Goal: Task Accomplishment & Management: Manage account settings

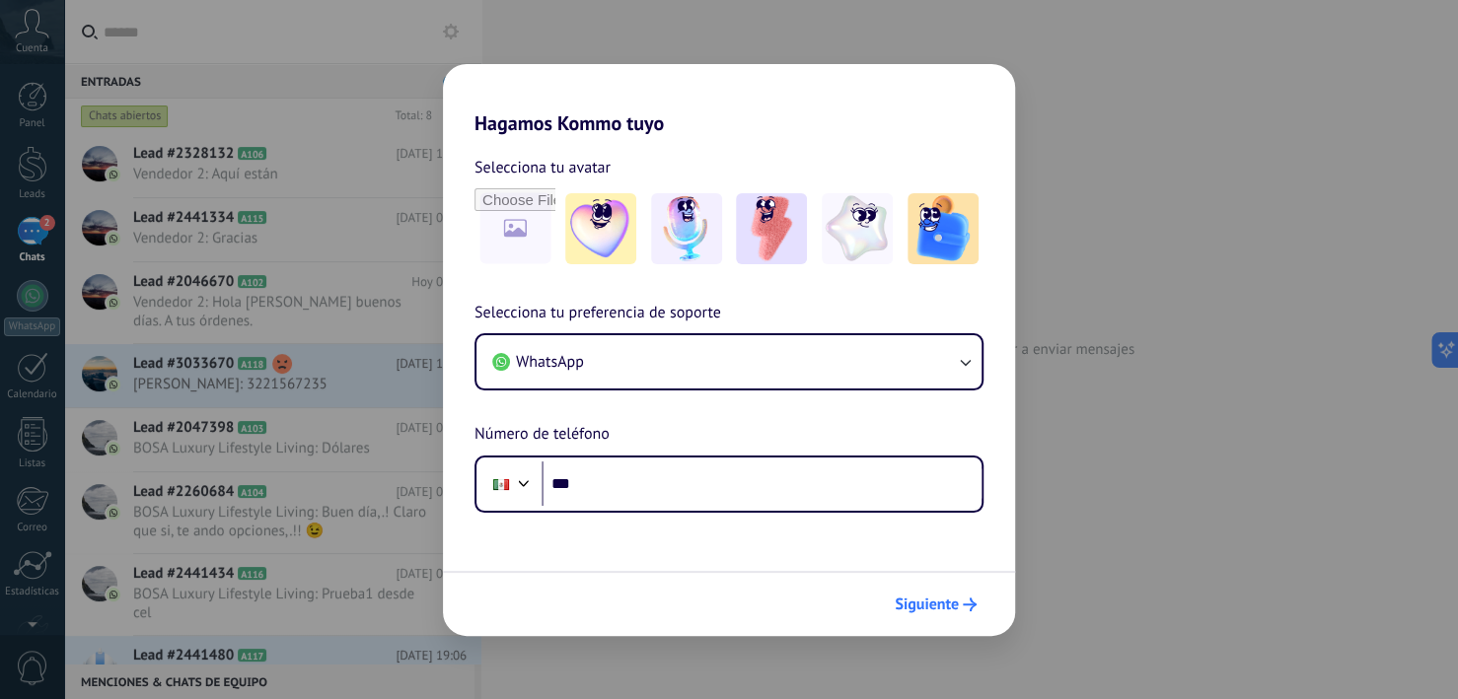
click at [939, 611] on span "Siguiente" at bounding box center [927, 605] width 64 height 14
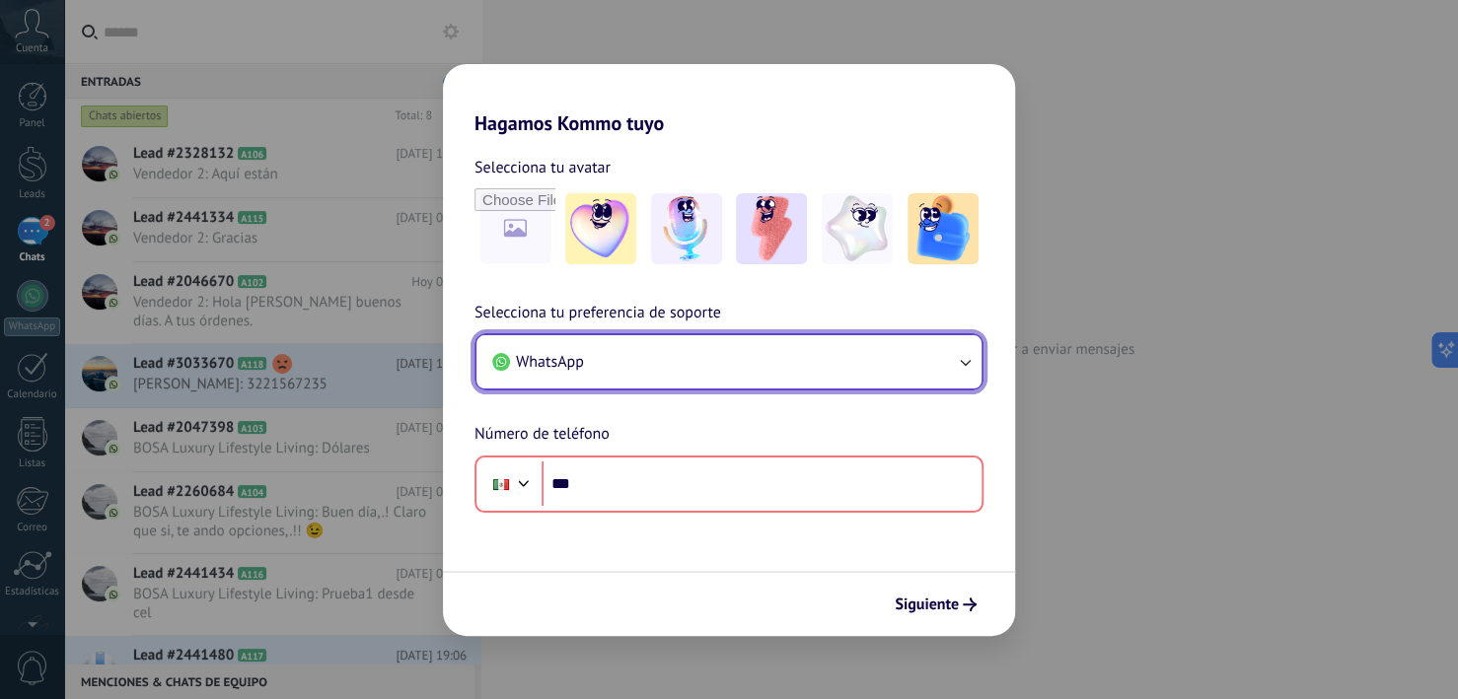
click at [643, 363] on button "WhatsApp" at bounding box center [728, 361] width 505 height 53
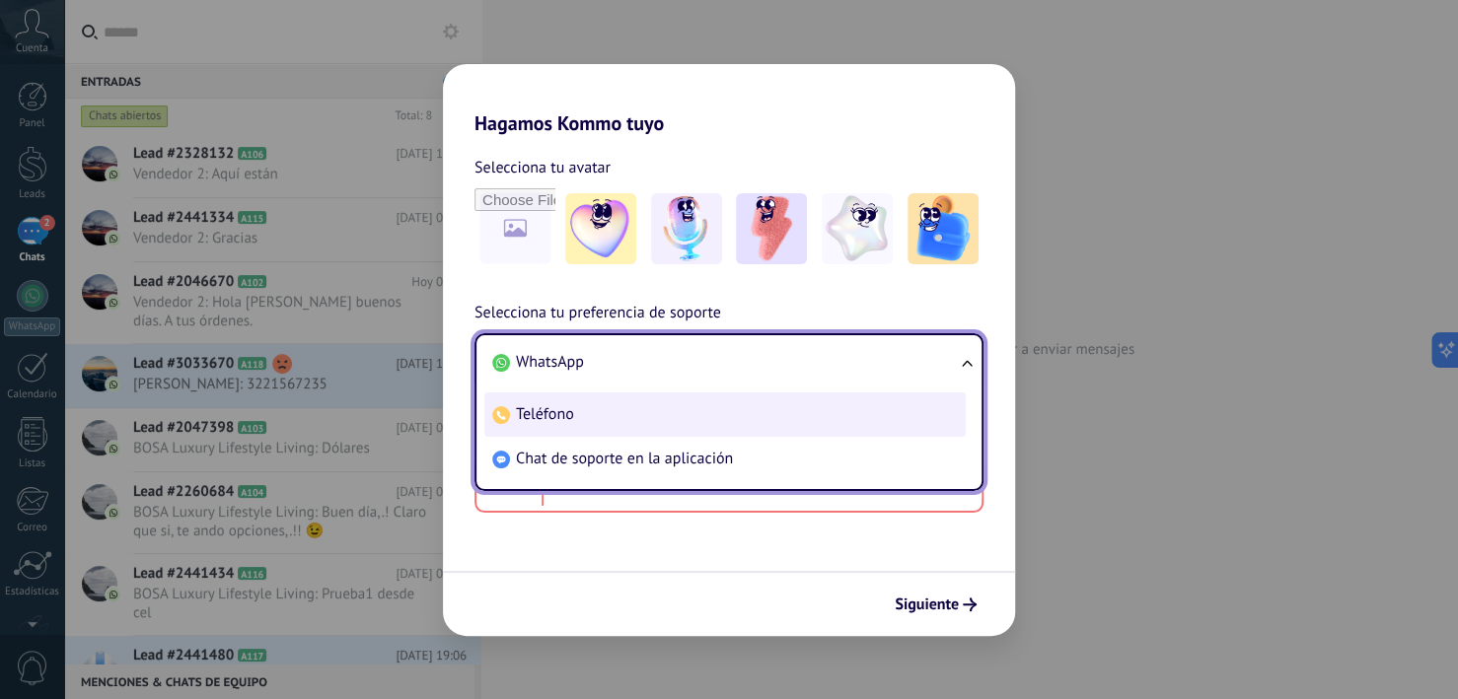
click at [542, 406] on span "Teléfono" at bounding box center [545, 414] width 58 height 20
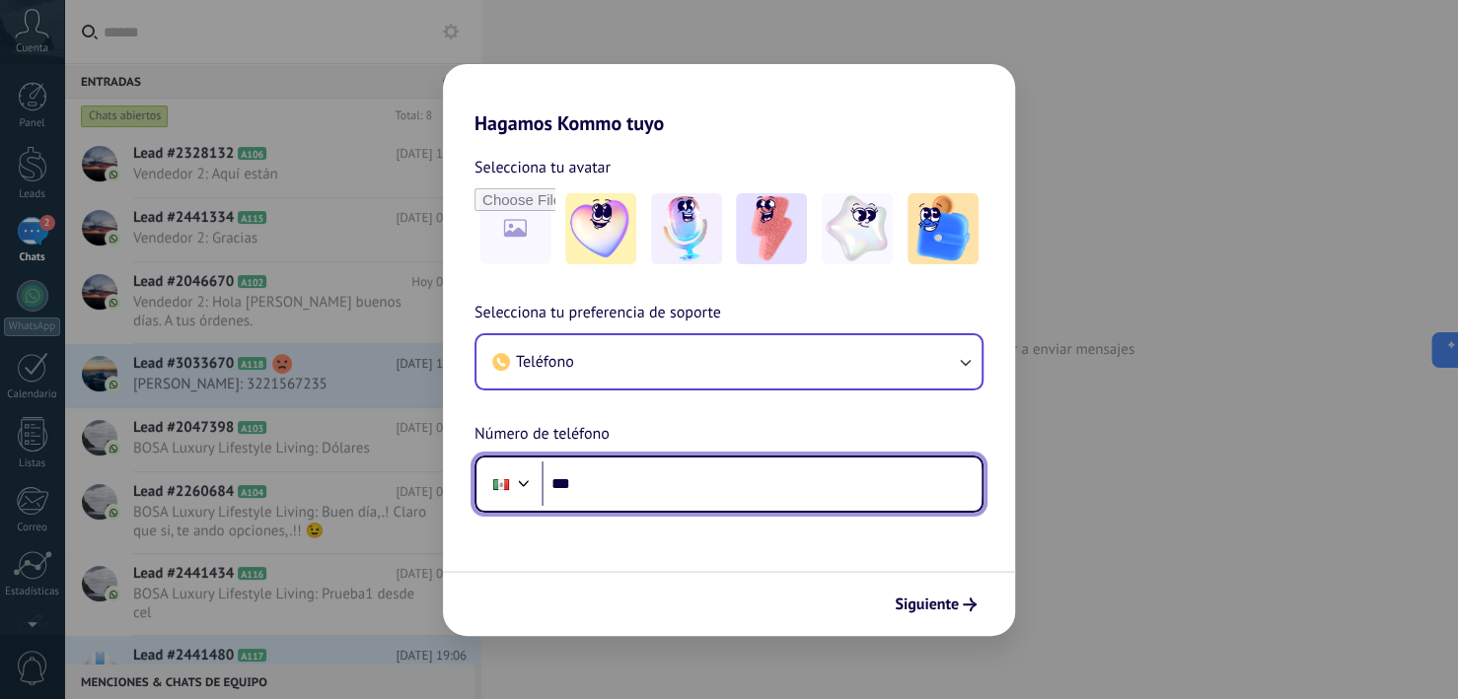
click at [657, 482] on input "***" at bounding box center [761, 484] width 440 height 45
type input "**********"
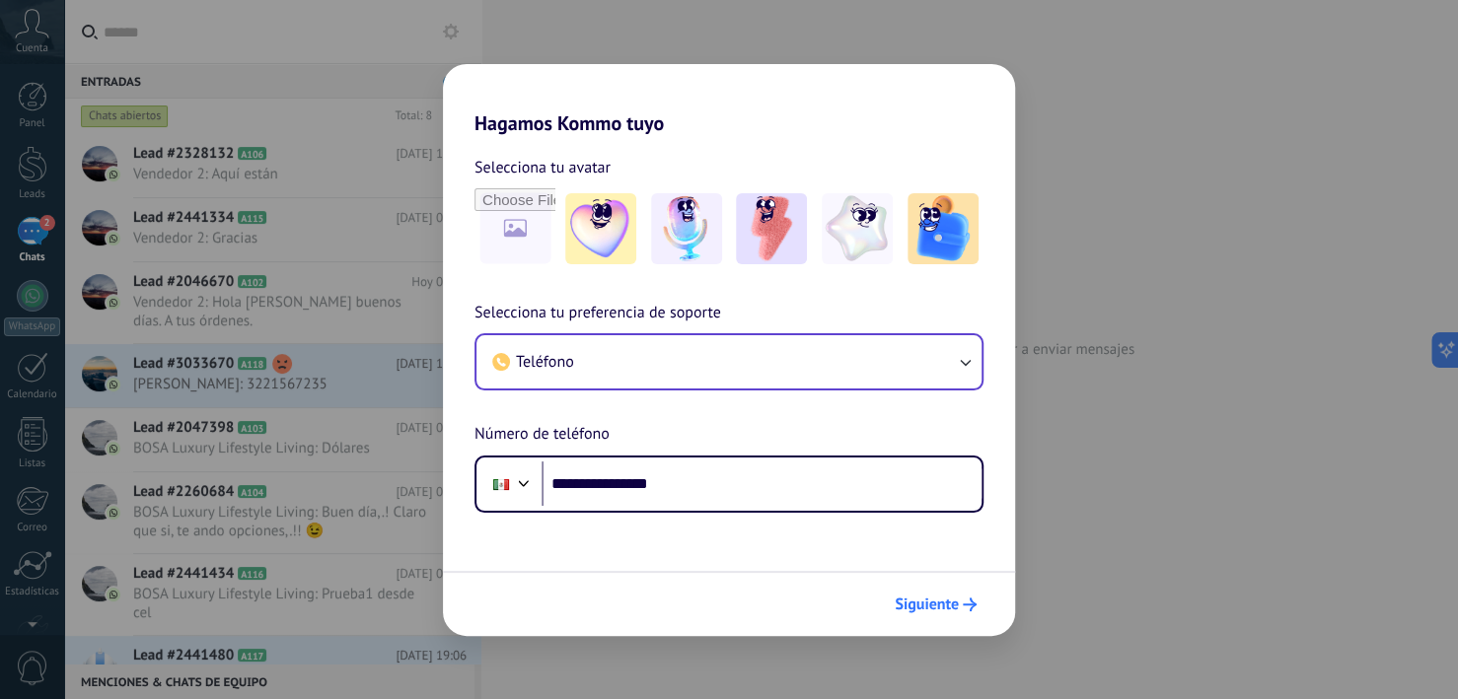
click at [950, 609] on span "Siguiente" at bounding box center [927, 605] width 64 height 14
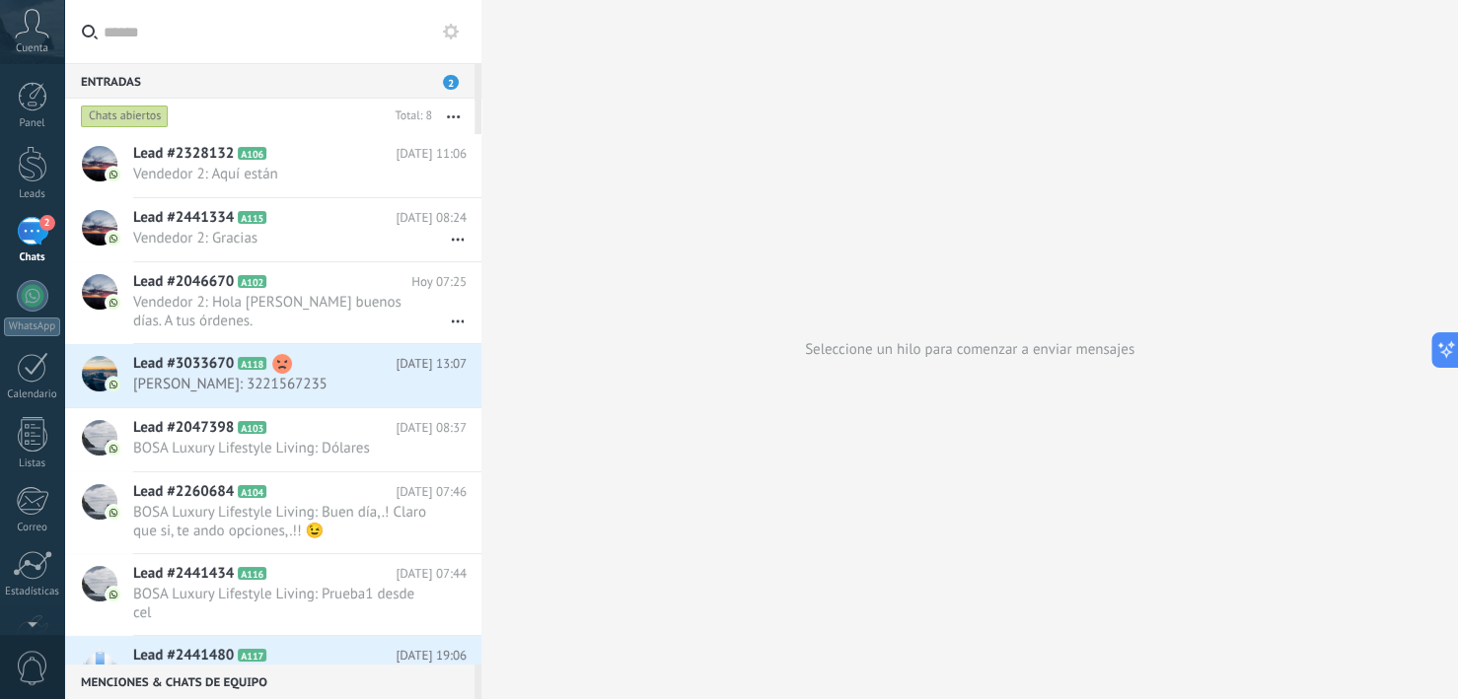
click at [340, 90] on div "Entradas 2" at bounding box center [269, 81] width 410 height 36
click at [454, 79] on span "2" at bounding box center [451, 82] width 16 height 15
click at [453, 26] on use at bounding box center [451, 32] width 16 height 16
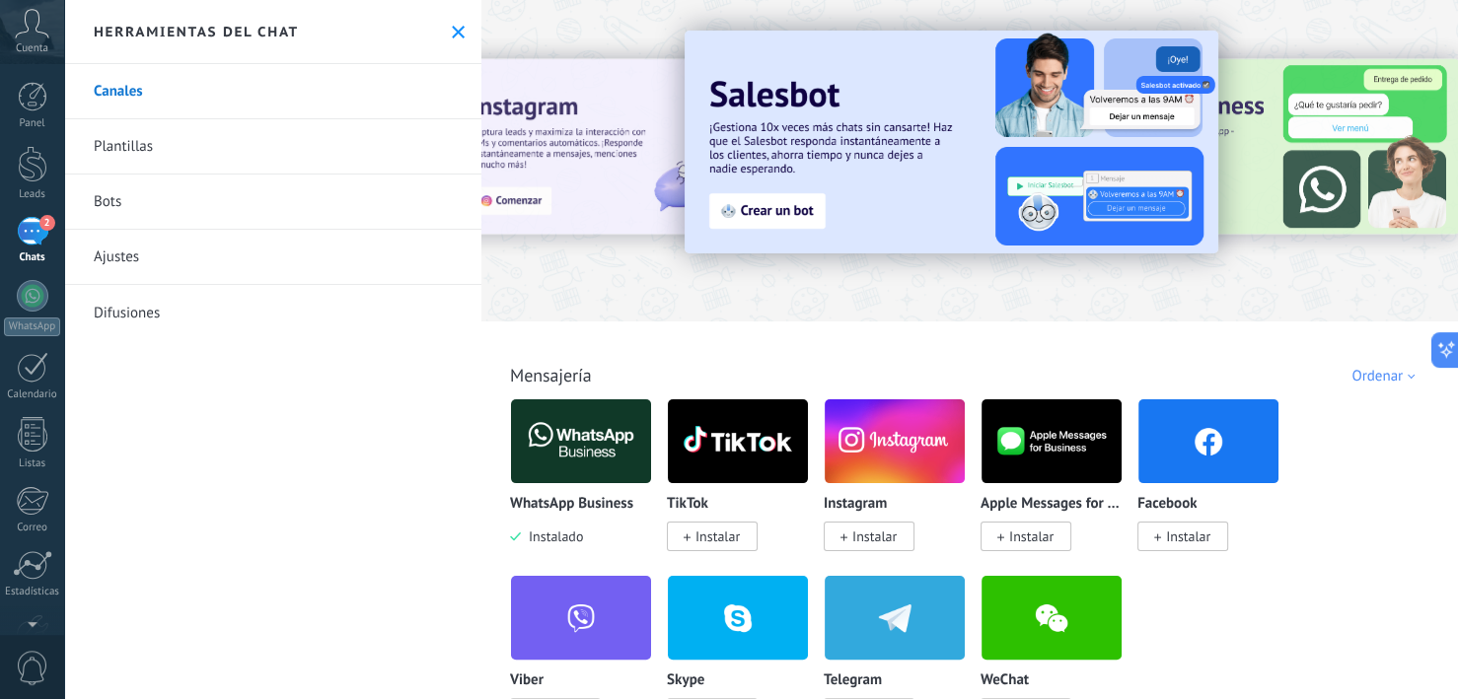
click at [108, 151] on link "Plantillas" at bounding box center [272, 146] width 417 height 55
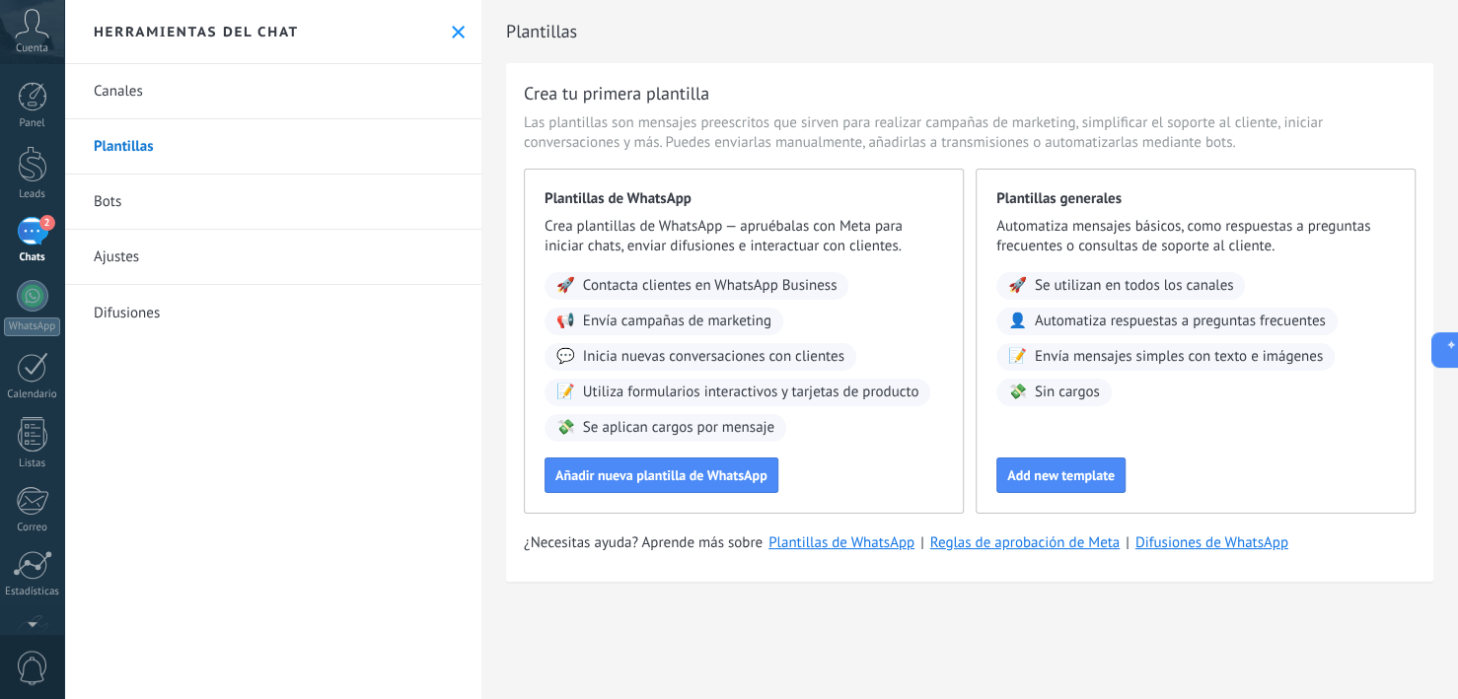
click at [102, 203] on link "Bots" at bounding box center [272, 202] width 417 height 55
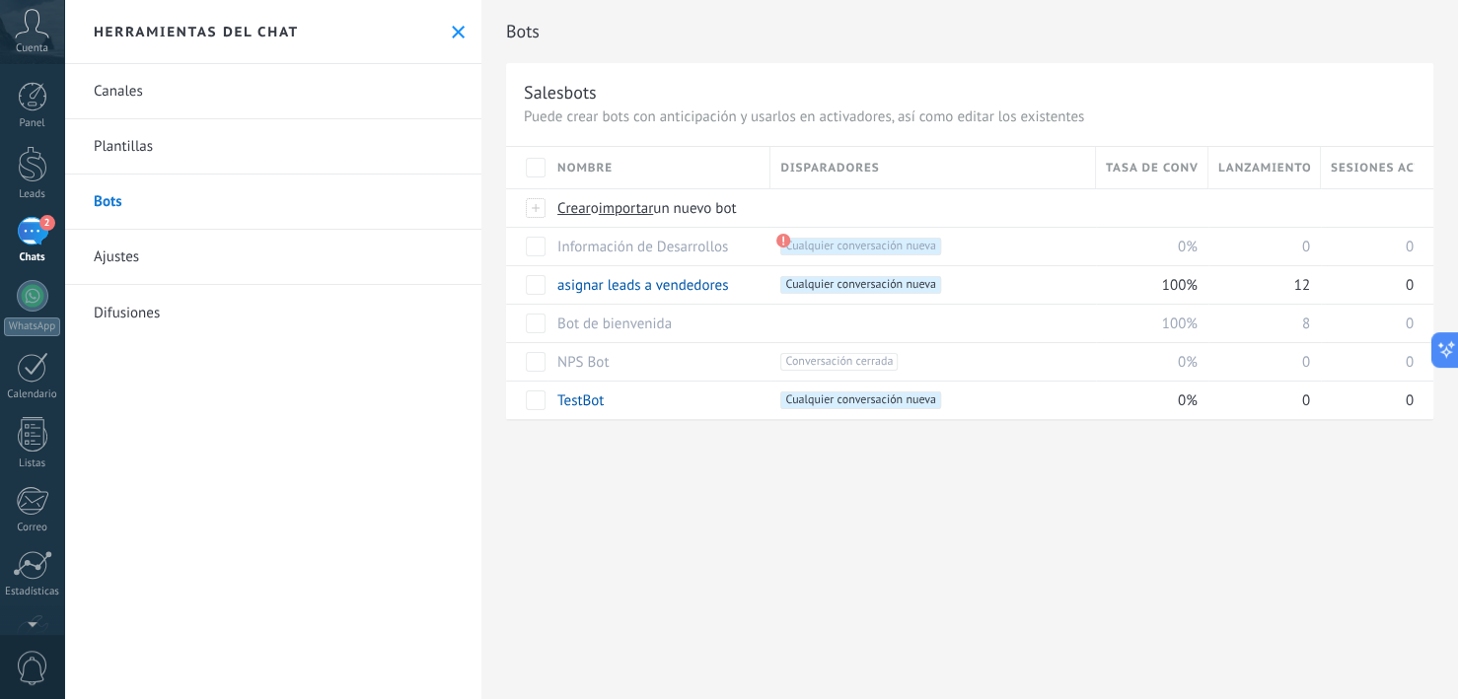
click at [113, 252] on link "Ajustes" at bounding box center [272, 257] width 417 height 55
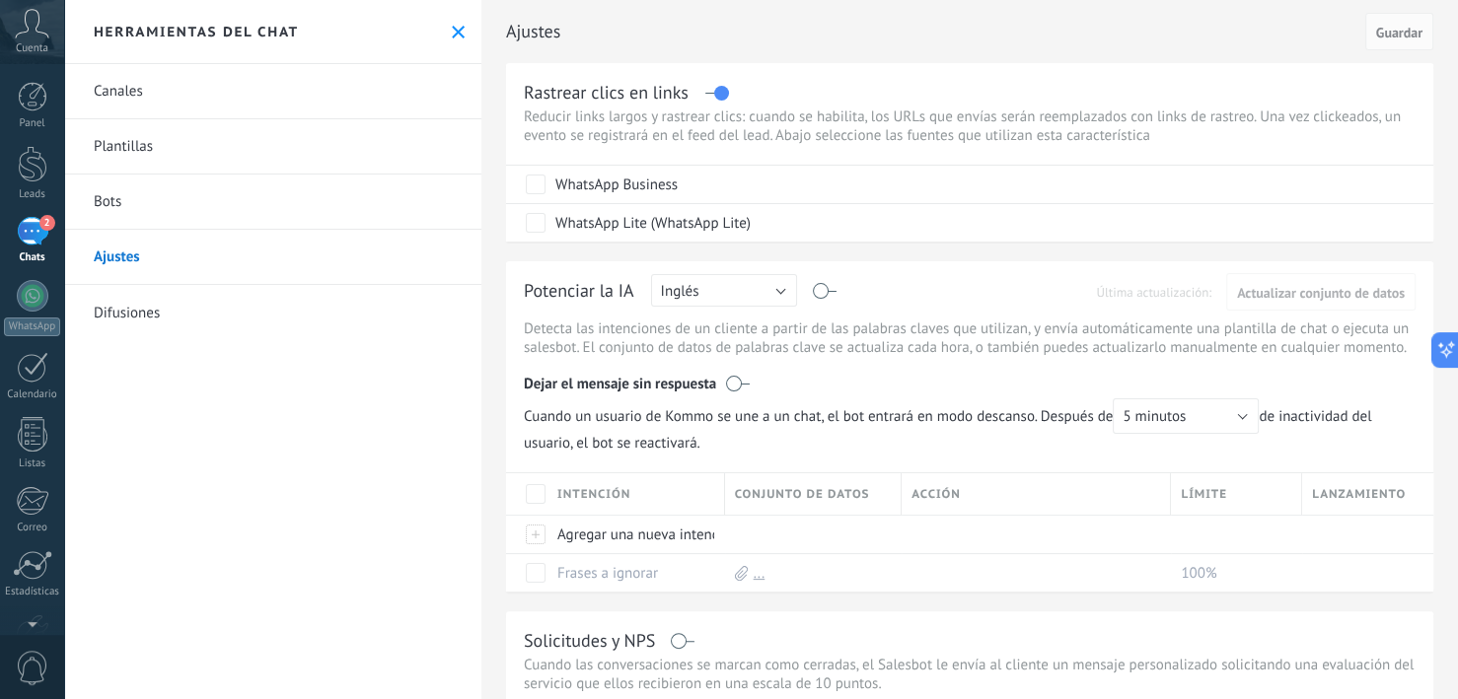
click at [135, 318] on link "Difusiones" at bounding box center [272, 312] width 417 height 55
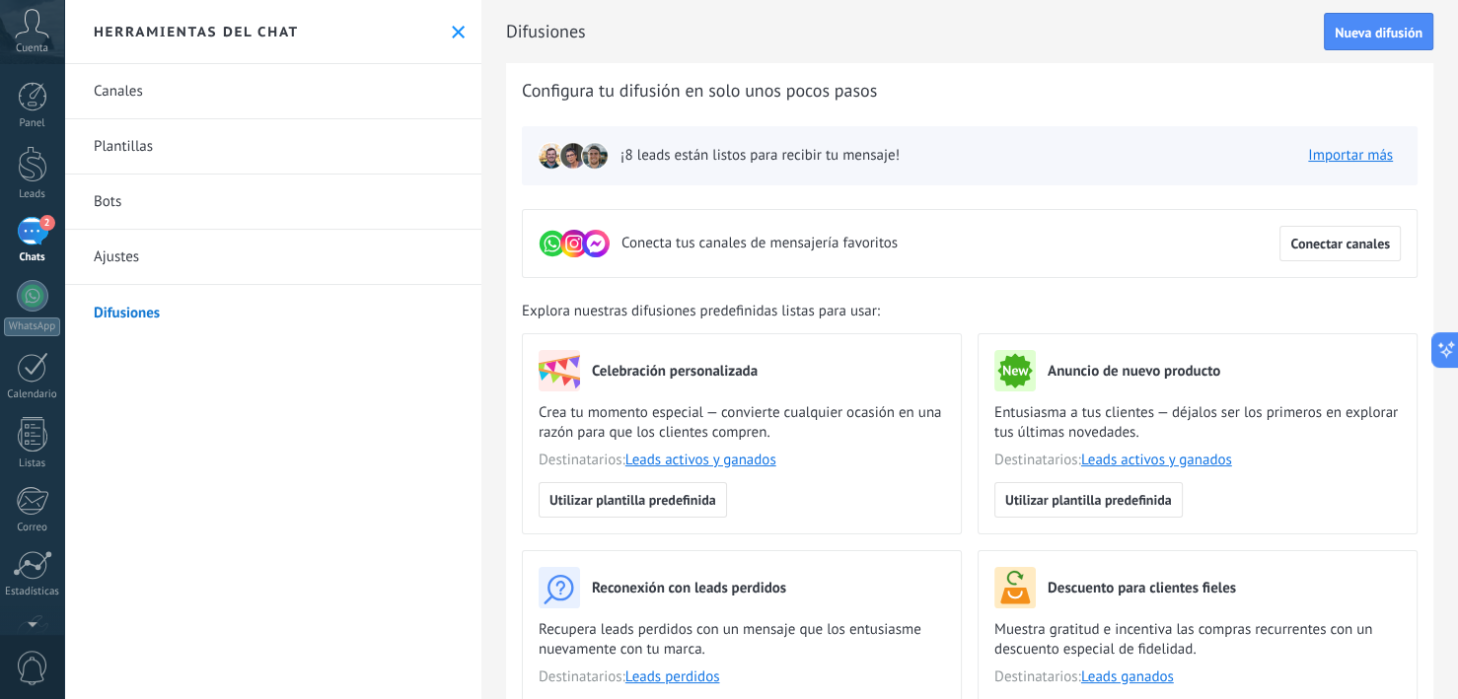
click at [113, 87] on link "Canales" at bounding box center [272, 91] width 417 height 55
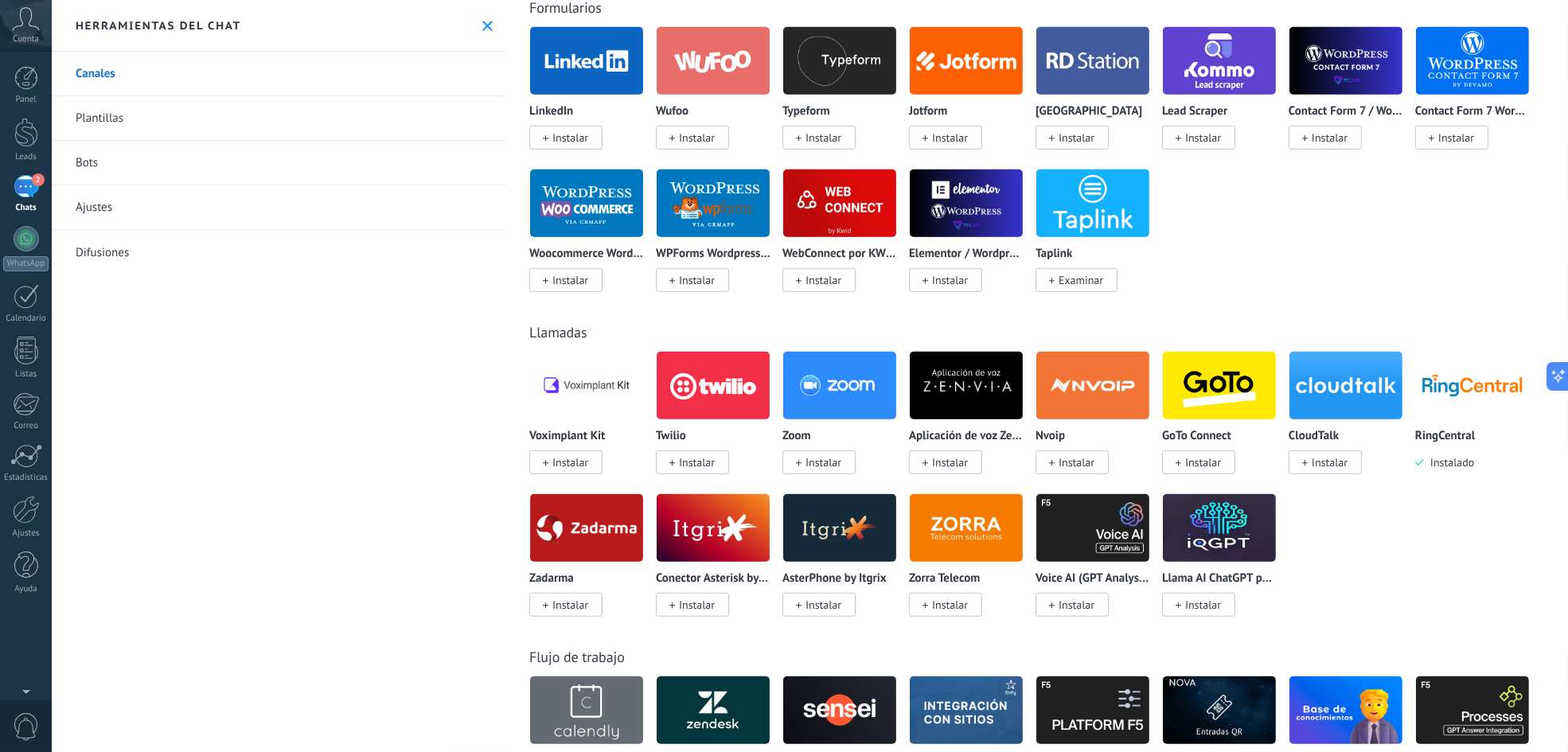
scroll to position [1273, 0]
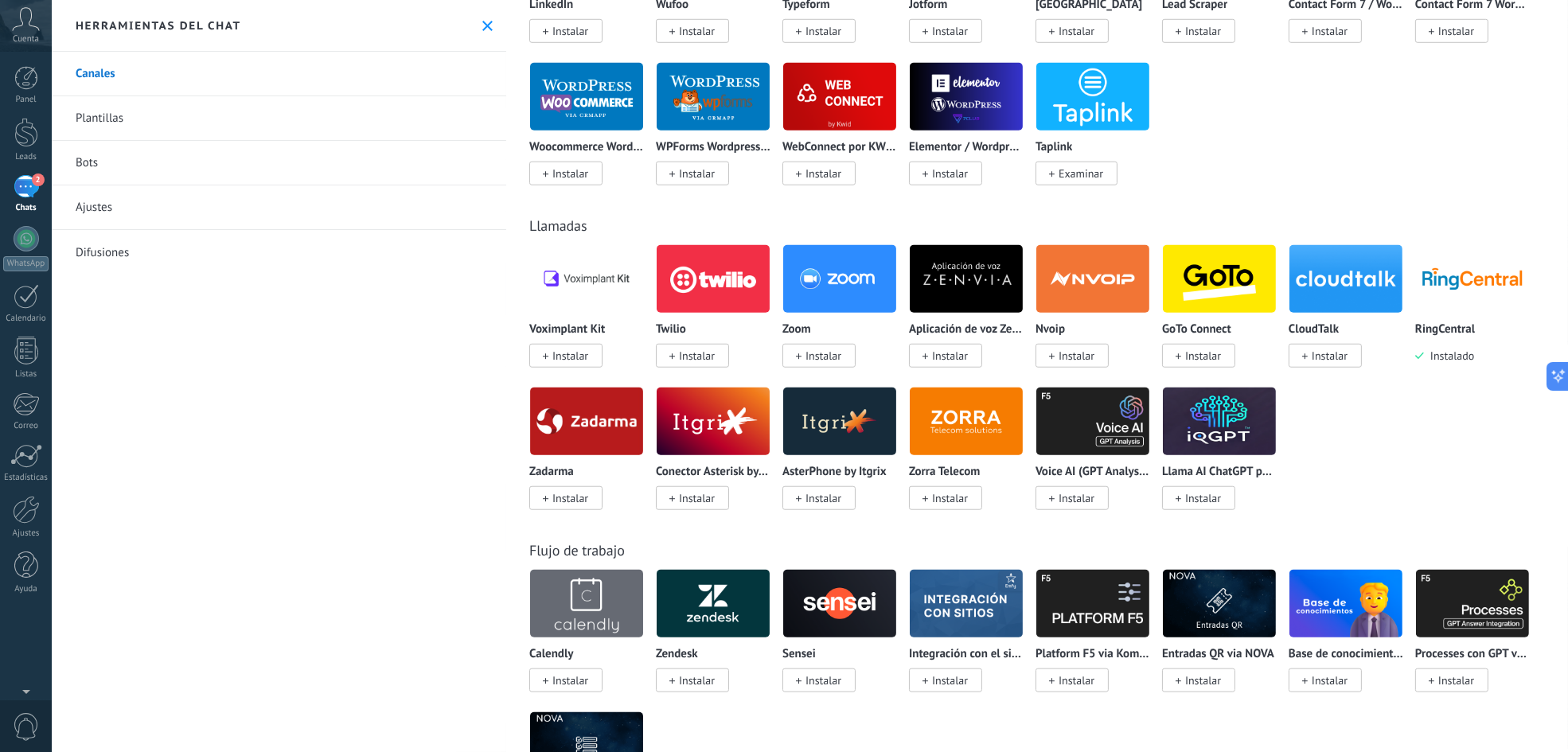
click at [1176, 292] on img at bounding box center [1473, 279] width 113 height 77
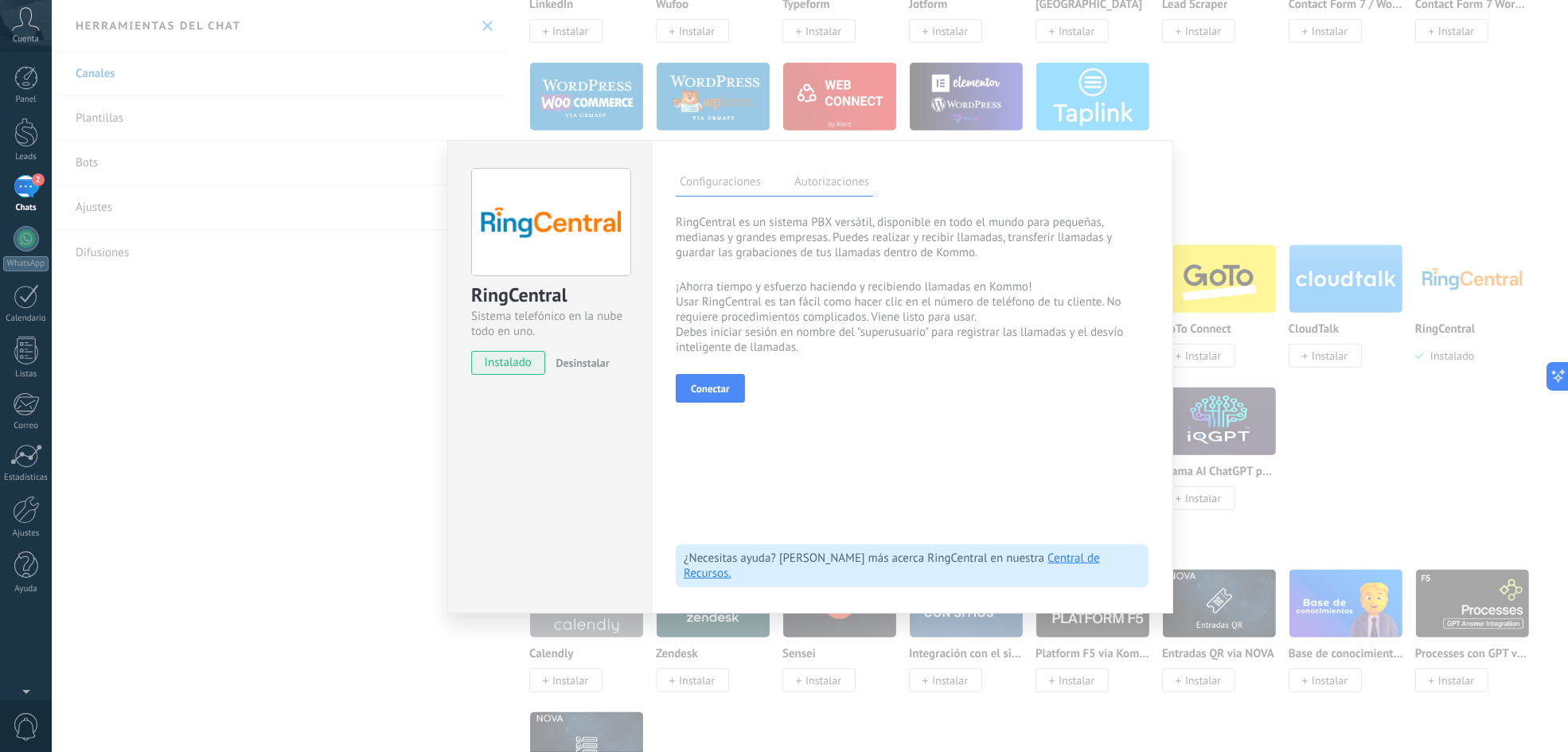
click at [840, 176] on label "Autorizaciones" at bounding box center [831, 184] width 83 height 23
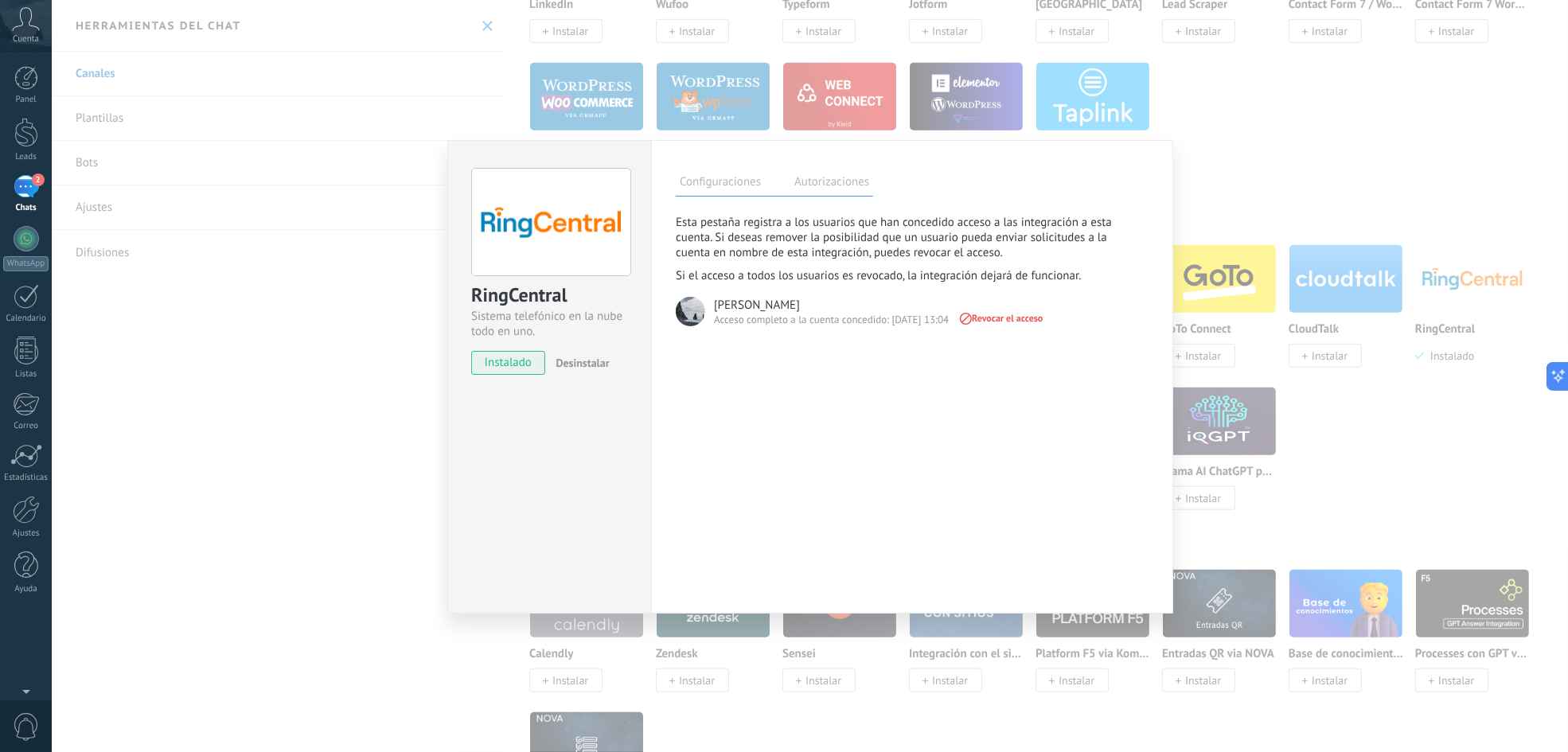
click at [1176, 188] on div "RingCentral Sistema telefónico en la nube todo en uno. instalado Desinstalar Co…" at bounding box center [809, 376] width 1516 height 752
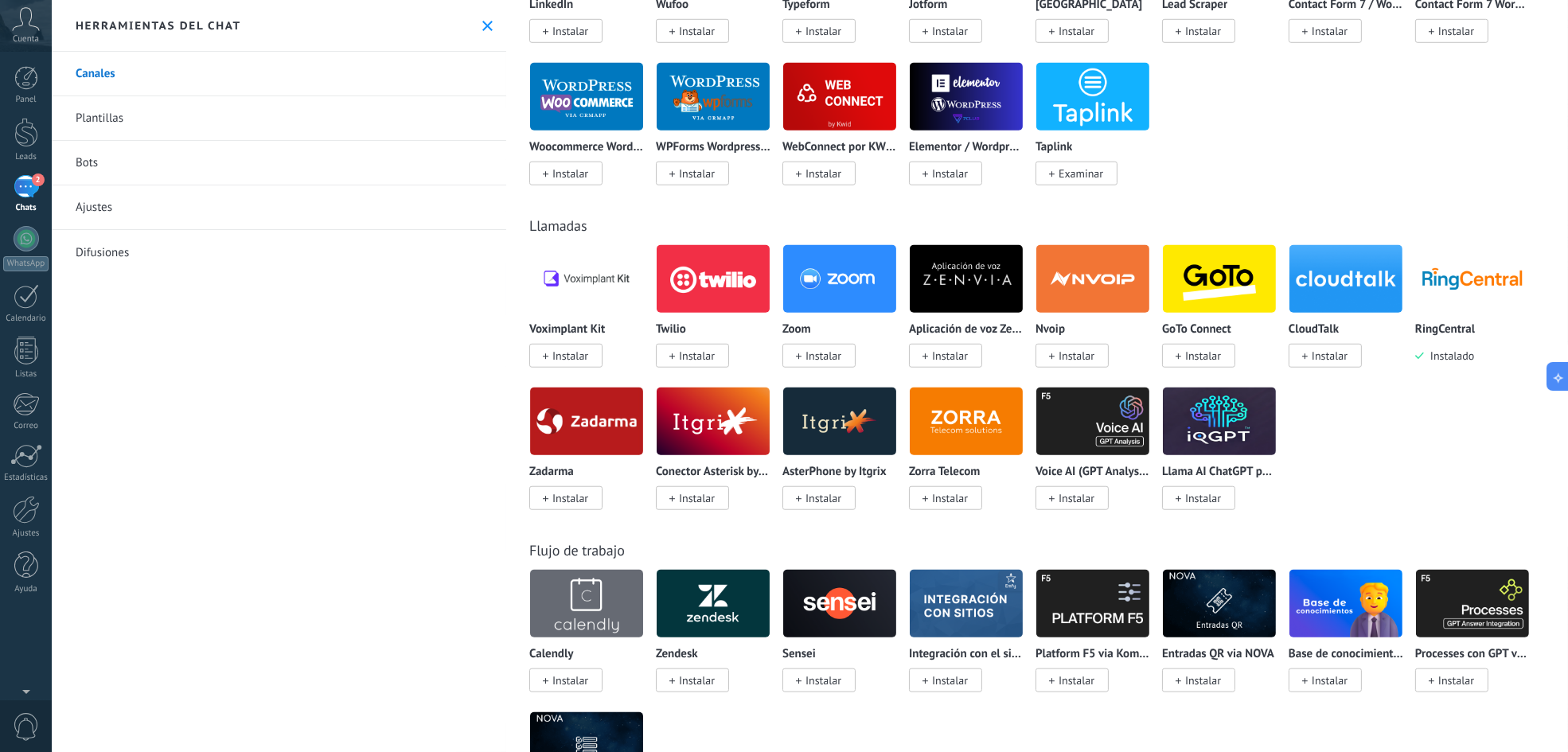
click at [1176, 298] on img at bounding box center [1219, 279] width 113 height 77
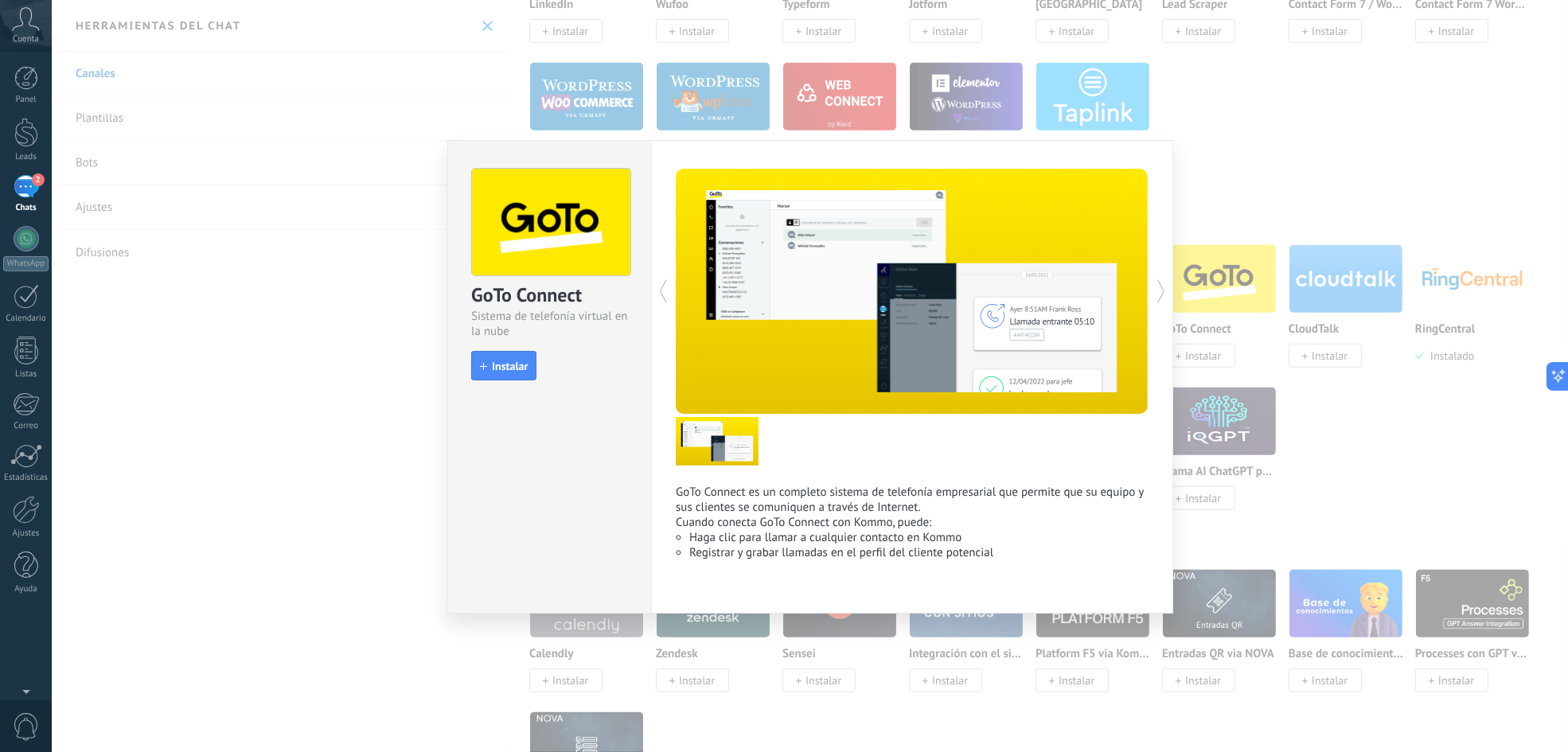
click at [1176, 204] on div "GoTo Connect Sistema de telefonía virtual en la nube install Instalar GoTo Conn…" at bounding box center [809, 376] width 1516 height 752
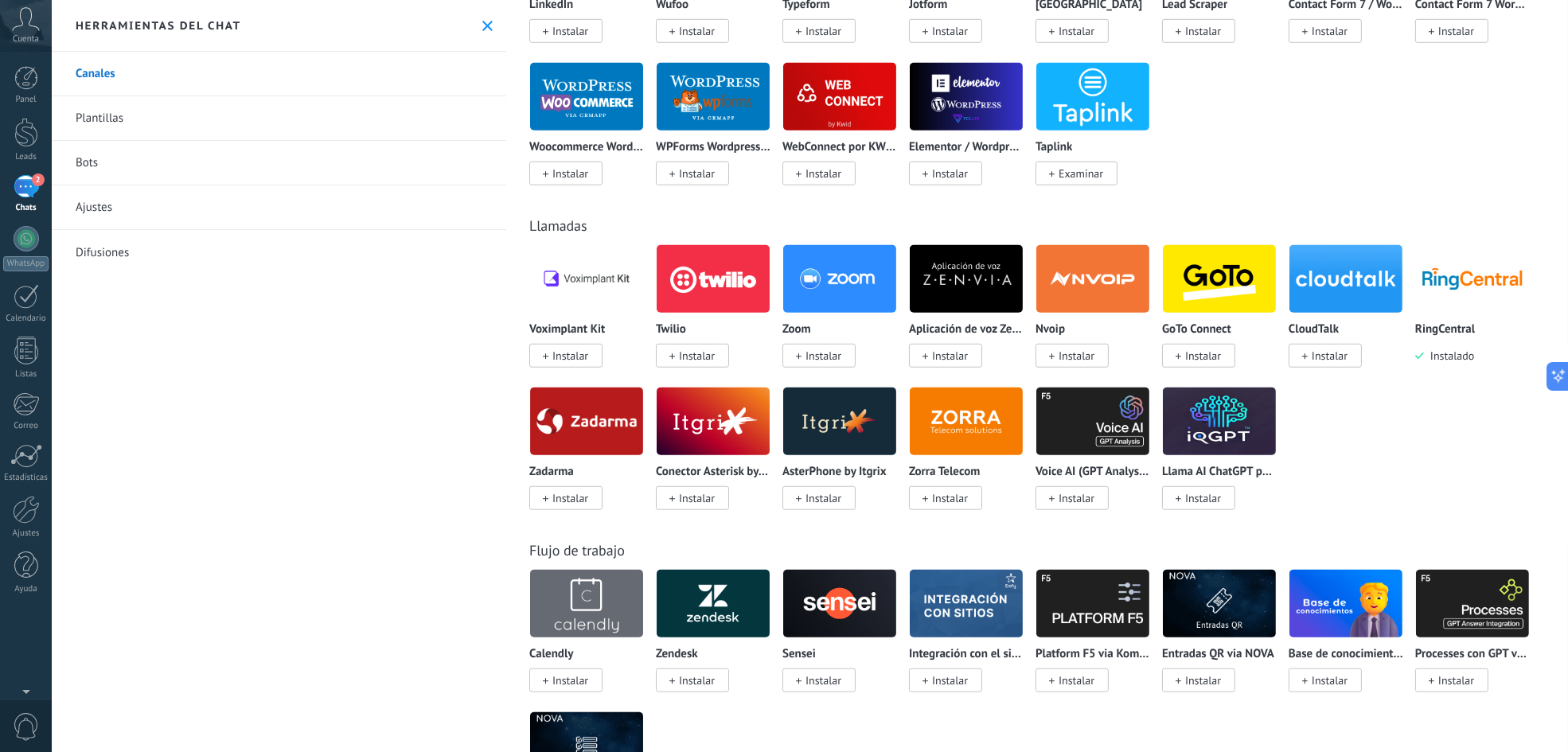
click at [698, 289] on img at bounding box center [713, 279] width 113 height 77
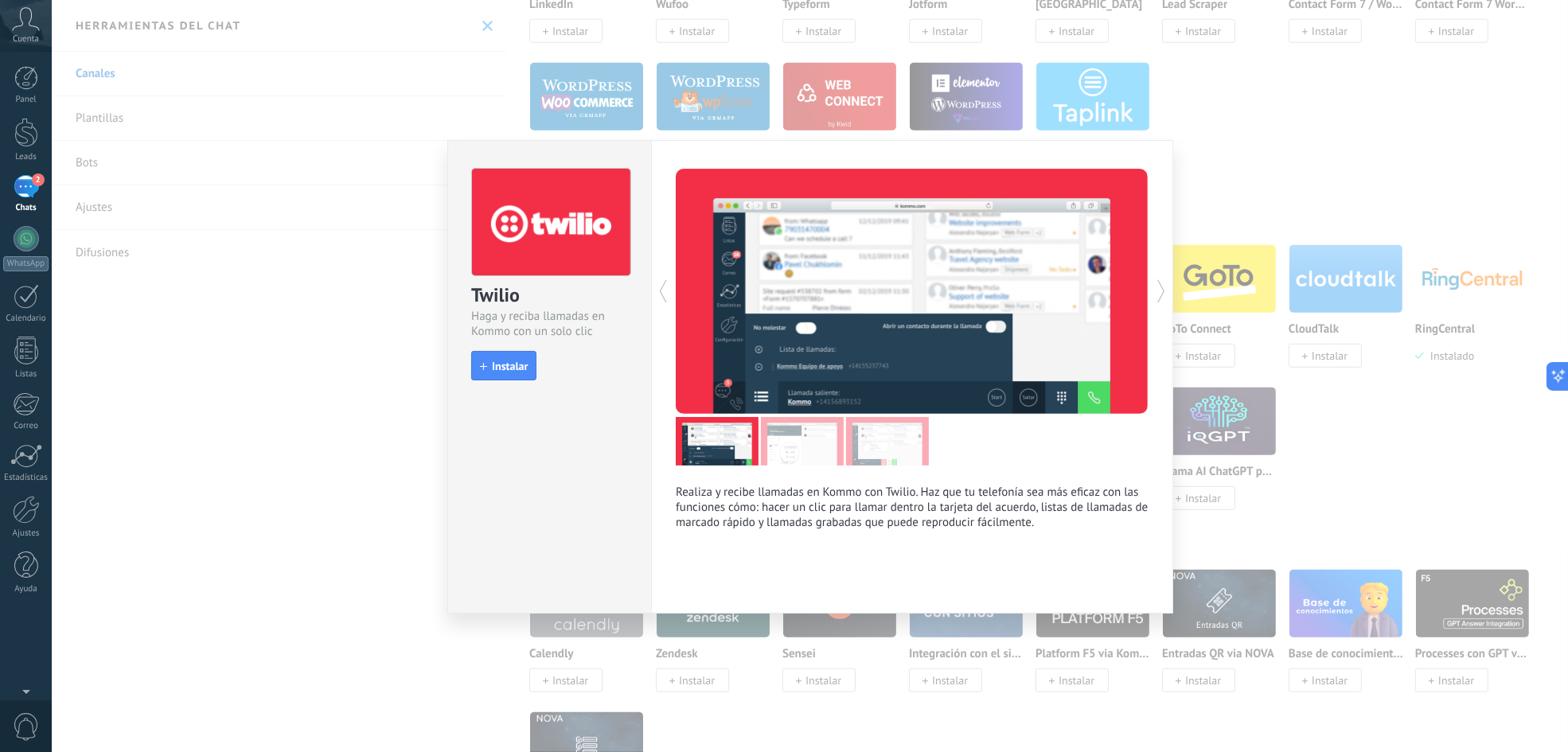
click at [1176, 148] on div "Twilio Haga y reciba llamadas en Kommo con un solo clic install Instalar Realiz…" at bounding box center [809, 376] width 1516 height 752
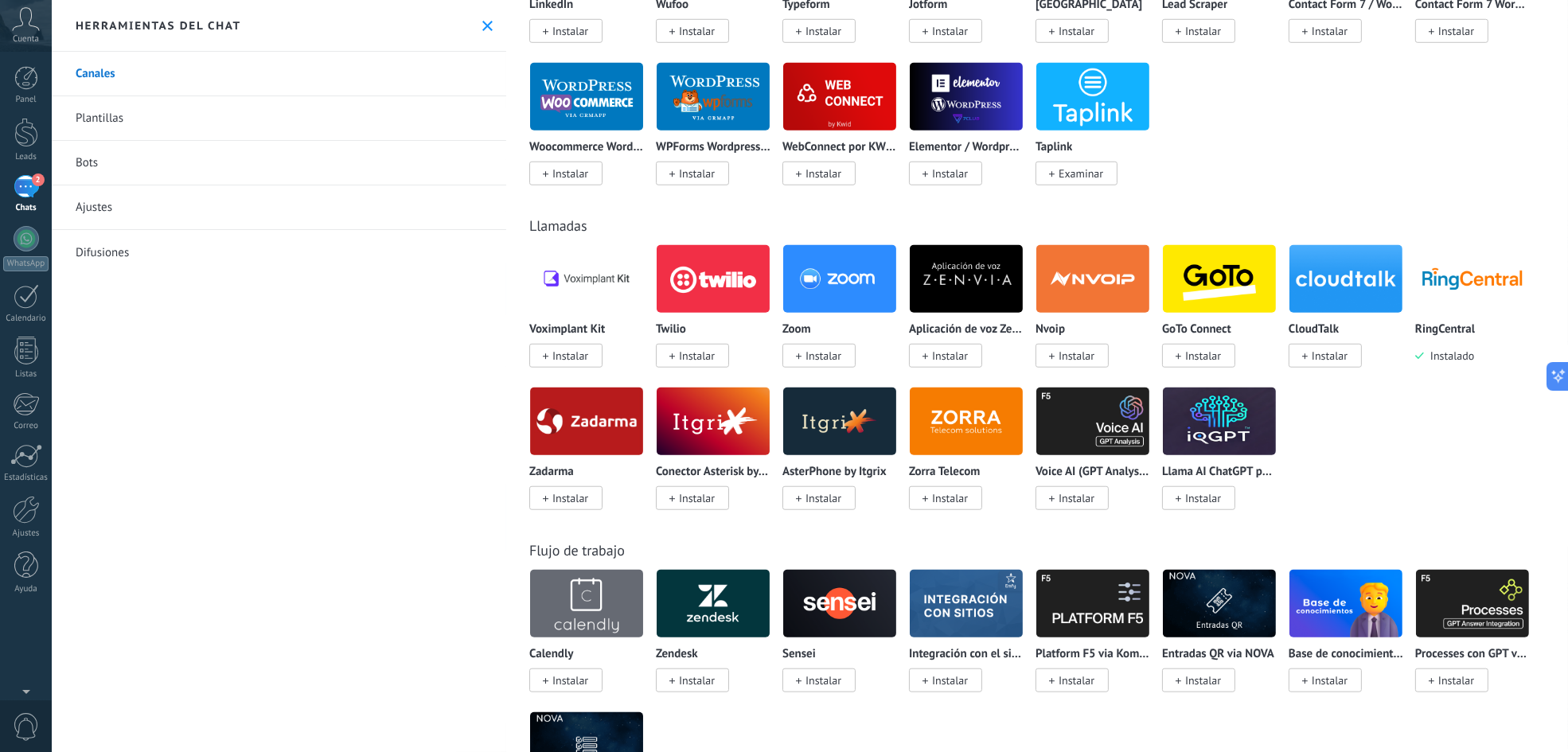
click at [575, 284] on img at bounding box center [587, 279] width 113 height 77
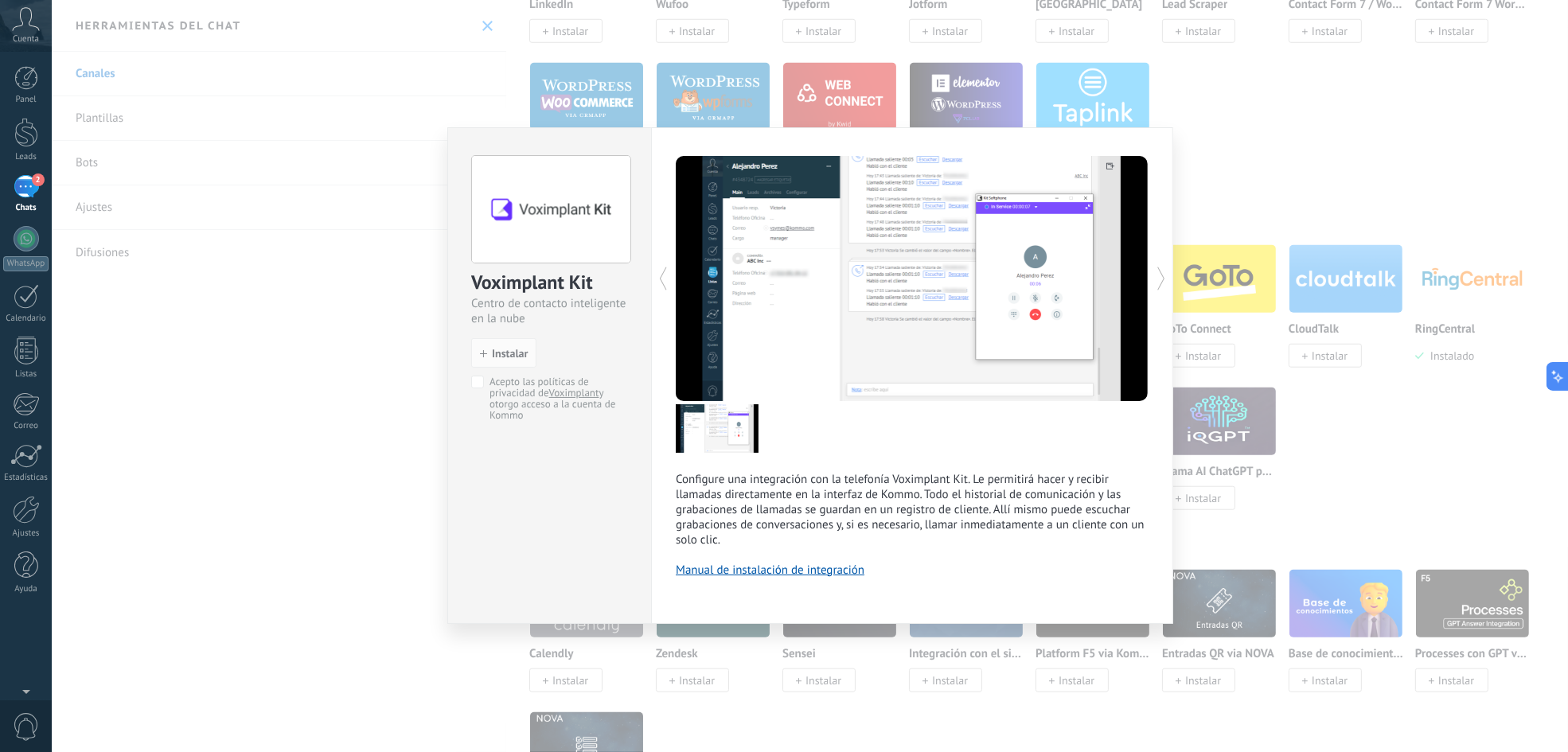
click at [1176, 129] on div "Voximplant Kit Centro de contacto inteligente en la nube install Instalar Acept…" at bounding box center [809, 376] width 1516 height 752
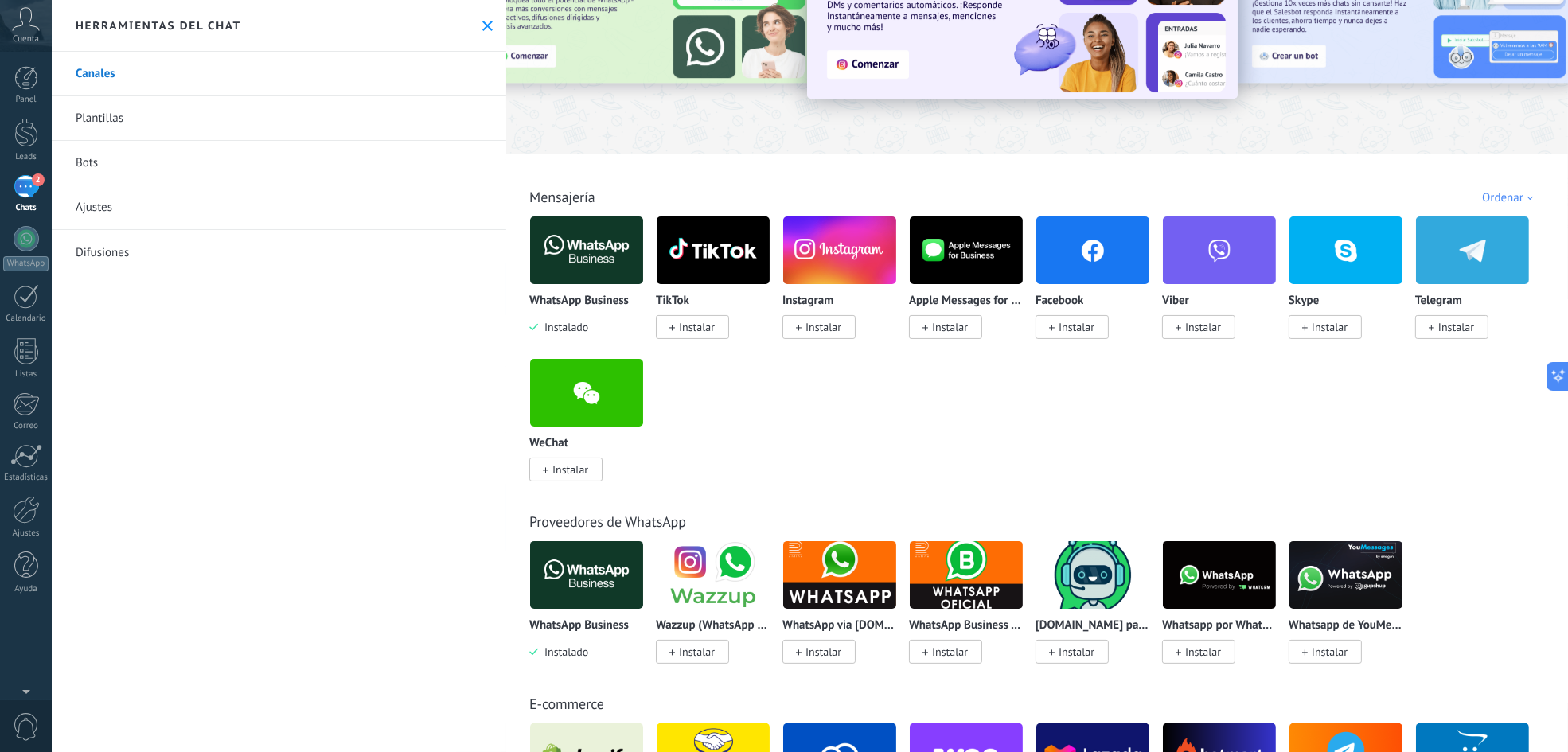
scroll to position [0, 0]
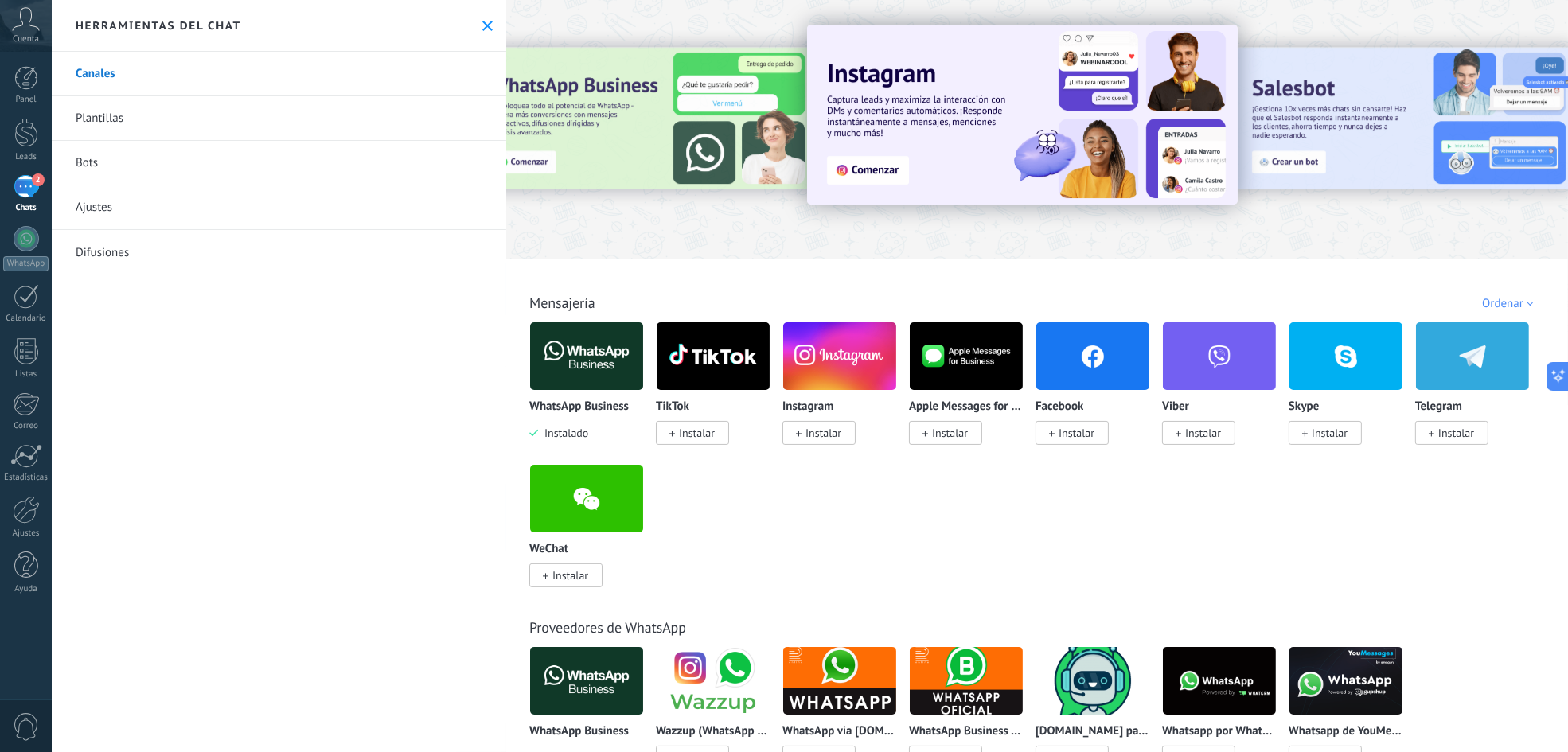
click at [25, 34] on span "Cuenta" at bounding box center [26, 39] width 27 height 10
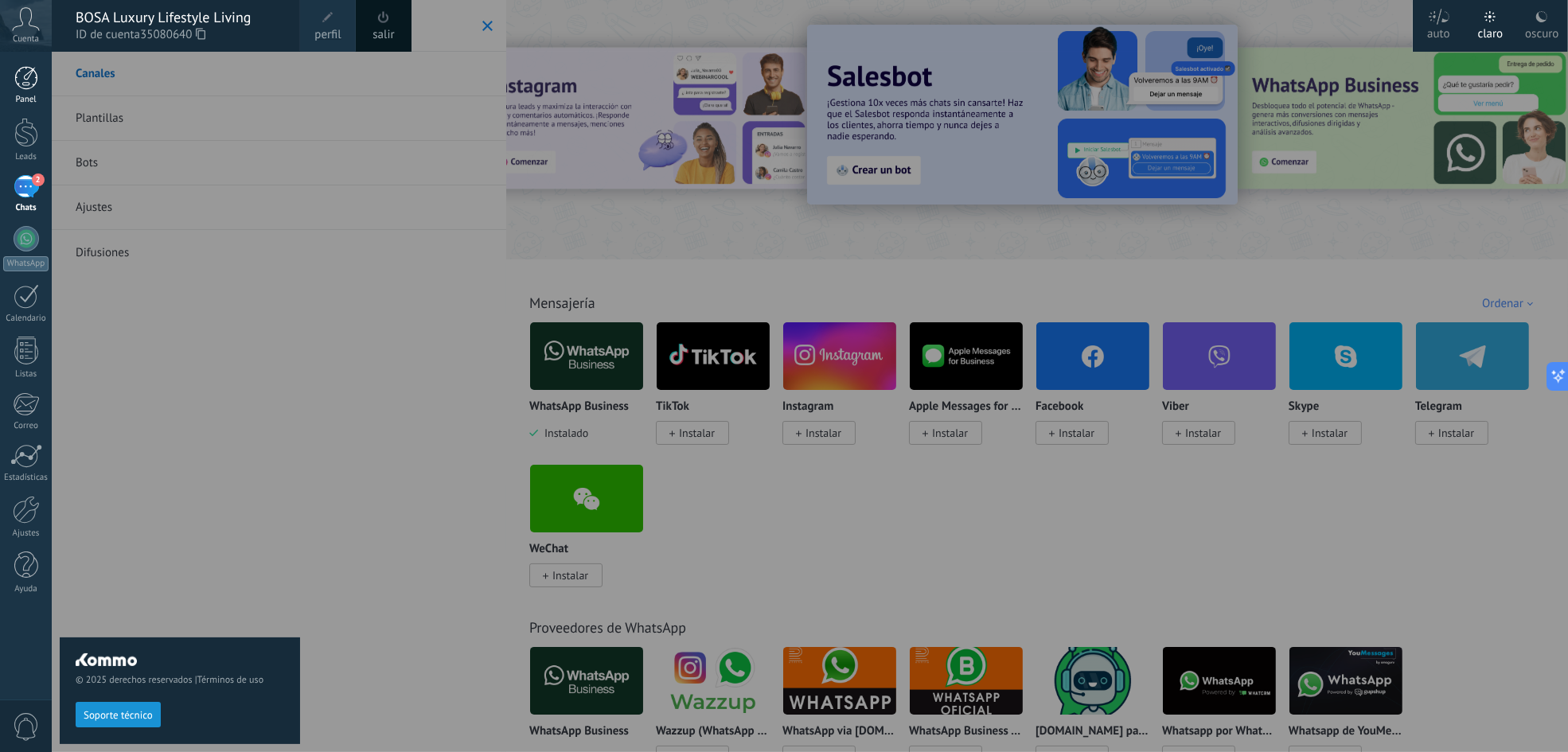
click at [24, 79] on div at bounding box center [27, 78] width 24 height 24
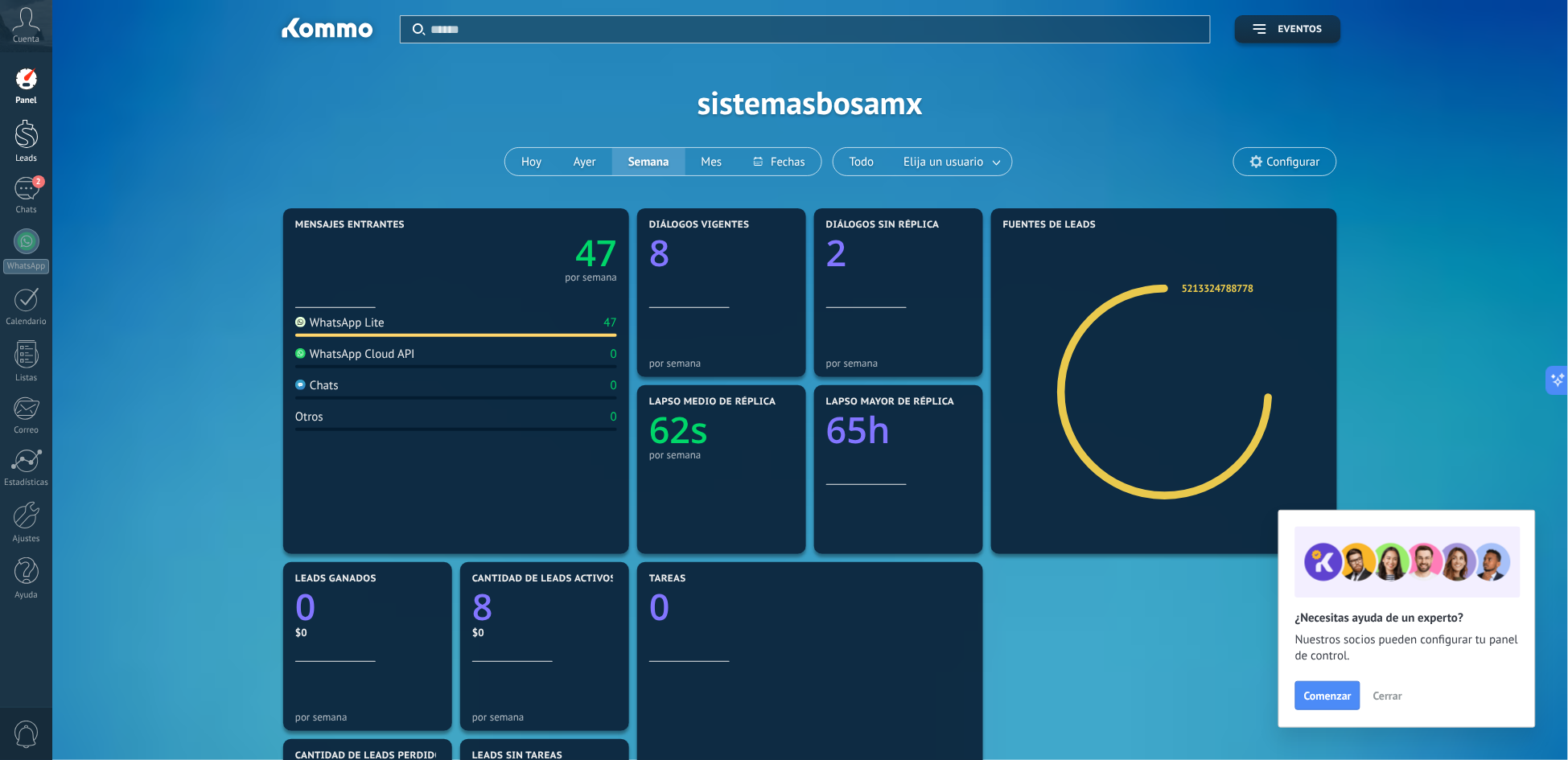
click at [26, 135] on div at bounding box center [27, 134] width 24 height 29
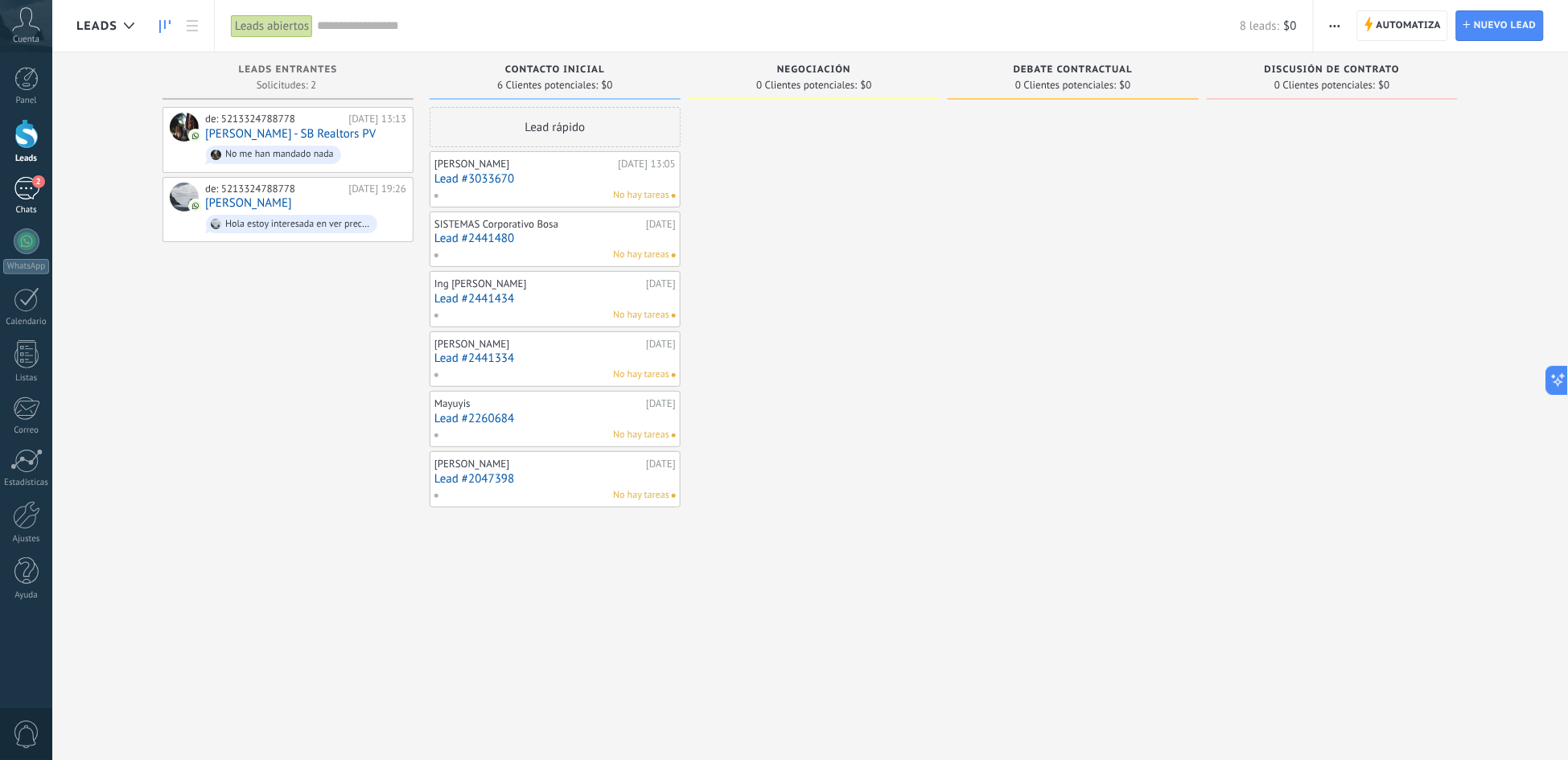
click at [33, 190] on div "2" at bounding box center [27, 188] width 26 height 24
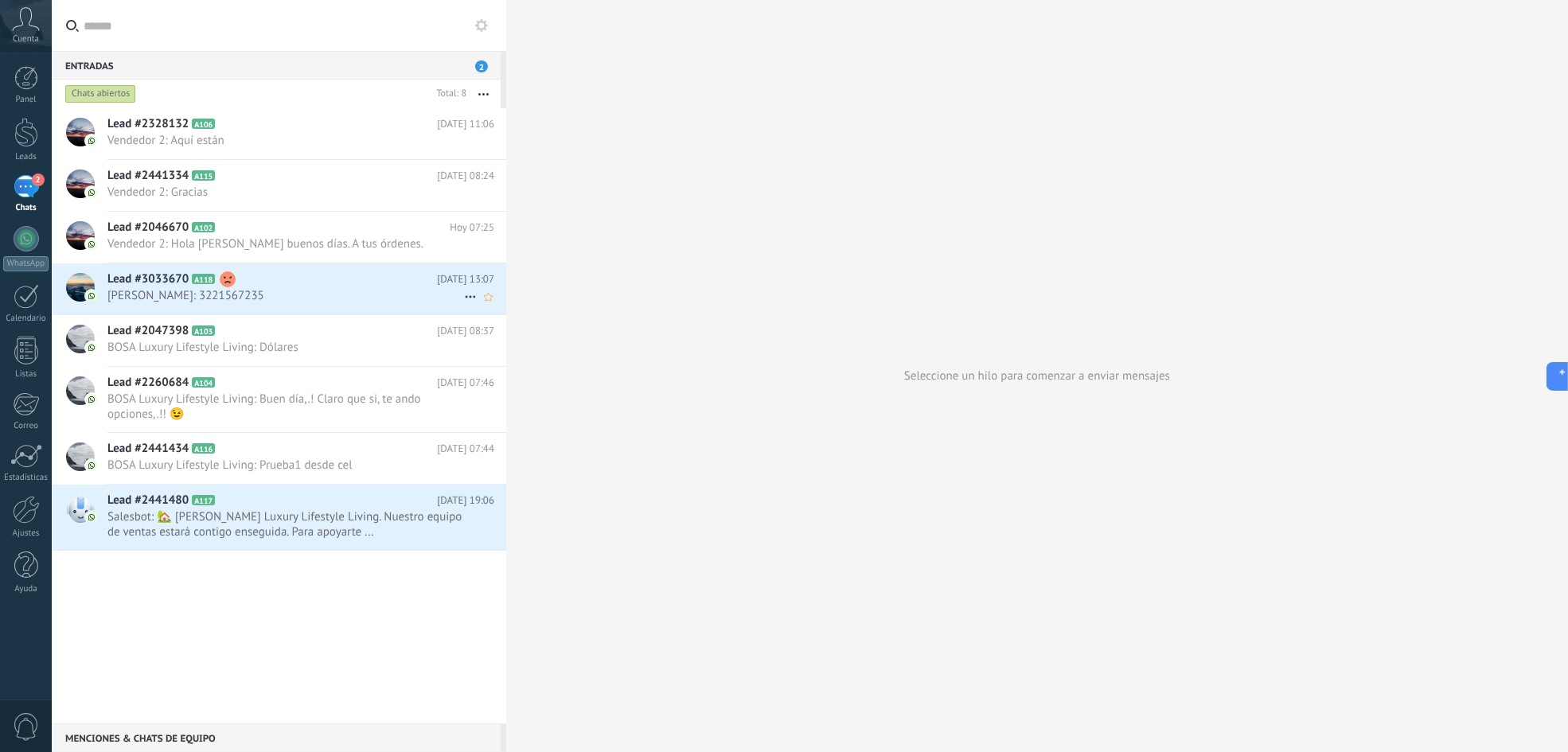
click at [353, 279] on h2 "Lead #3033670 A118" at bounding box center [272, 279] width 329 height 16
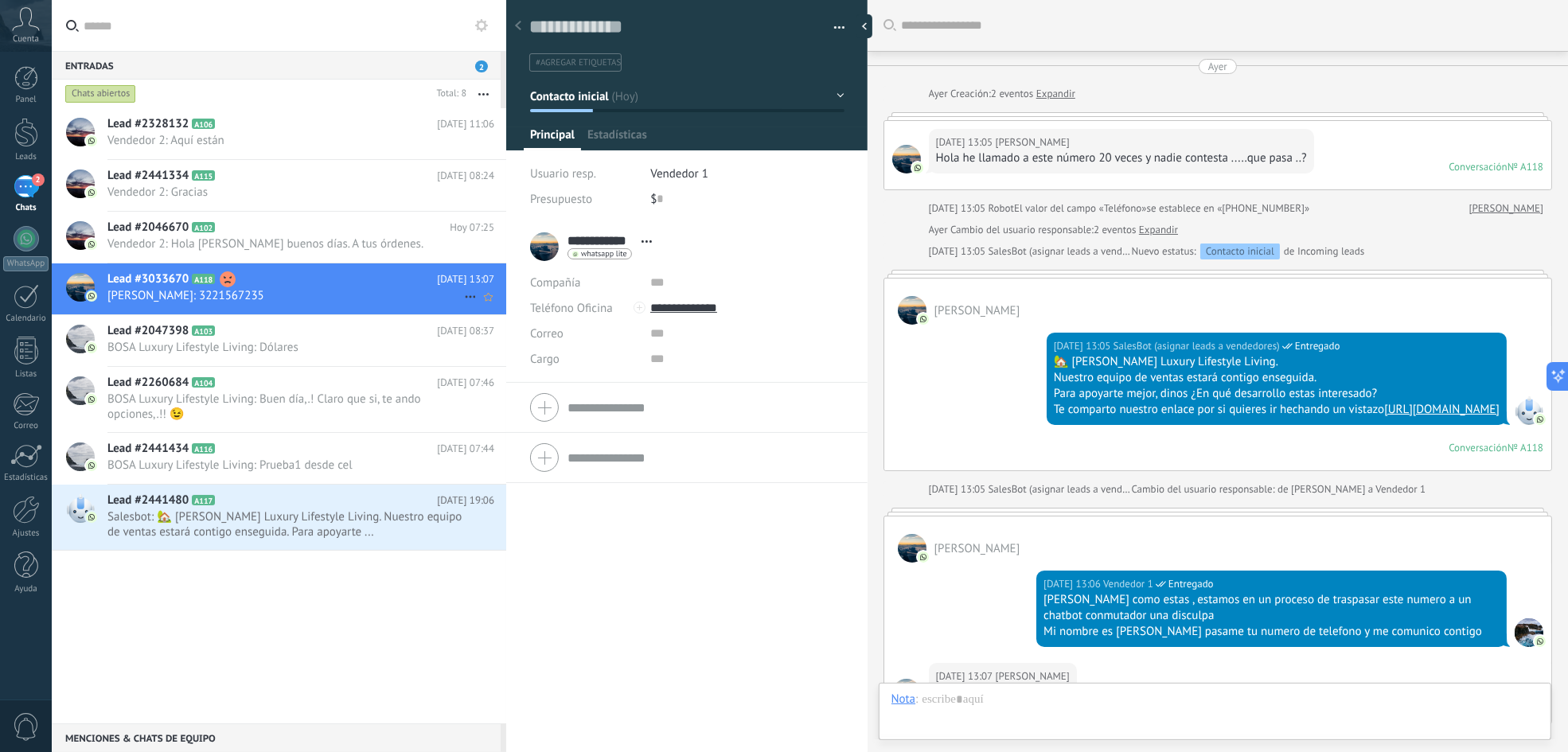
scroll to position [248, 0]
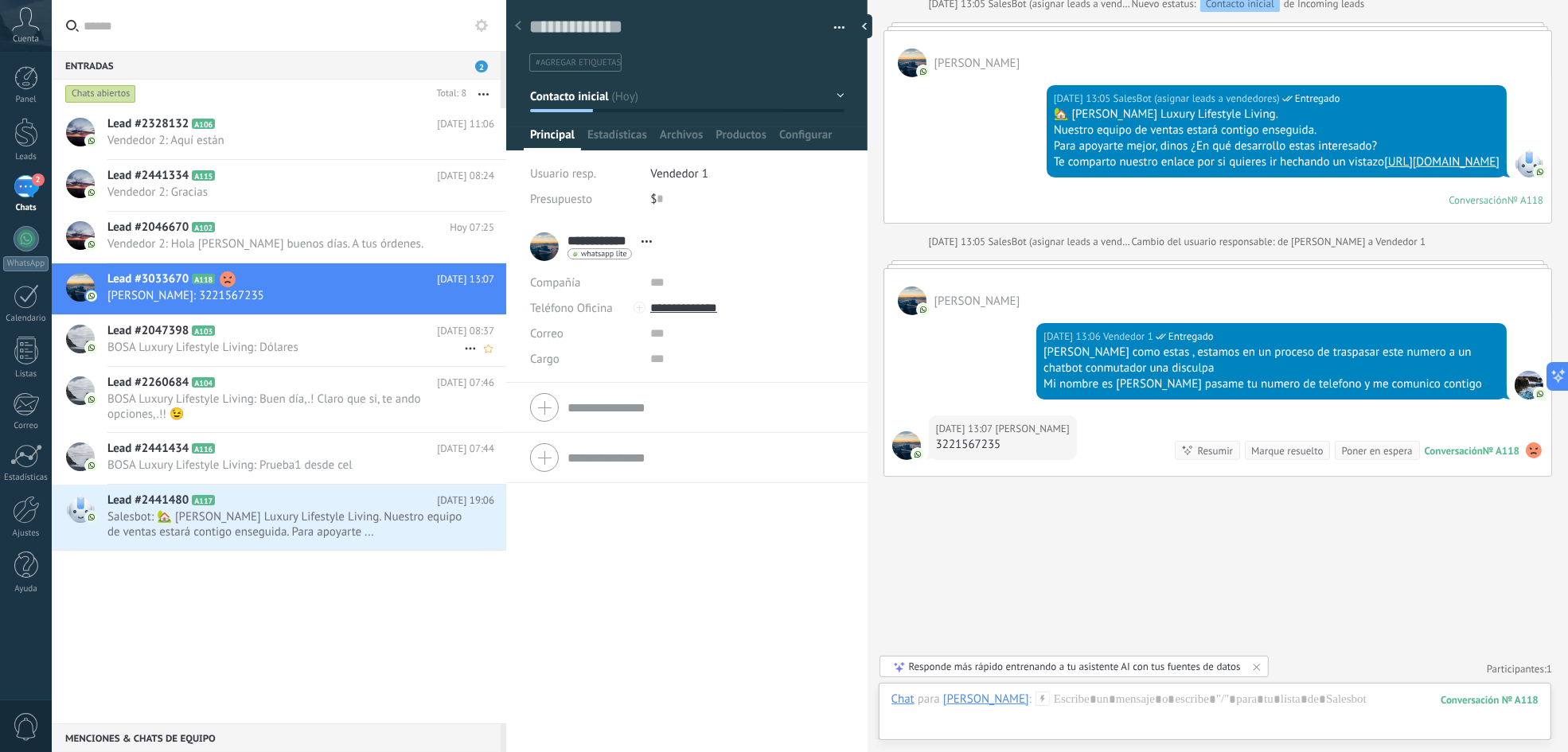
click at [306, 340] on span "BOSA Luxury Lifestyle Living: Dólares" at bounding box center [286, 347] width 357 height 15
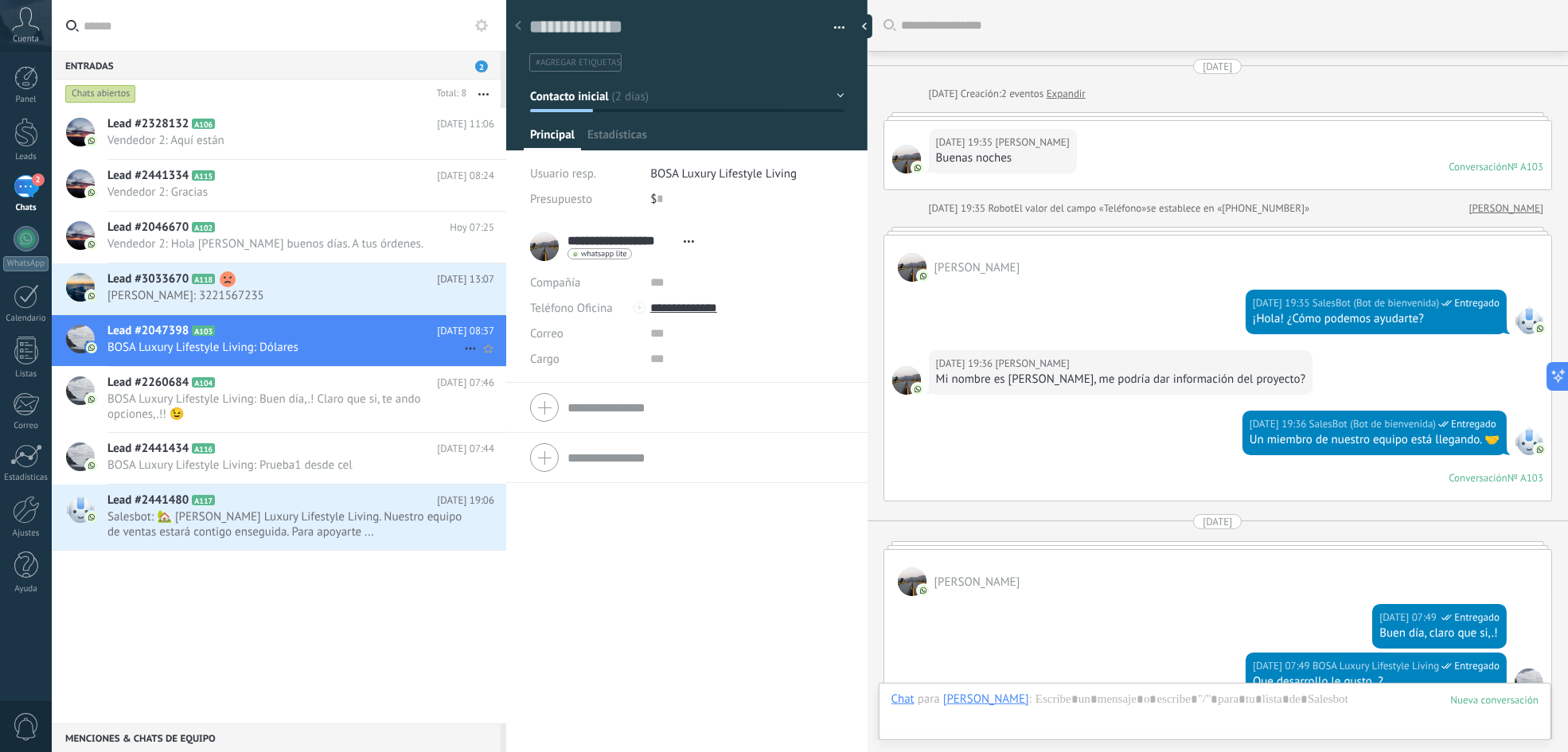
scroll to position [1276, 0]
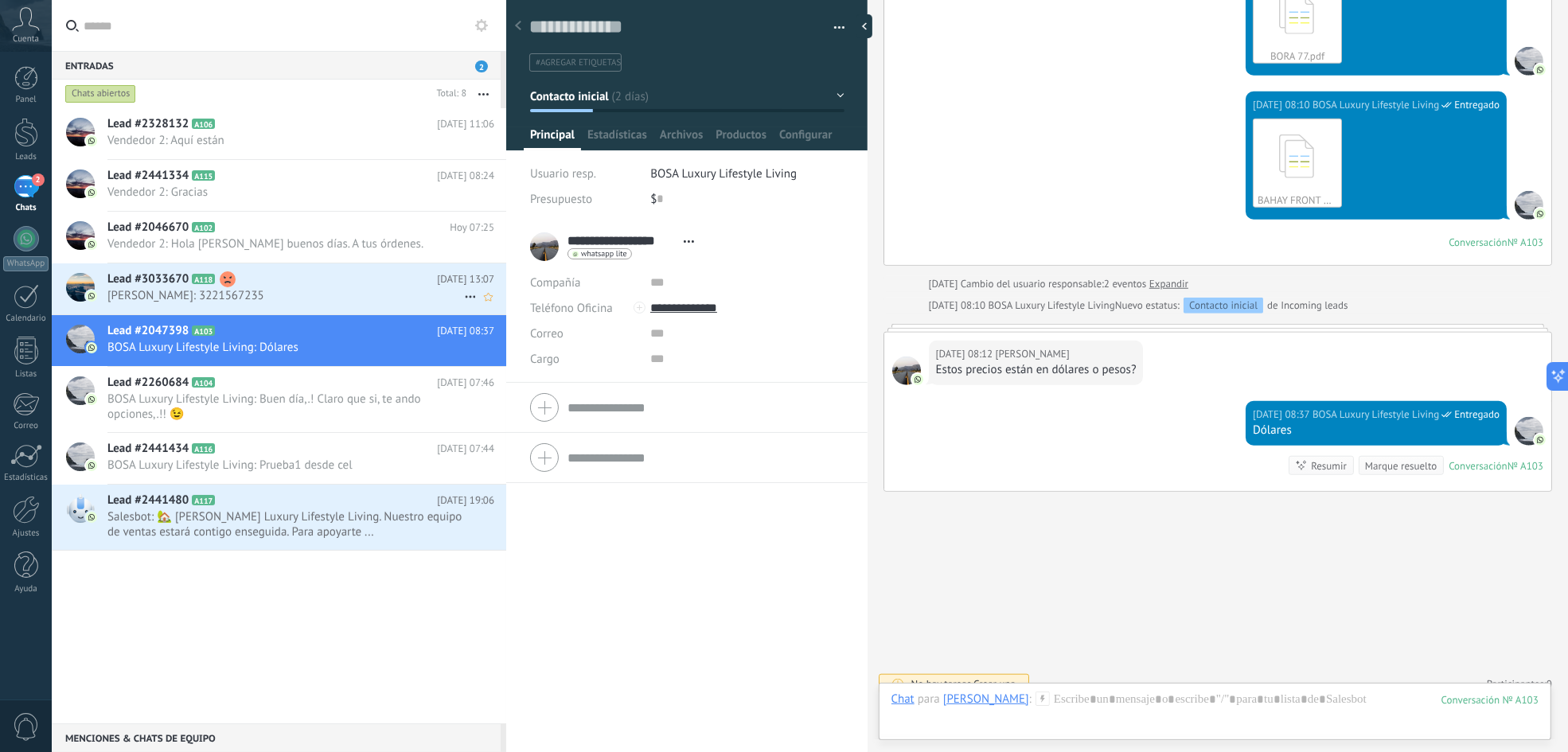
click at [347, 296] on span "[PERSON_NAME]: 3221567235" at bounding box center [286, 295] width 357 height 15
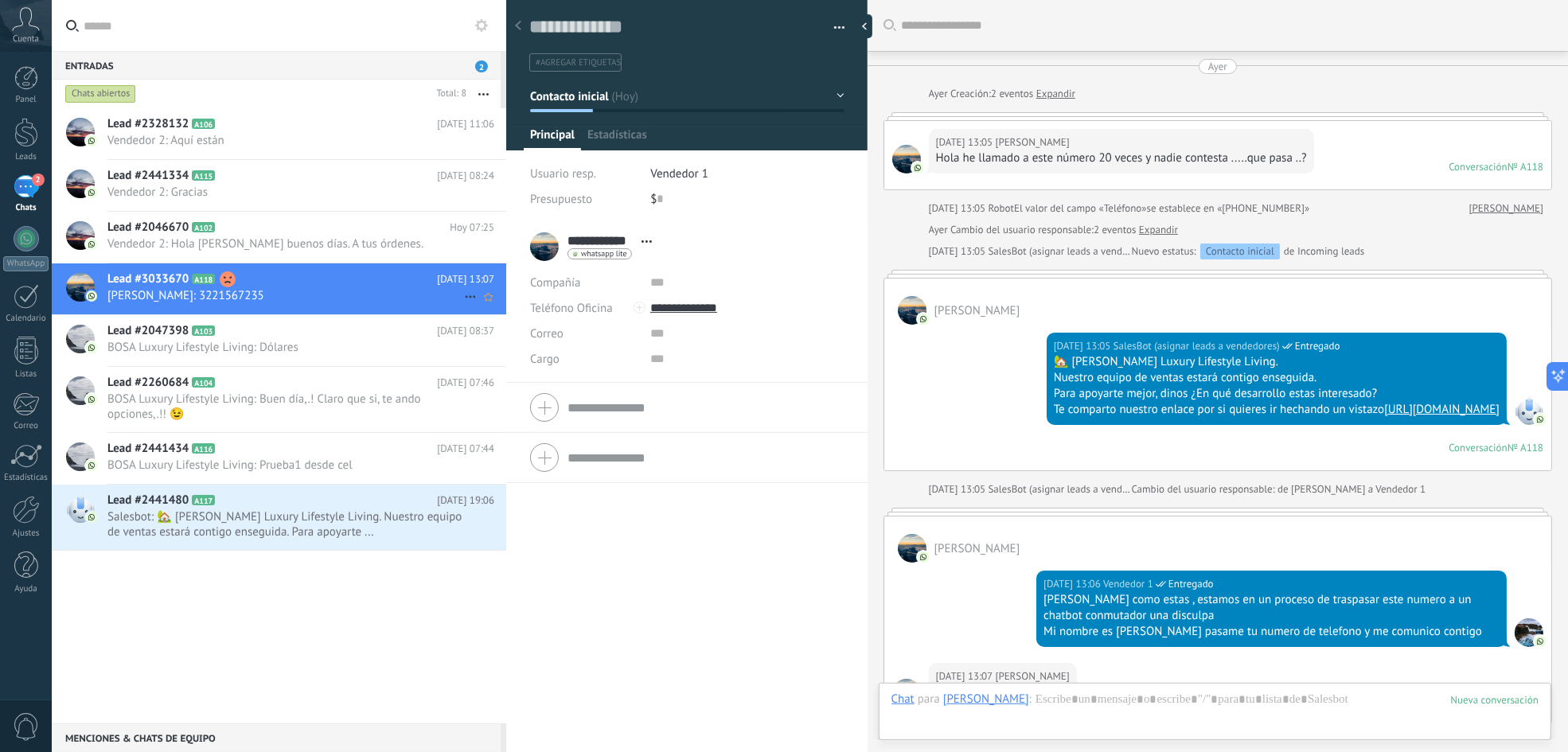
scroll to position [248, 0]
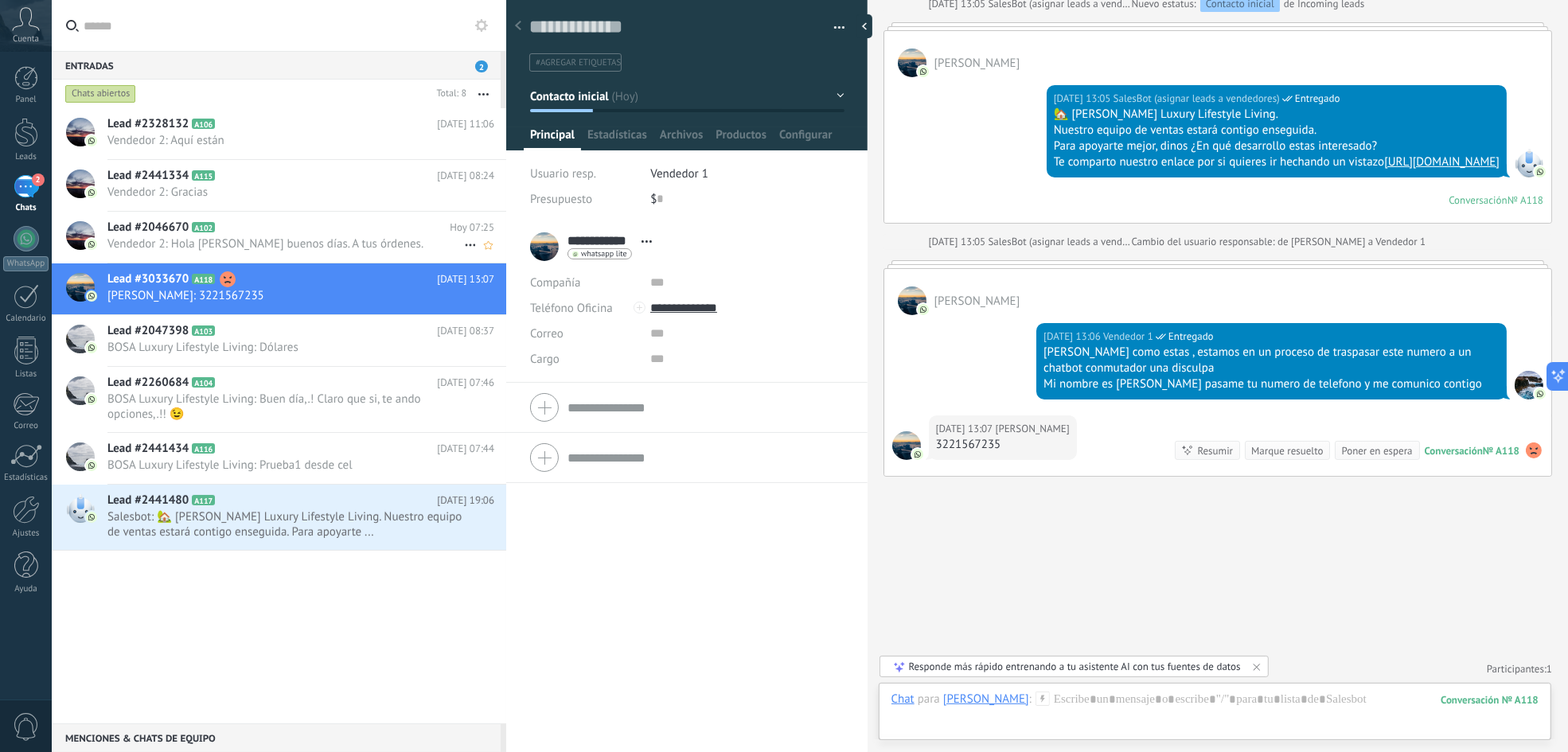
click at [354, 235] on h2 "Lead #2046670 A102" at bounding box center [278, 228] width 342 height 16
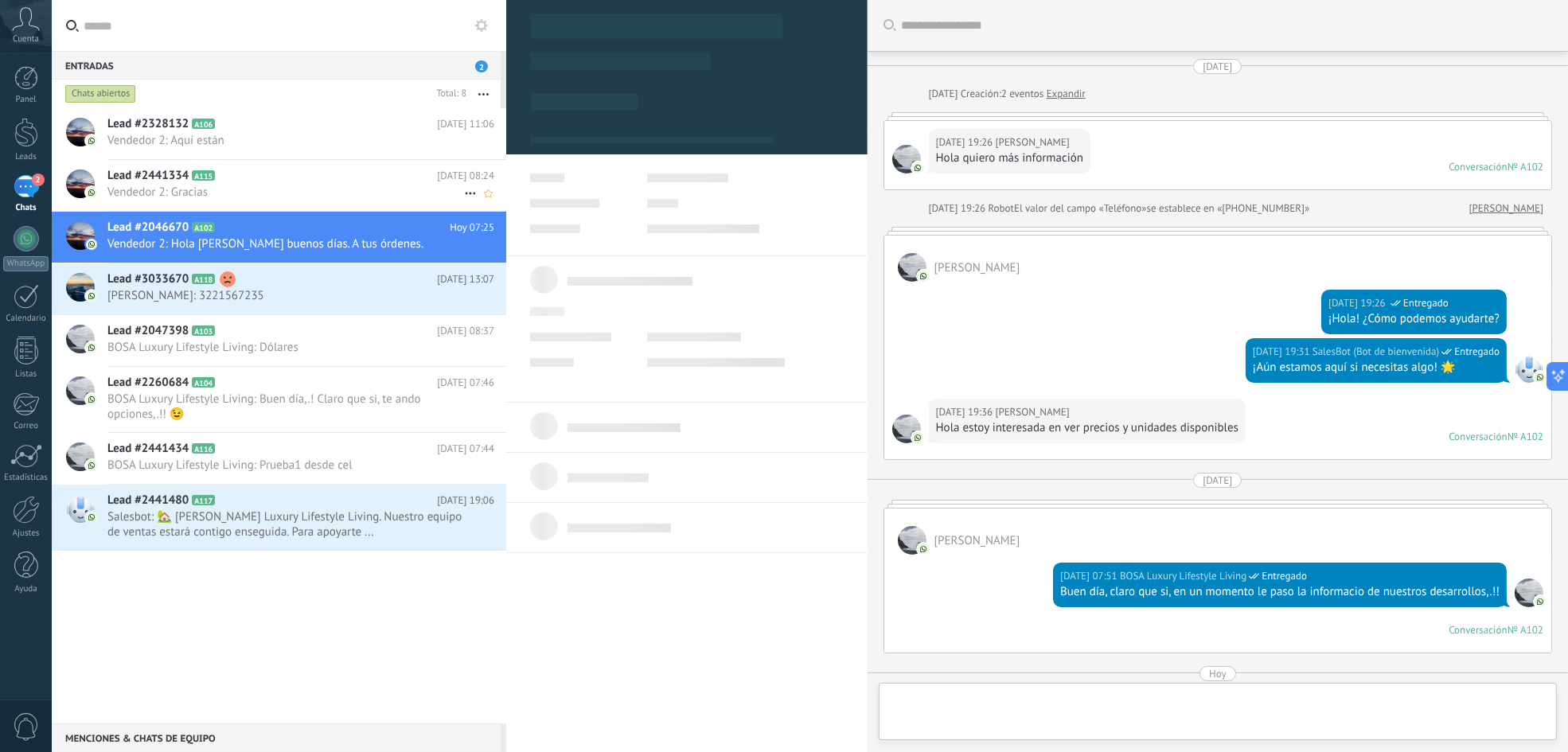
scroll to position [24, 0]
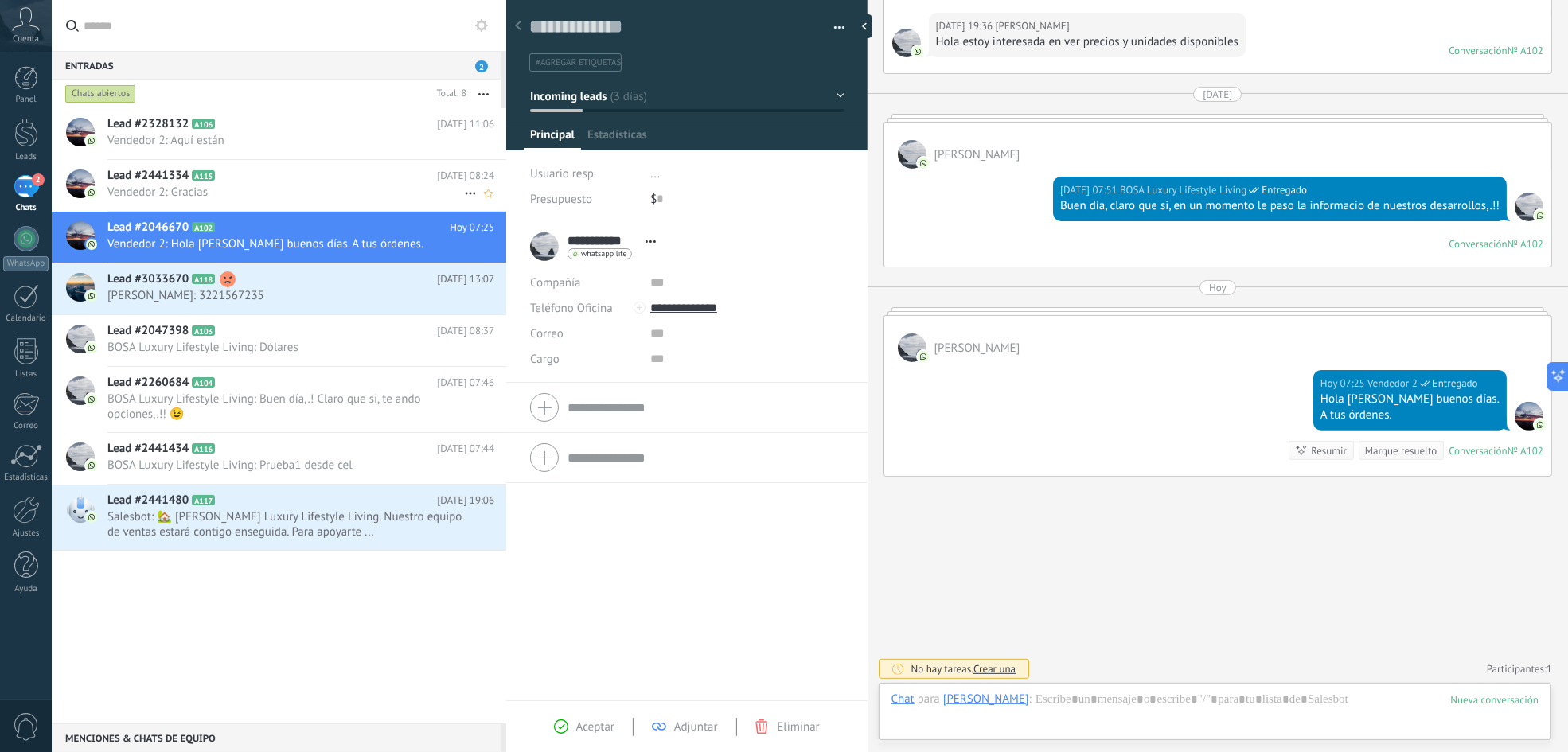
click at [358, 186] on span "Vendedor 2: Gracias" at bounding box center [286, 192] width 357 height 15
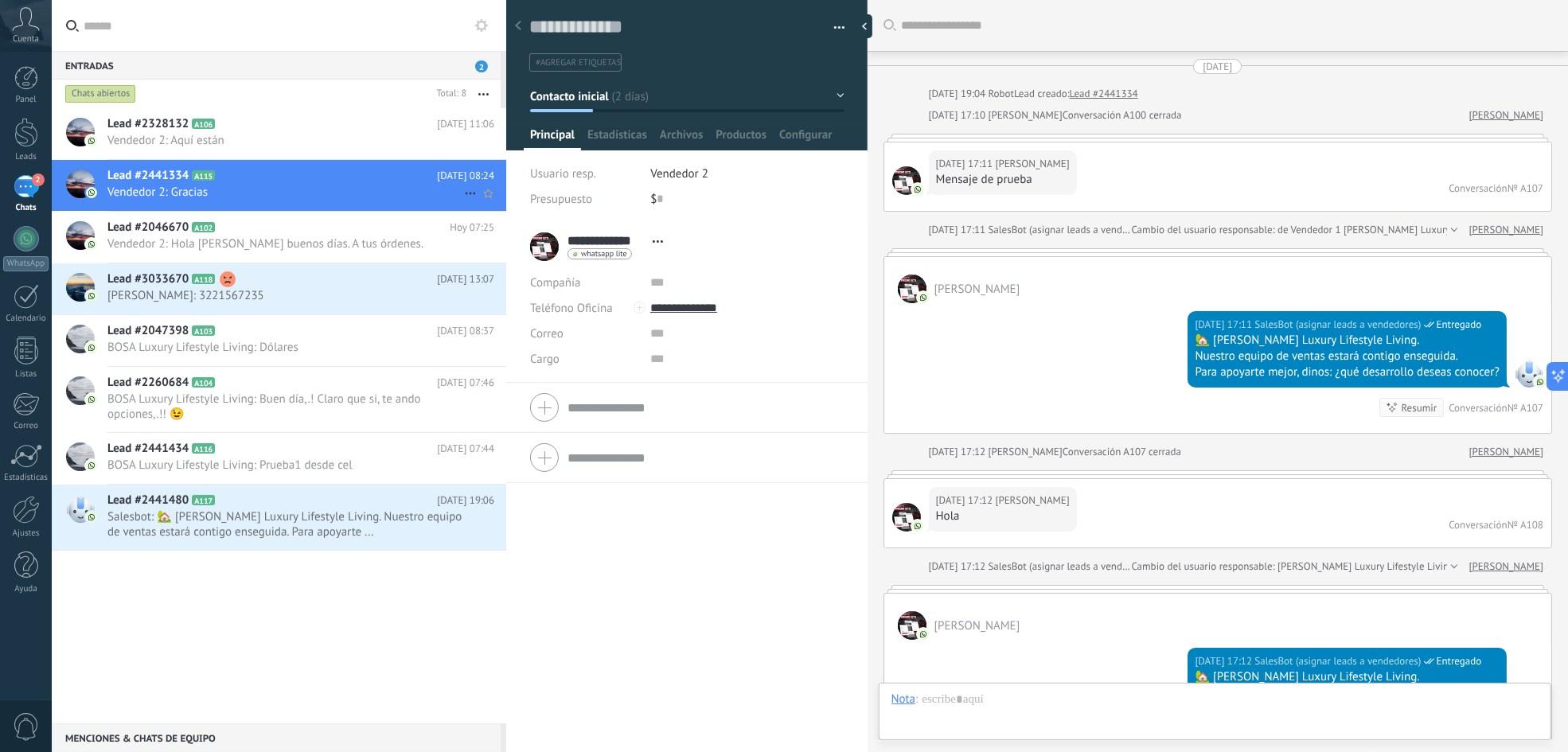
scroll to position [2850, 0]
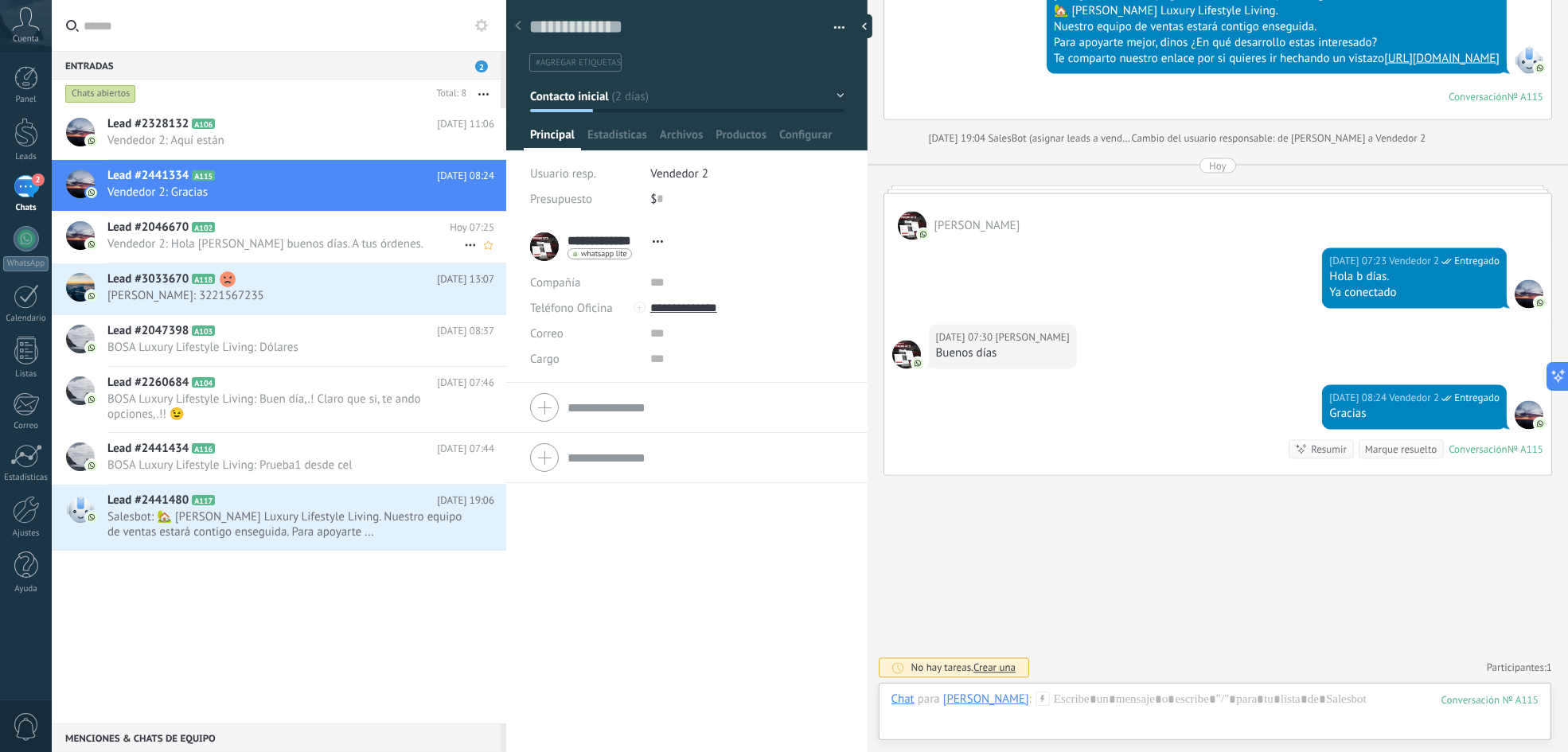
click at [364, 233] on h2 "Lead #2046670 A102" at bounding box center [278, 228] width 342 height 16
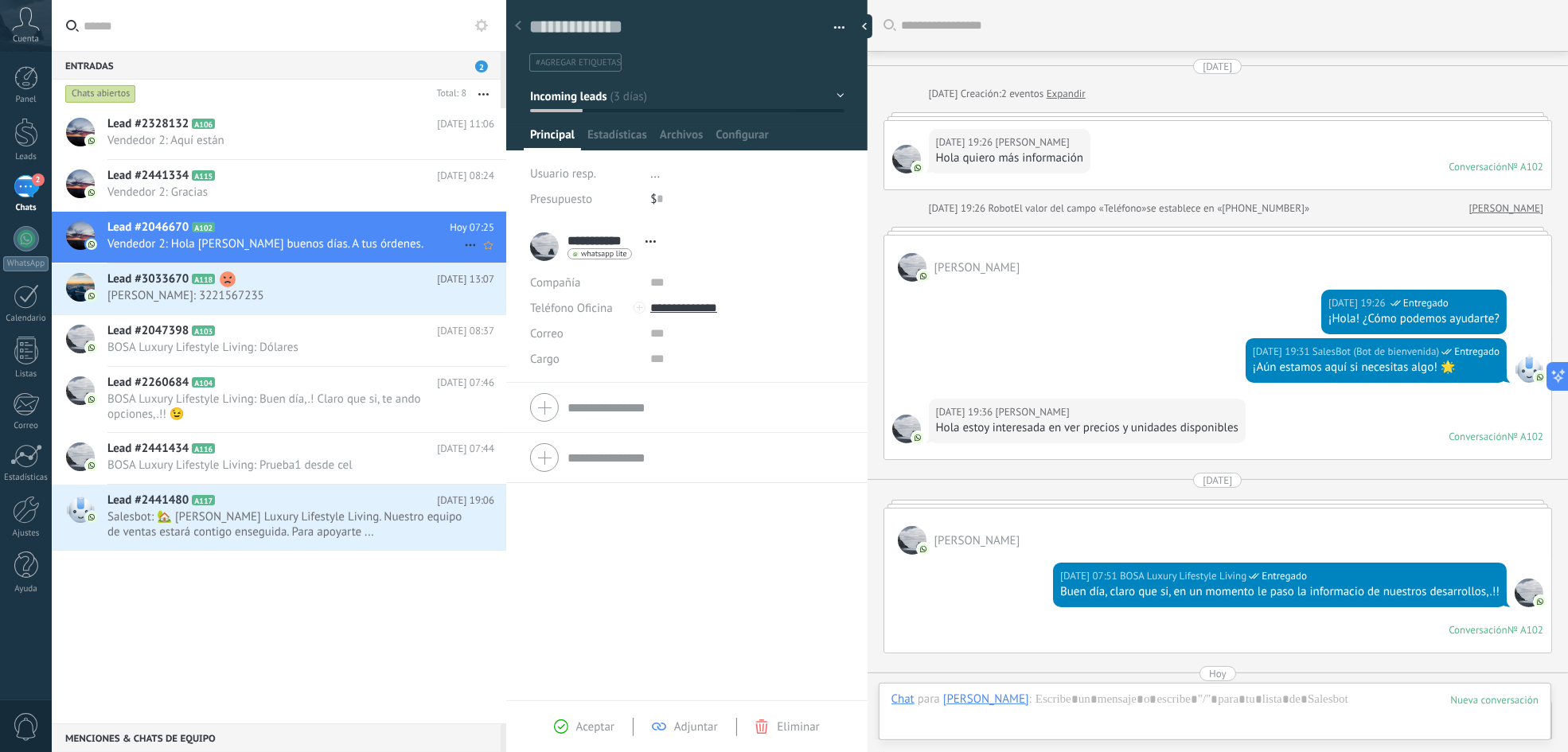
scroll to position [386, 0]
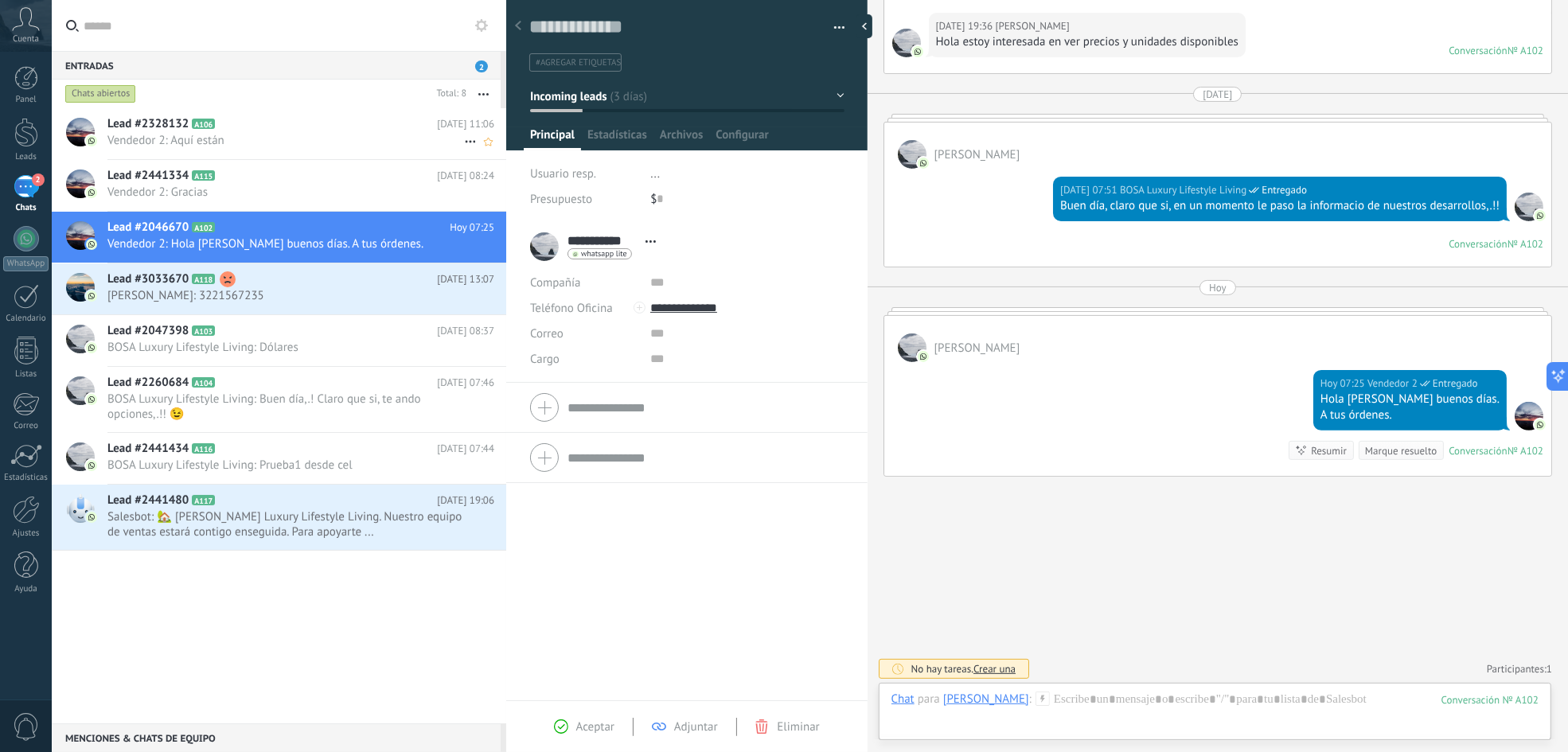
click at [250, 131] on h2 "Lead #2328132 A106" at bounding box center [272, 124] width 329 height 16
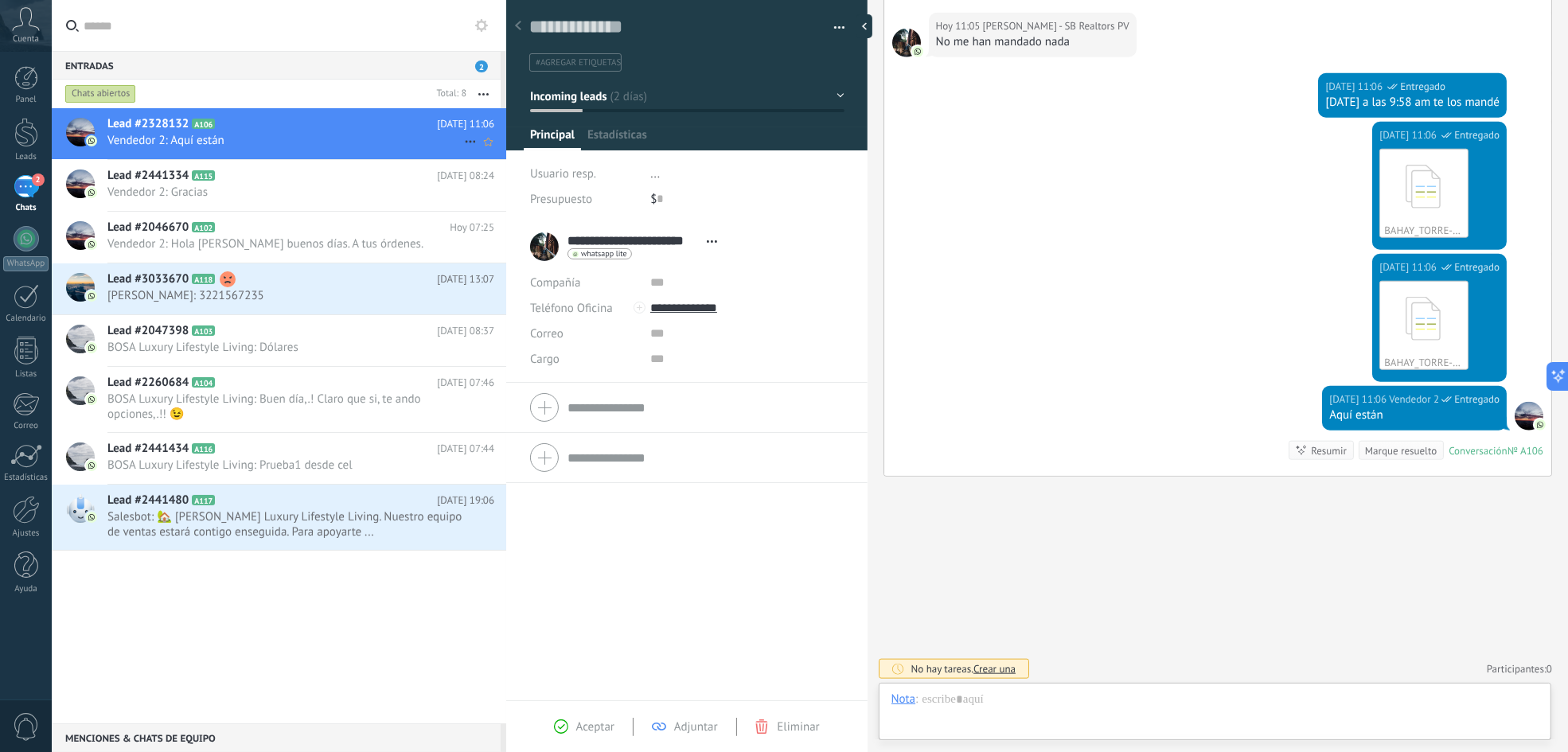
scroll to position [24, 0]
click at [266, 525] on span "Salesbot: 🏡 [PERSON_NAME] Luxury Lifestyle Living. Nuestro equipo de ventas est…" at bounding box center [286, 524] width 357 height 30
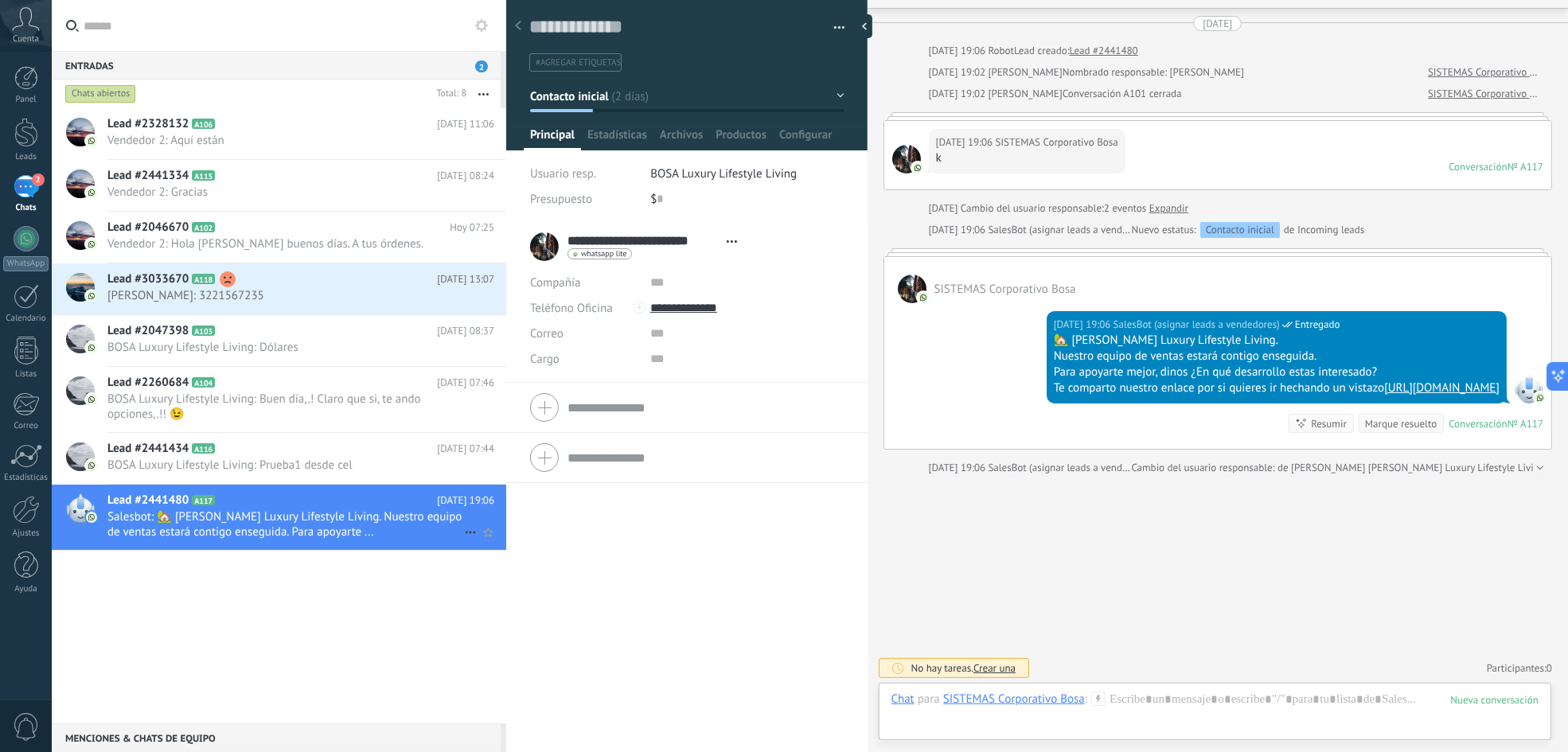
scroll to position [33, 0]
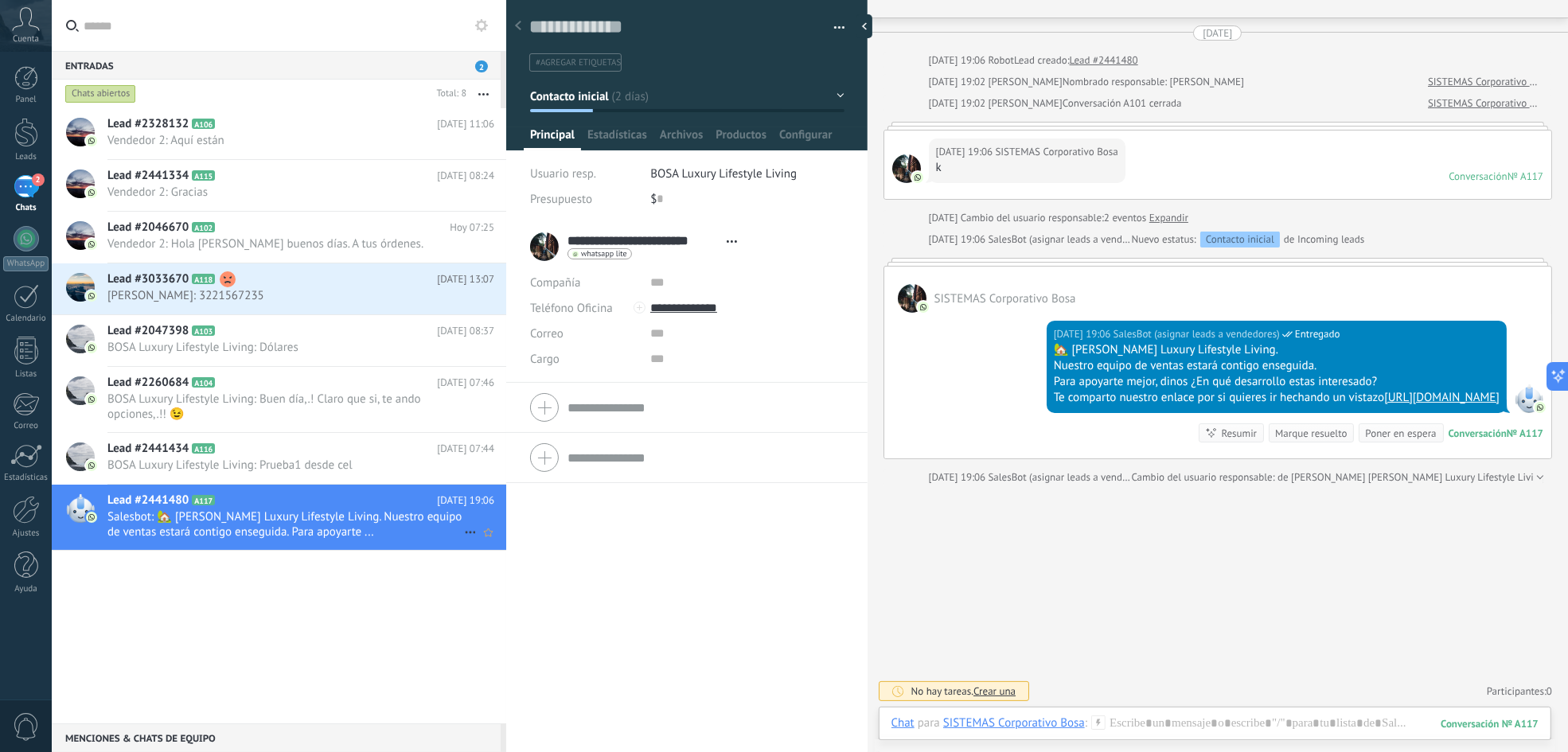
click at [466, 528] on icon at bounding box center [470, 533] width 19 height 19
click at [480, 563] on icon at bounding box center [476, 572] width 11 height 11
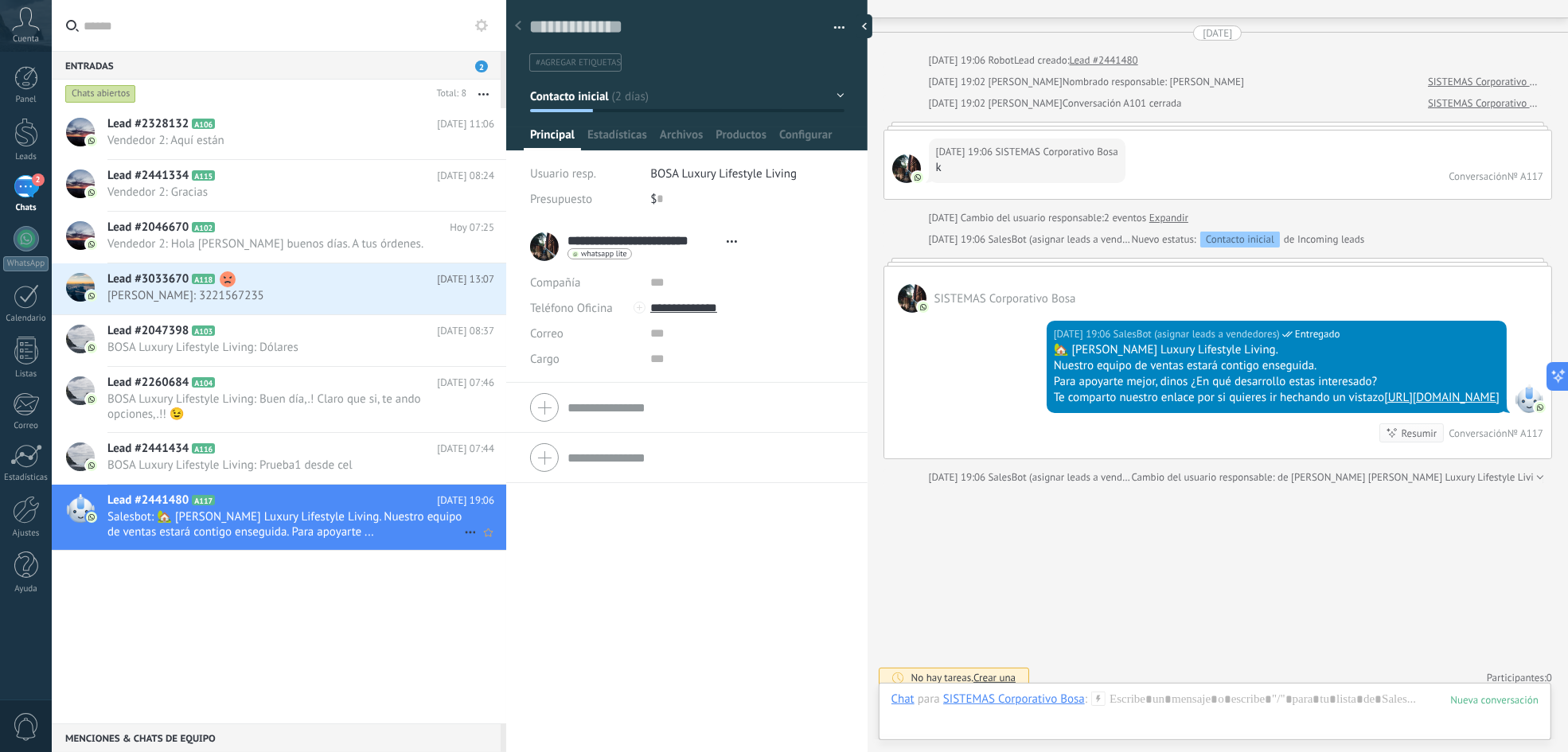
scroll to position [88, 0]
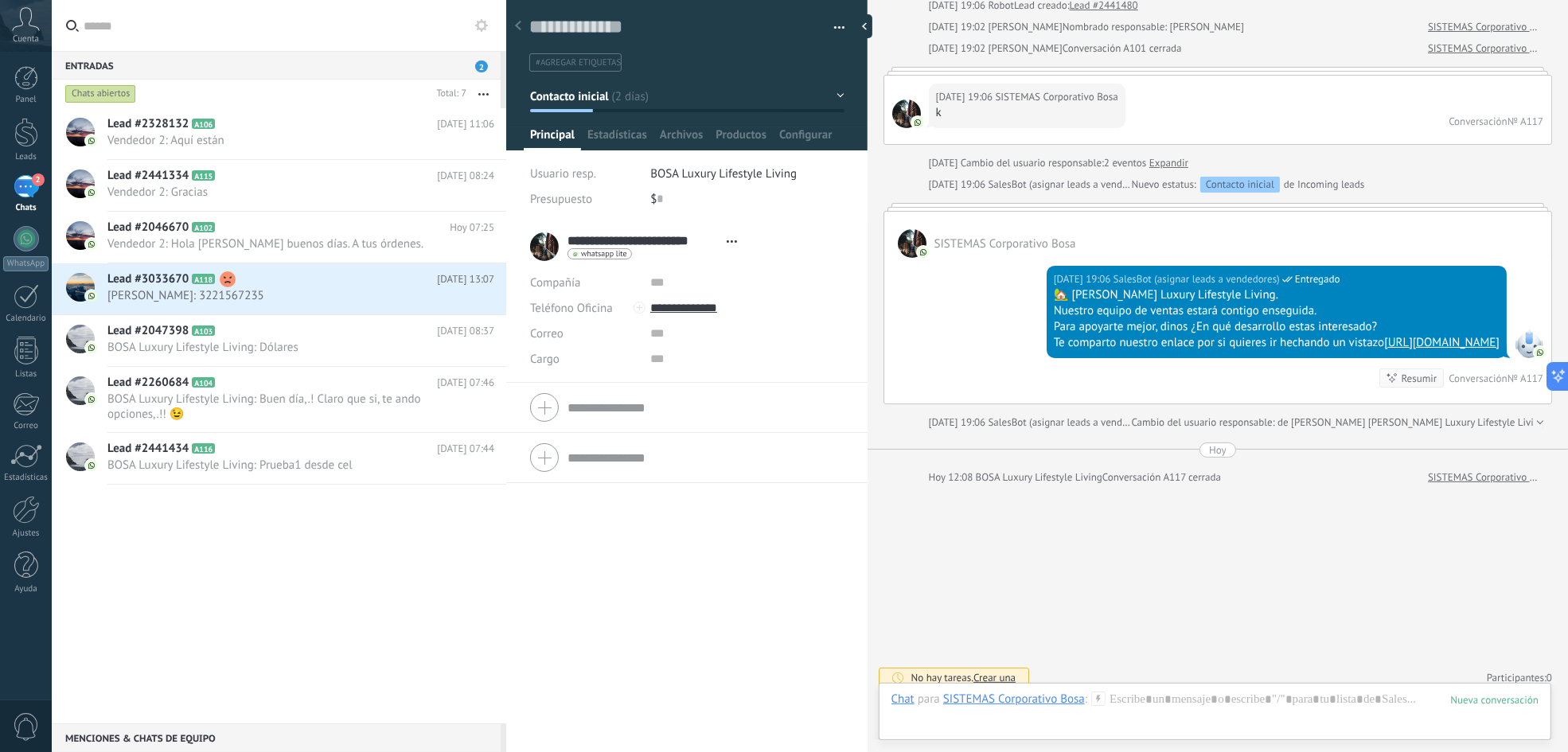
click at [289, 512] on div "Lead #2328132 A106 [DATE] 11:06 Vendedor 2: Aquí están Lead #2441334 A115 A102" at bounding box center [278, 416] width 454 height 615
click at [298, 465] on span "BOSA Luxury Lifestyle Living: Prueba1 desde cel" at bounding box center [286, 465] width 357 height 15
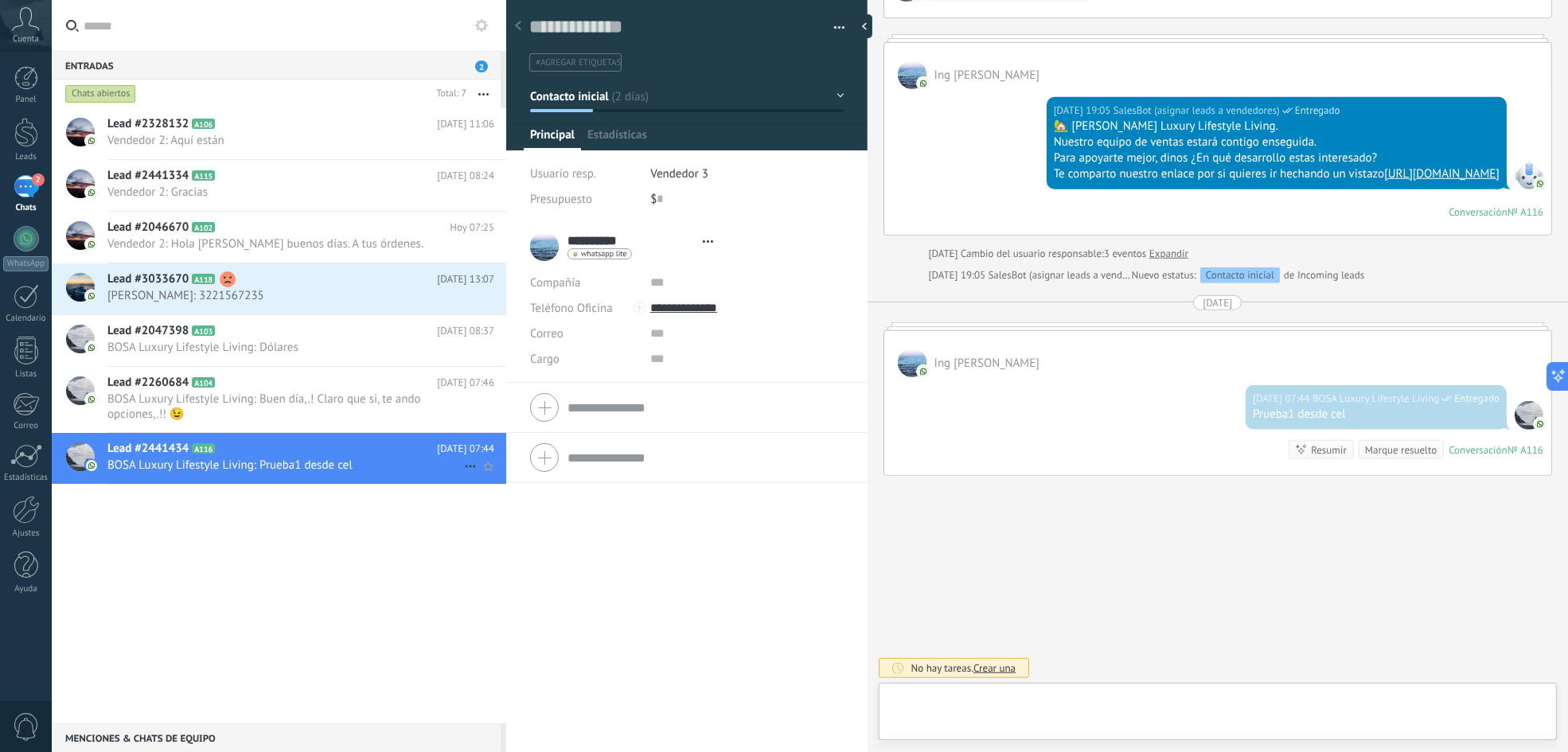
scroll to position [24, 0]
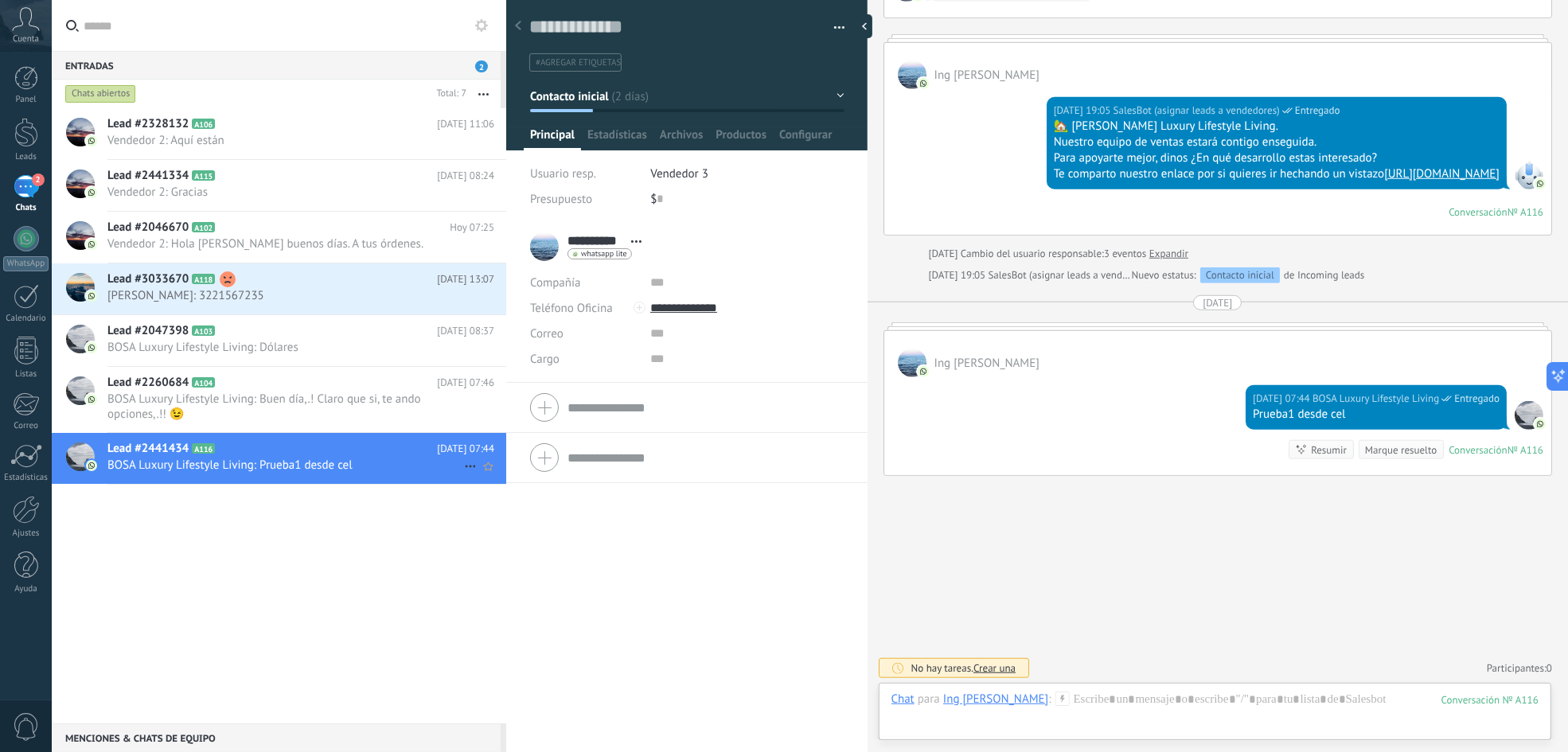
click at [462, 465] on icon at bounding box center [470, 466] width 19 height 19
click at [492, 473] on span "Conversación cerrada" at bounding box center [542, 474] width 108 height 31
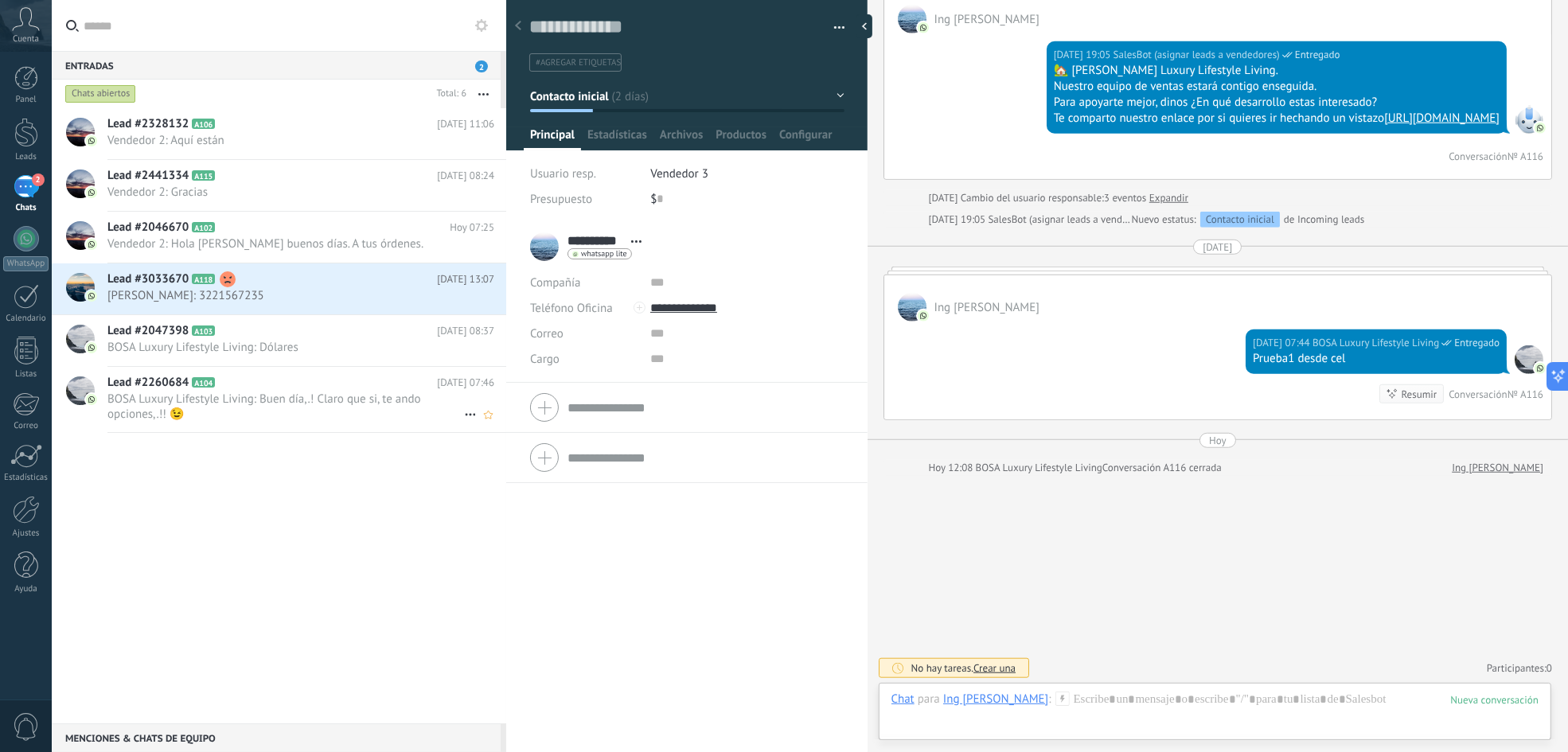
click at [328, 403] on span "BOSA Luxury Lifestyle Living: Buen día,.! Claro que si, te ando opciones,.!! 😉" at bounding box center [286, 406] width 357 height 30
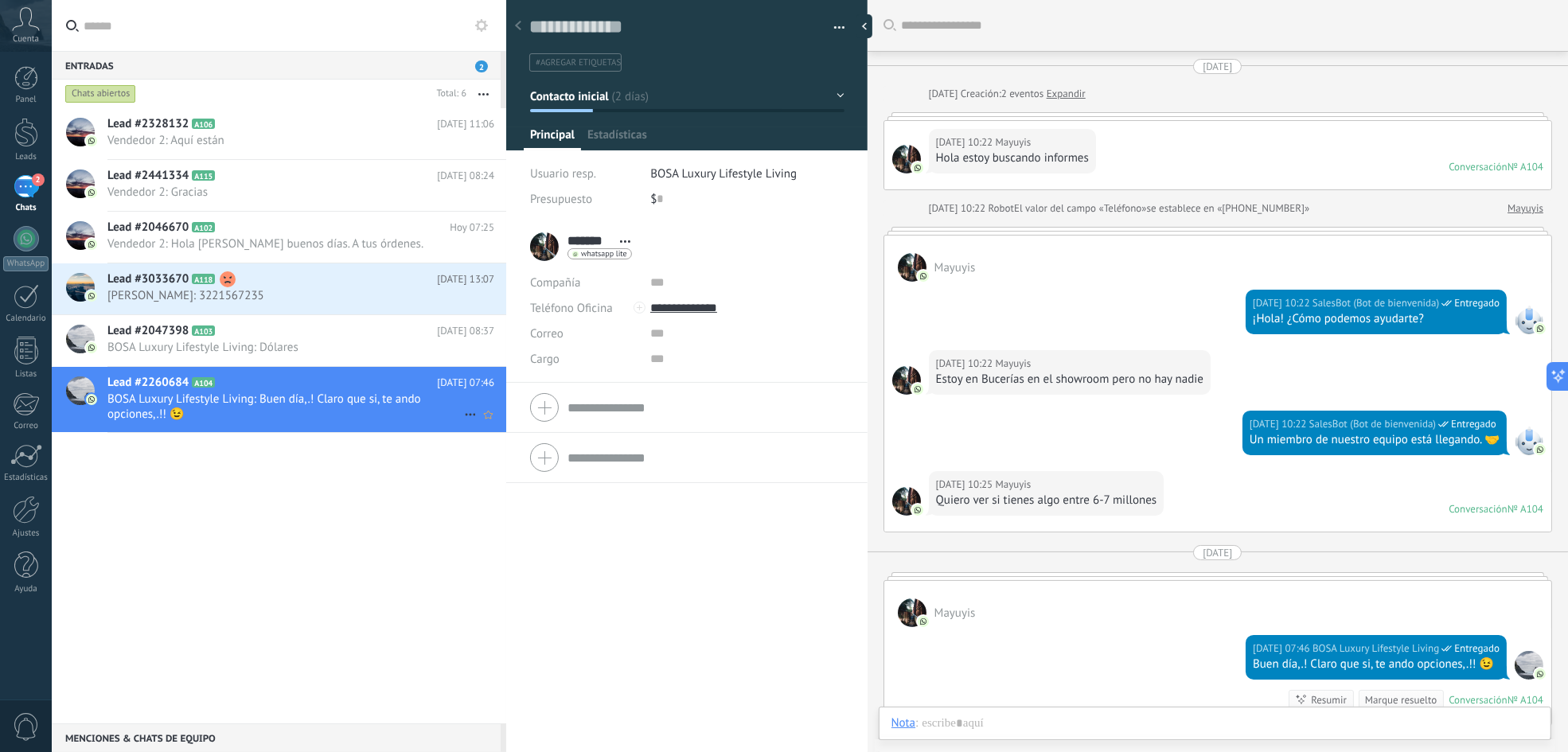
scroll to position [271, 0]
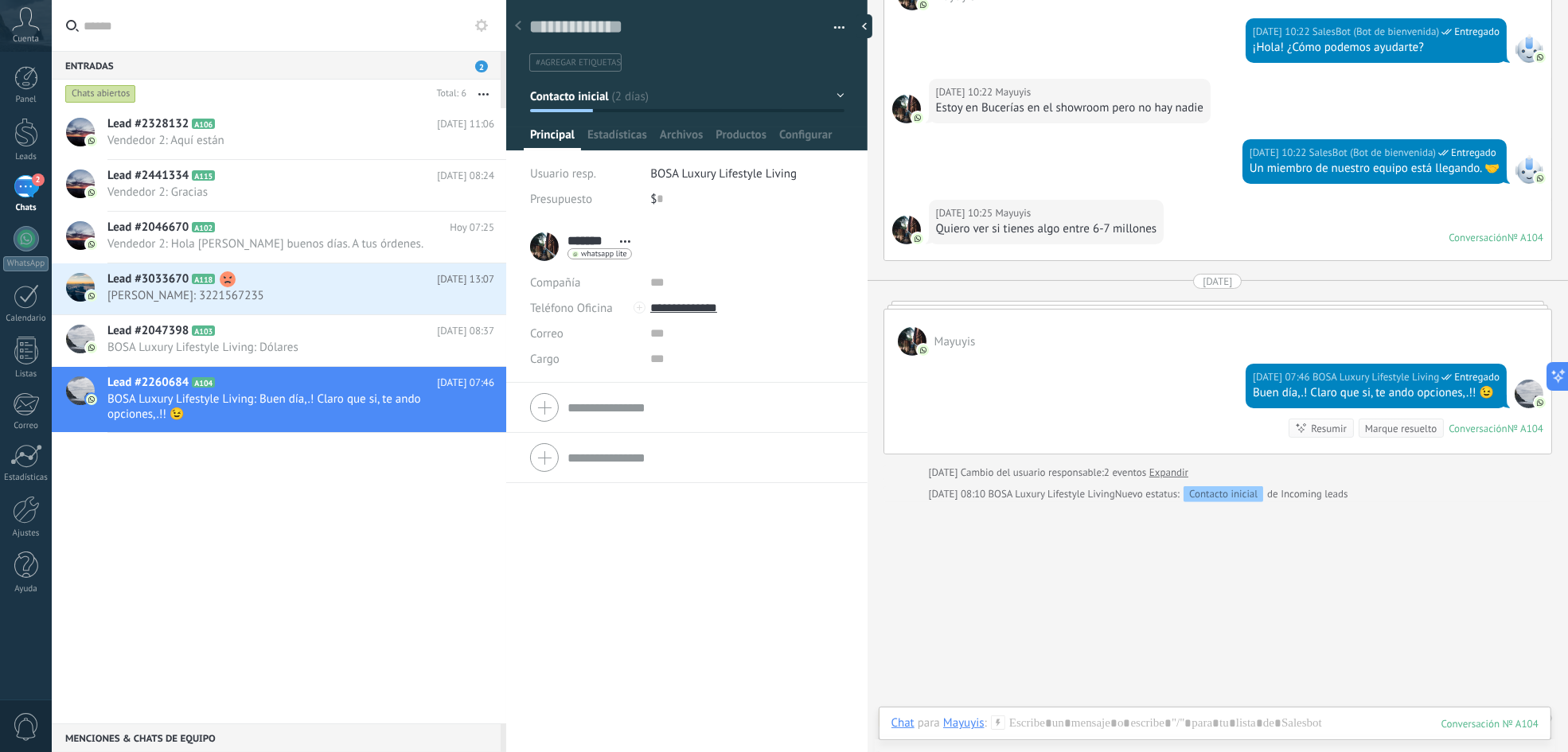
drag, startPoint x: 320, startPoint y: 404, endPoint x: 255, endPoint y: 480, distance: 100.0
click at [251, 482] on div "Lead #2328132 A106 [DATE] 11:06 Vendedor 2: Aquí están Lead #2441334 A115 A102" at bounding box center [278, 416] width 454 height 615
click at [464, 412] on icon at bounding box center [470, 415] width 19 height 19
click at [370, 475] on div at bounding box center [784, 376] width 1568 height 752
click at [375, 420] on span "BOSA Luxury Lifestyle Living: Buen día,.! Claro que si, te ando opciones,.!! 😉" at bounding box center [286, 406] width 357 height 30
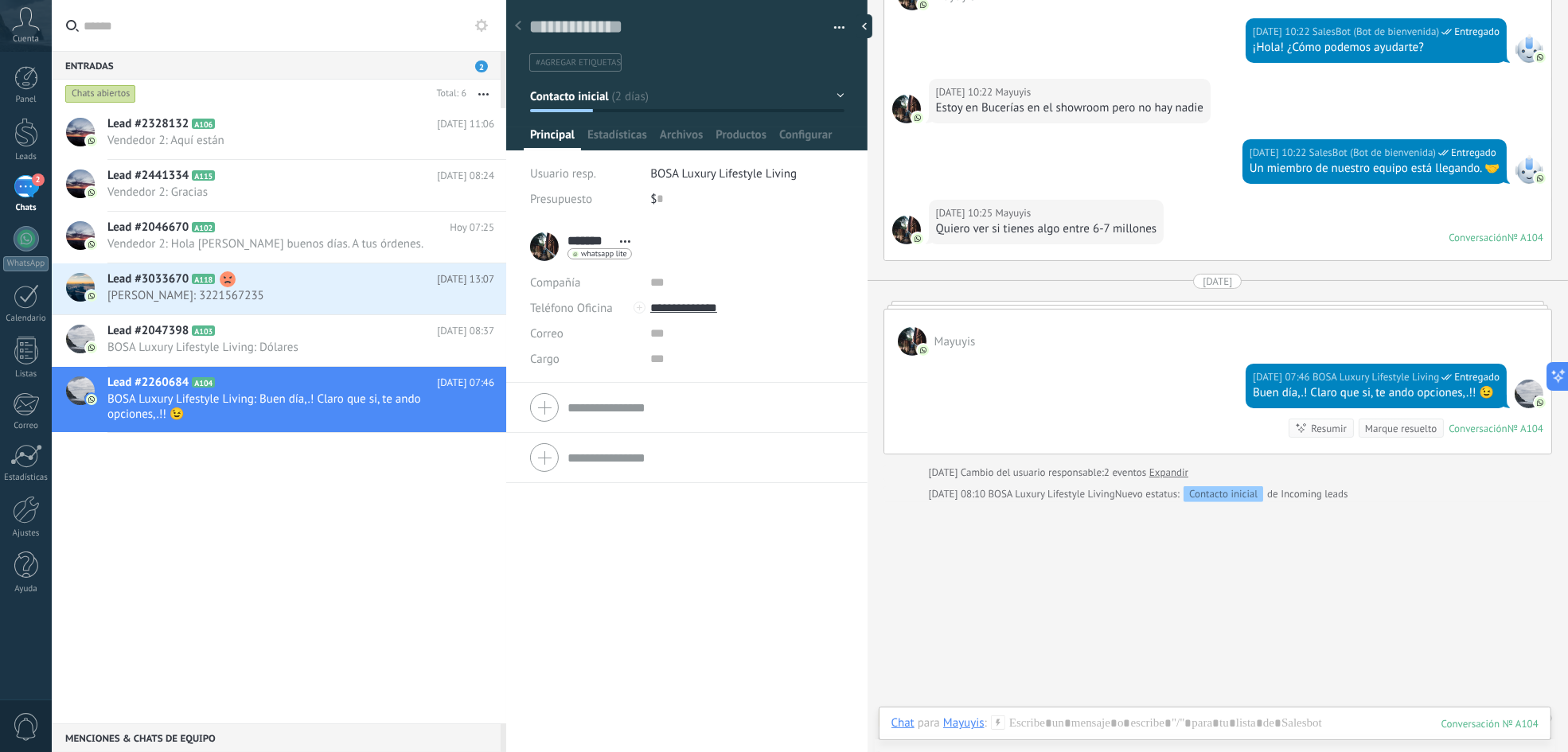
click at [613, 256] on span "whatsapp lite" at bounding box center [604, 254] width 46 height 8
click at [618, 276] on div "Enviar mensaje" at bounding box center [628, 277] width 119 height 27
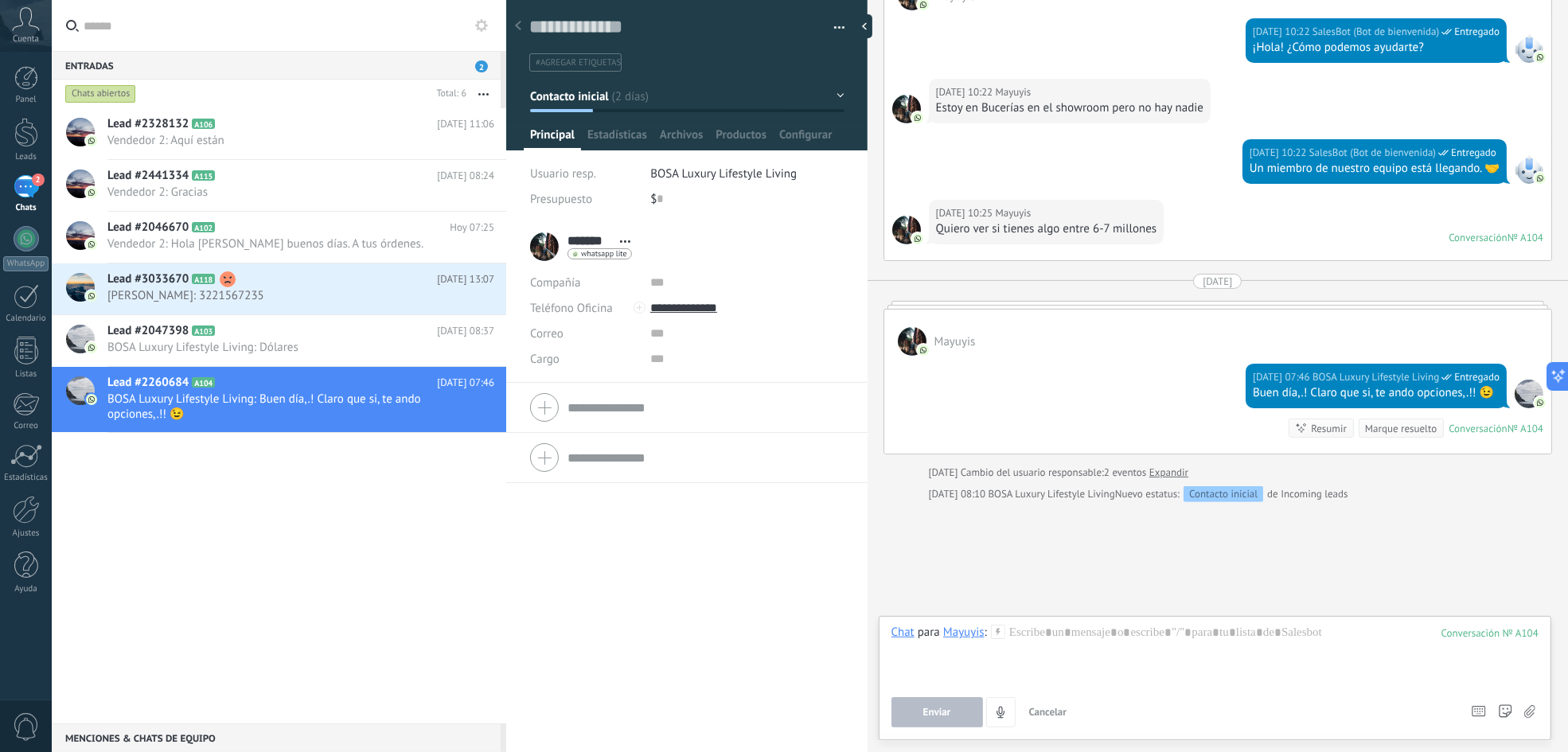
click at [1176, 556] on div "Buscar Carga más [DATE] [DATE] Creación: 2 eventos Expandir [DATE] 10:22 Mayuyi…" at bounding box center [1218, 254] width 700 height 1051
click at [293, 347] on span "BOSA Luxury Lifestyle Living: Dólares" at bounding box center [286, 347] width 357 height 15
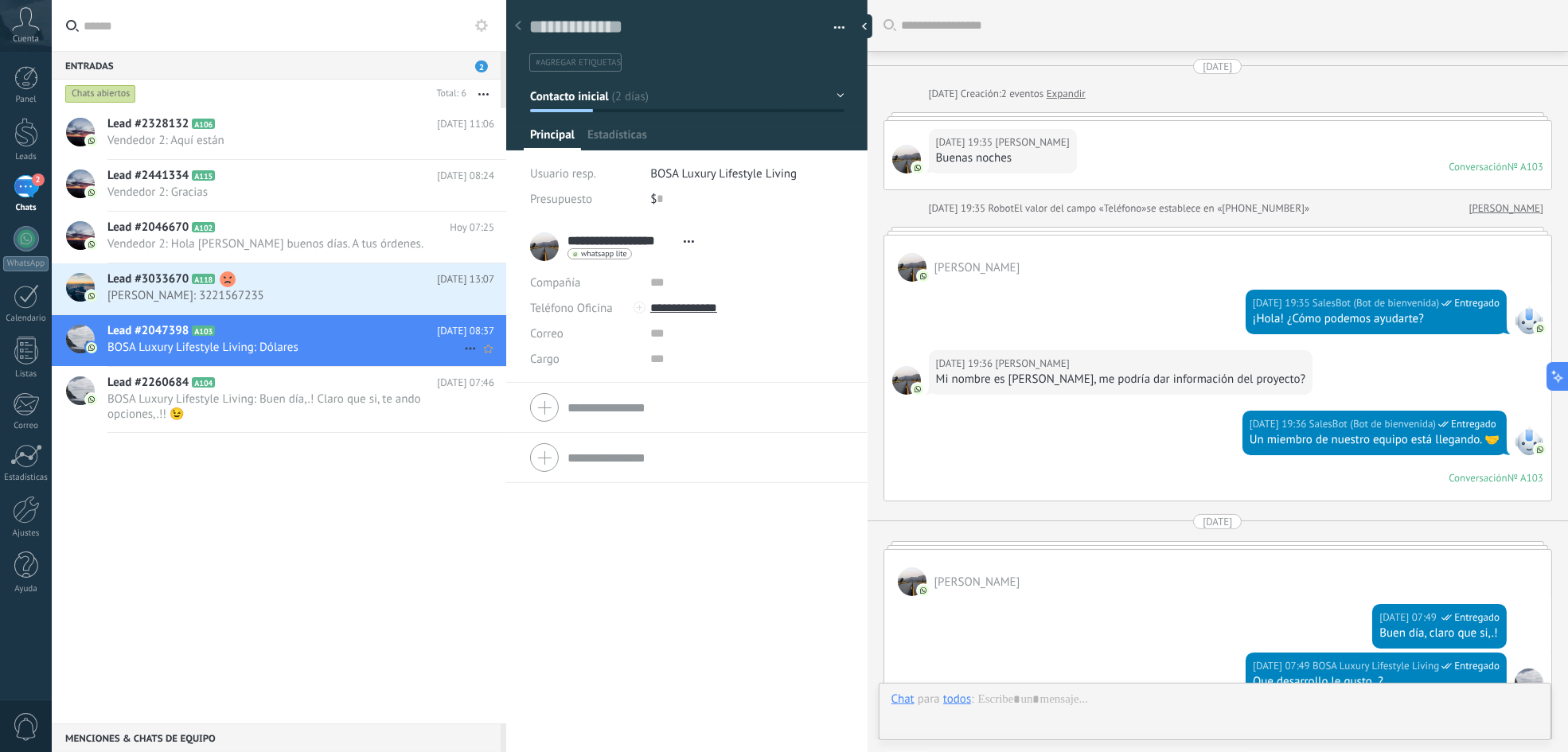
scroll to position [1276, 0]
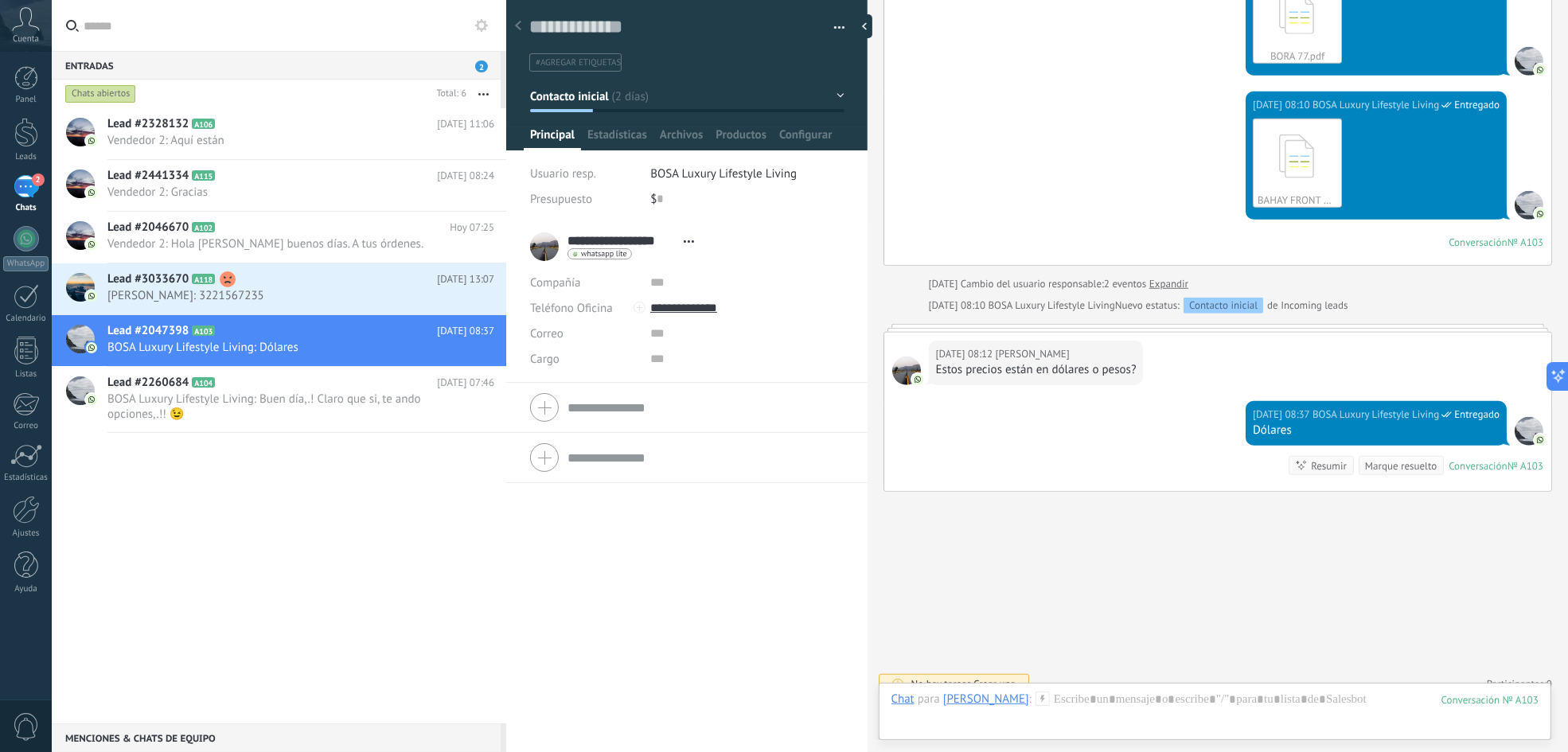
click at [834, 89] on button "Contacto inicial" at bounding box center [688, 97] width 315 height 29
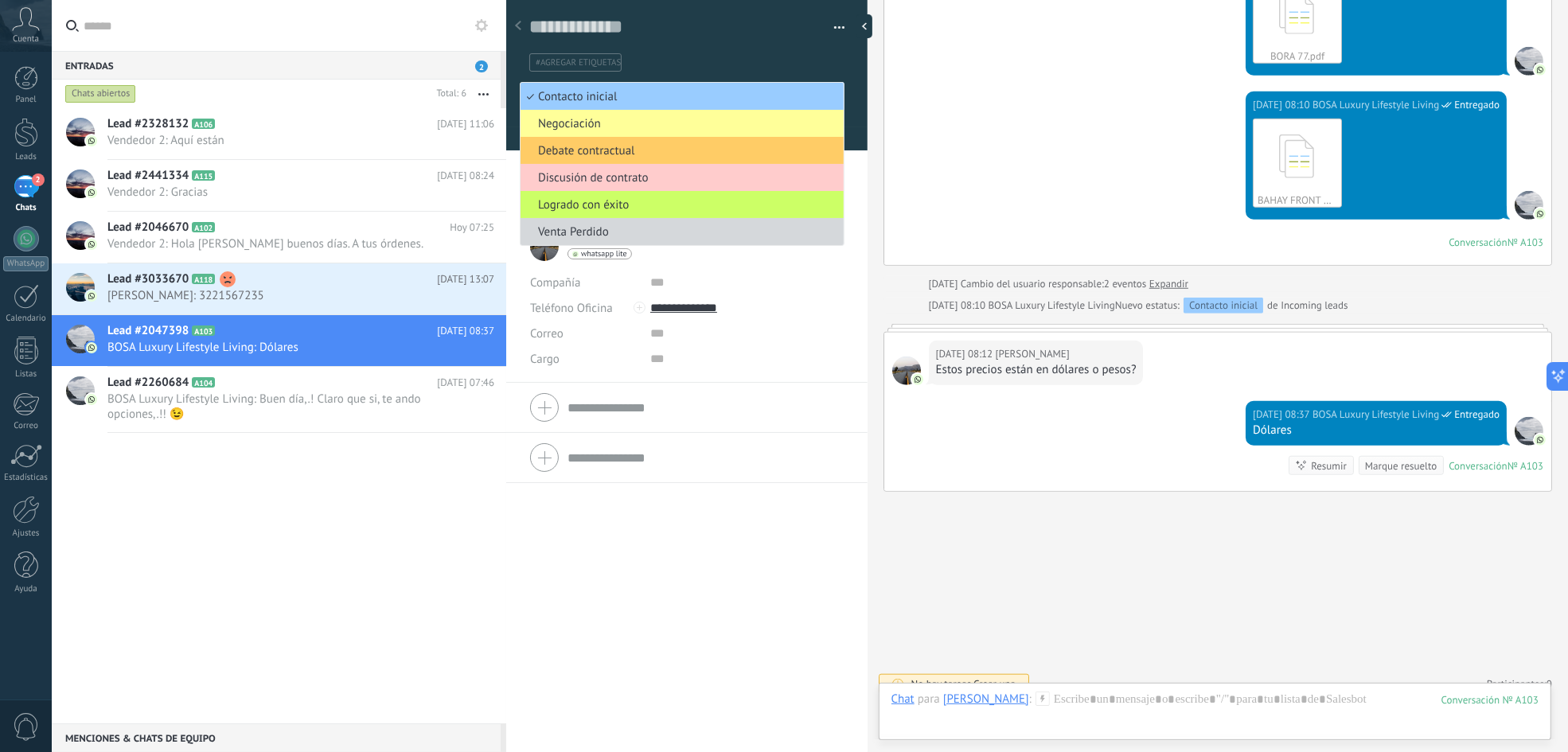
click at [332, 490] on div "Lead #2328132 A106 [DATE] 11:06 Vendedor 2: Aquí están Lead #2441334 A115 A102" at bounding box center [278, 416] width 454 height 615
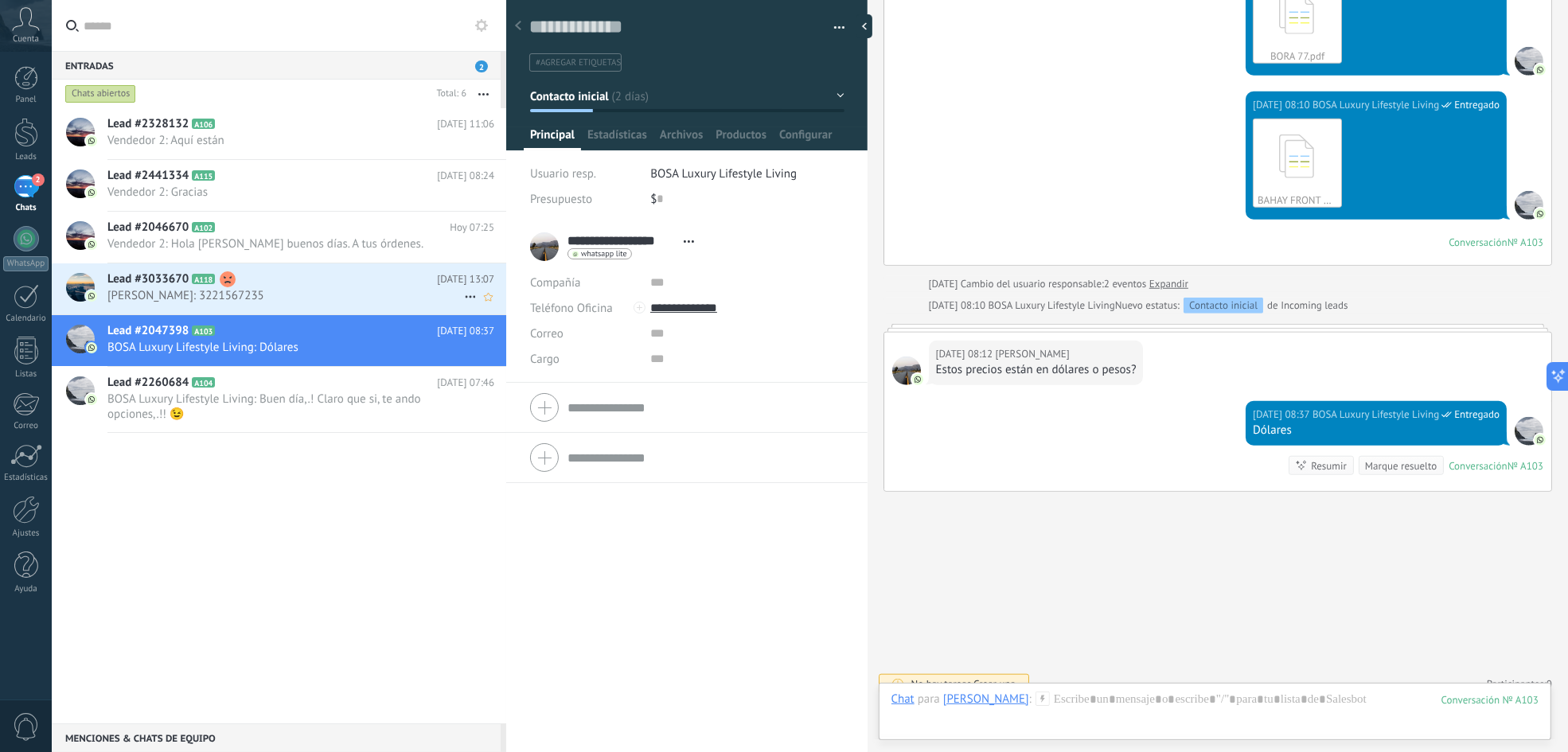
click at [331, 290] on span "[PERSON_NAME]: 3221567235" at bounding box center [286, 295] width 357 height 15
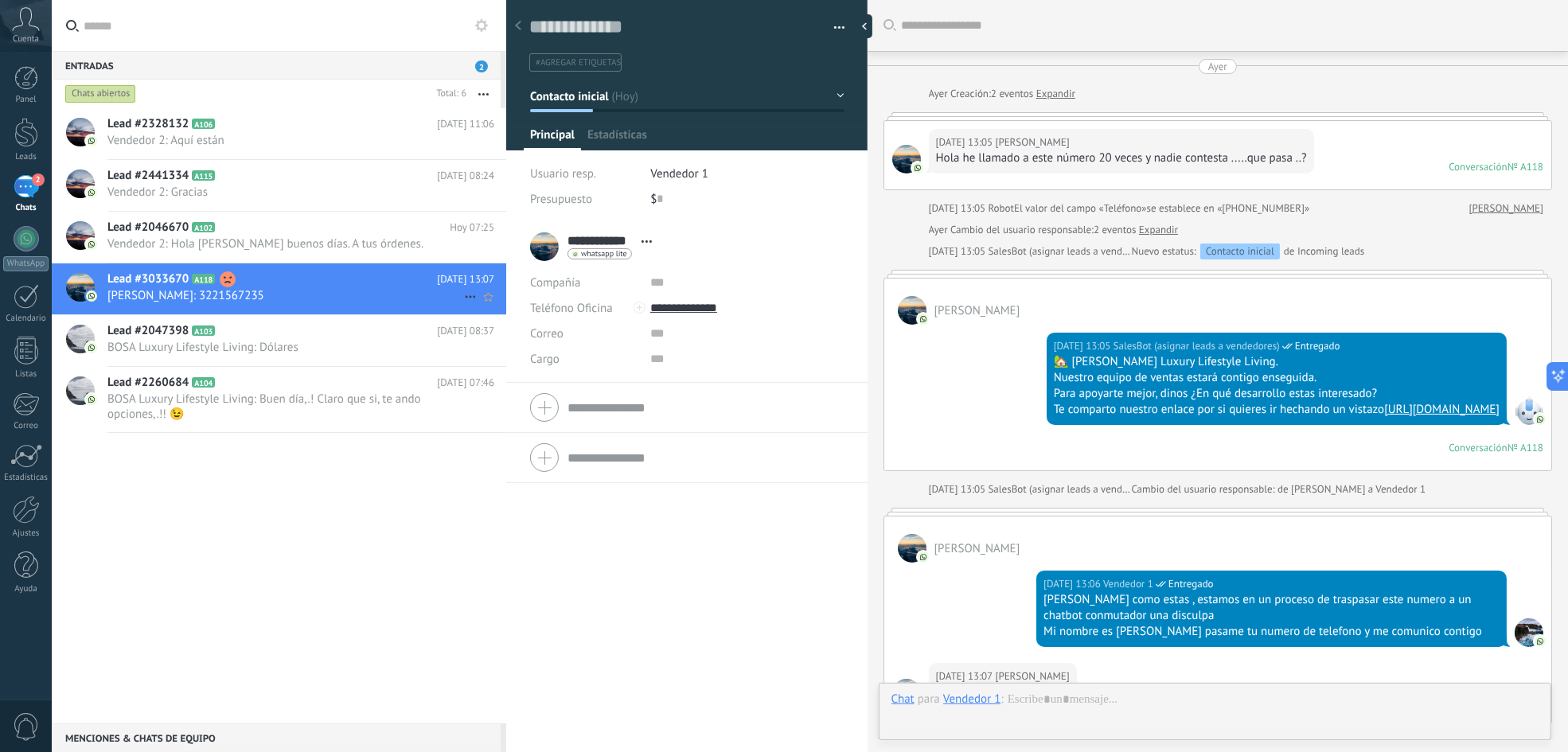
scroll to position [249, 0]
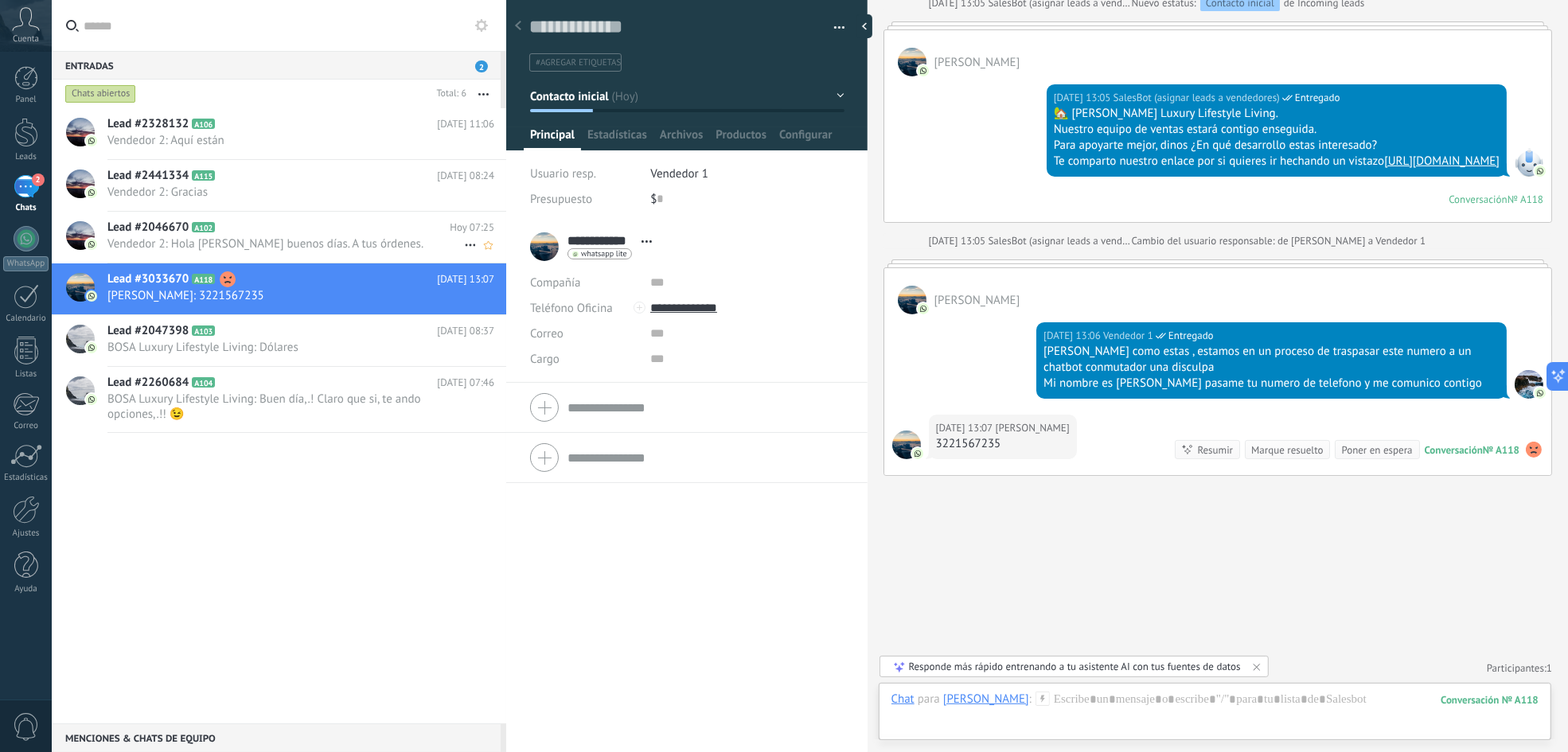
click at [378, 237] on span "Vendedor 2: Hola [PERSON_NAME] buenos días. A tus órdenes." at bounding box center [286, 244] width 357 height 15
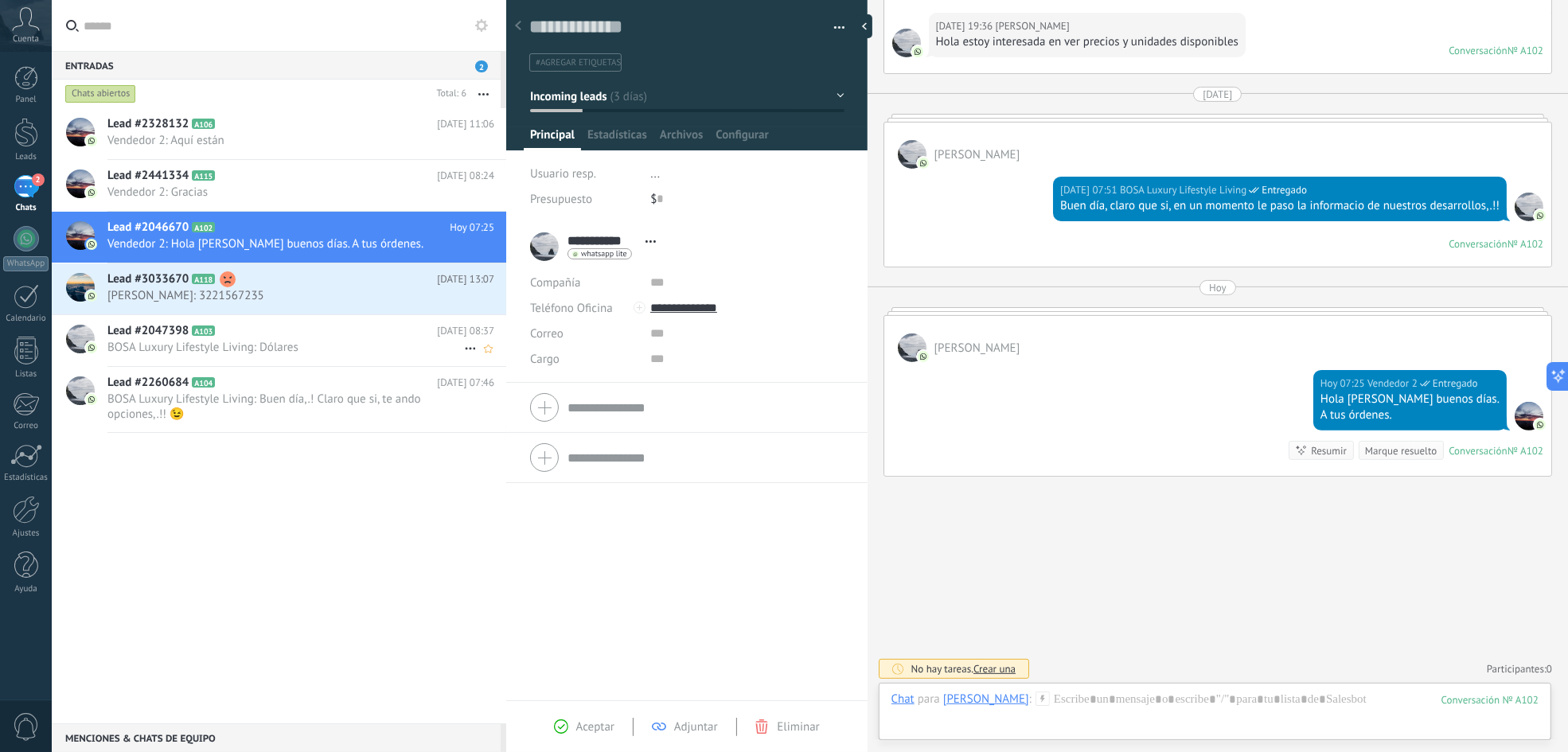
scroll to position [24, 0]
click at [340, 340] on span "BOSA Luxury Lifestyle Living: Dólares" at bounding box center [286, 347] width 357 height 15
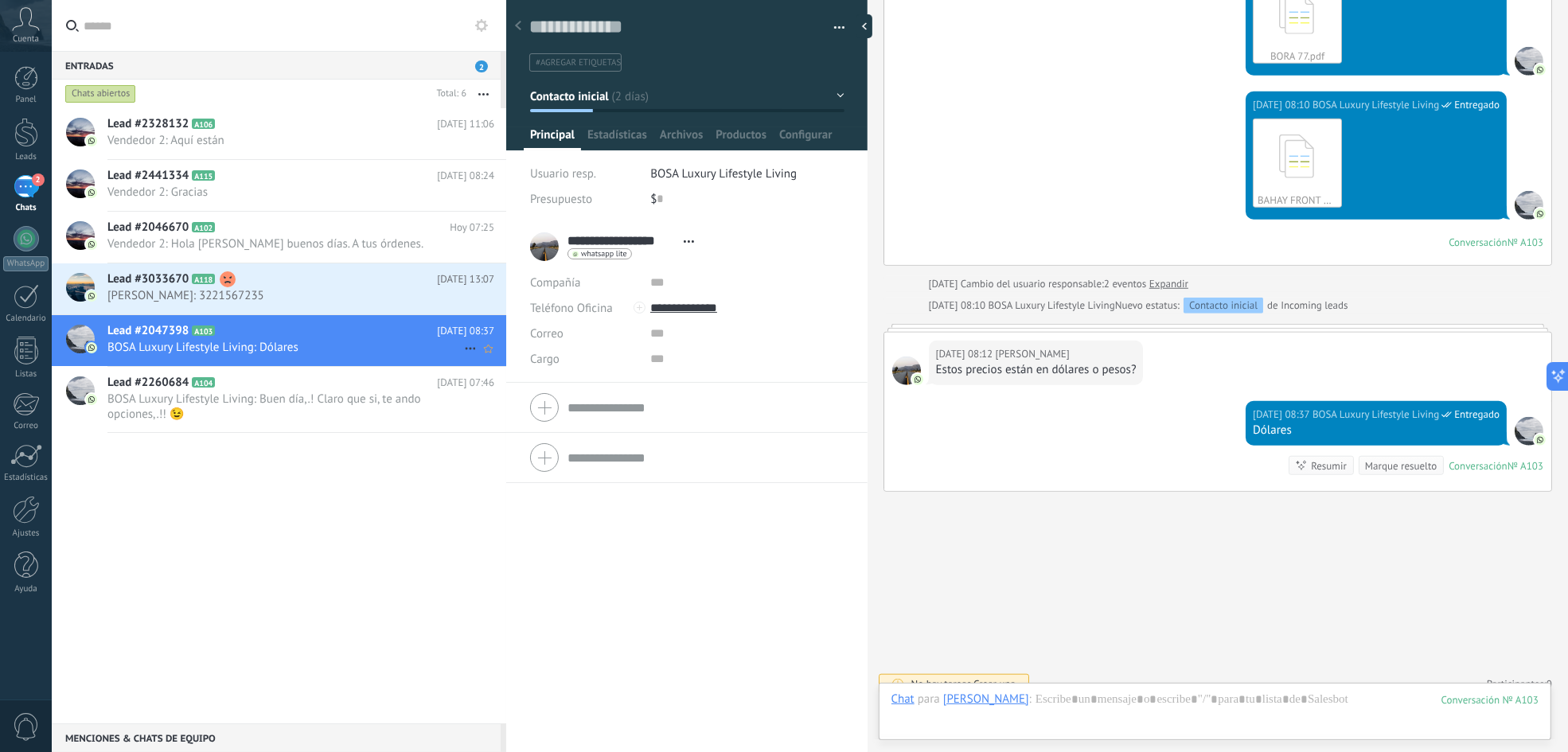
scroll to position [24, 0]
click at [329, 407] on span "BOSA Luxury Lifestyle Living: Buen día,.! Claro que si, te ando opciones,.!! 😉" at bounding box center [286, 406] width 357 height 30
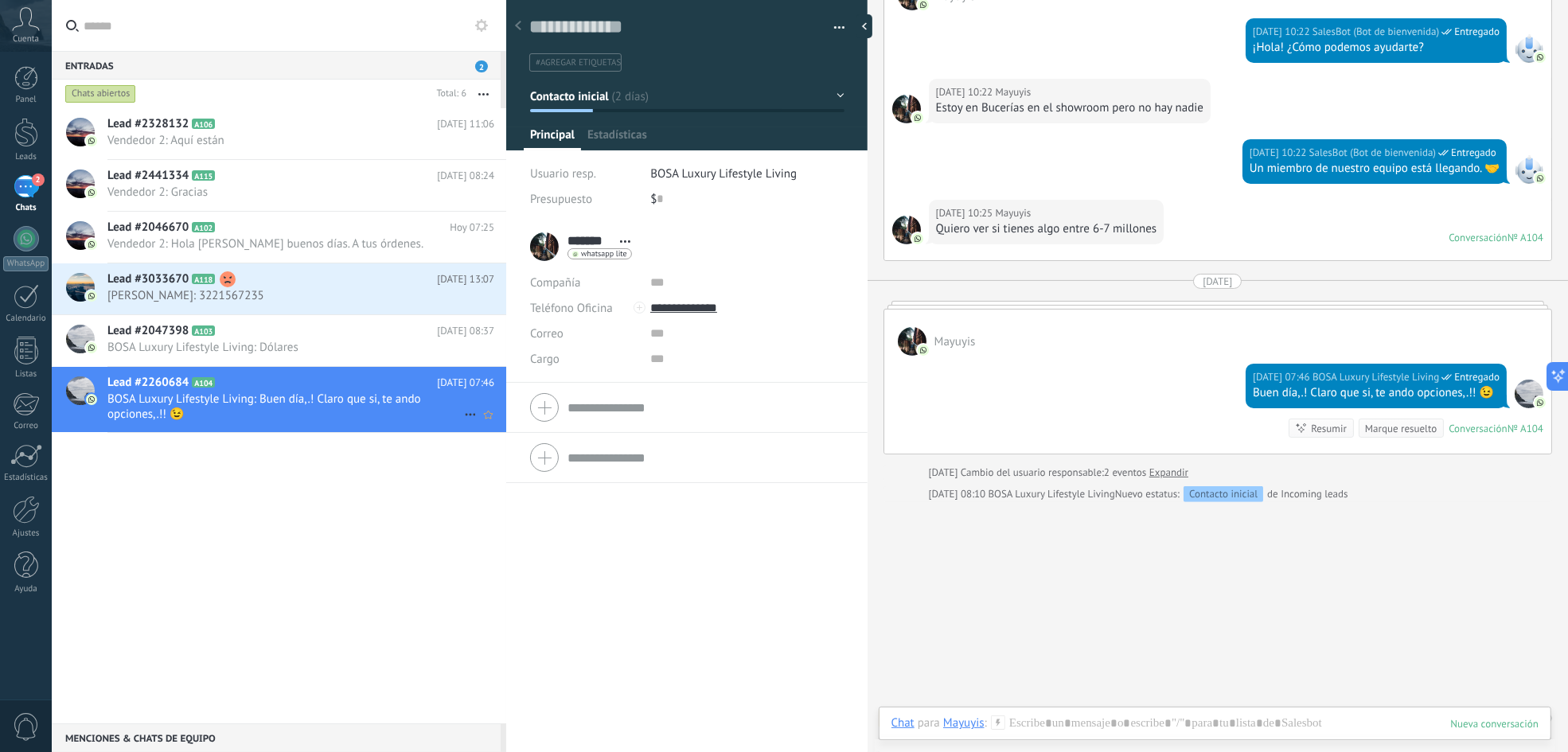
scroll to position [24, 0]
click at [337, 332] on h2 "Lead #2047398 A103" at bounding box center [272, 331] width 329 height 16
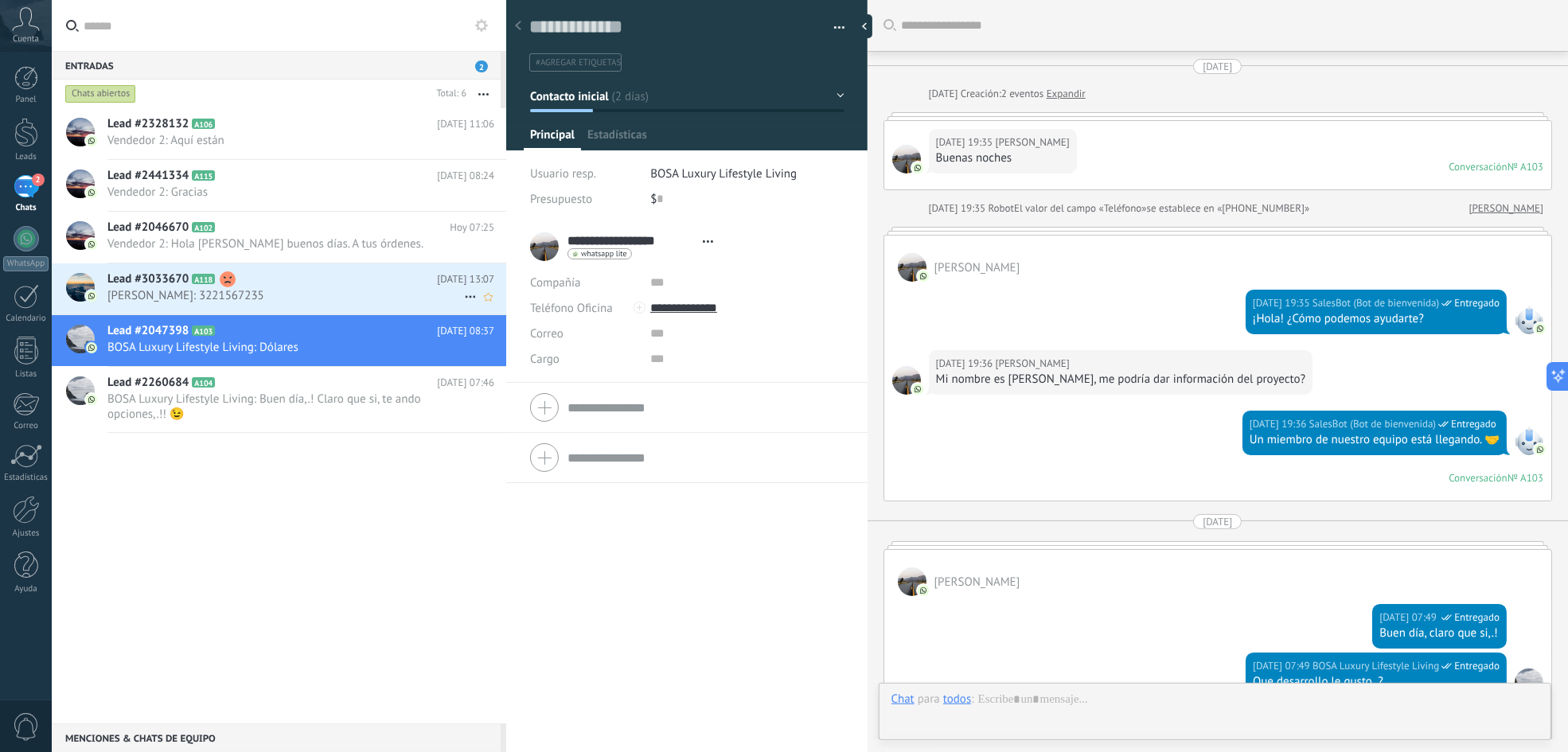
click at [368, 286] on h2 "Lead #3033670 A118" at bounding box center [272, 279] width 329 height 16
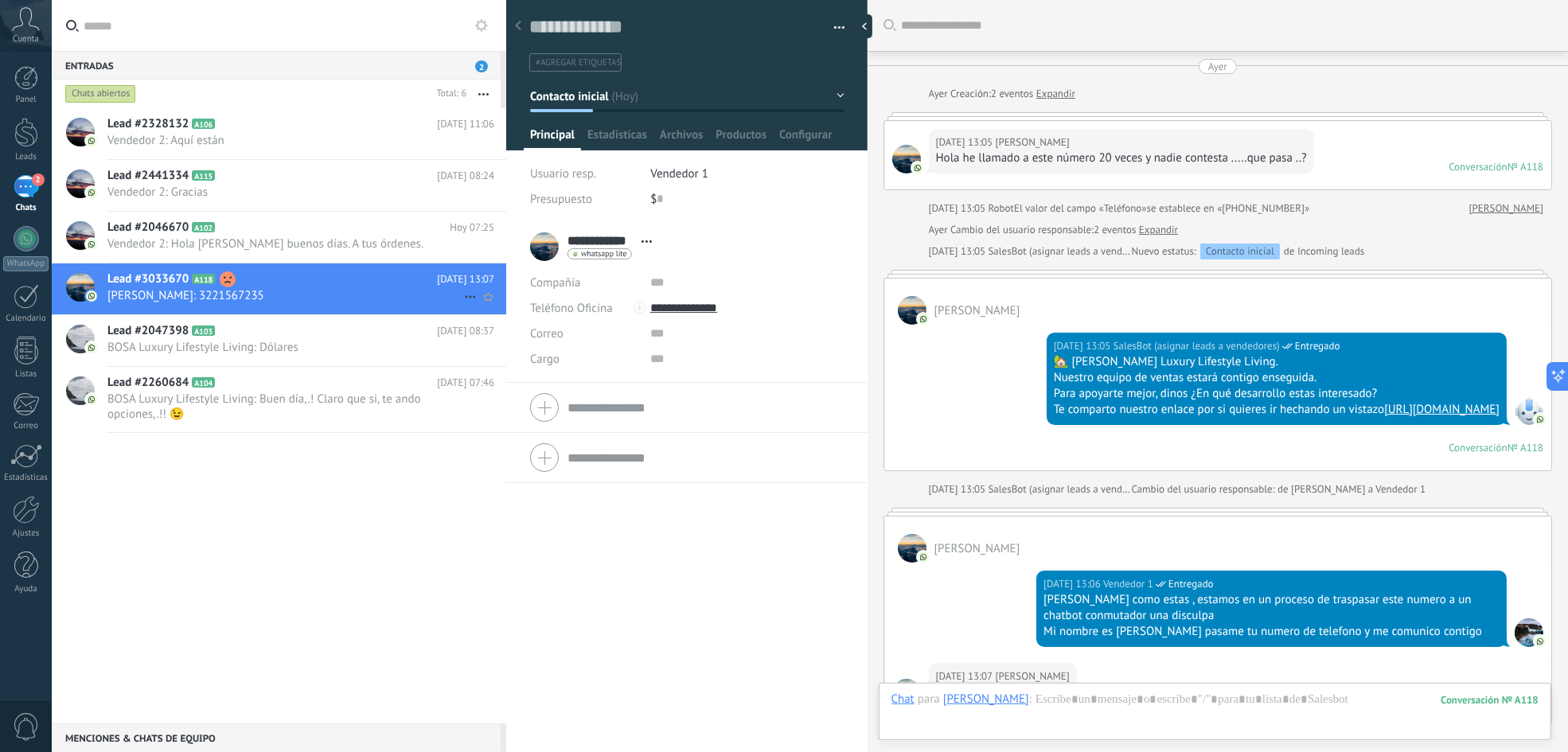
scroll to position [249, 0]
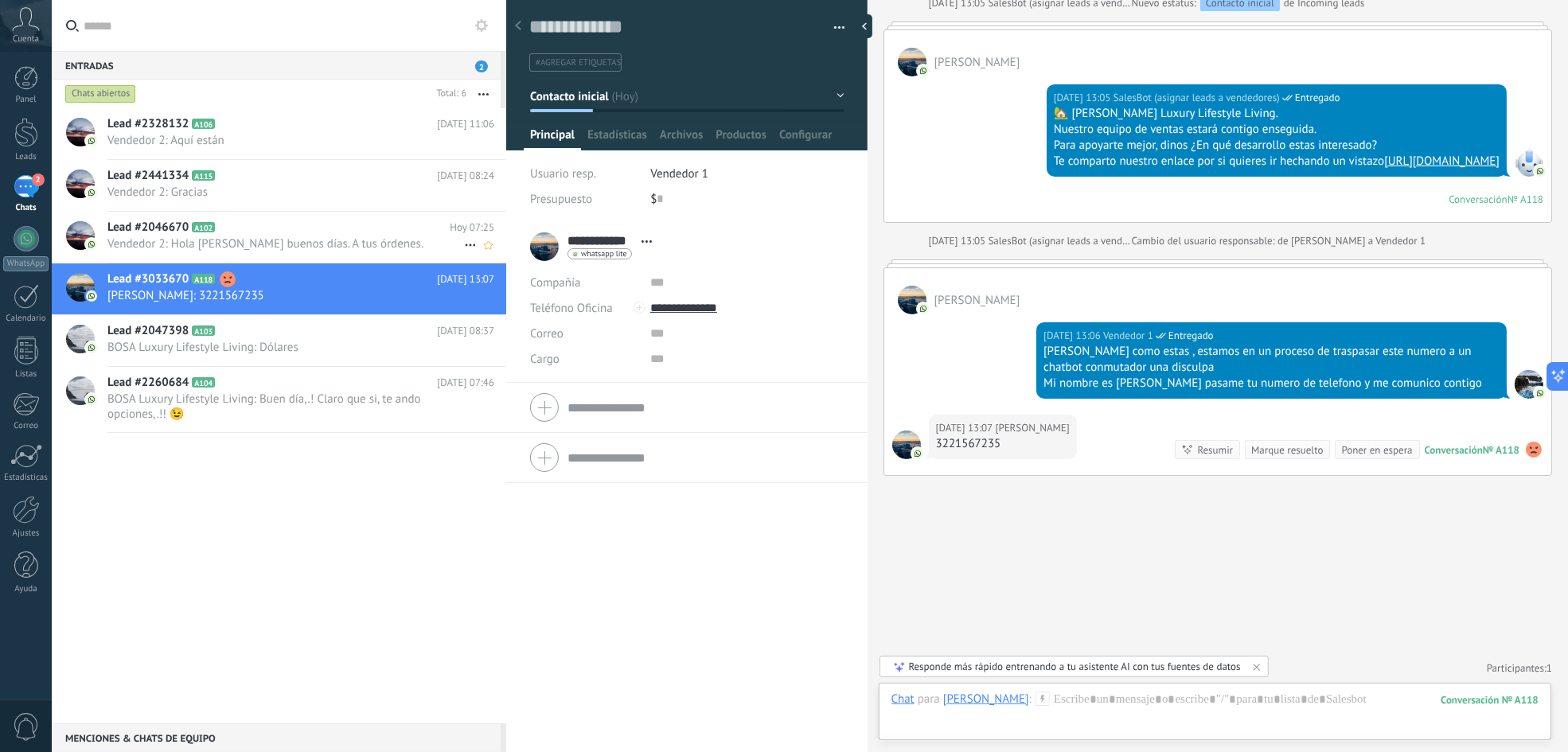
click at [386, 236] on h2 "Lead #2046670 A102" at bounding box center [278, 228] width 342 height 16
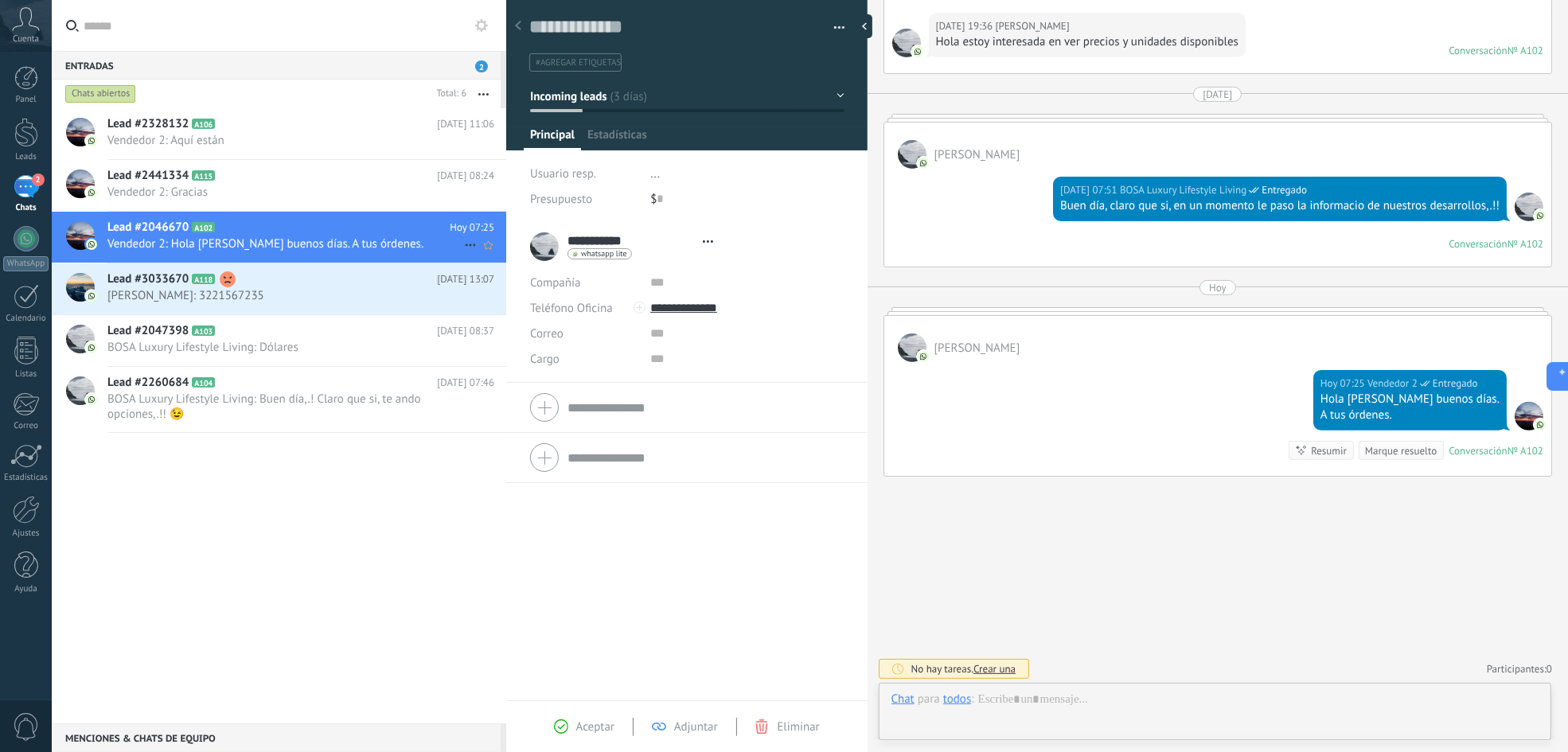
scroll to position [24, 0]
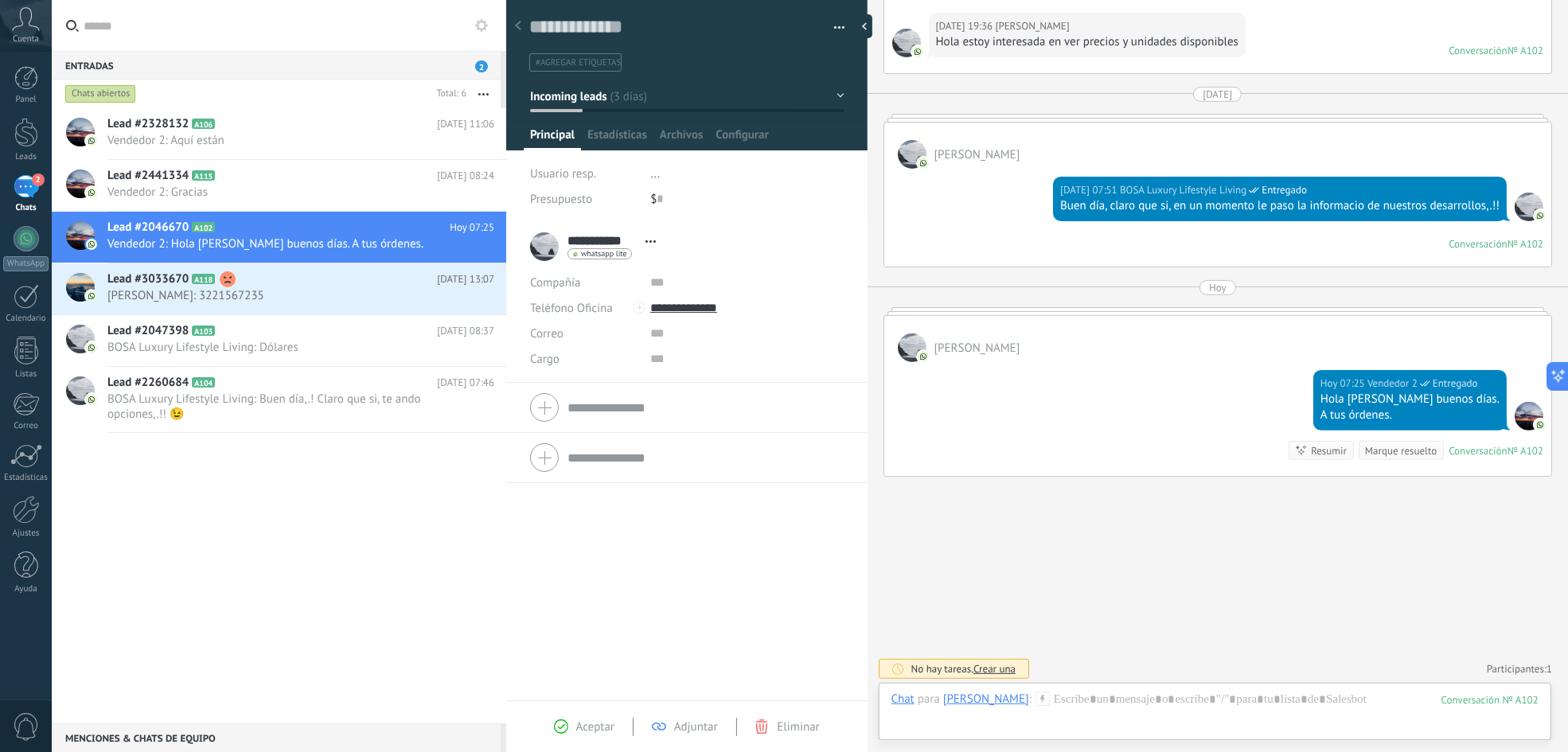
click at [583, 170] on span "Usuario resp." at bounding box center [563, 173] width 66 height 15
click at [654, 178] on span "..." at bounding box center [655, 173] width 10 height 15
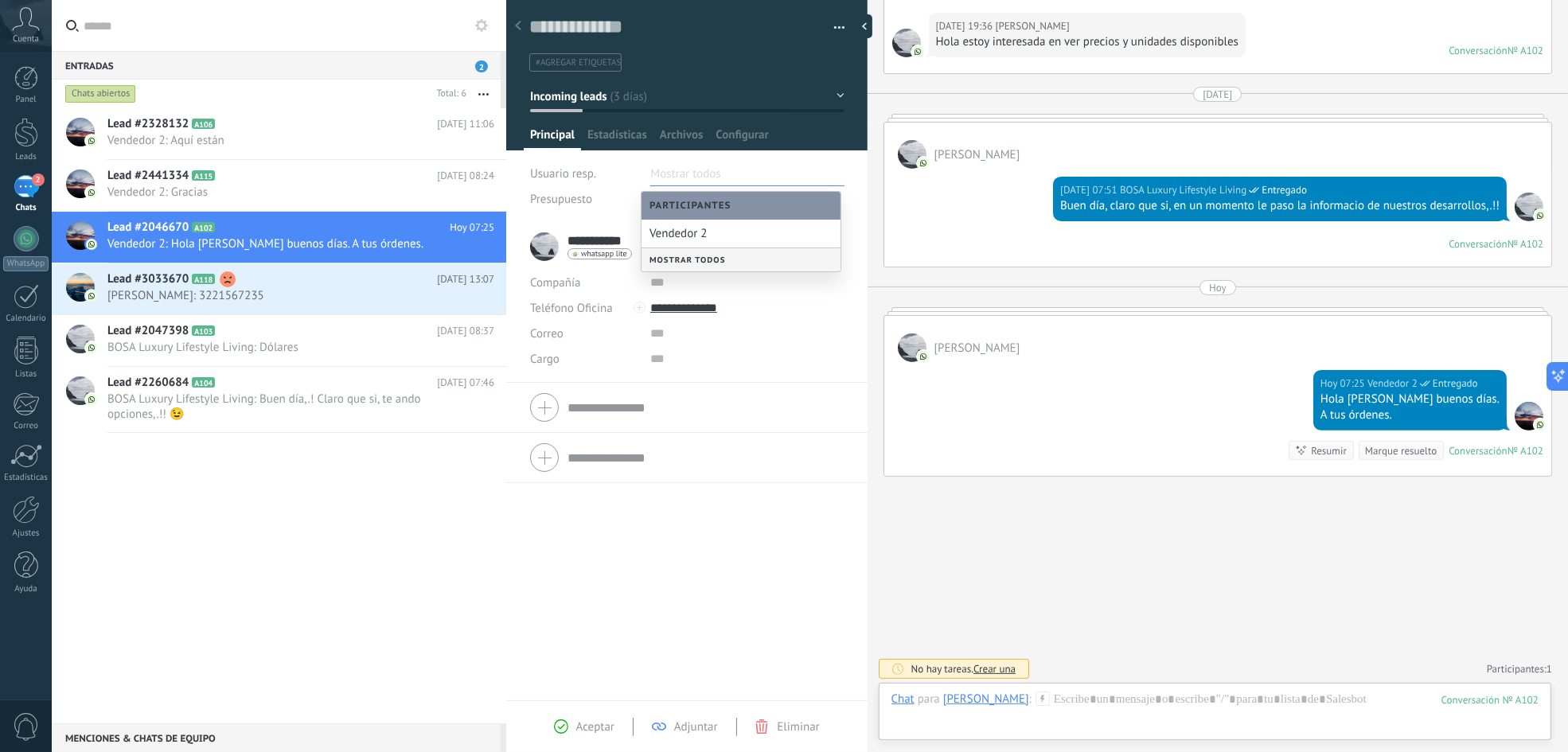
click at [760, 255] on div "Mostrar todos" at bounding box center [741, 260] width 199 height 23
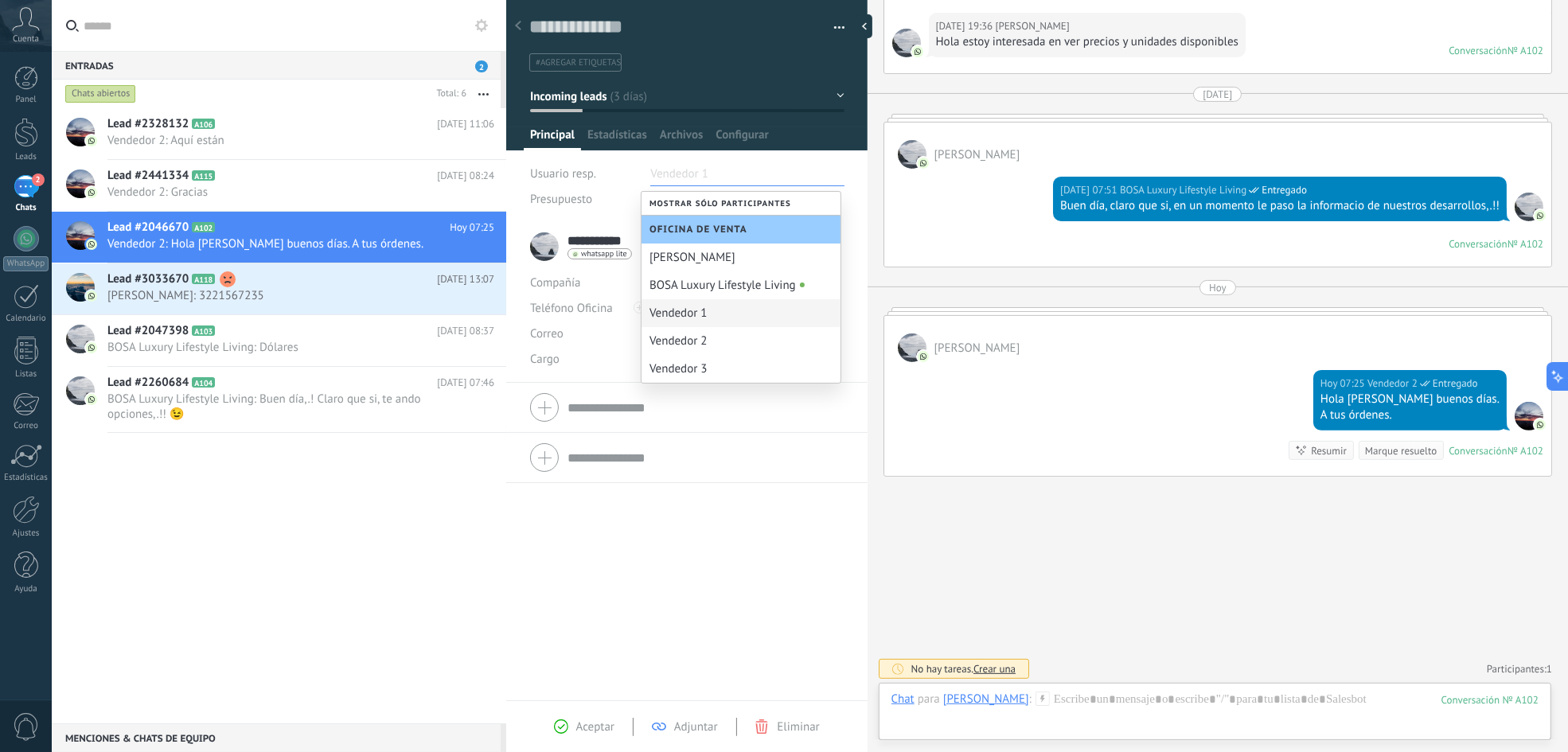
click at [734, 311] on div "Vendedor 1" at bounding box center [741, 313] width 199 height 28
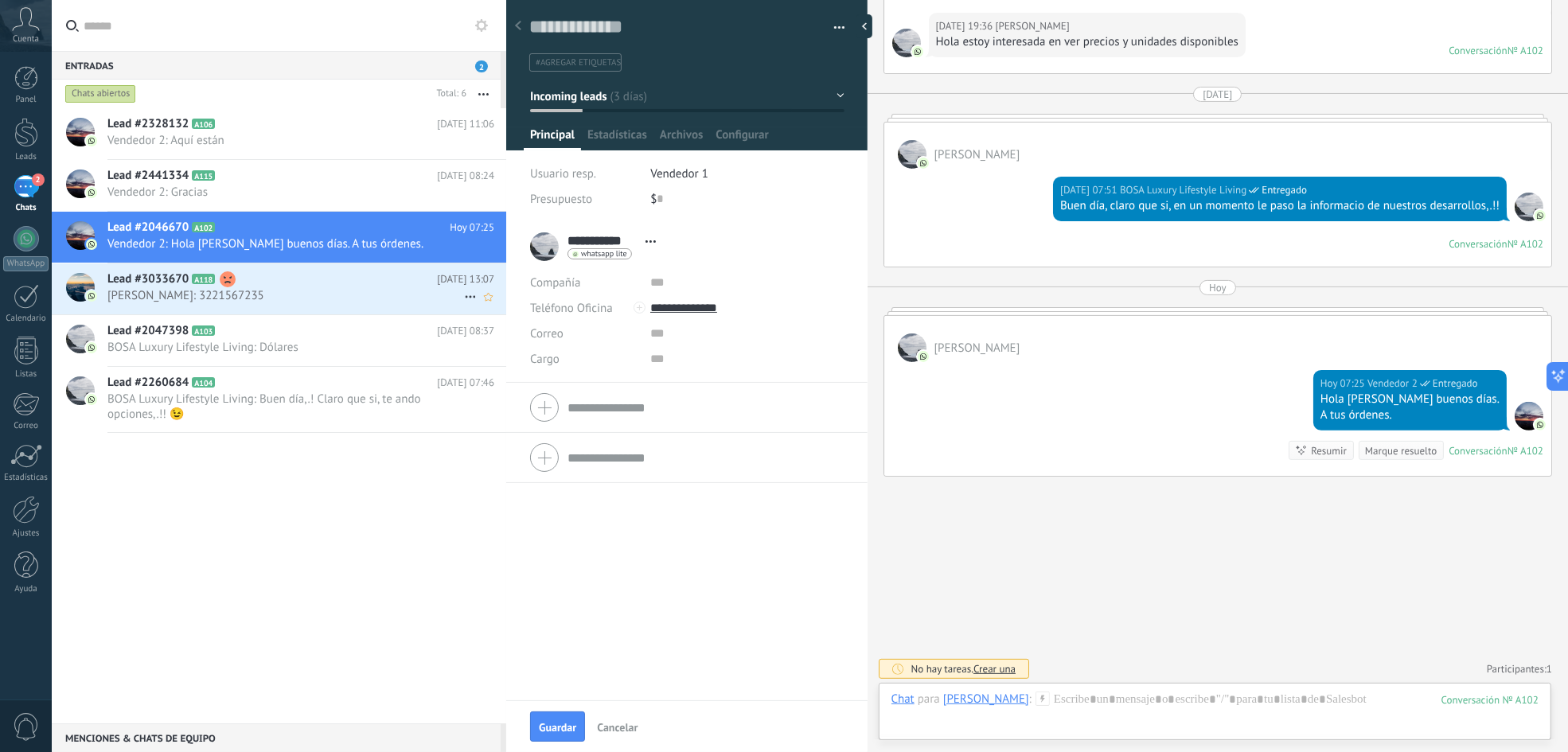
click at [317, 288] on span "[PERSON_NAME]: 3221567235" at bounding box center [286, 295] width 357 height 15
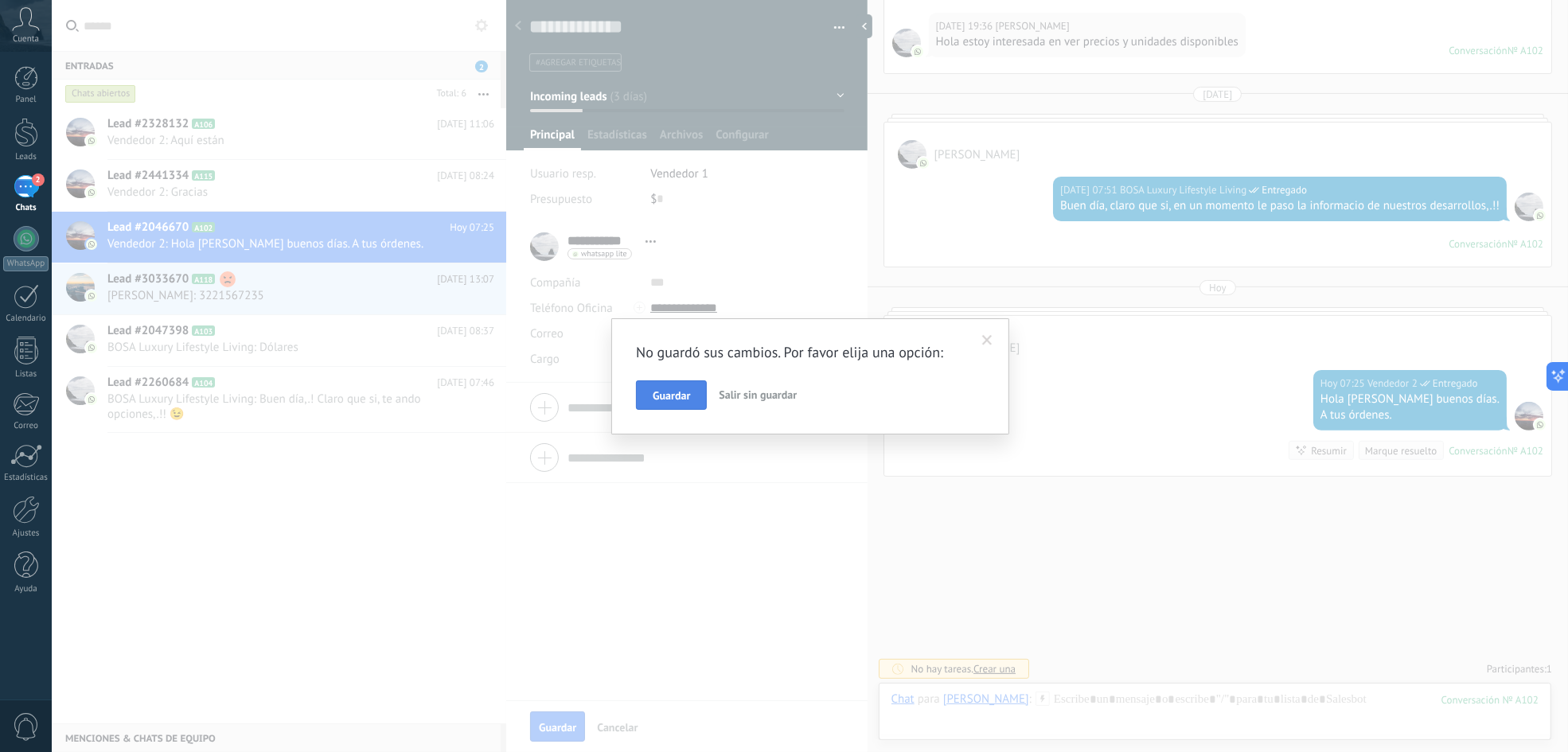
click at [676, 396] on span "Guardar" at bounding box center [671, 395] width 37 height 11
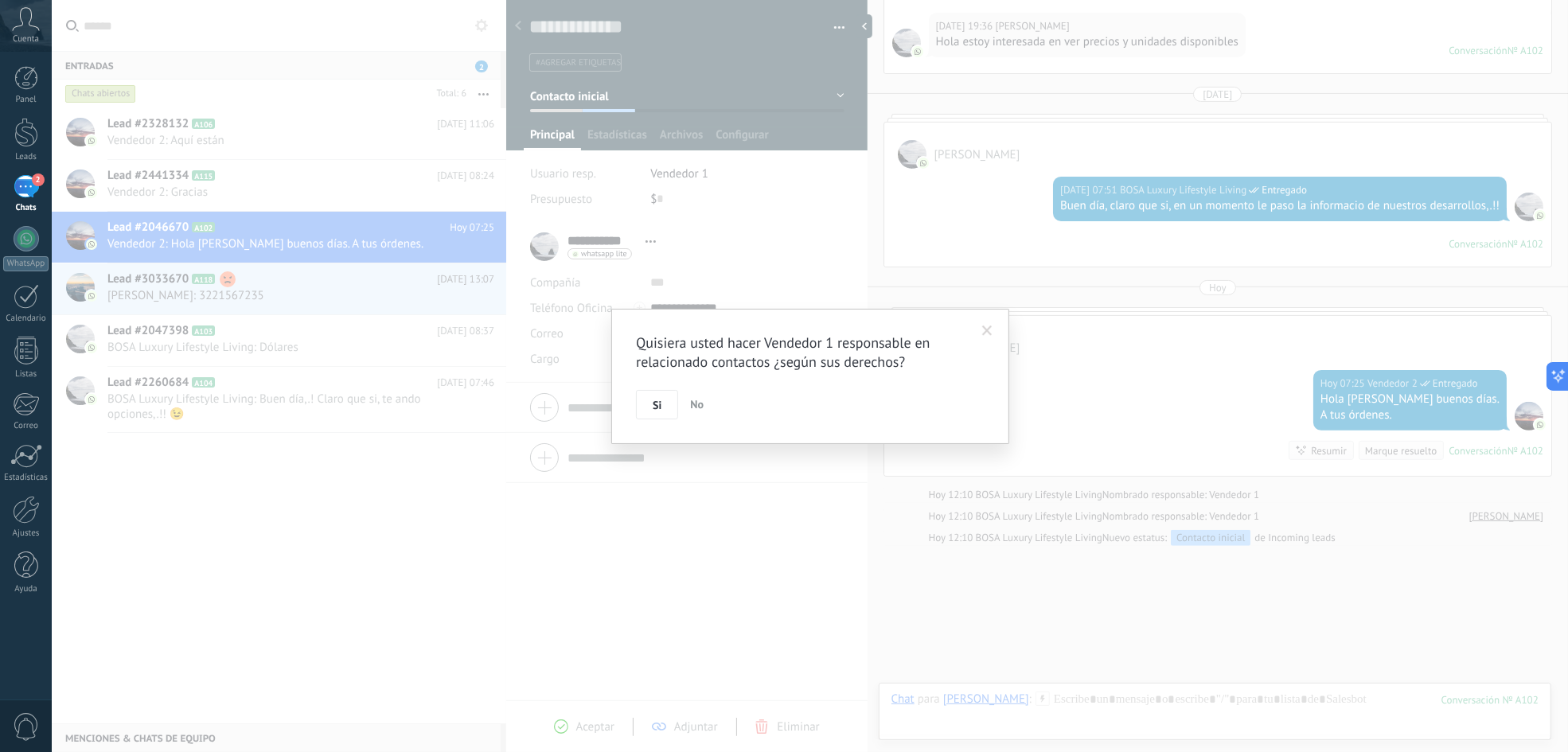
scroll to position [455, 0]
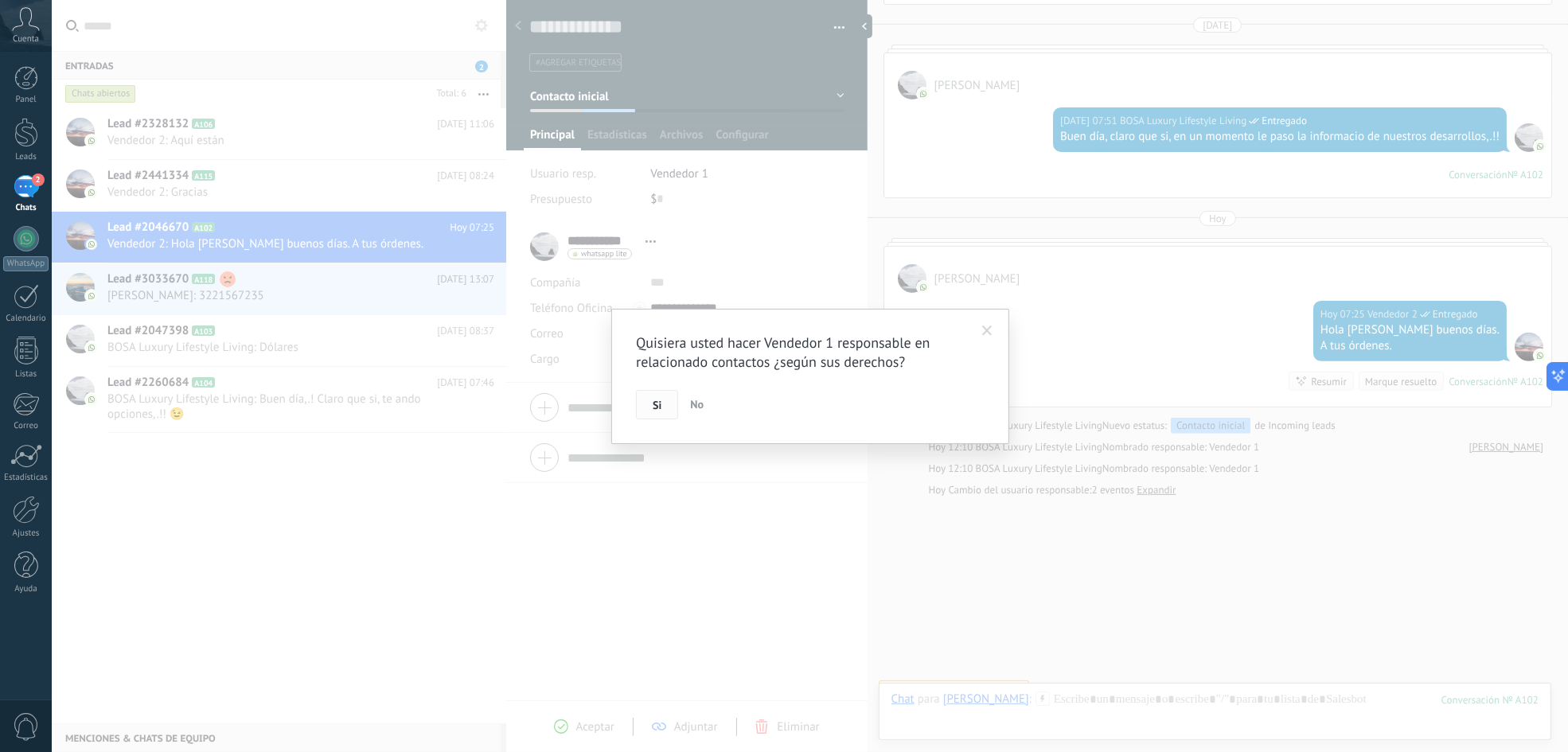
click at [661, 411] on span "Si" at bounding box center [657, 405] width 9 height 11
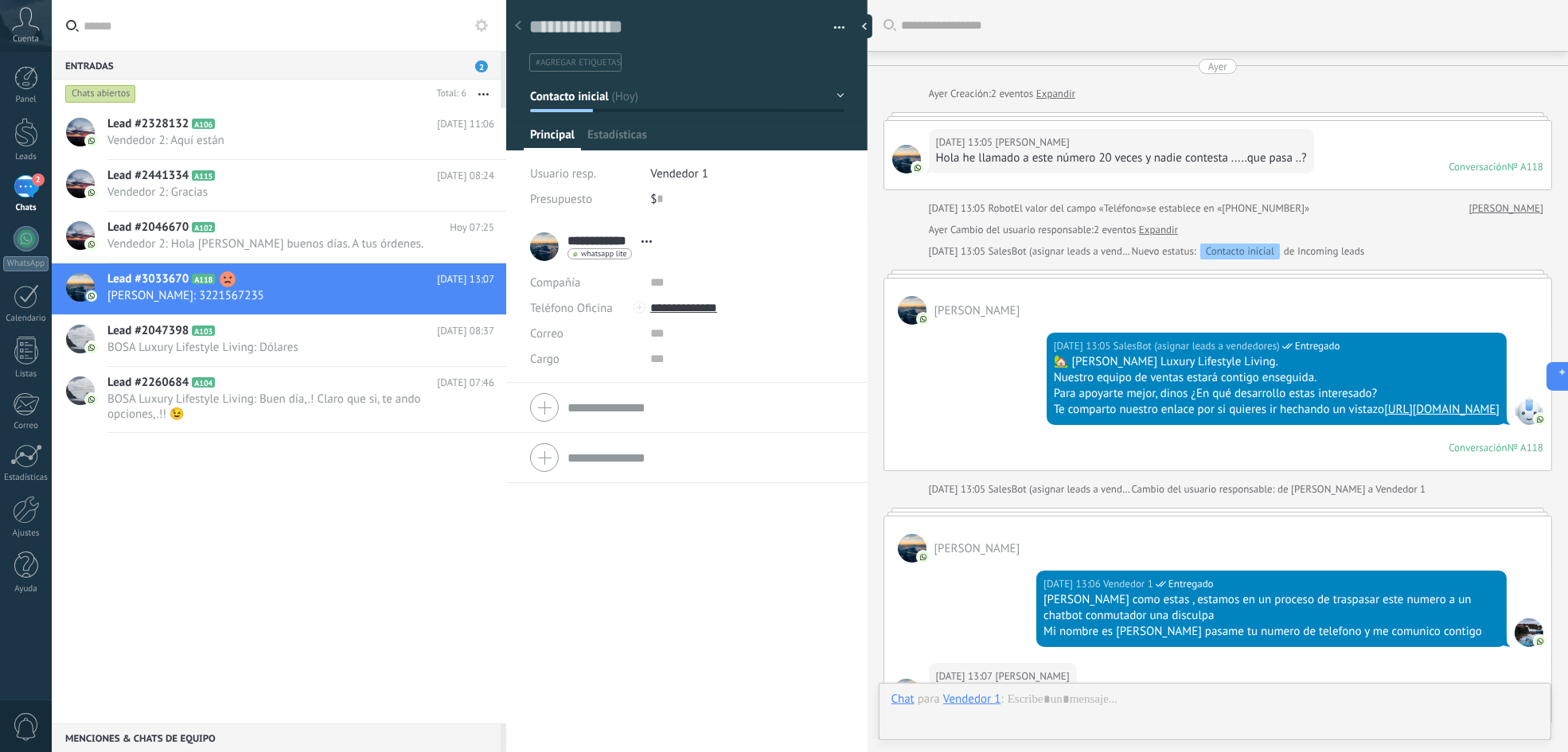
scroll to position [24, 0]
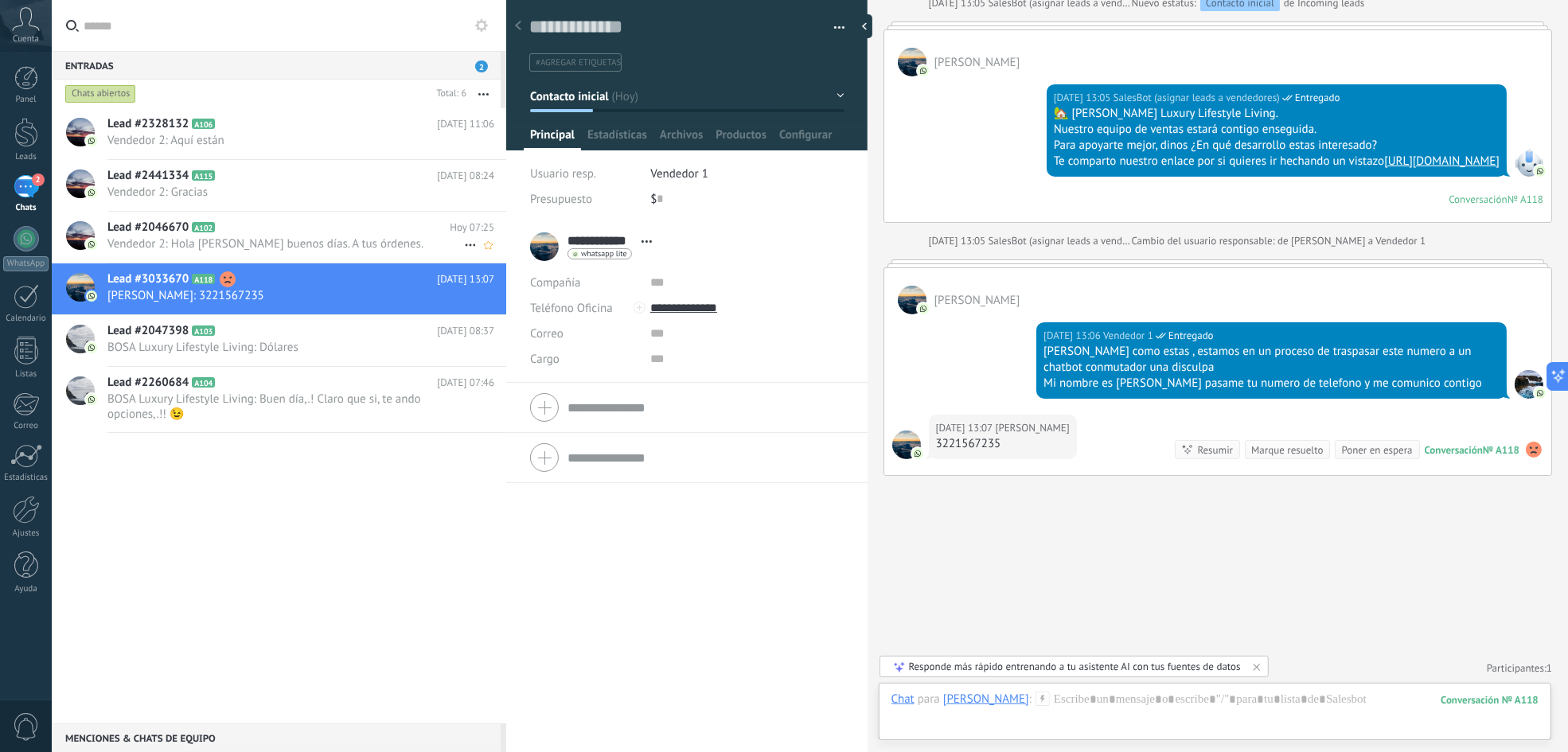
click at [317, 240] on span "Vendedor 2: Hola [PERSON_NAME] buenos días. A tus órdenes." at bounding box center [286, 244] width 357 height 15
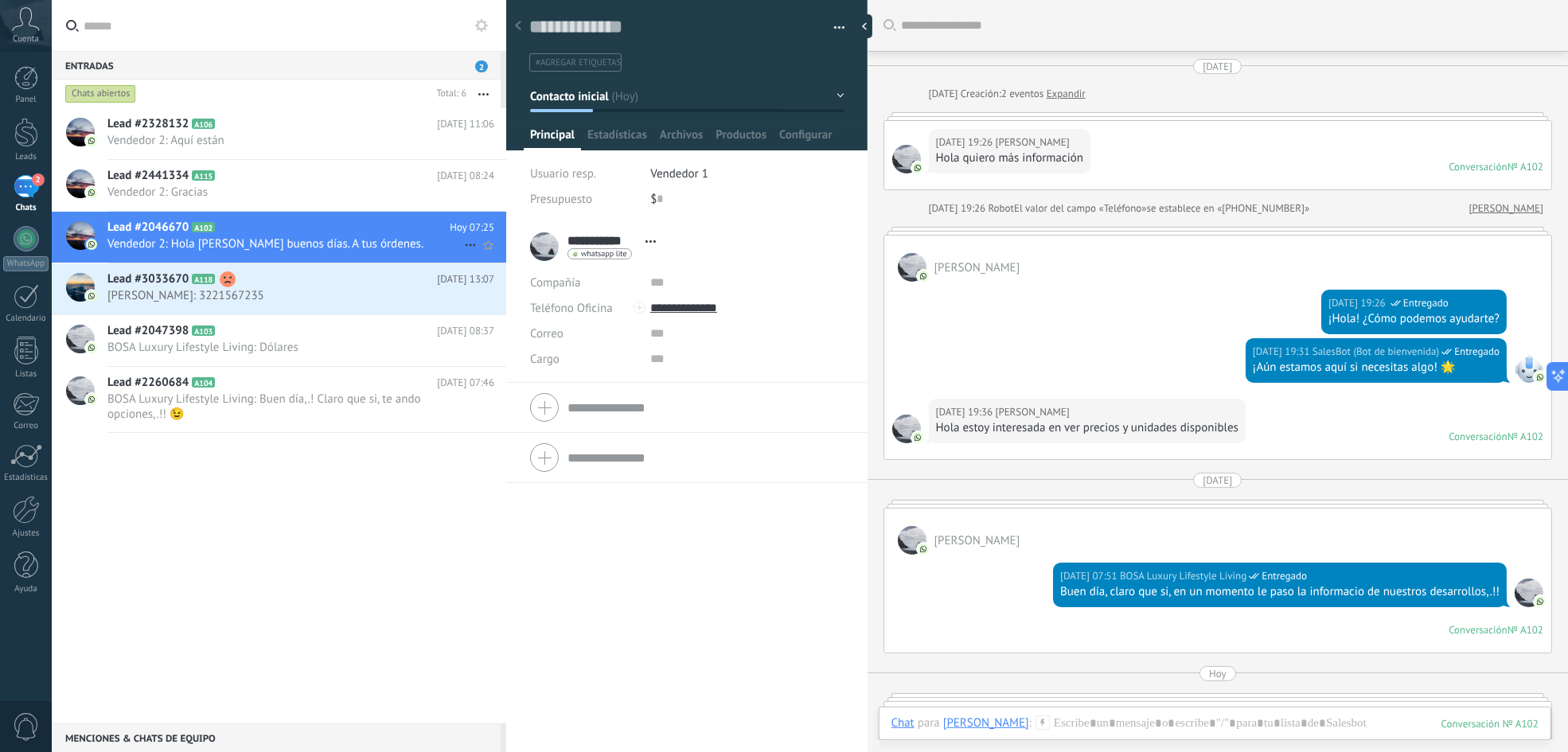
scroll to position [399, 0]
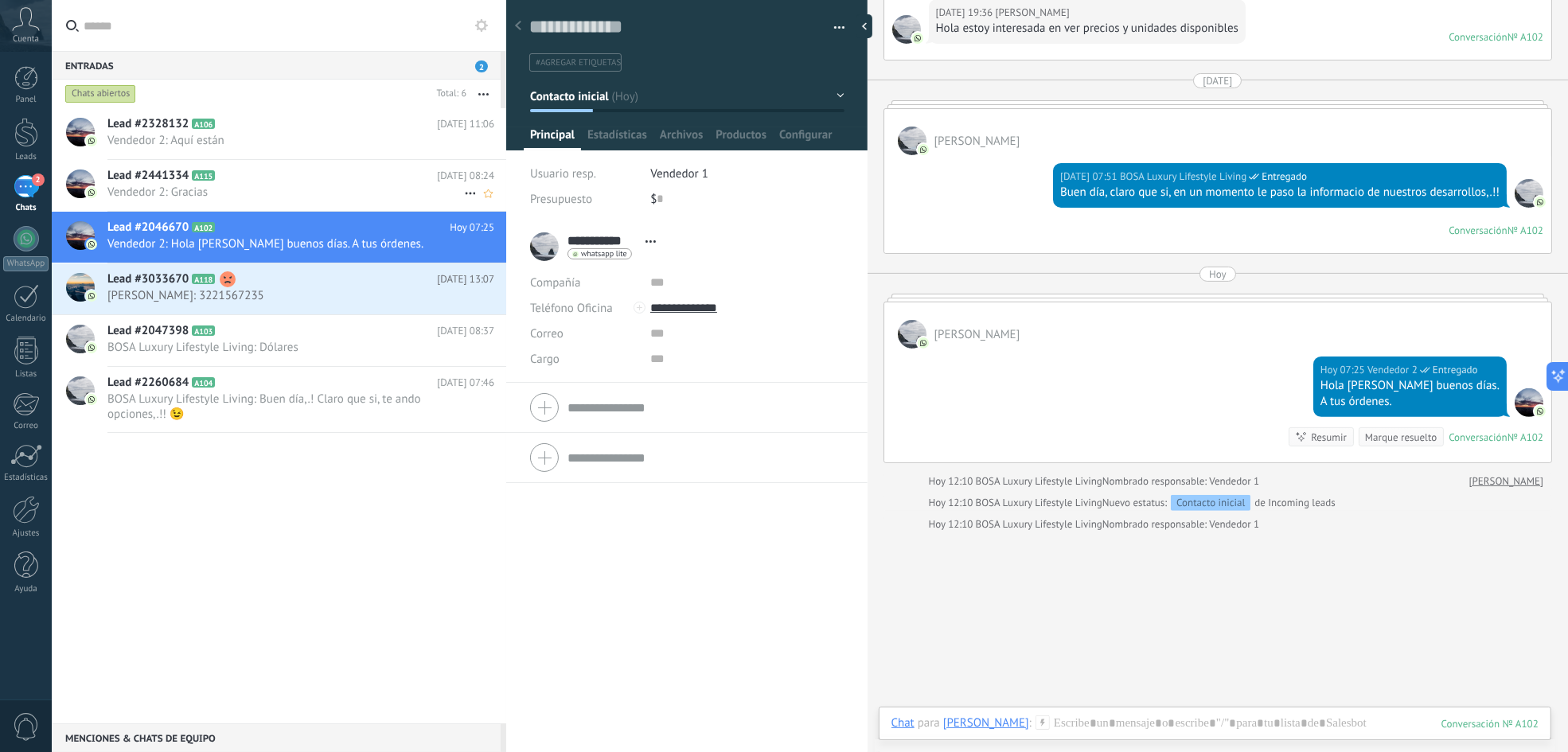
click at [339, 190] on span "Vendedor 2: Gracias" at bounding box center [286, 192] width 357 height 15
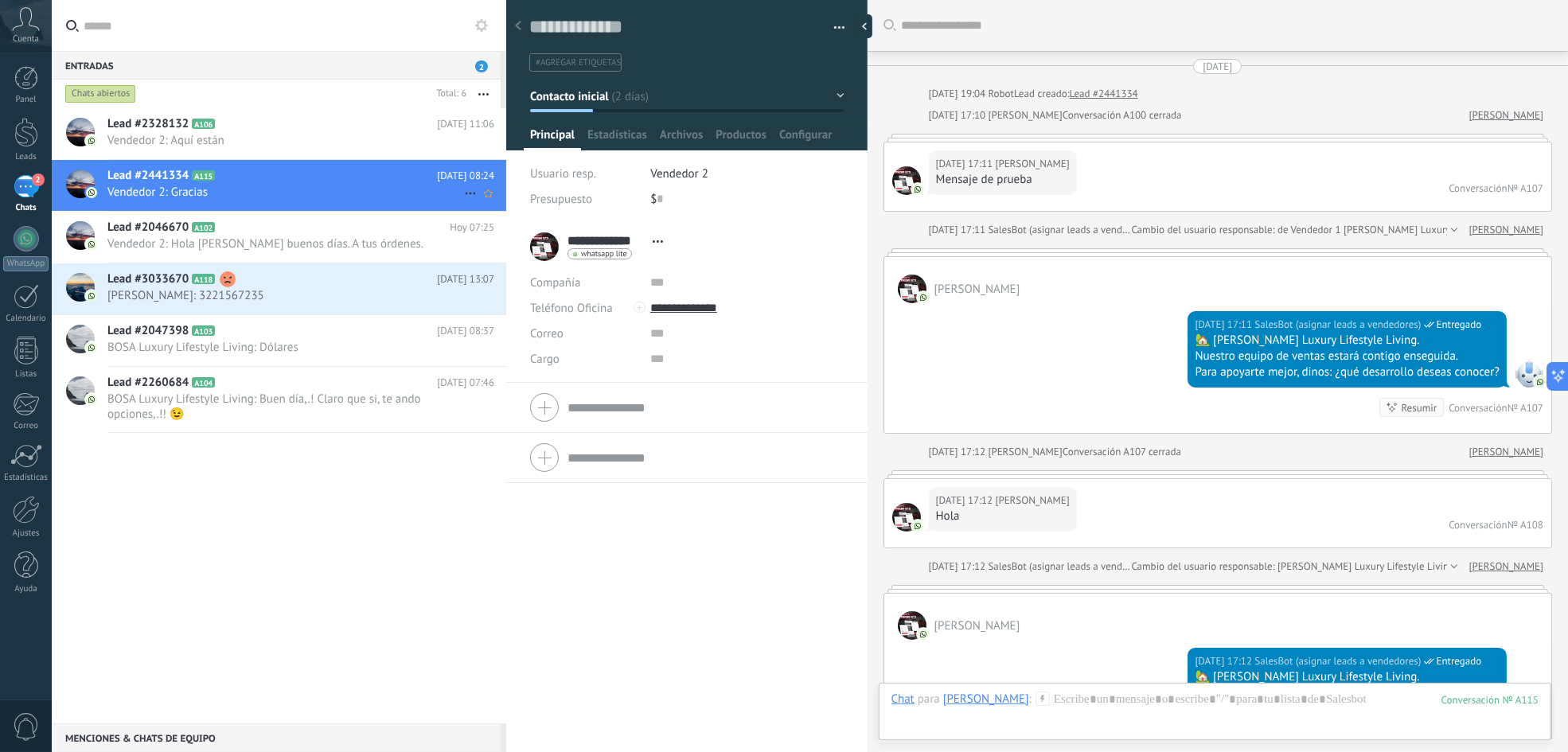
scroll to position [2850, 0]
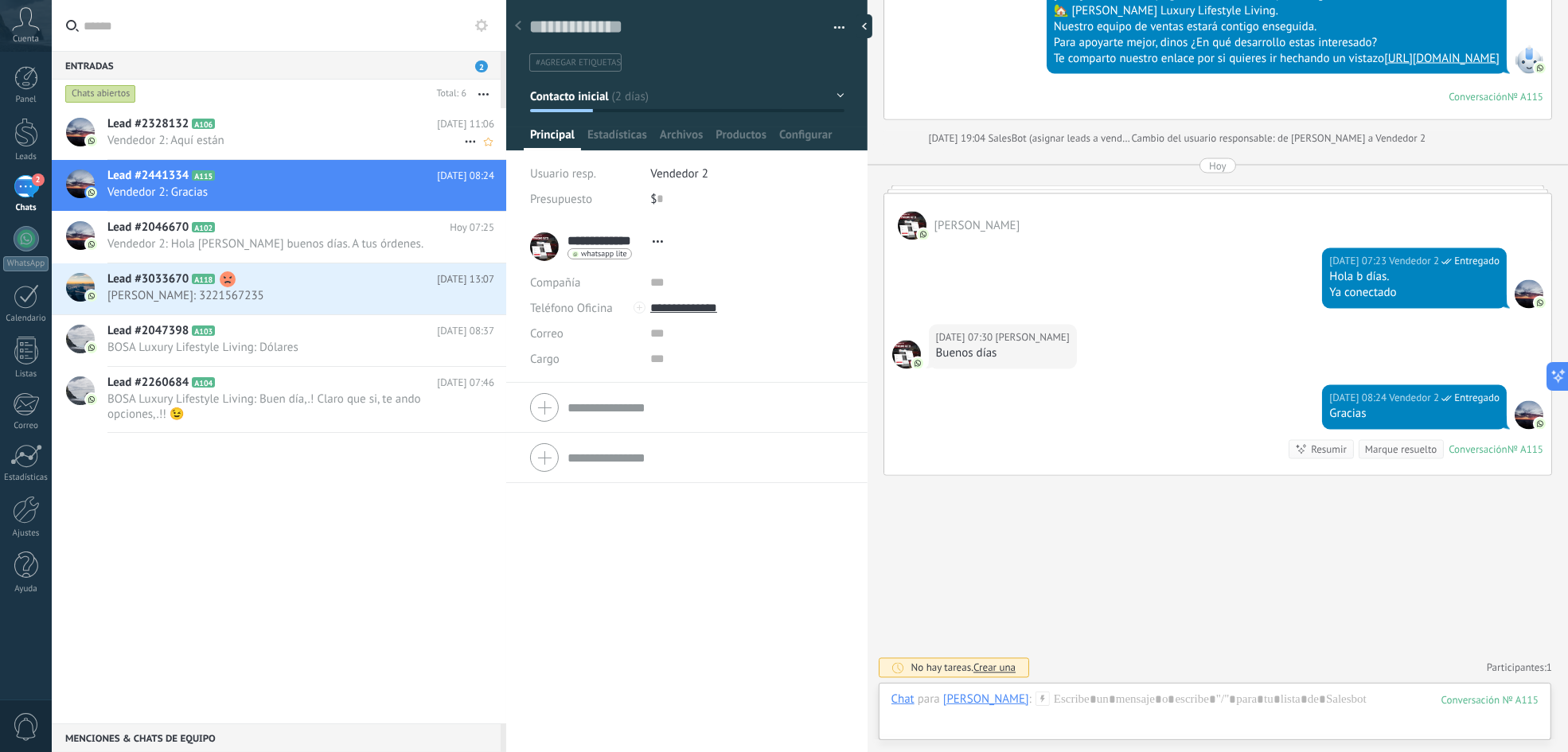
click at [368, 140] on span "Vendedor 2: Aquí están" at bounding box center [286, 140] width 357 height 15
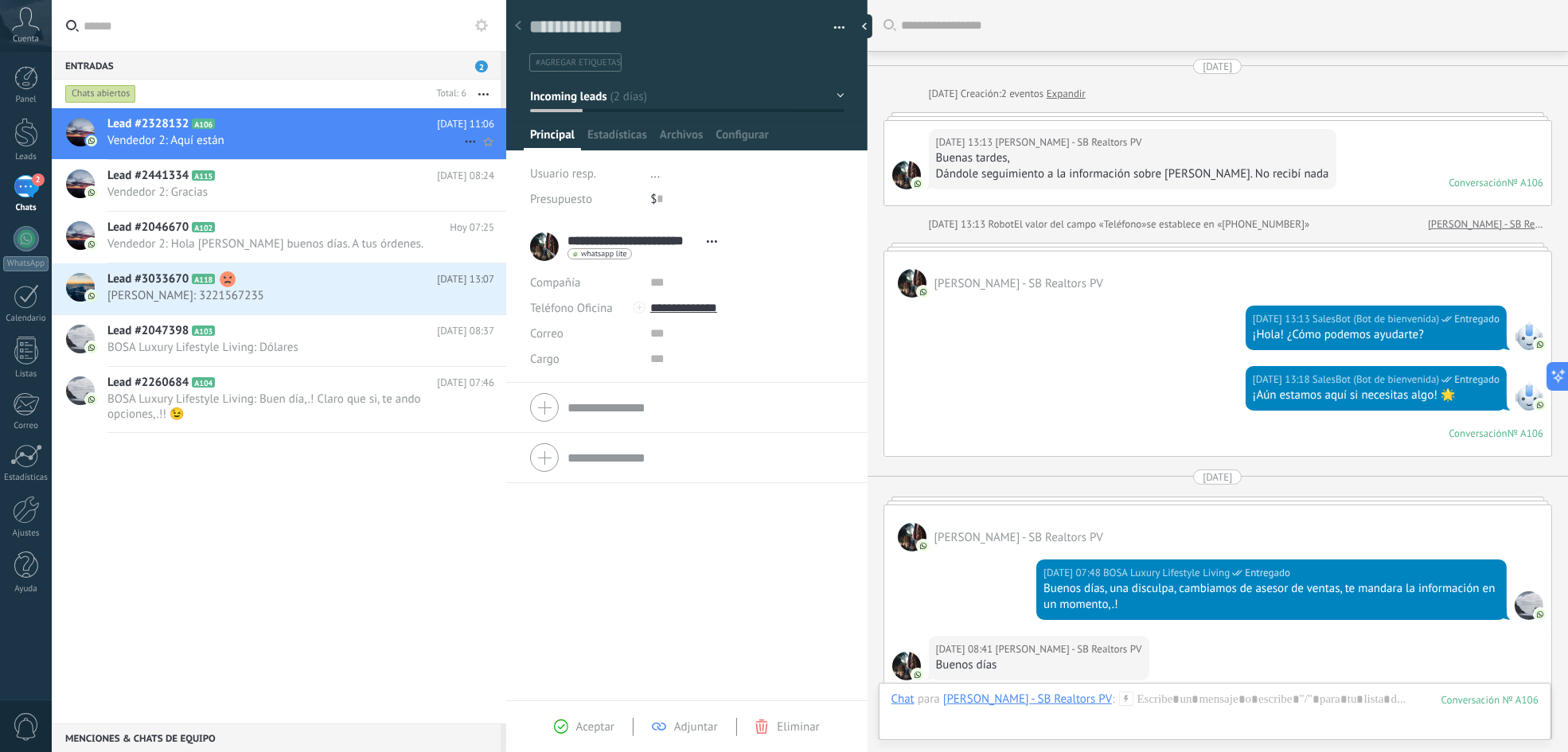
scroll to position [1553, 0]
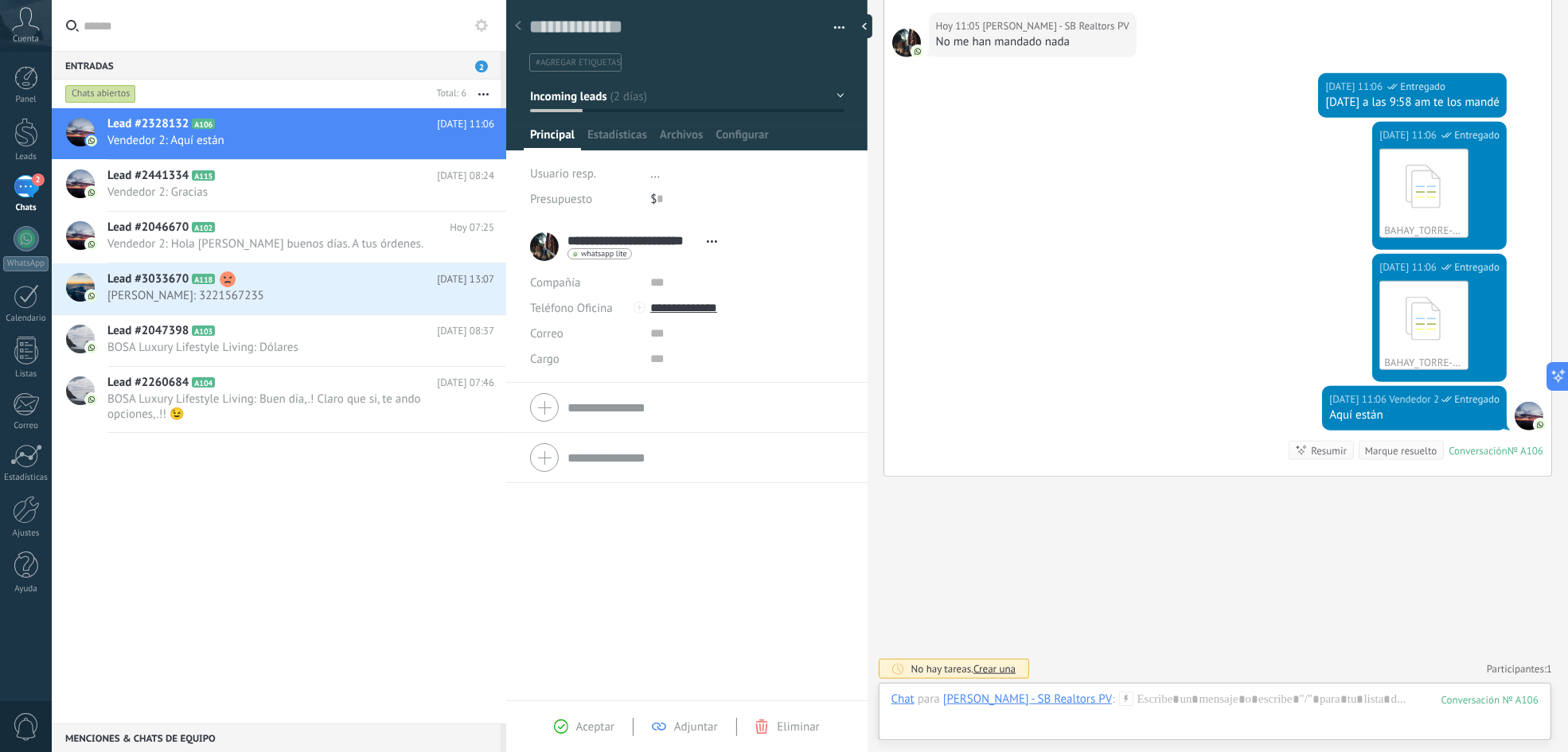
click at [652, 173] on span "..." at bounding box center [655, 173] width 10 height 15
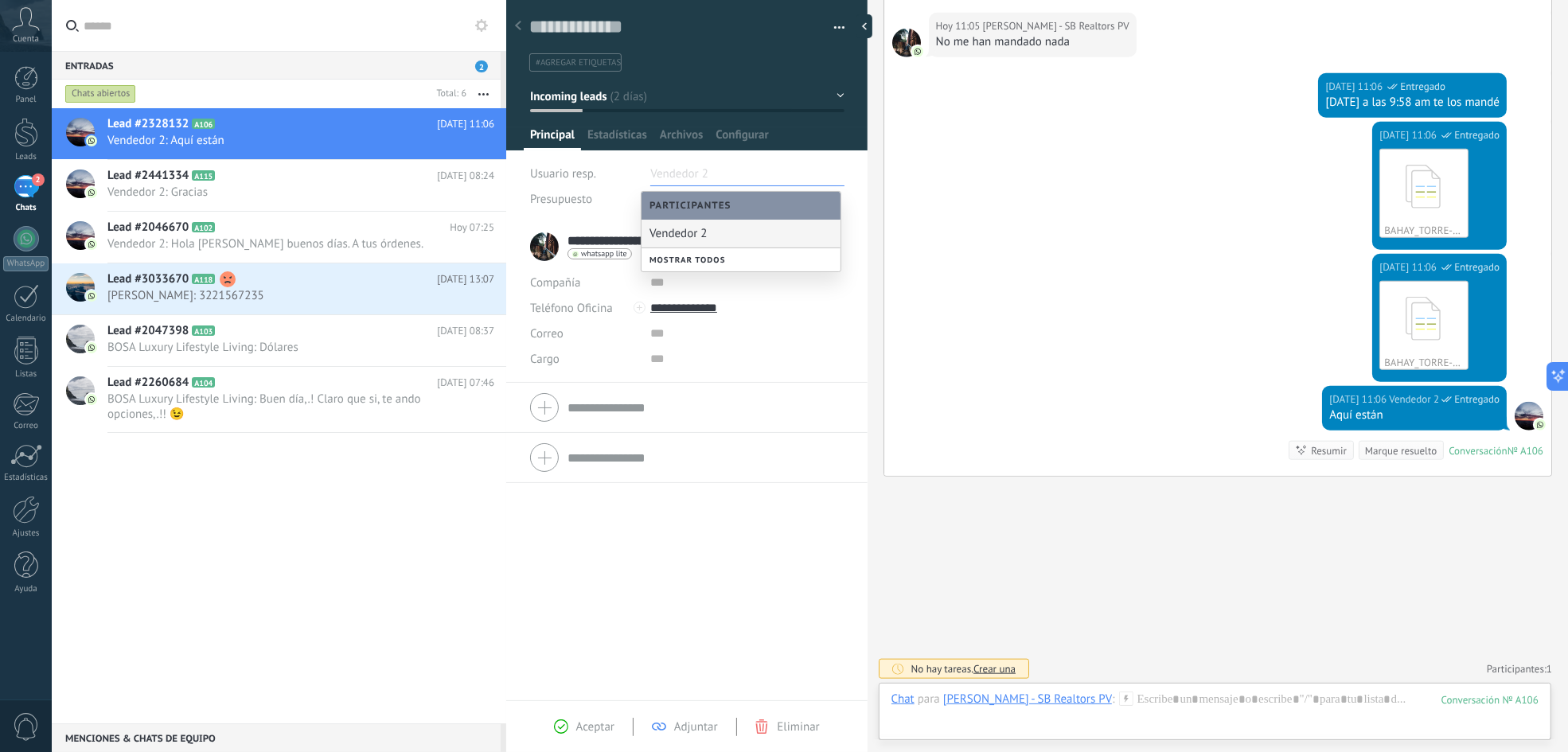
click at [699, 223] on div "Vendedor 2" at bounding box center [741, 233] width 199 height 28
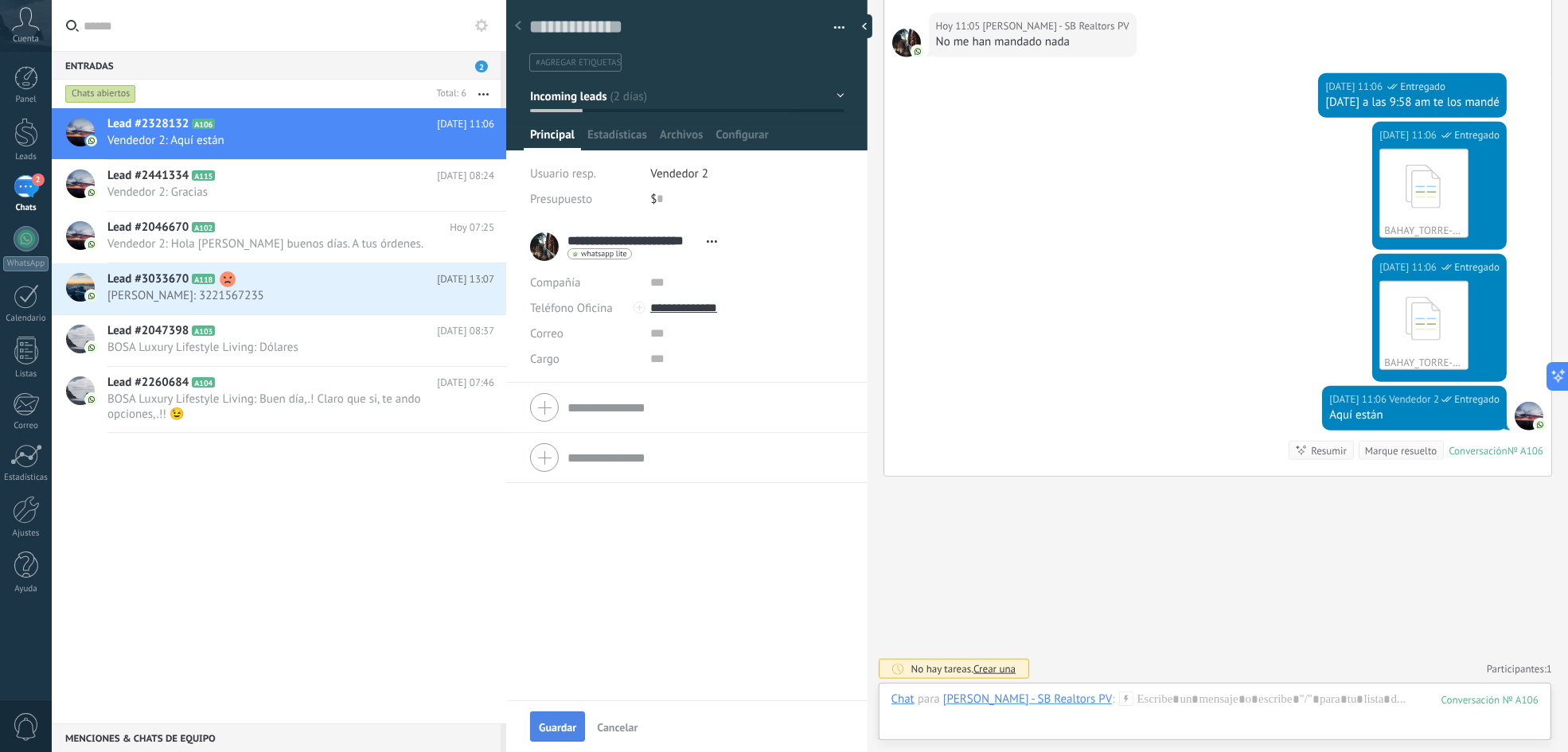
click at [553, 563] on span "Guardar" at bounding box center [558, 728] width 37 height 11
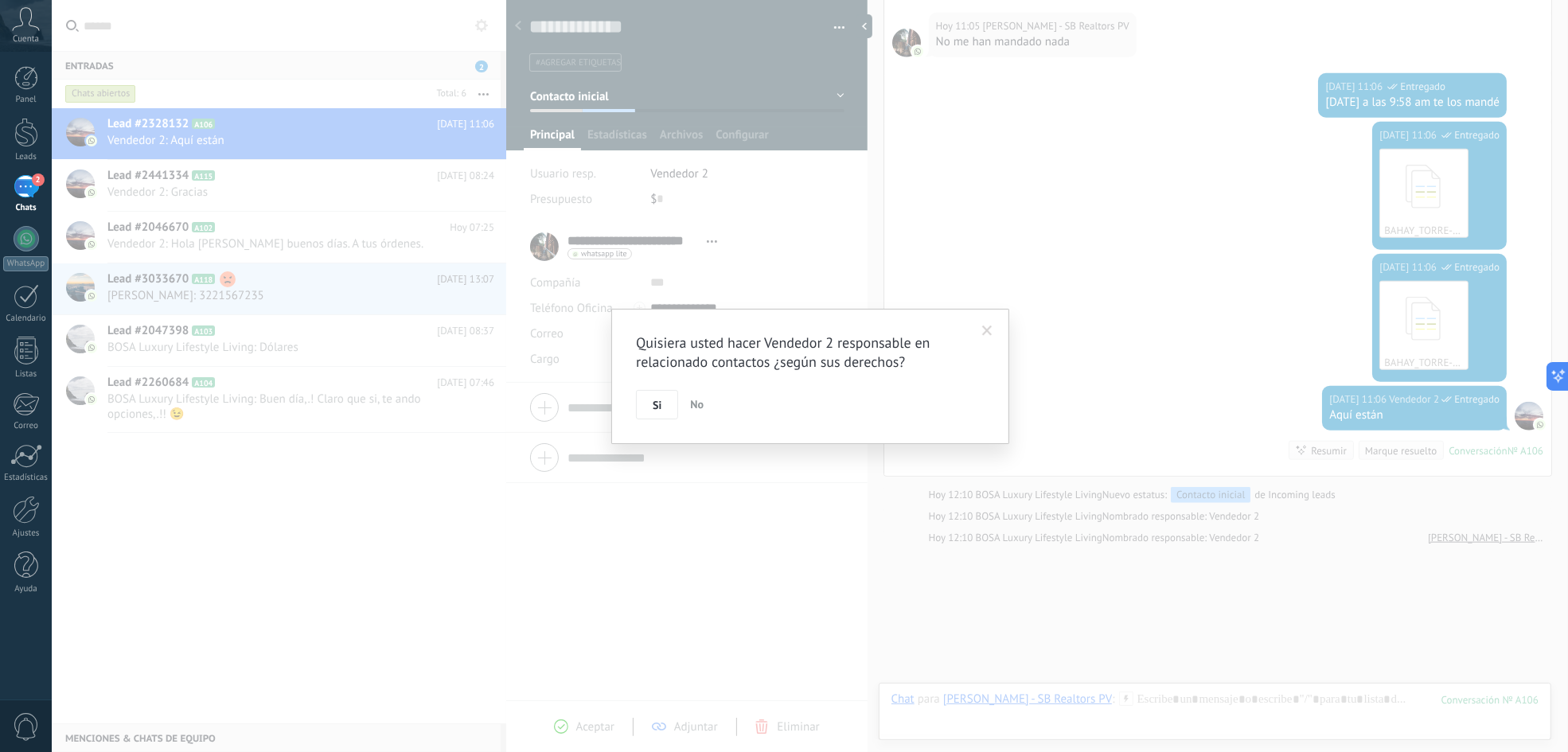
scroll to position [1623, 0]
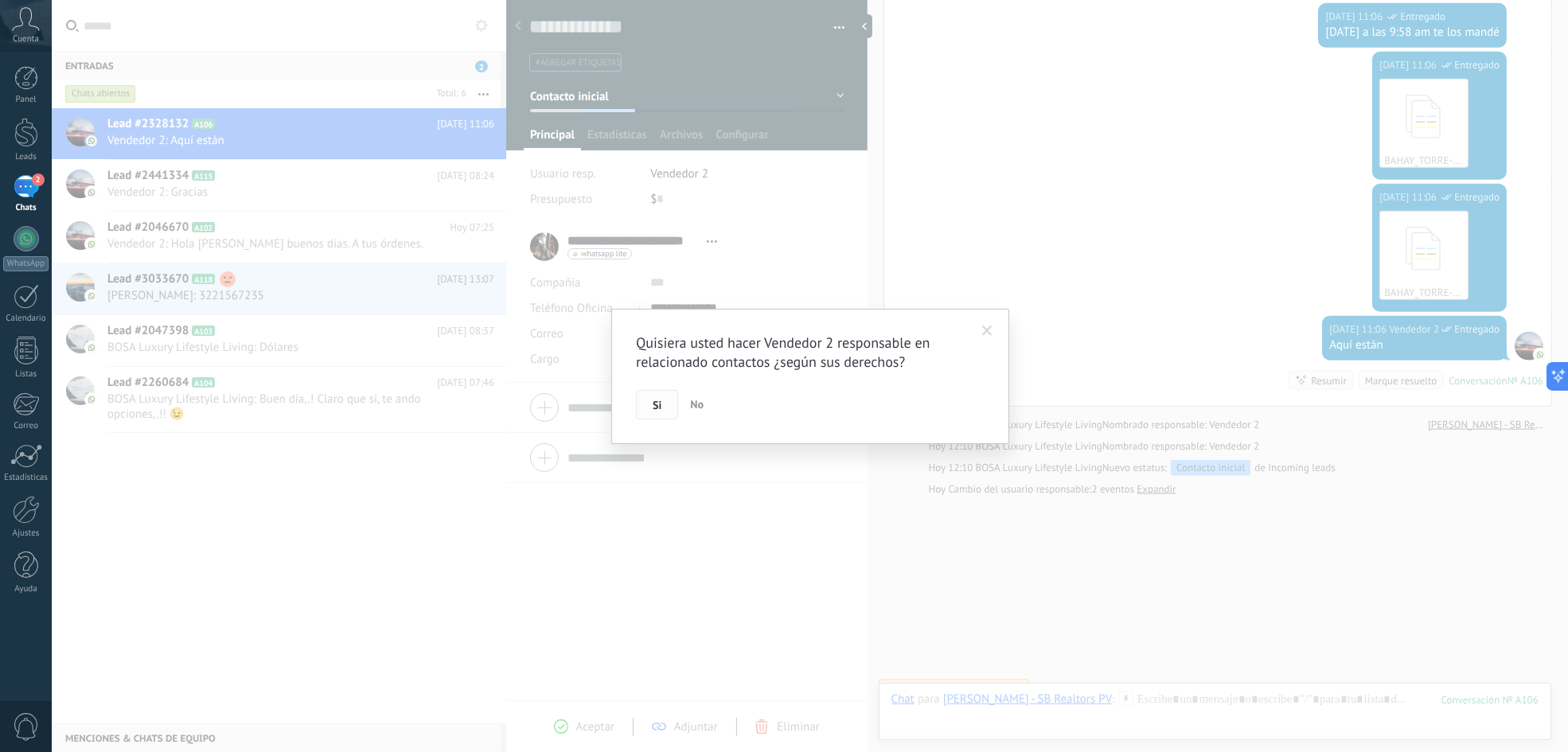
click at [664, 407] on button "Si" at bounding box center [657, 404] width 42 height 30
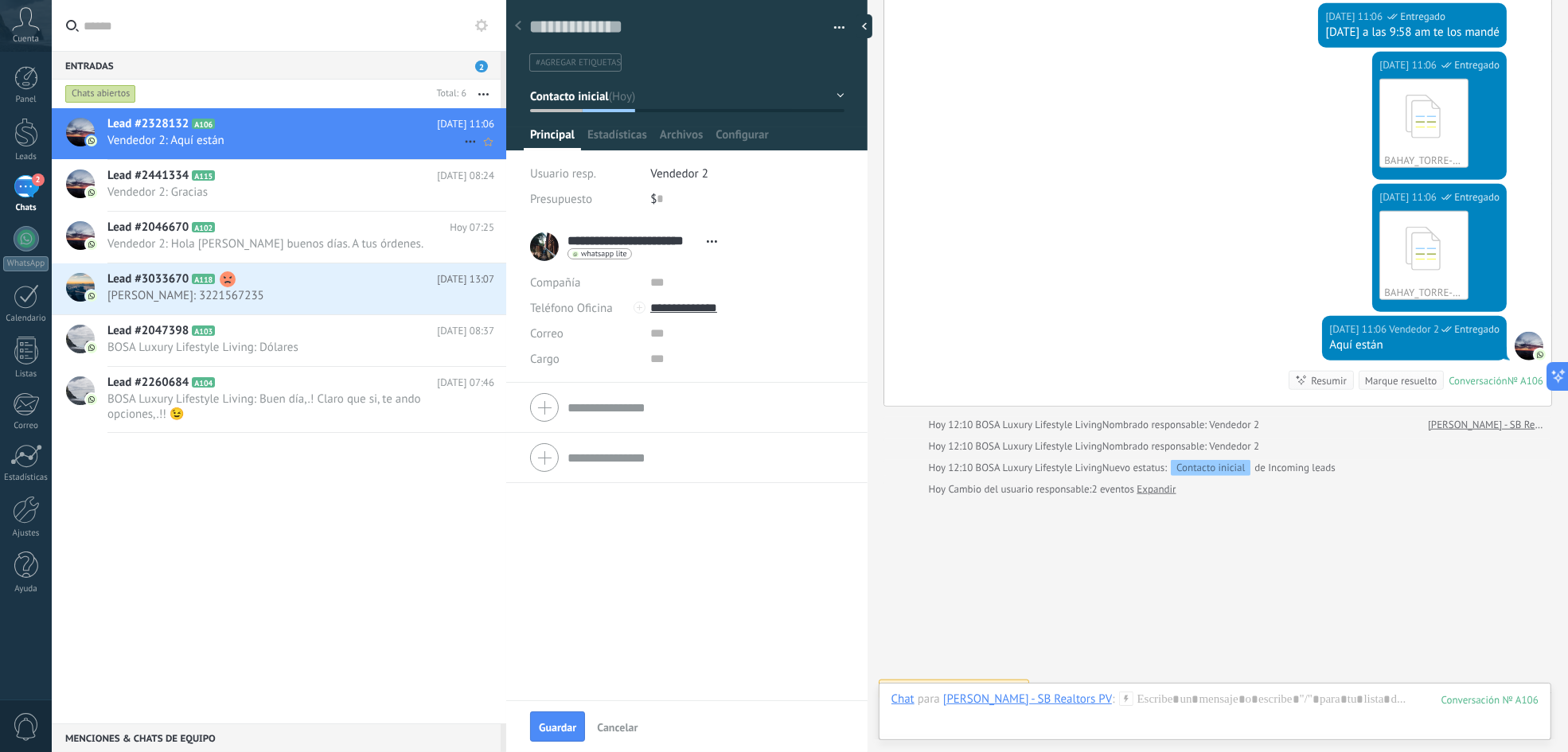
click at [323, 144] on span "Vendedor 2: Aquí están" at bounding box center [286, 140] width 357 height 15
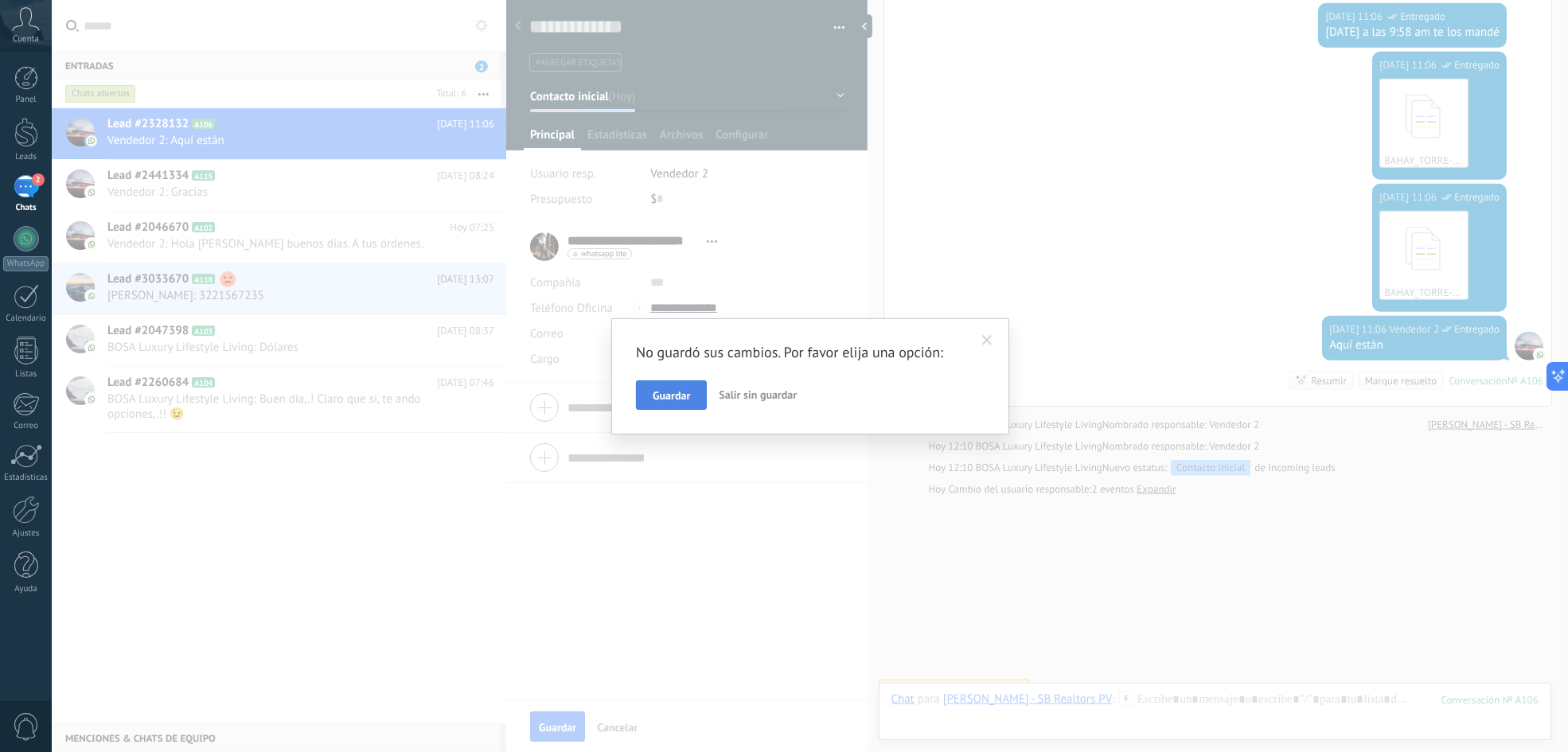
click at [671, 405] on button "Guardar" at bounding box center [671, 395] width 71 height 30
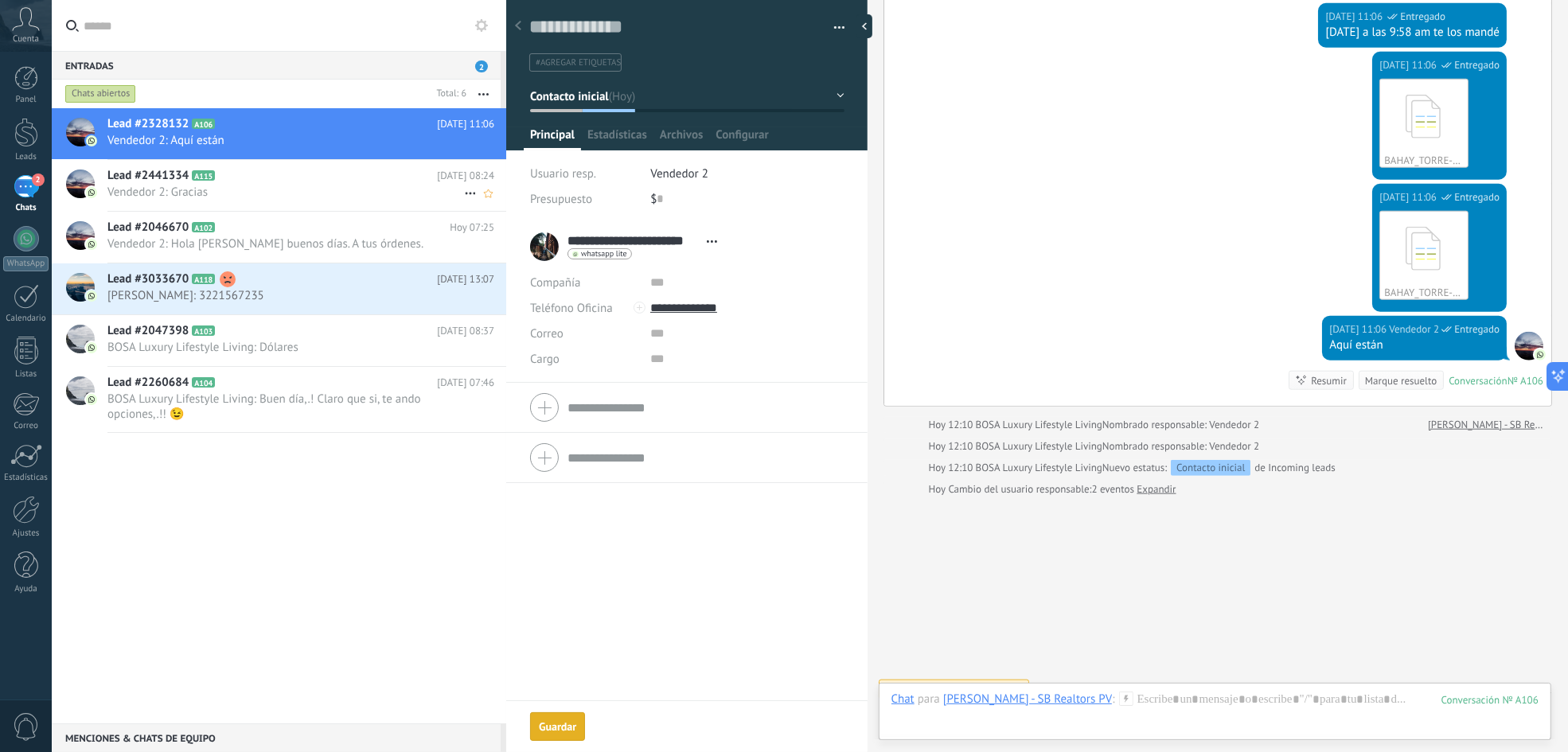
click at [338, 186] on span "Vendedor 2: Gracias" at bounding box center [286, 192] width 357 height 15
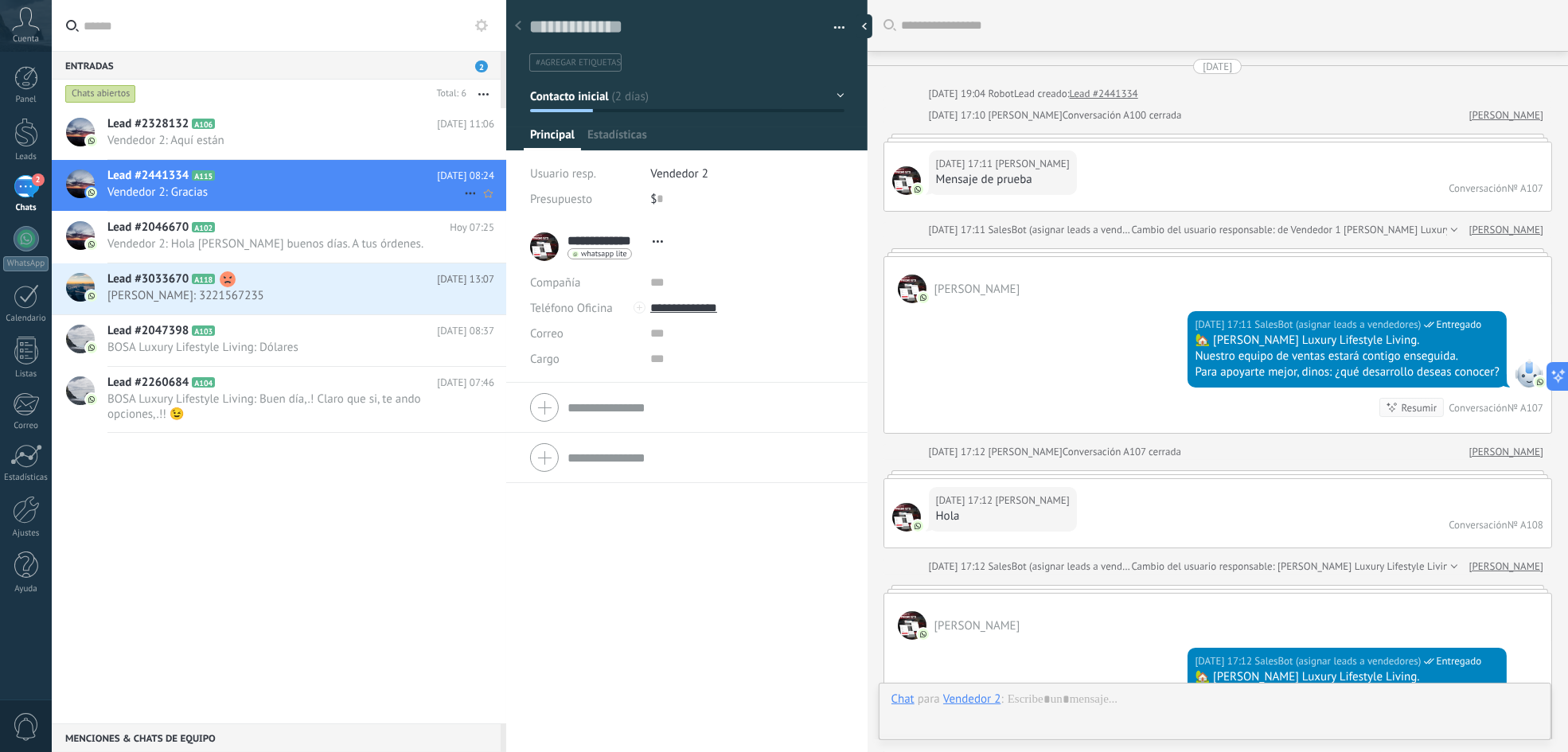
scroll to position [2850, 0]
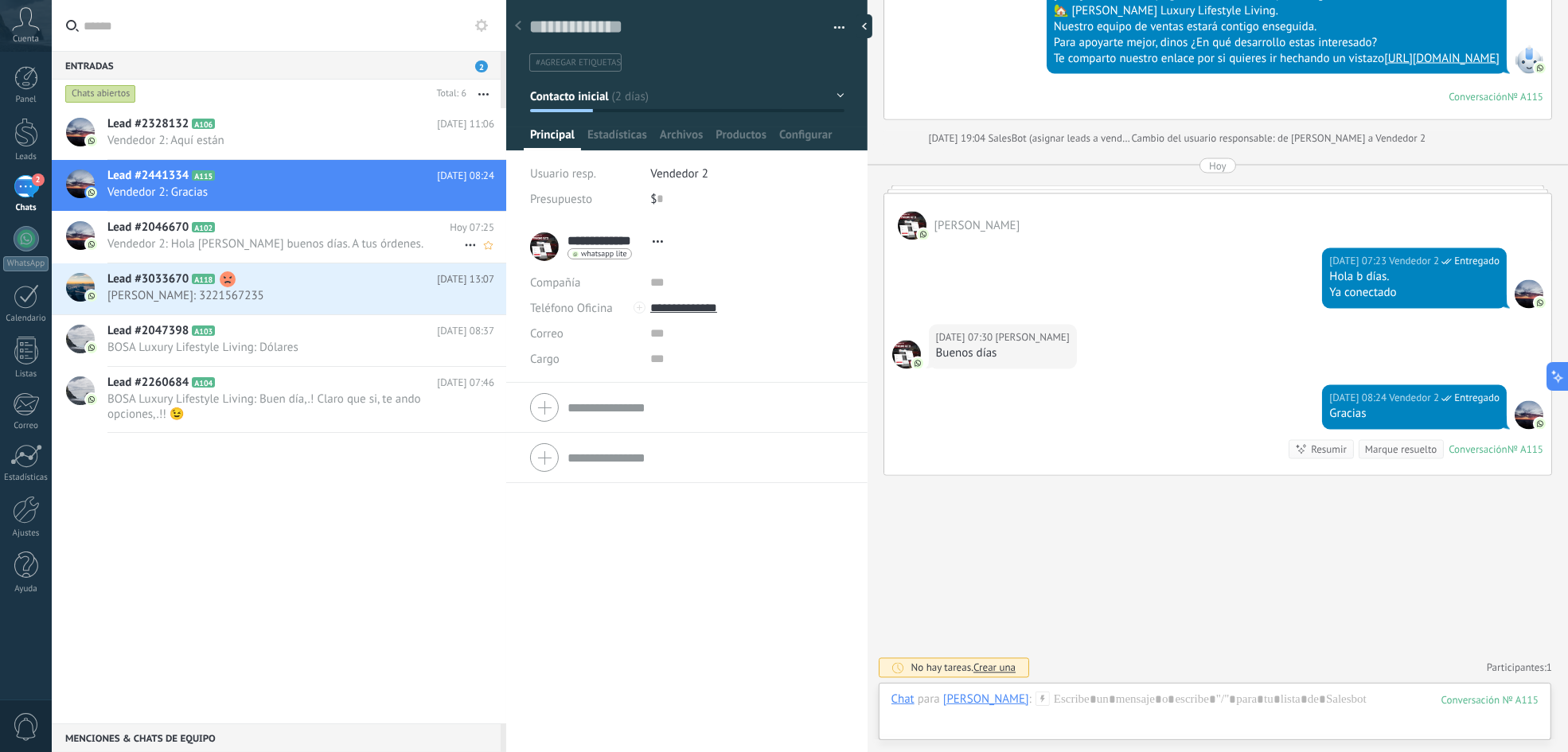
click at [373, 227] on h2 "Lead #2046670 A102" at bounding box center [278, 228] width 342 height 16
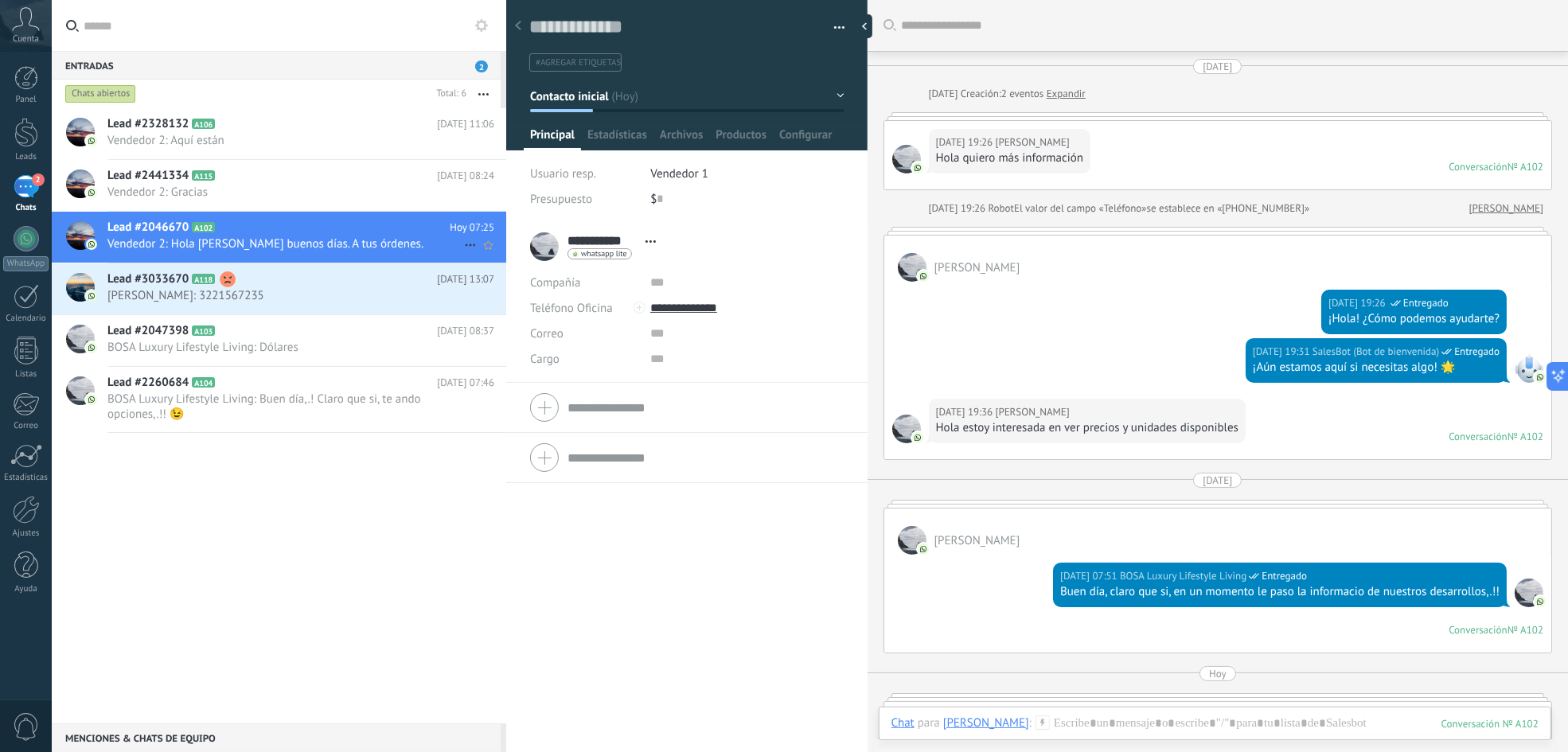
scroll to position [399, 0]
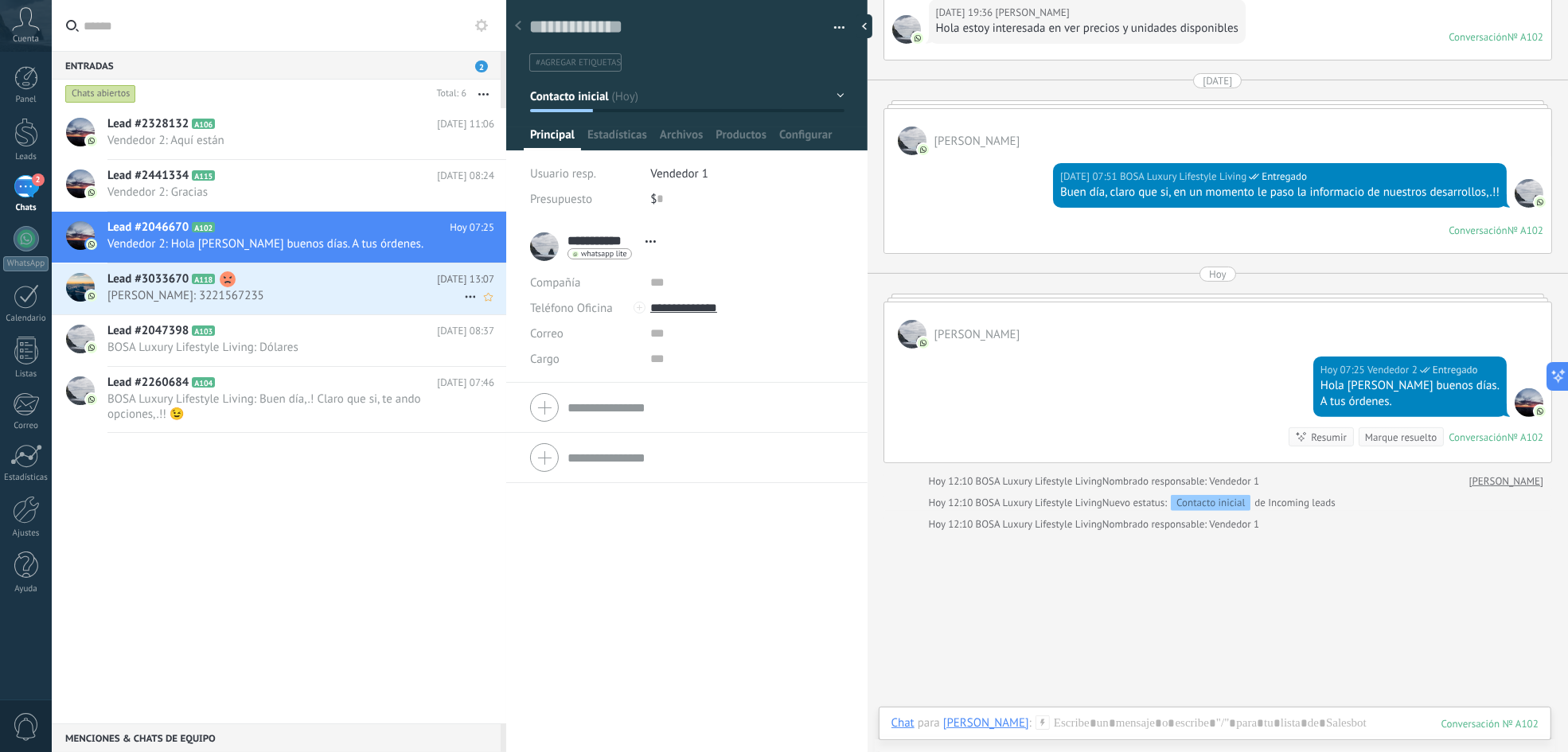
click at [368, 284] on h2 "Lead #3033670 A118" at bounding box center [272, 279] width 329 height 16
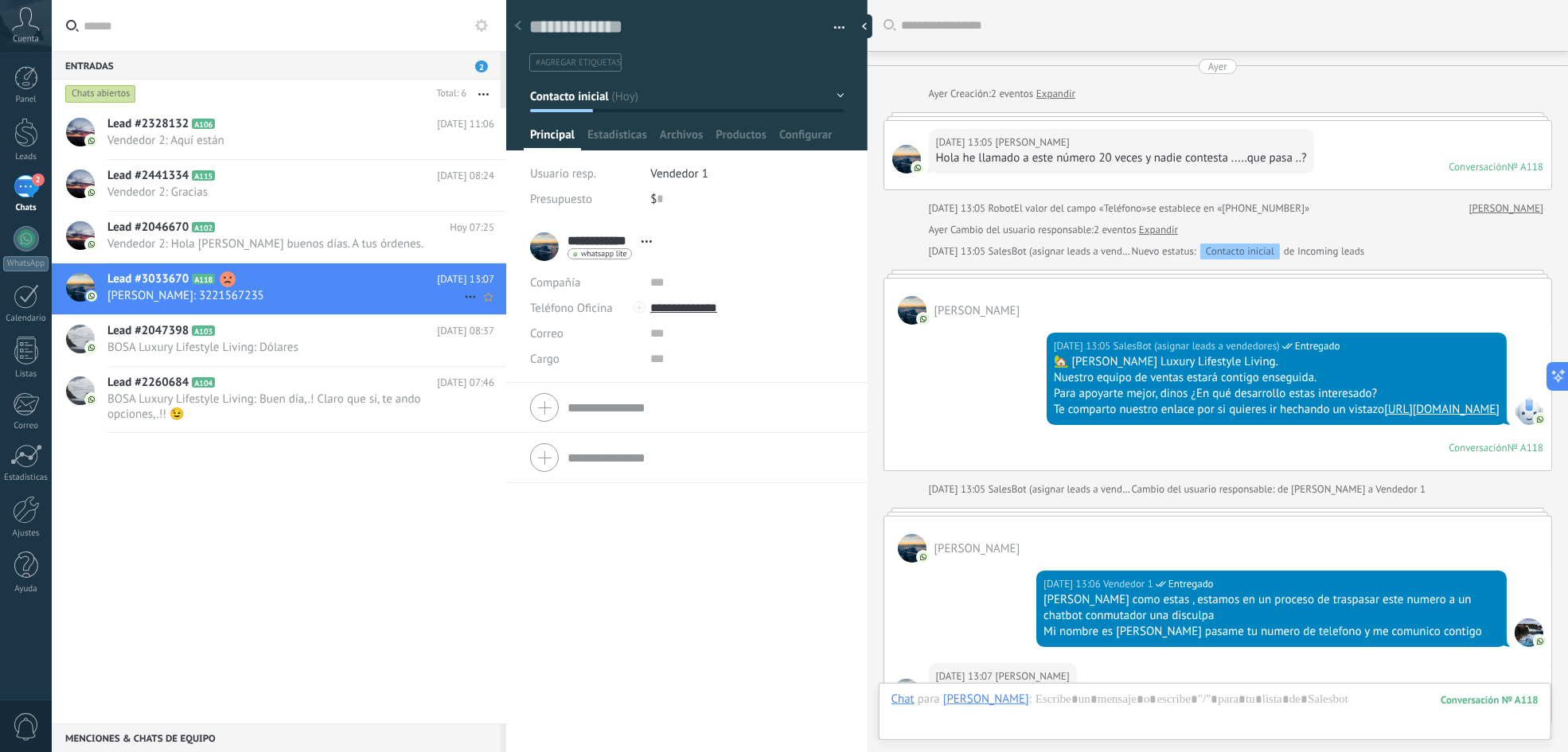
scroll to position [249, 0]
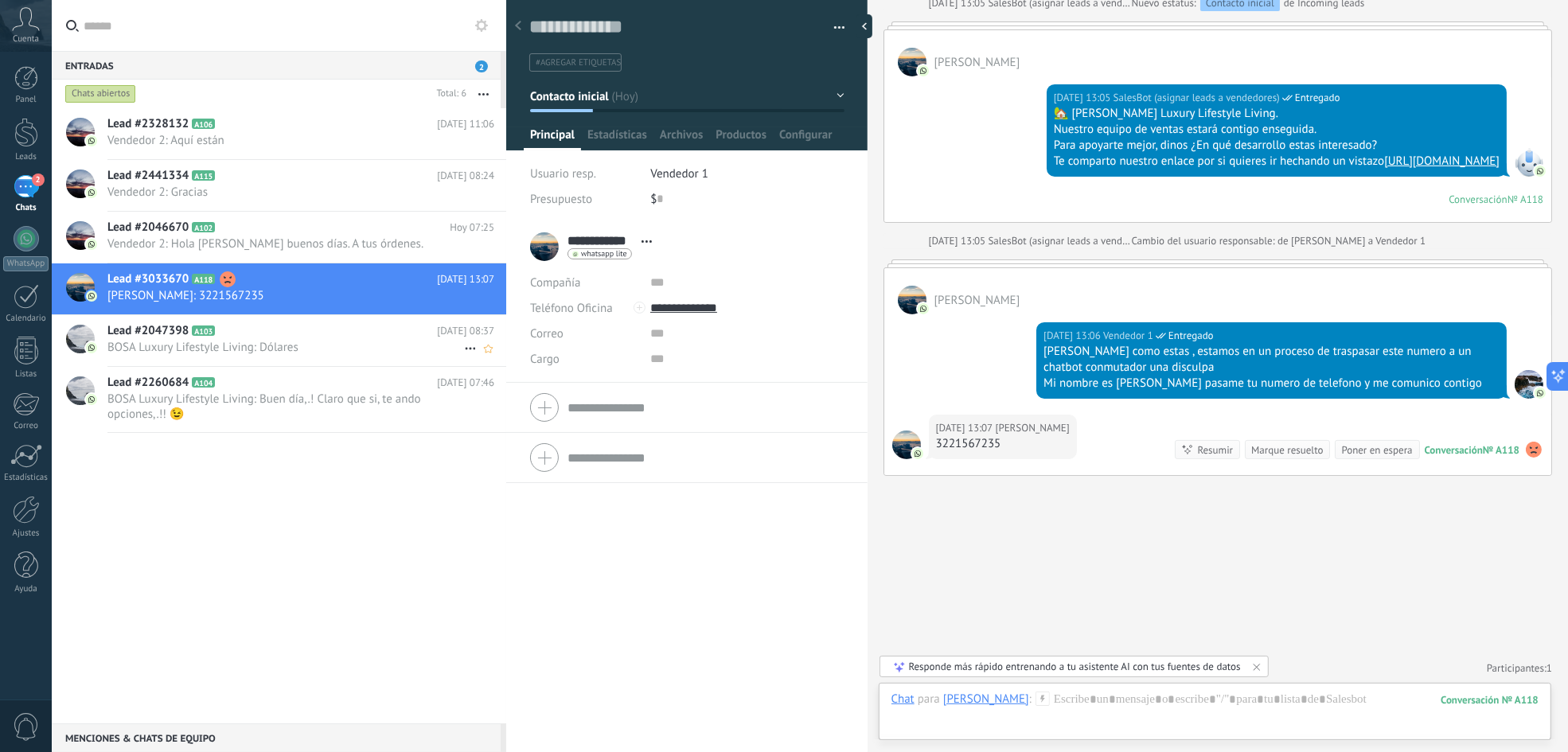
click at [362, 348] on span "BOSA Luxury Lifestyle Living: Dólares" at bounding box center [286, 347] width 357 height 15
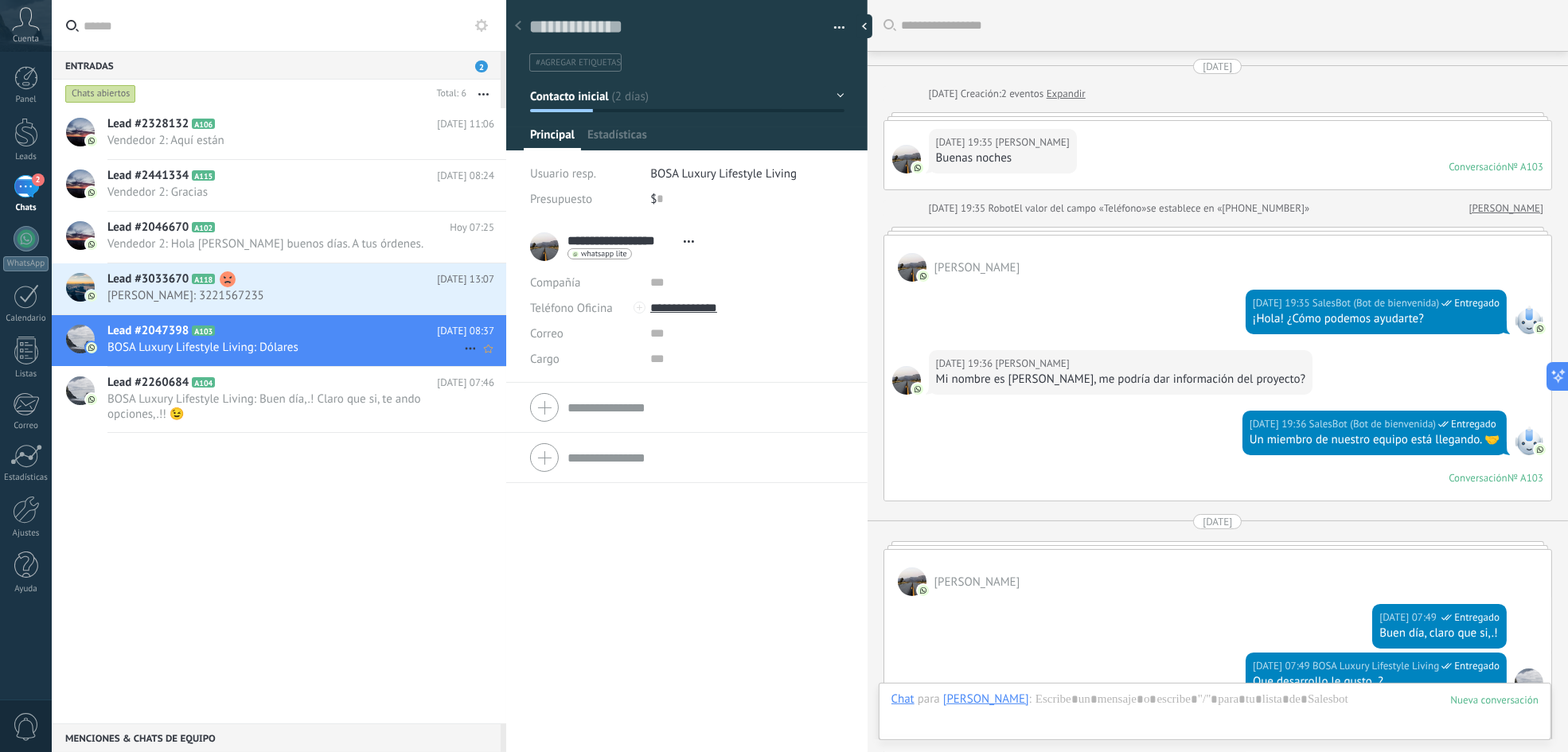
scroll to position [1276, 0]
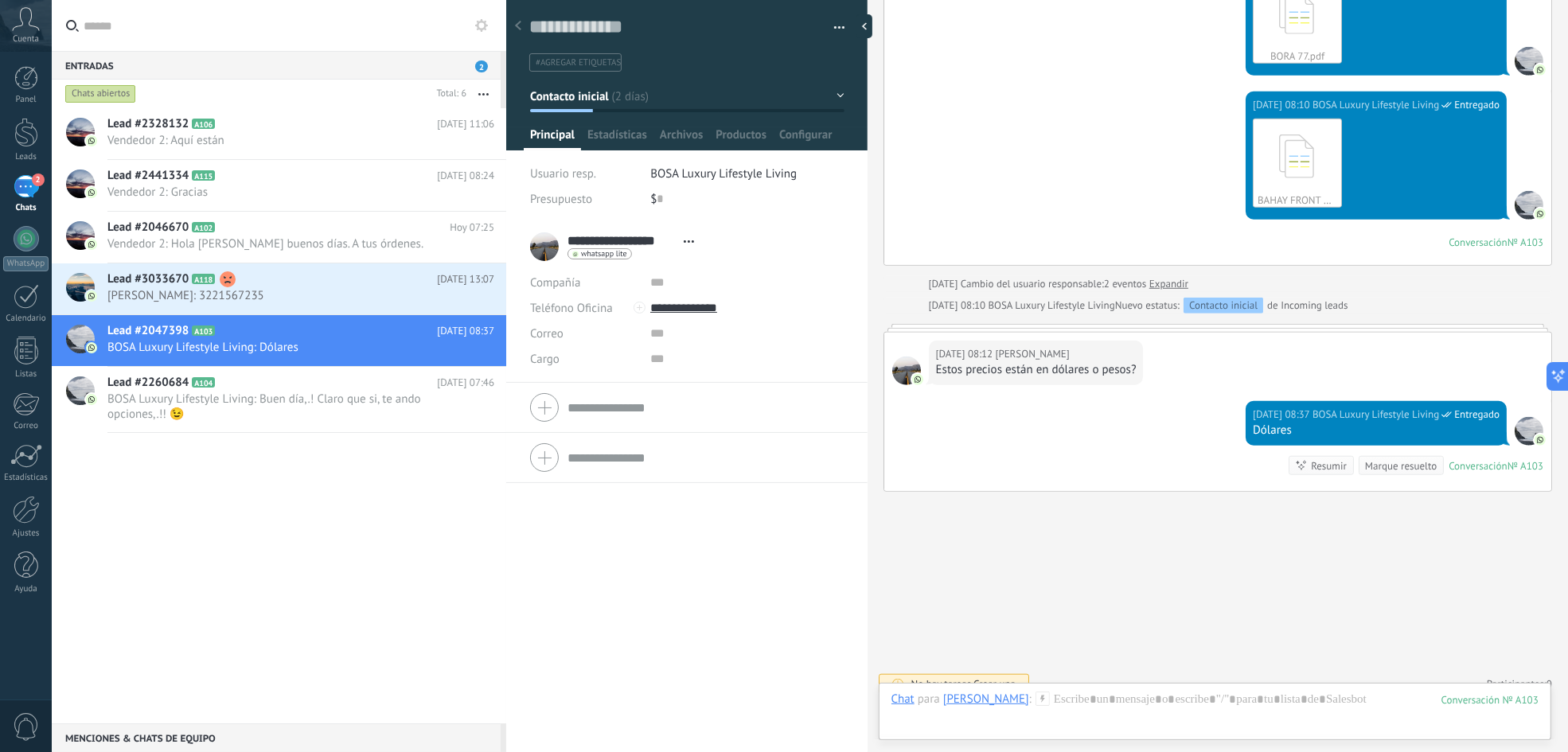
click at [676, 172] on span "BOSA Luxury Lifestyle Living" at bounding box center [723, 173] width 146 height 15
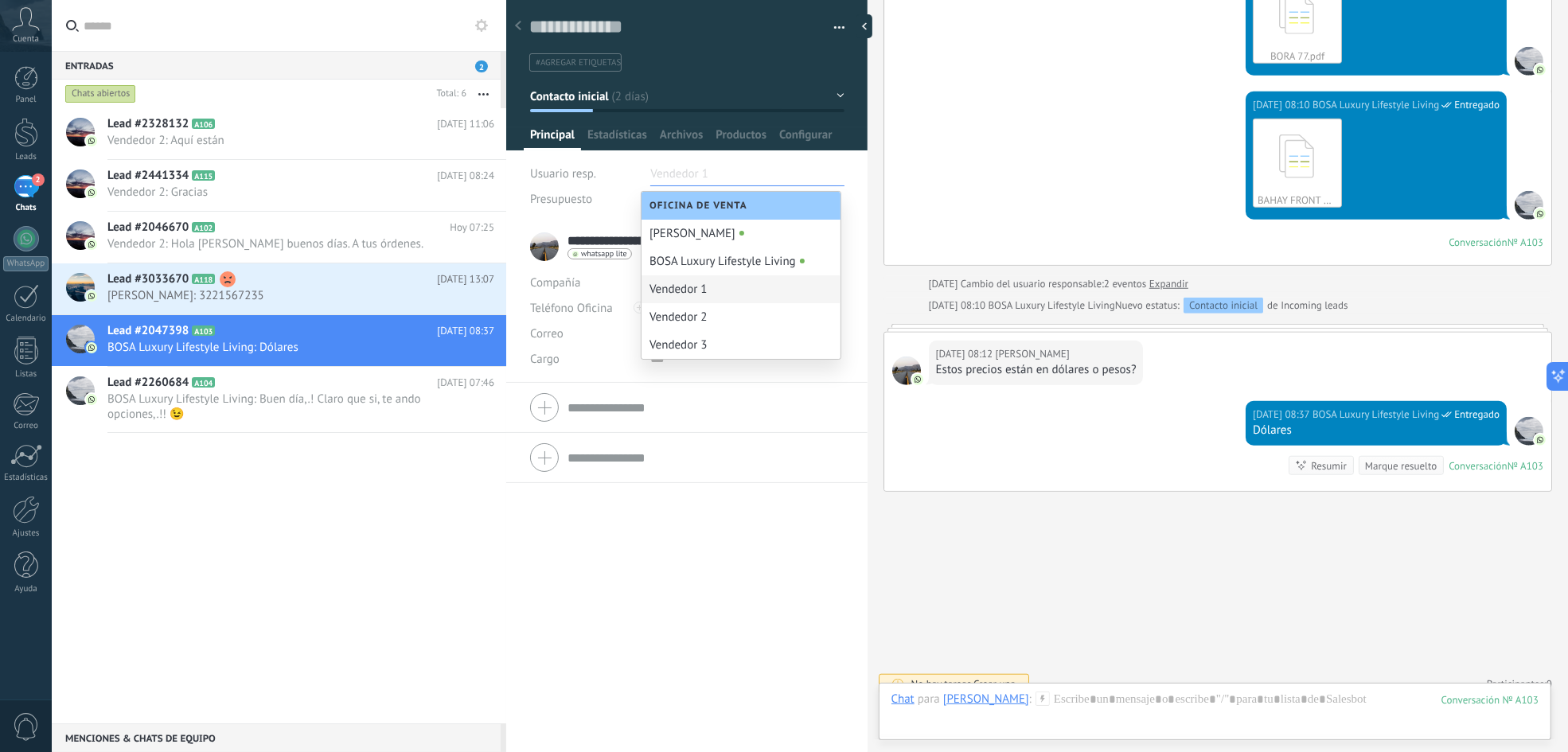
click at [683, 288] on div "Vendedor 1" at bounding box center [741, 289] width 199 height 28
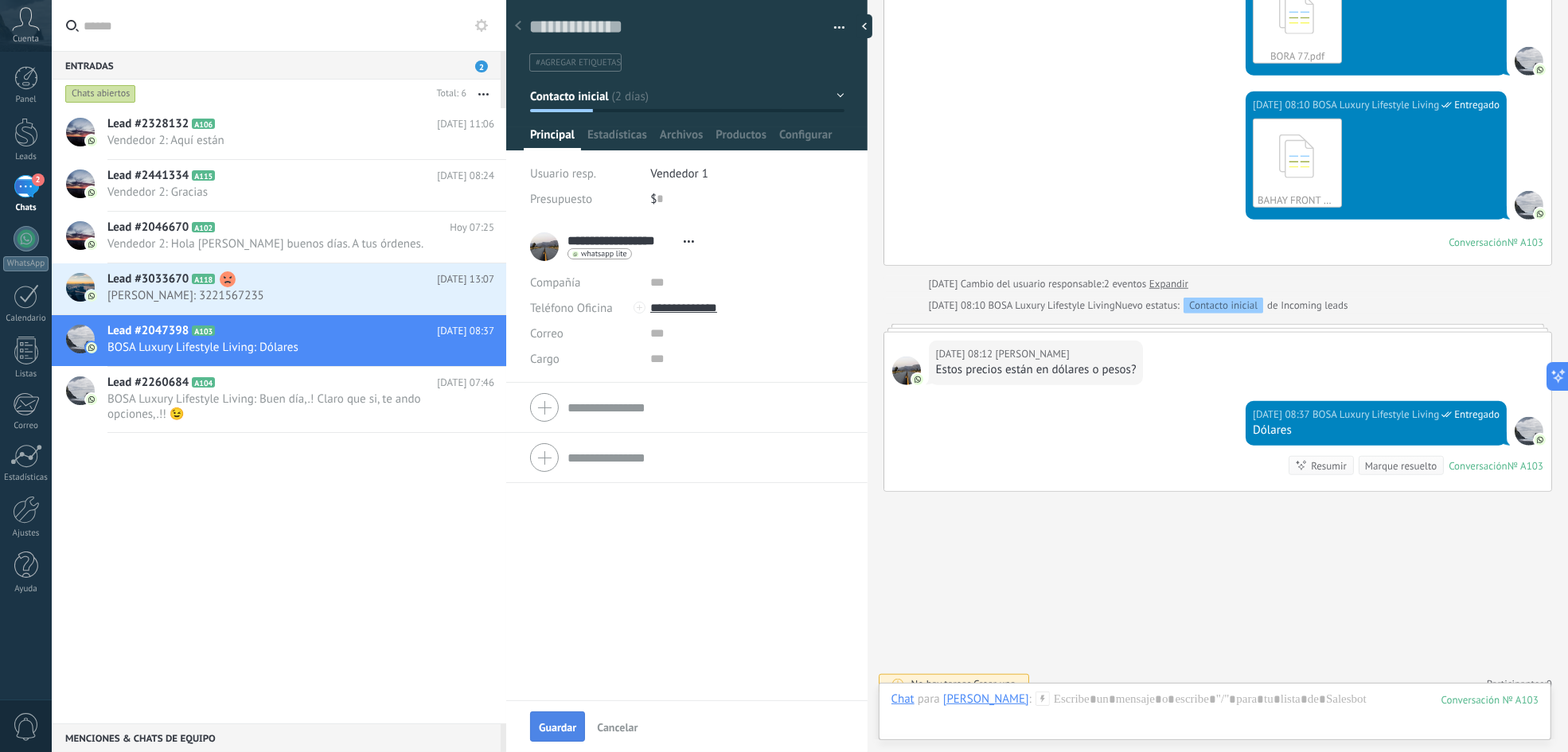
click at [547, 563] on button "Guardar" at bounding box center [558, 726] width 55 height 30
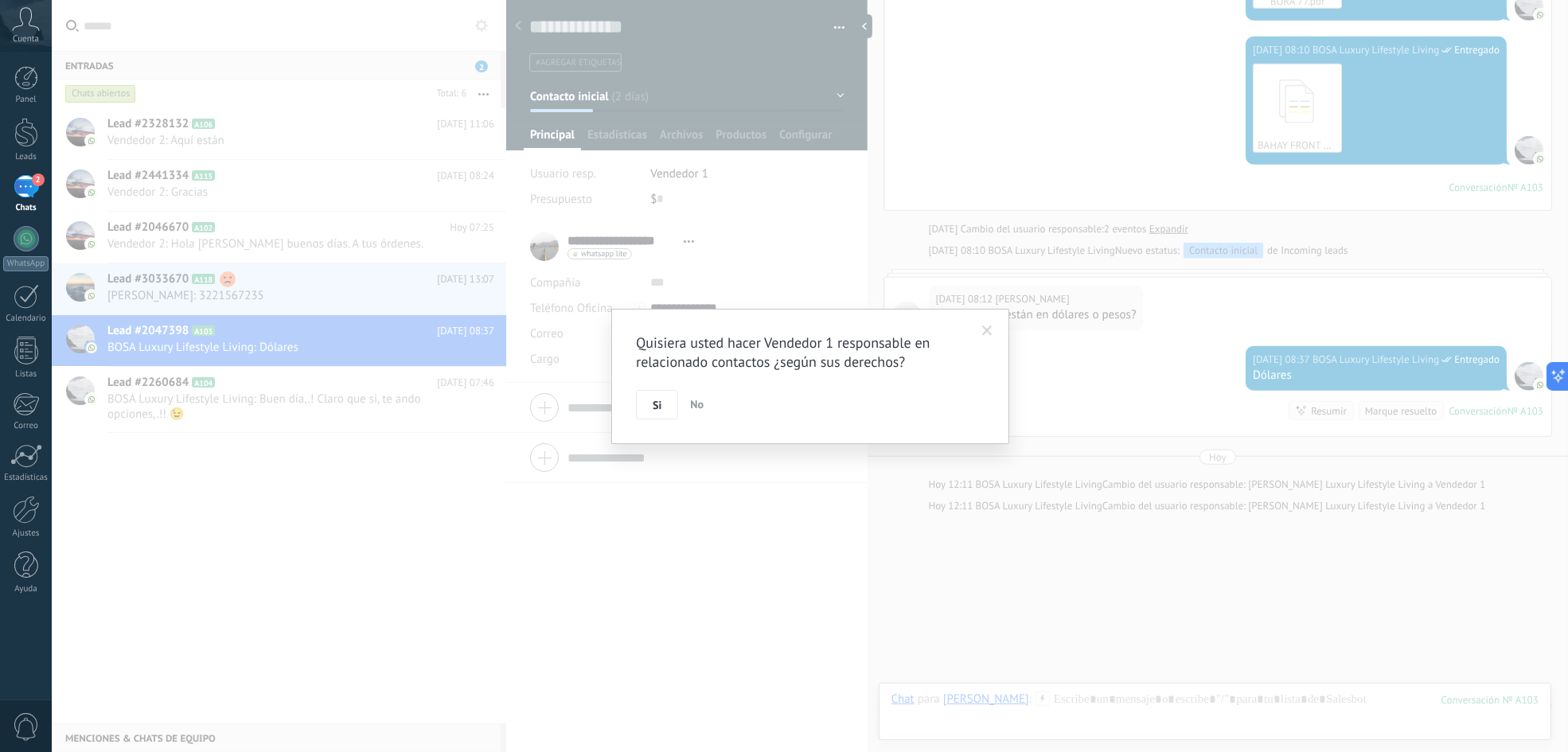
click at [662, 407] on button "Si" at bounding box center [657, 404] width 42 height 30
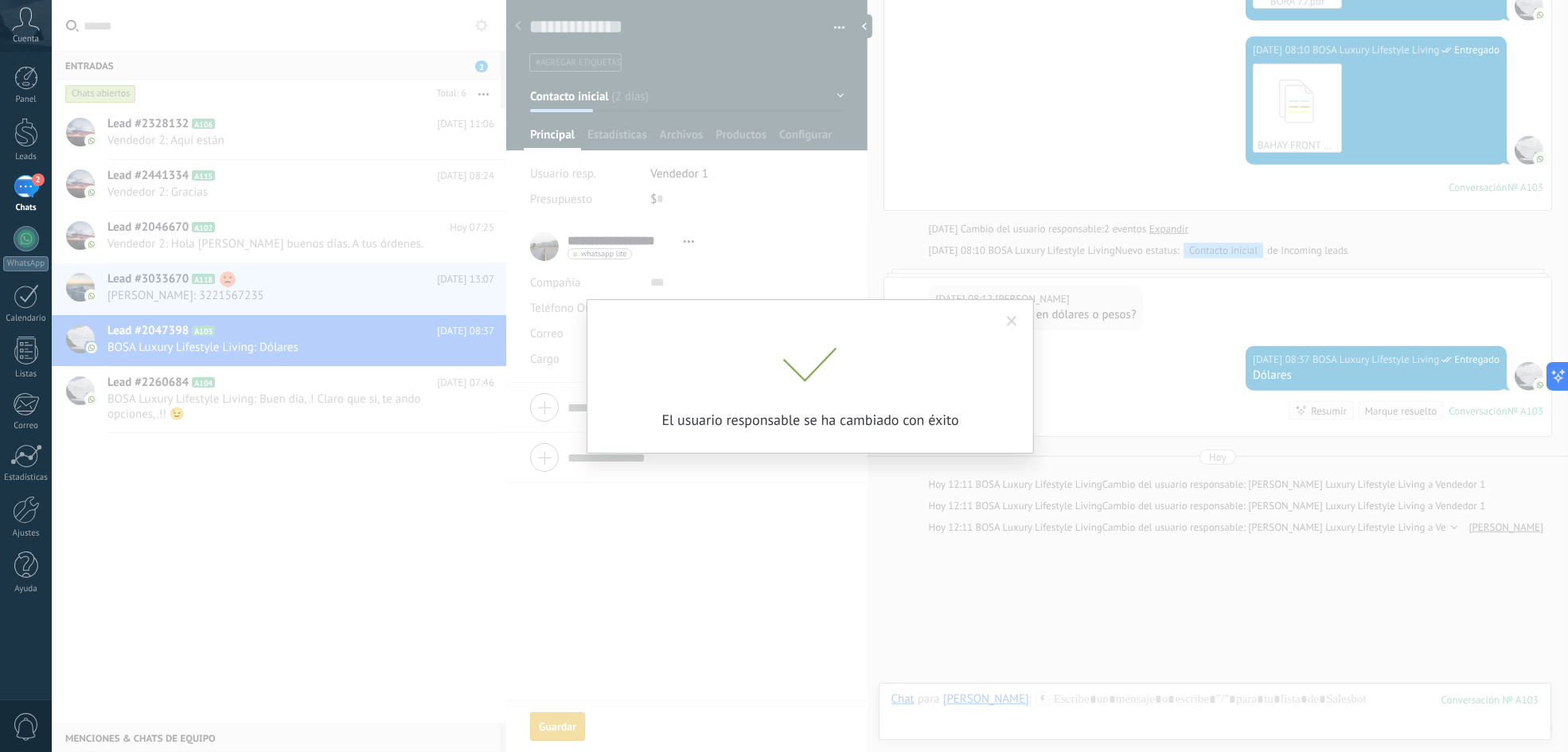
scroll to position [1353, 0]
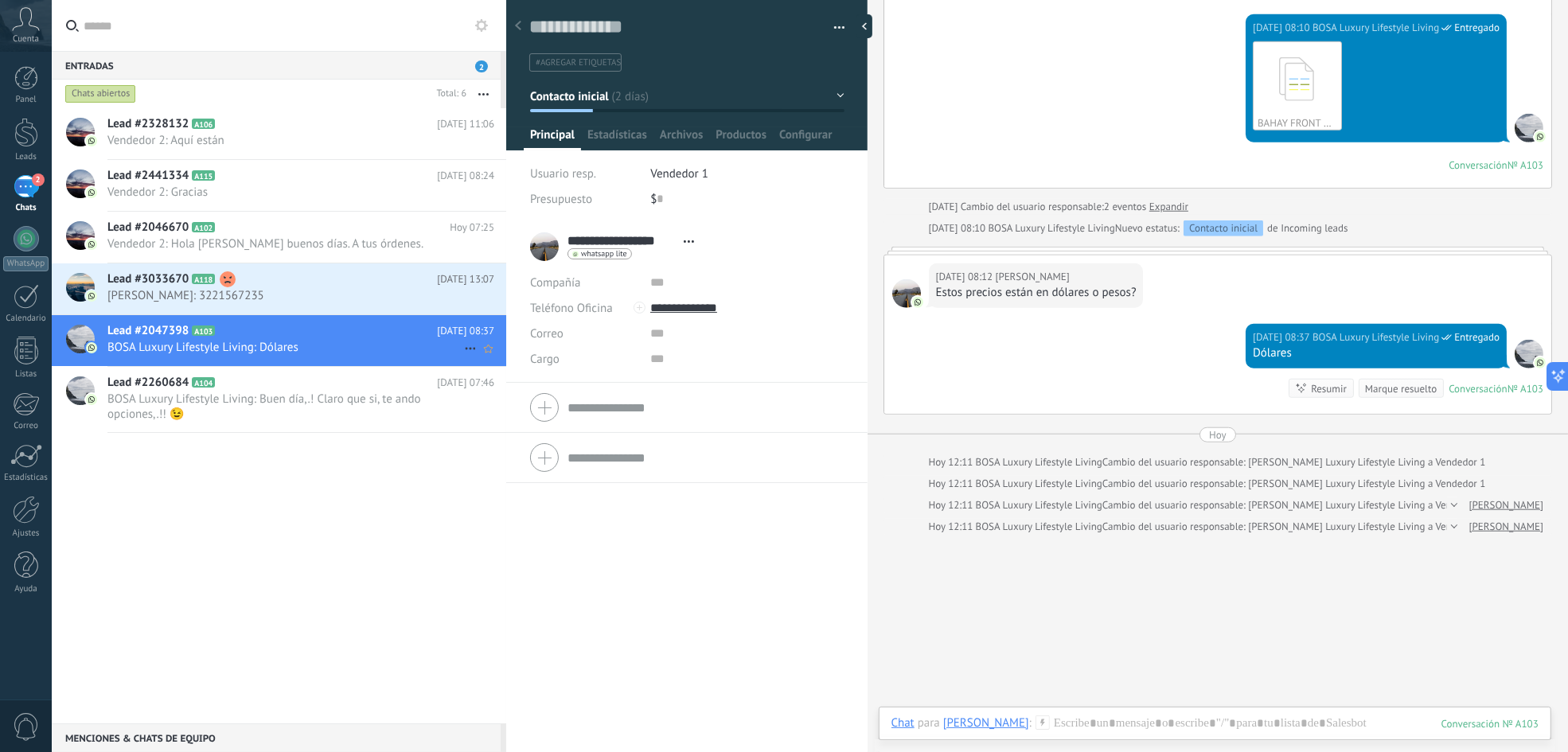
click at [332, 343] on span "BOSA Luxury Lifestyle Living: Dólares" at bounding box center [286, 347] width 357 height 15
click at [346, 278] on h2 "Lead #3033670 A118" at bounding box center [272, 279] width 329 height 16
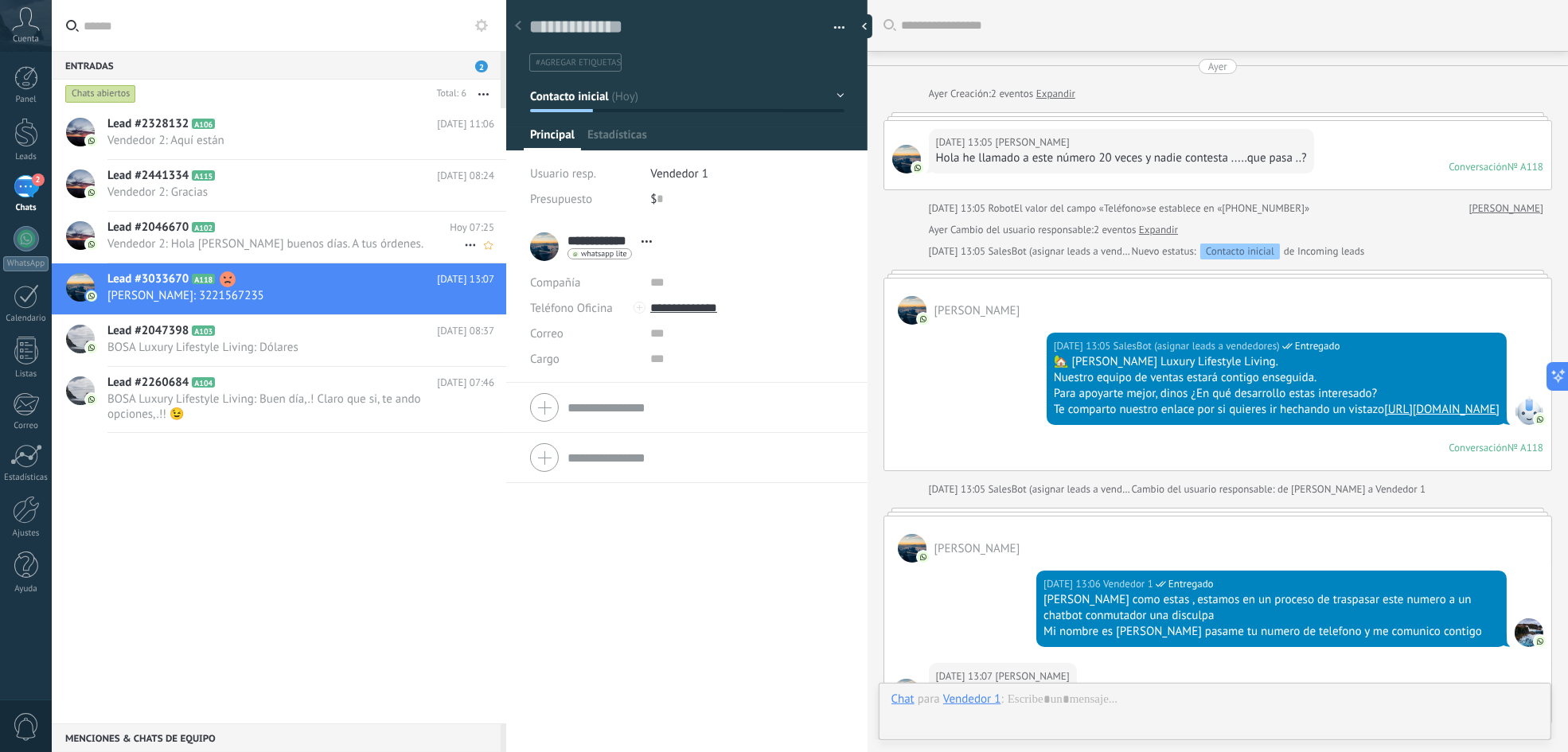
scroll to position [249, 0]
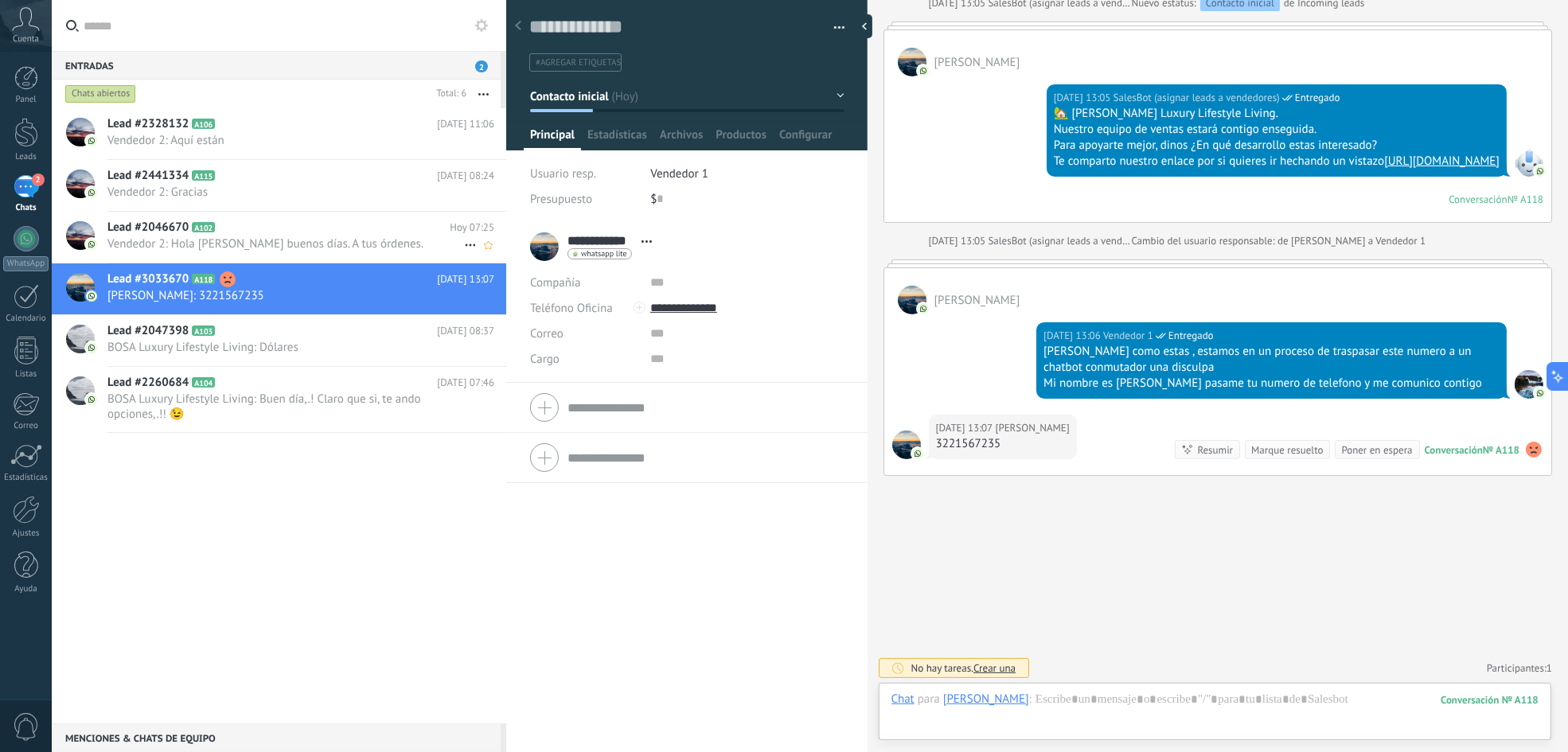
click at [353, 236] on span "Vendedor 2: Hola [PERSON_NAME] buenos días. A tus órdenes." at bounding box center [286, 244] width 357 height 15
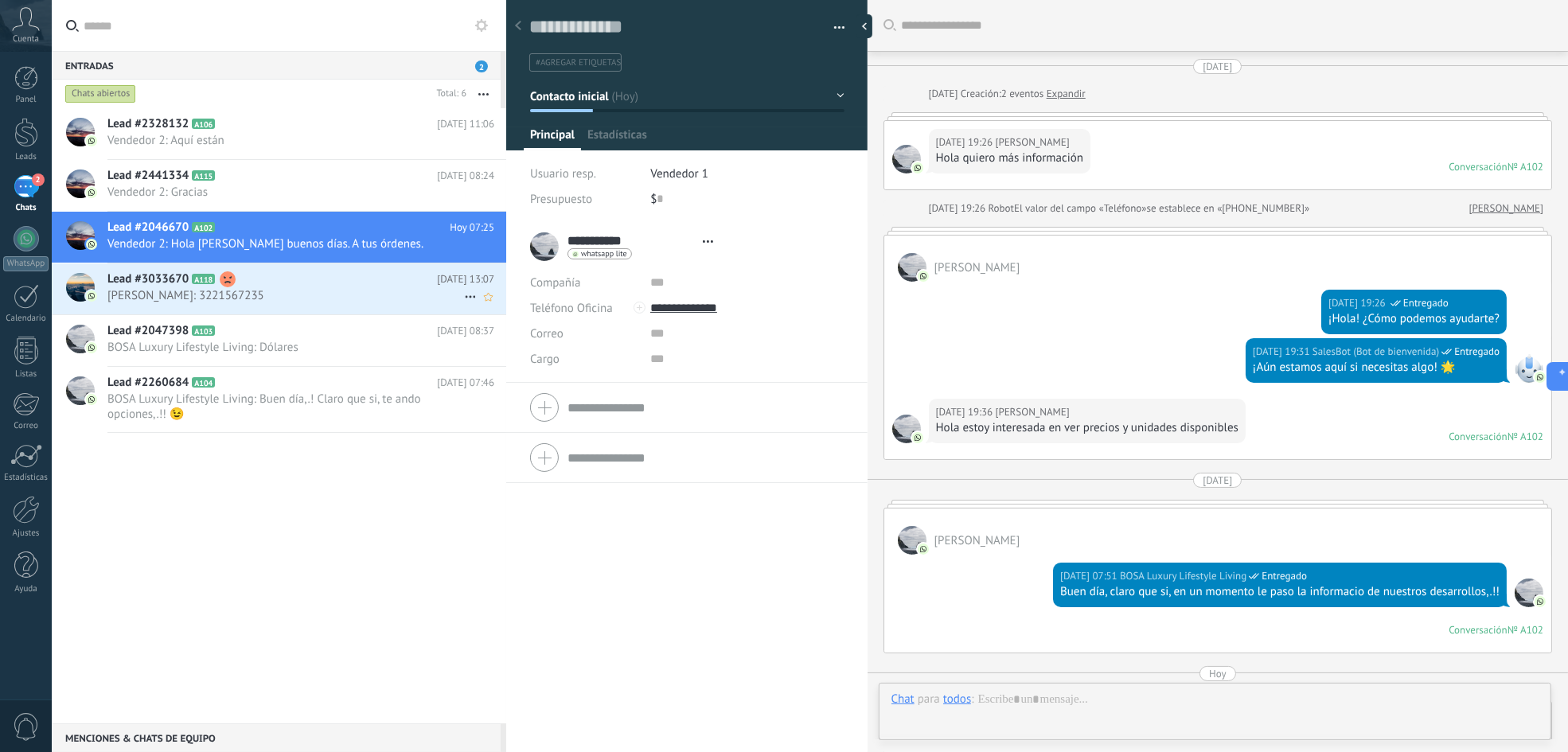
scroll to position [24, 0]
click at [345, 303] on span "[PERSON_NAME]: 3221567235" at bounding box center [286, 295] width 357 height 15
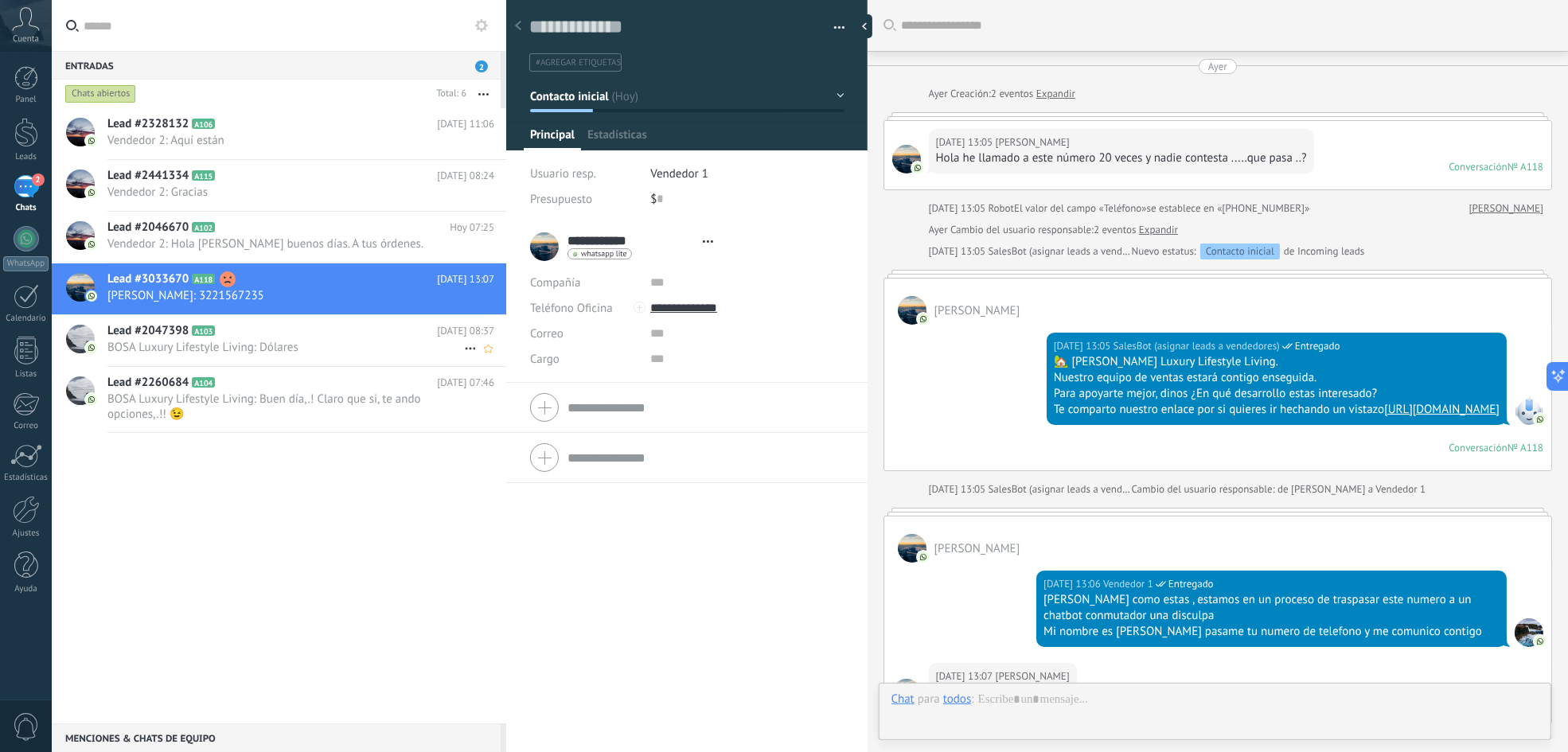
click at [341, 336] on h2 "Lead #2047398 A103" at bounding box center [272, 331] width 329 height 16
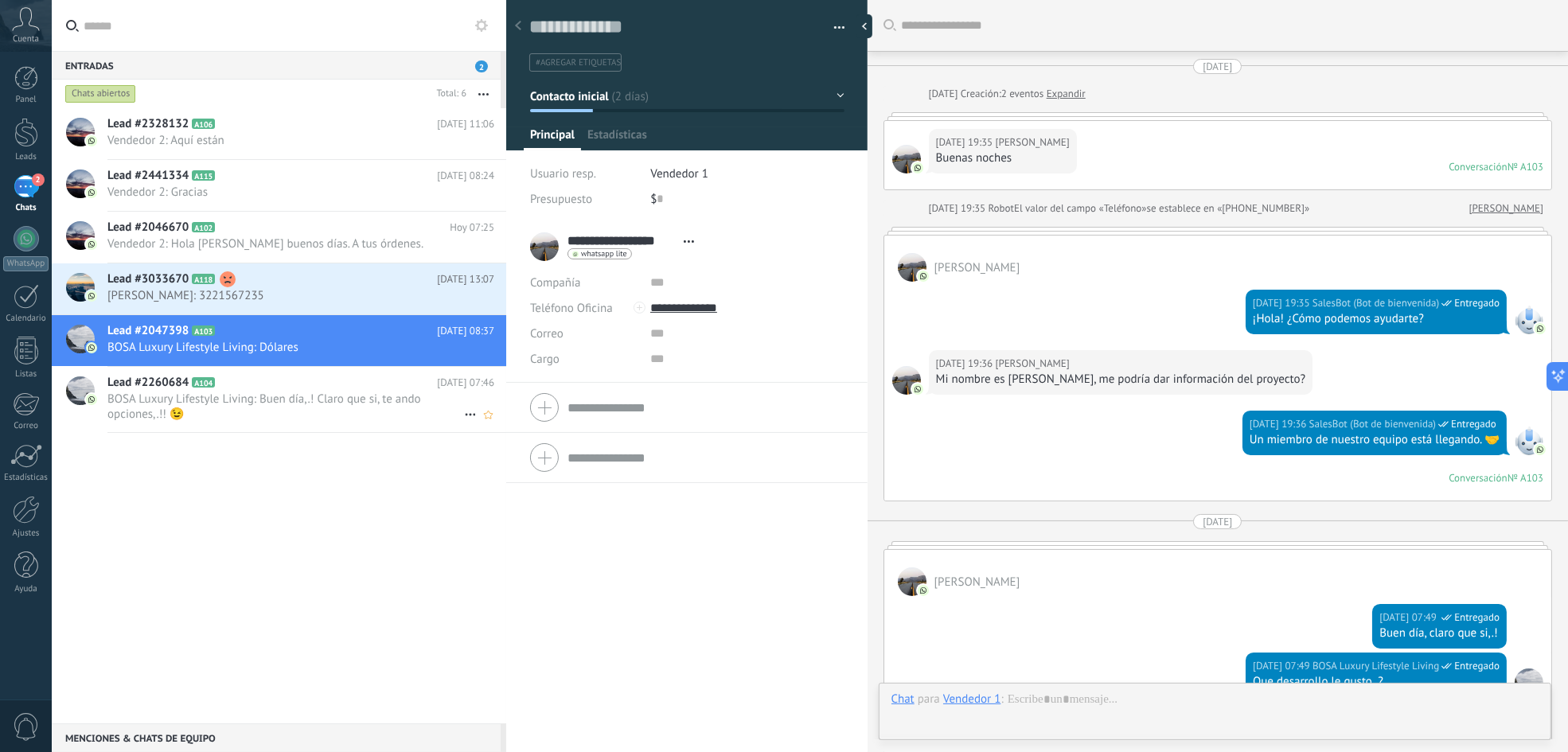
scroll to position [1330, 0]
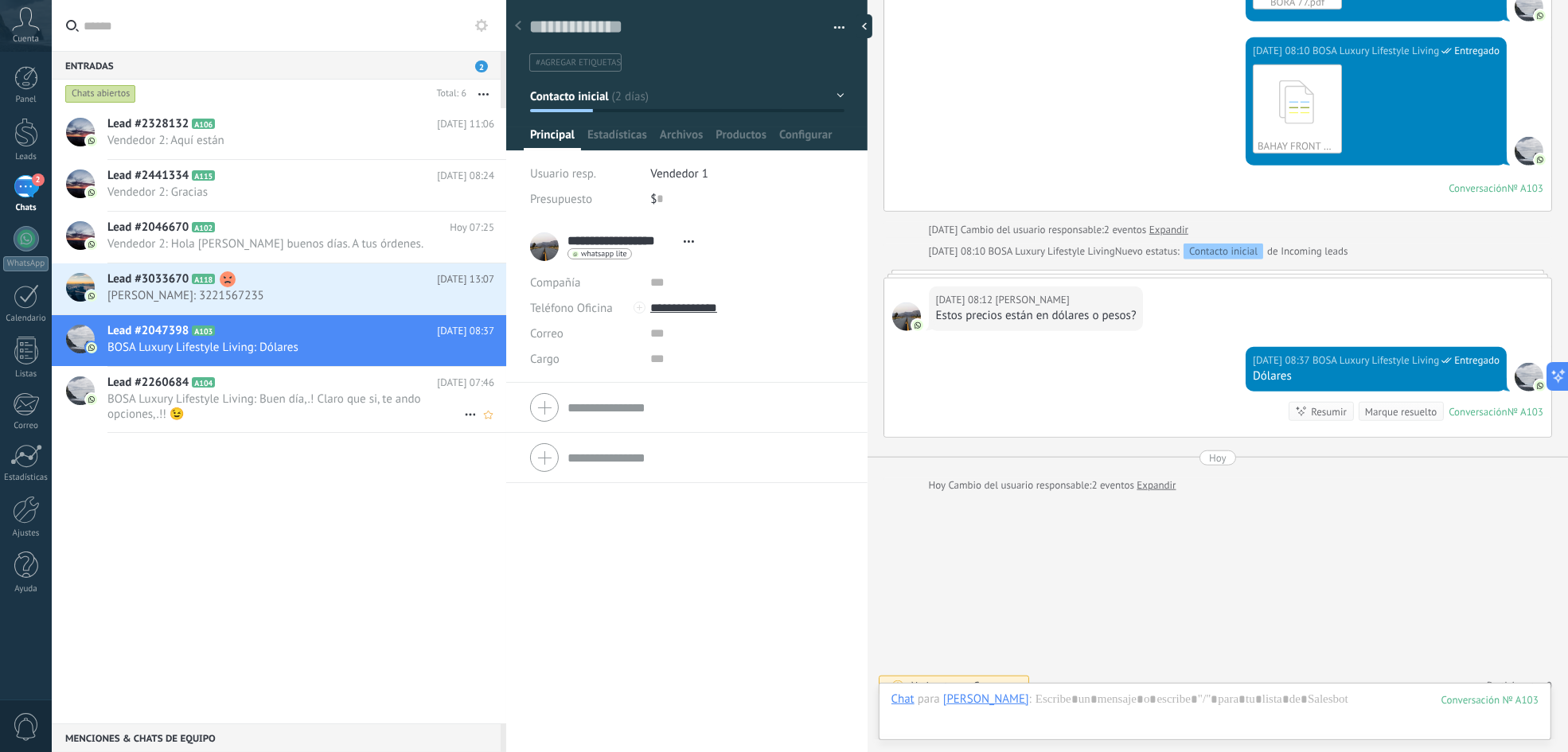
click at [339, 378] on h2 "Lead #2260684 A104" at bounding box center [272, 383] width 329 height 16
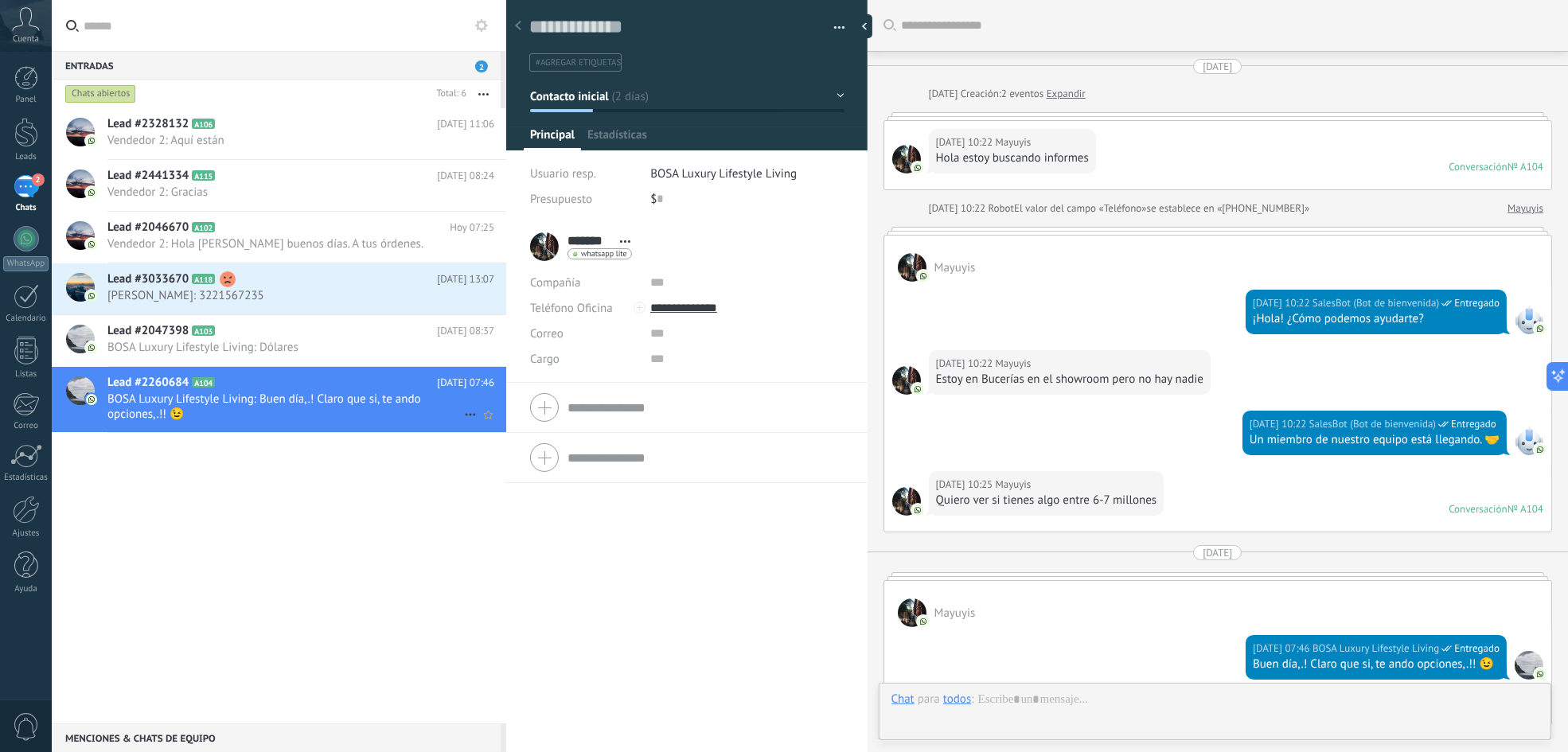
scroll to position [298, 0]
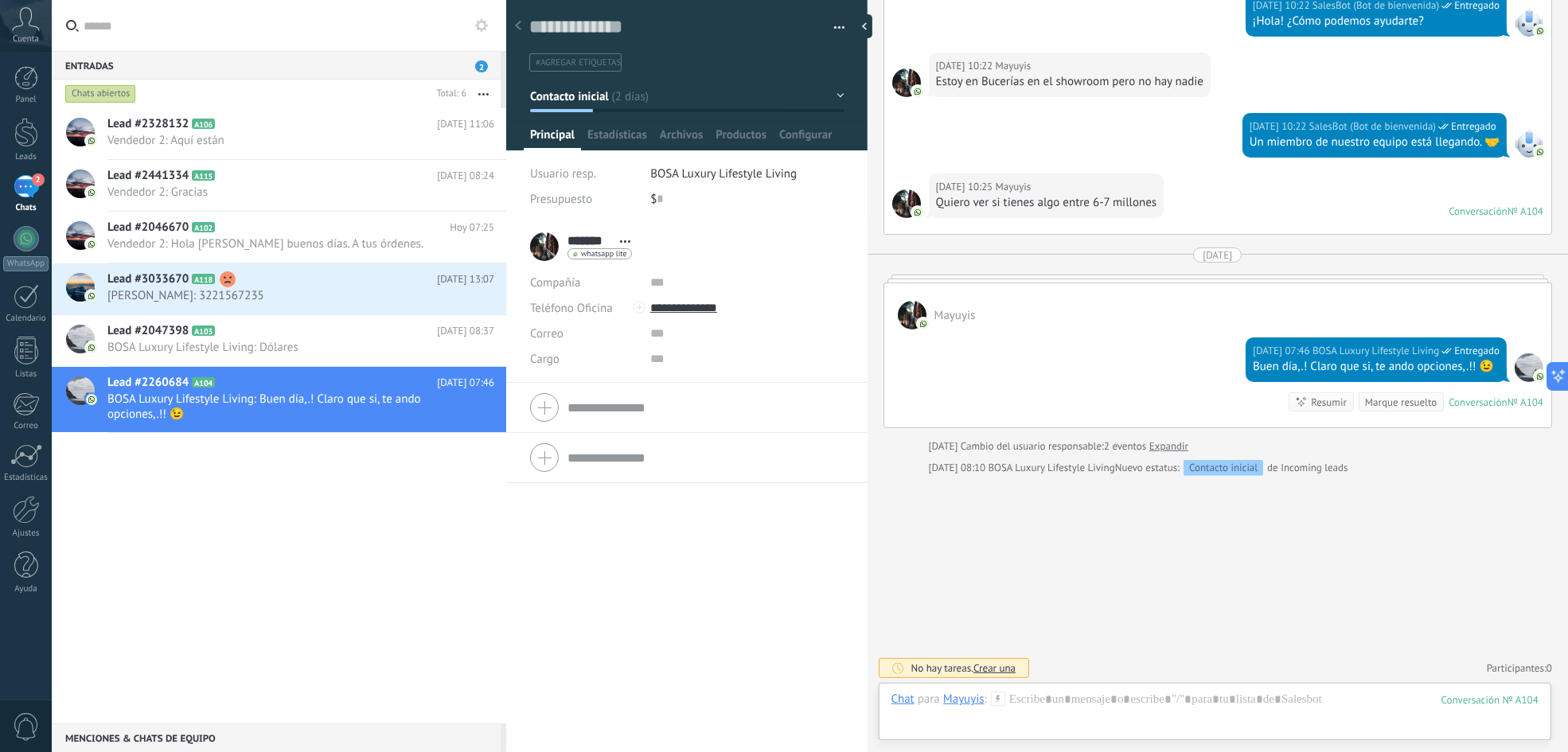
click at [688, 173] on span "BOSA Luxury Lifestyle Living" at bounding box center [723, 173] width 146 height 15
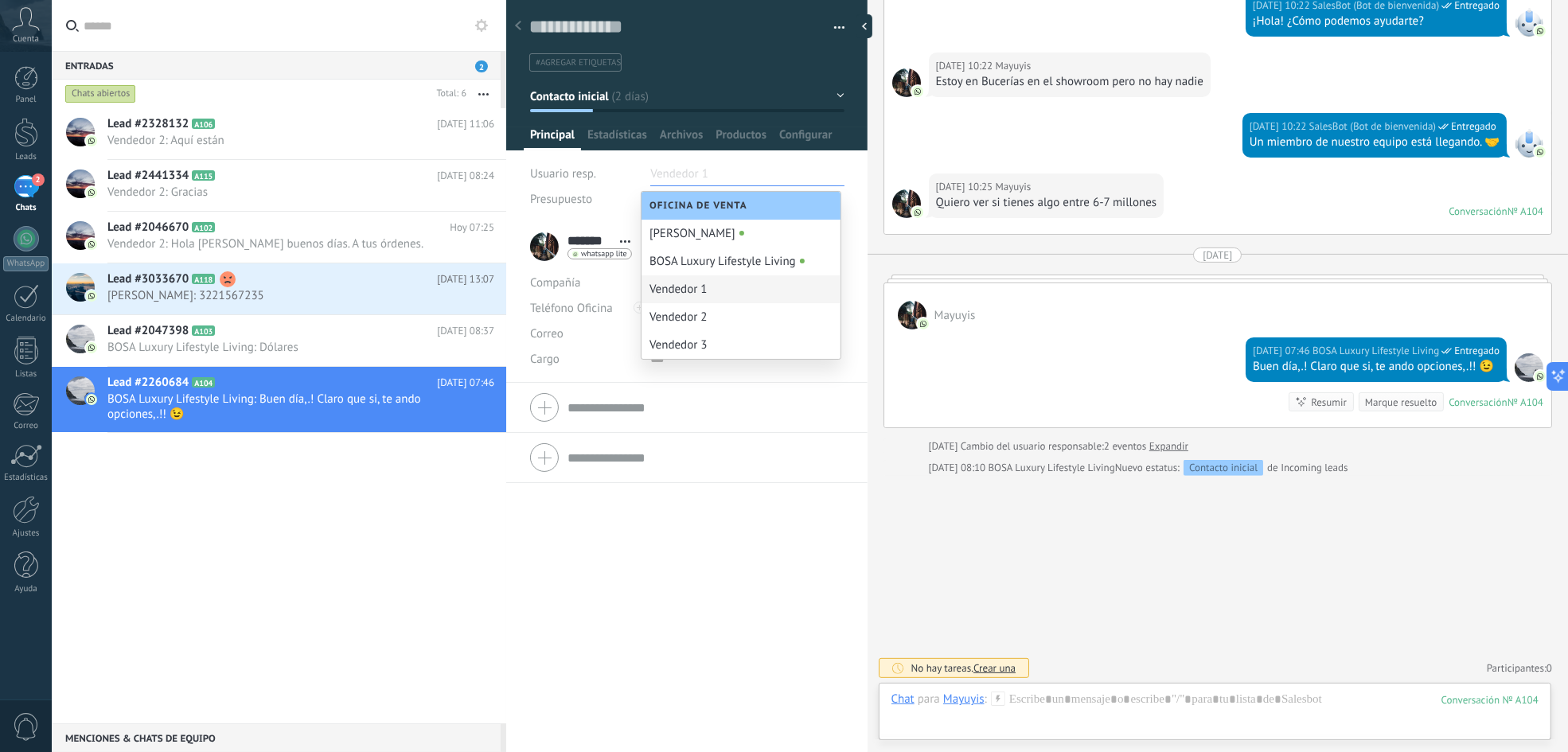
click at [672, 292] on div "Vendedor 1" at bounding box center [741, 289] width 199 height 28
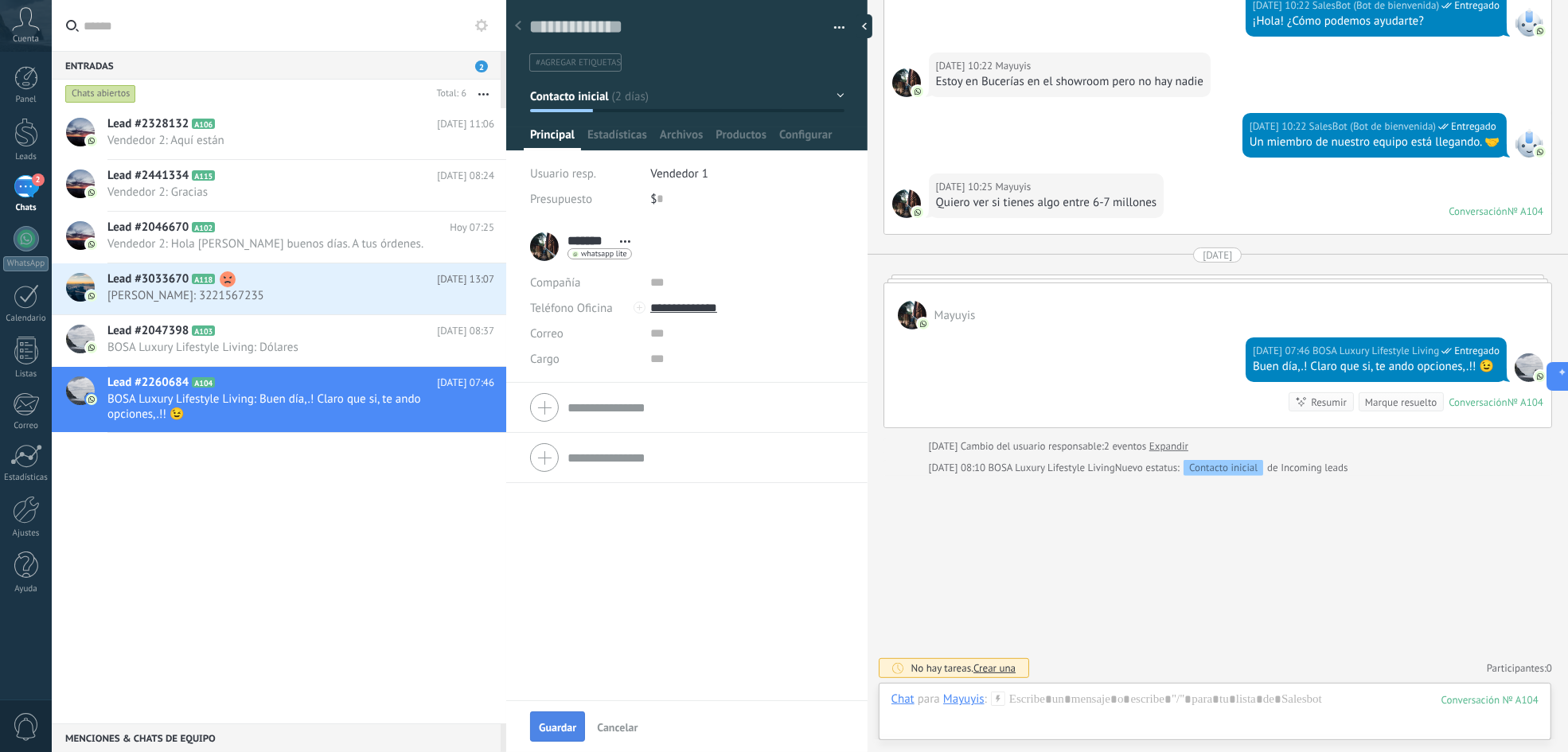
click at [545, 563] on span "Guardar" at bounding box center [558, 728] width 37 height 11
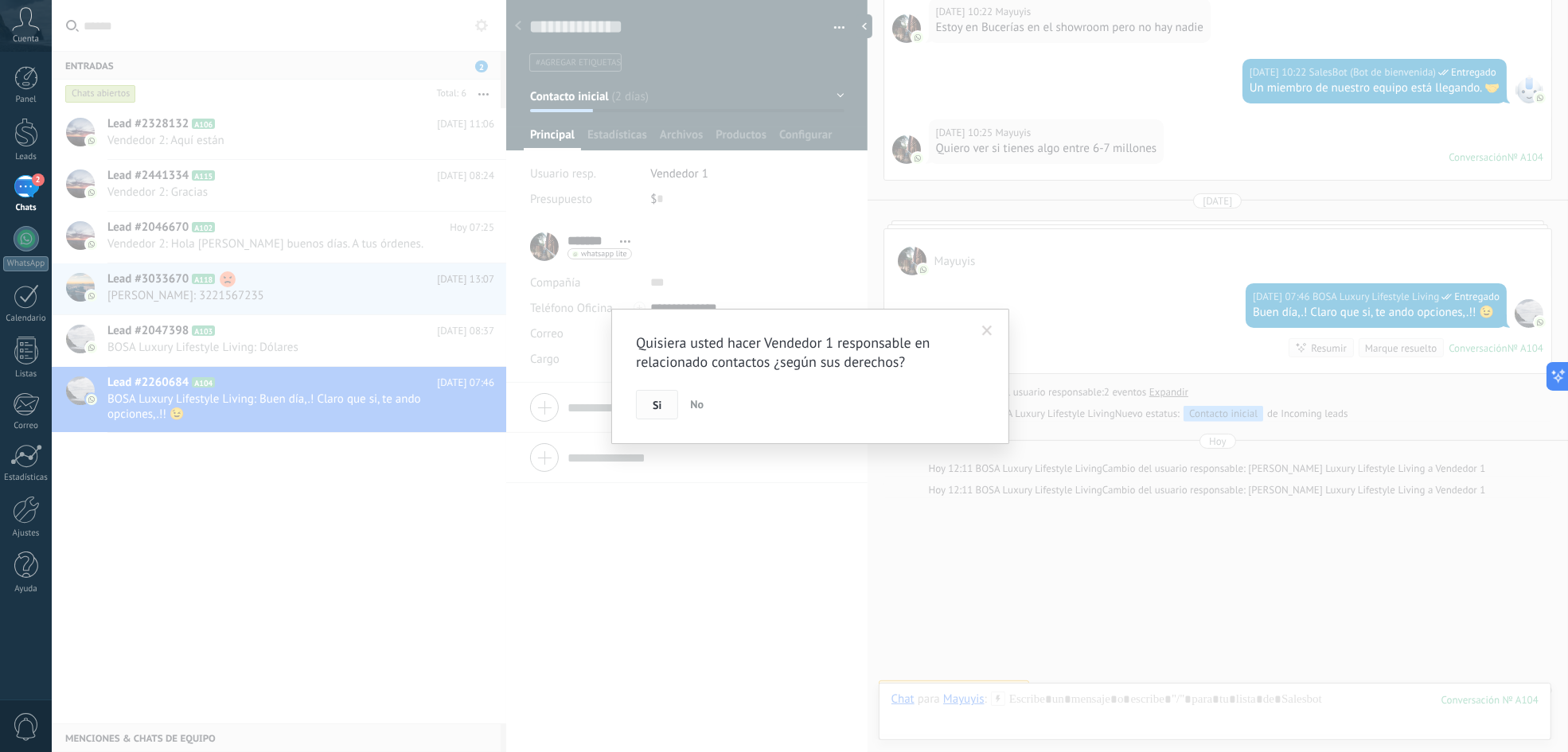
click at [663, 399] on button "Si" at bounding box center [657, 404] width 42 height 30
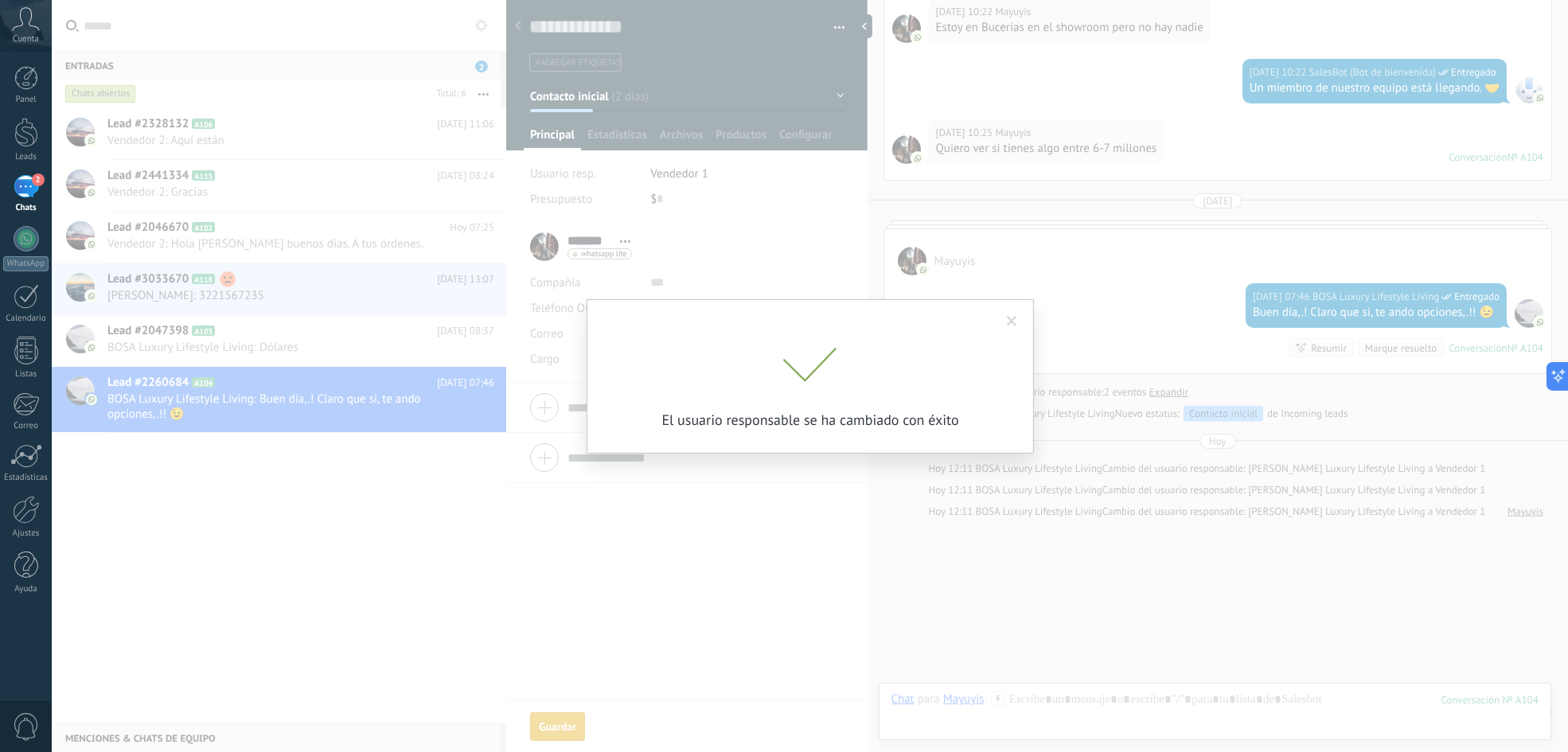
scroll to position [374, 0]
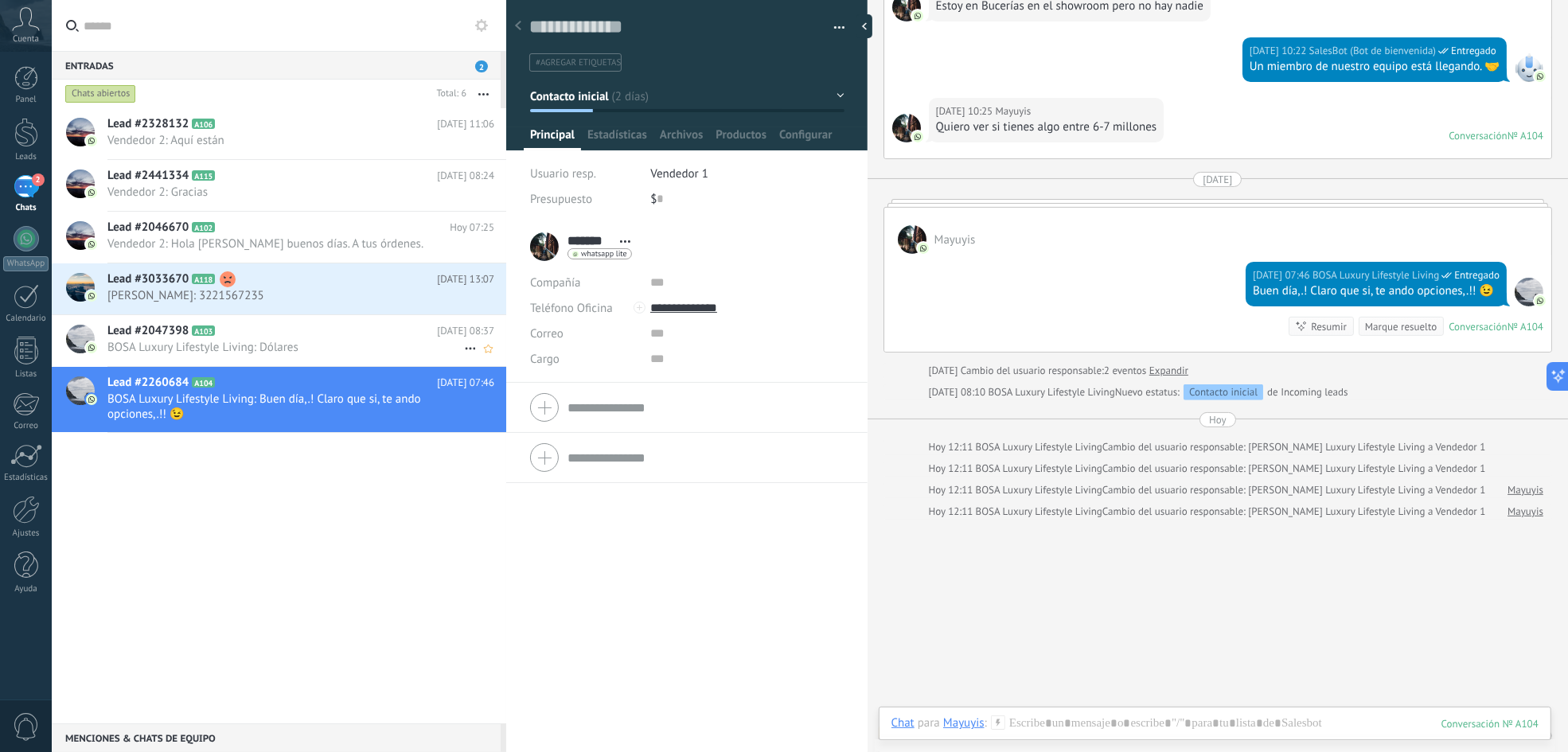
click at [320, 328] on h2 "Lead #2047398 A103" at bounding box center [272, 331] width 329 height 16
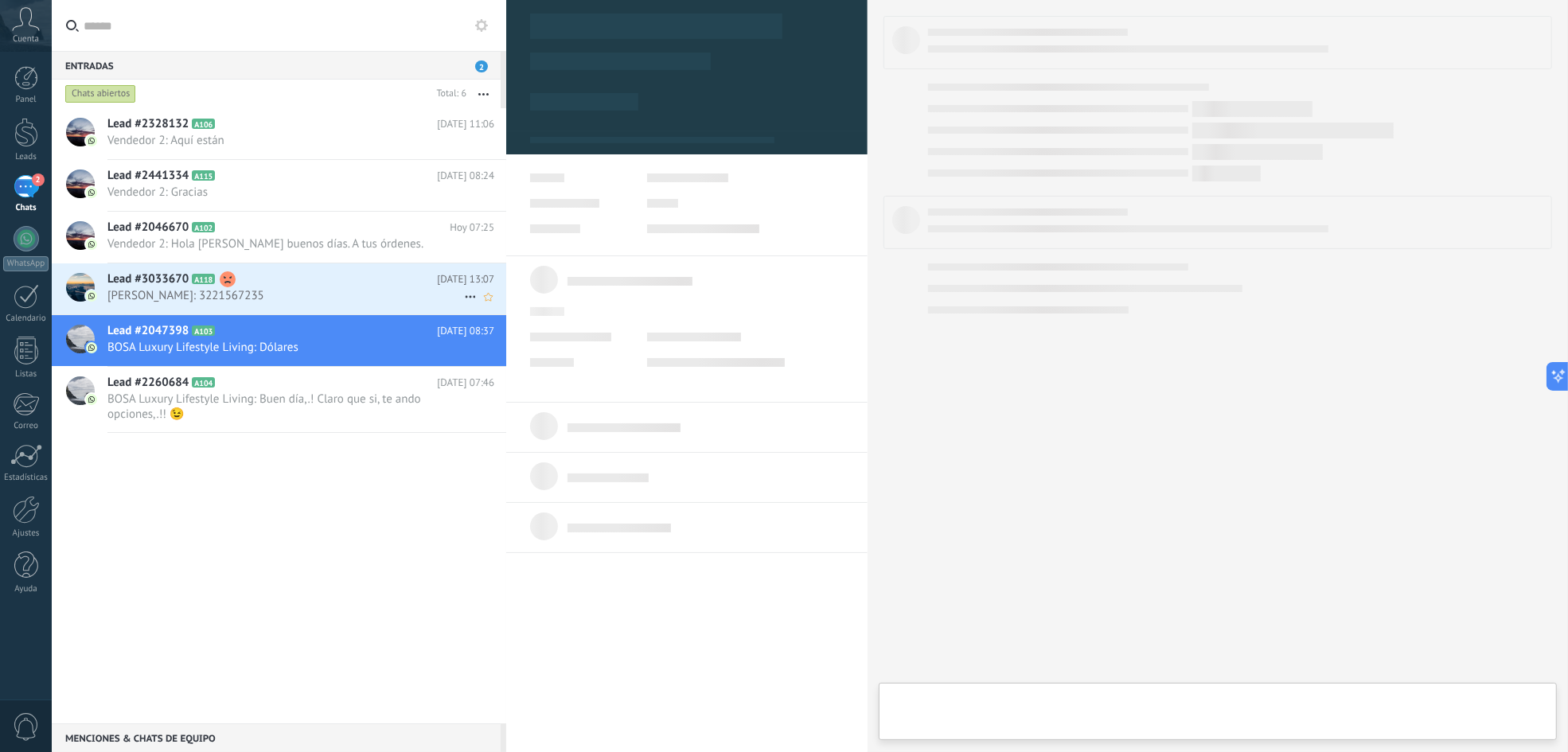
click at [325, 285] on h2 "Lead #3033670 A118" at bounding box center [272, 279] width 329 height 16
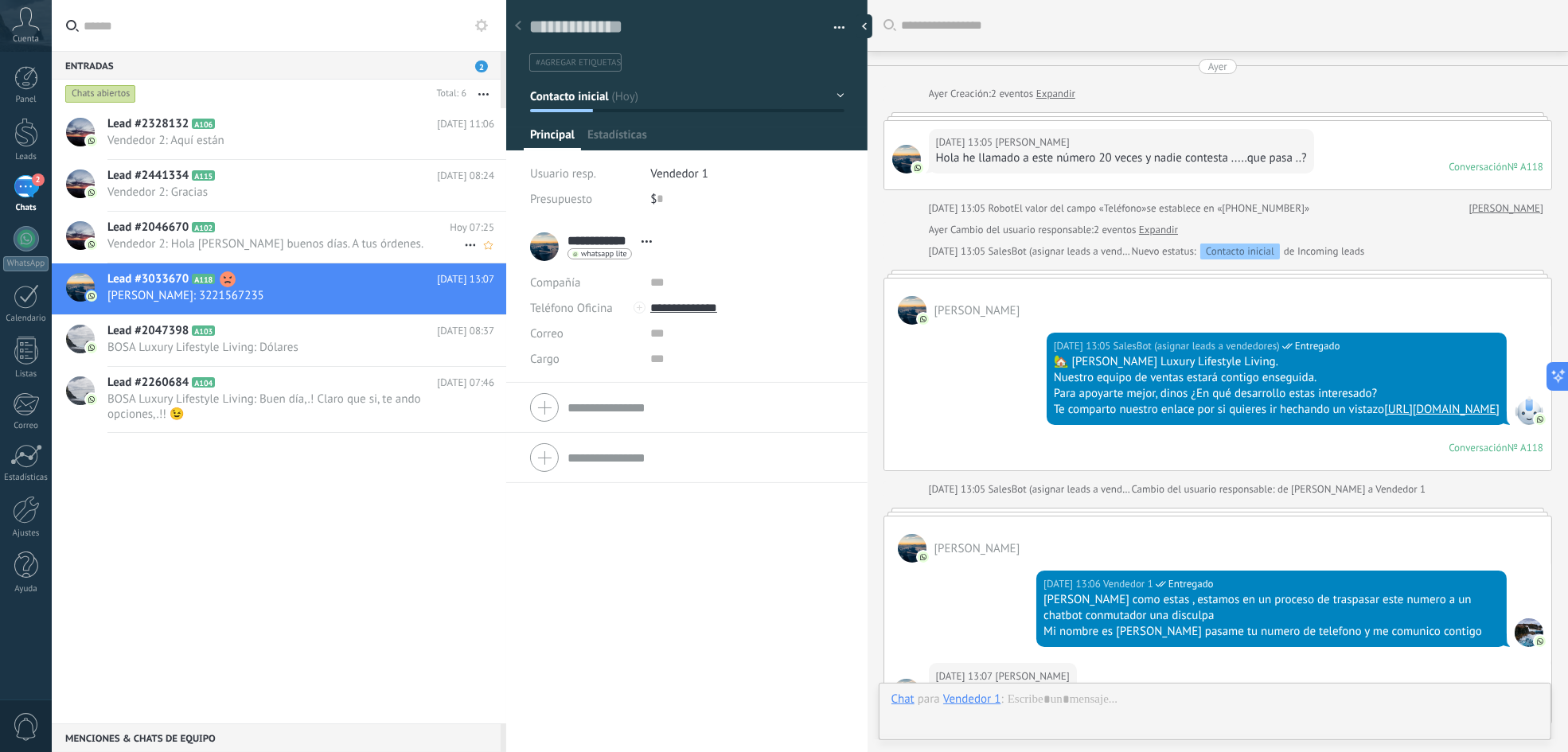
scroll to position [249, 0]
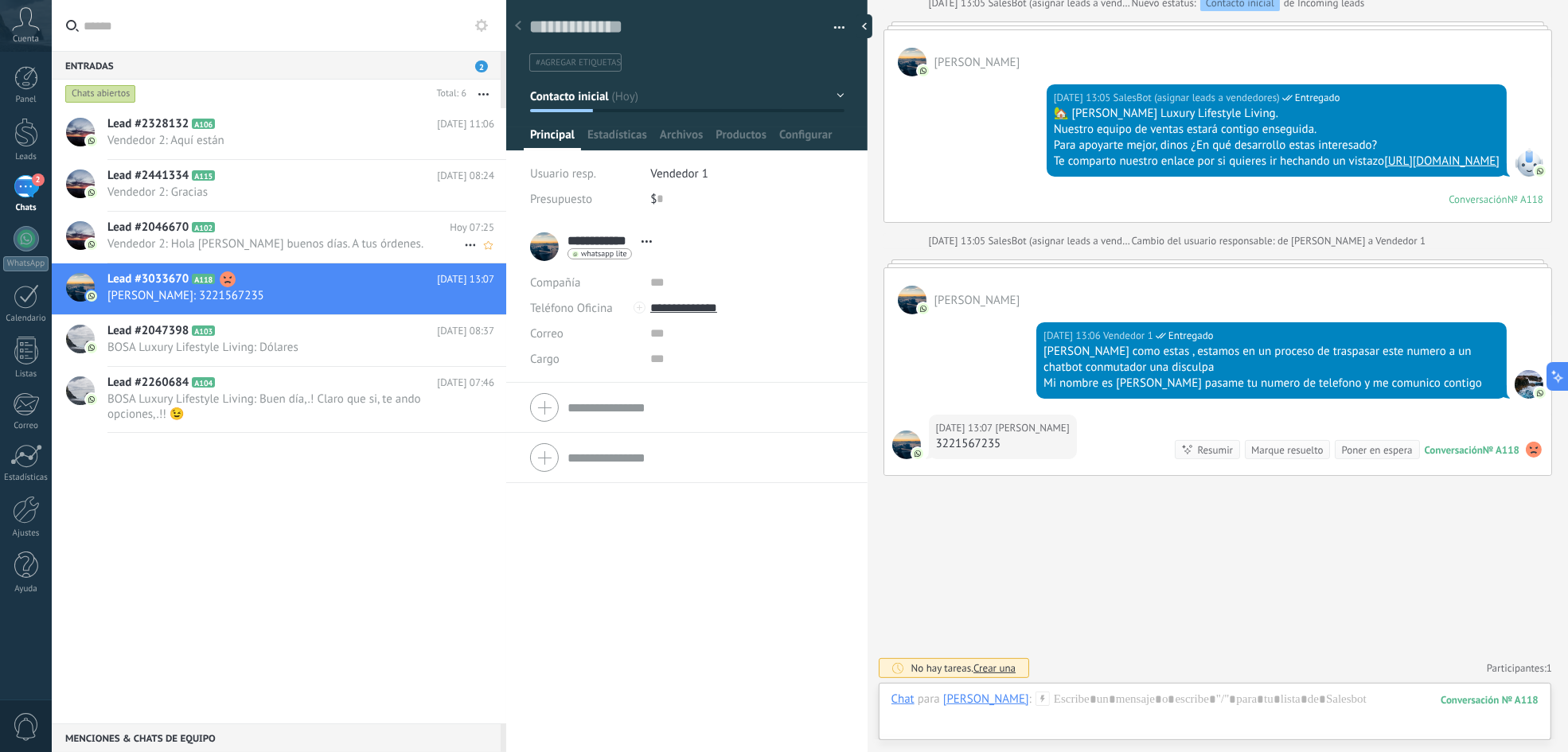
click at [349, 238] on span "Vendedor 2: Hola [PERSON_NAME] buenos días. A tus órdenes." at bounding box center [286, 244] width 357 height 15
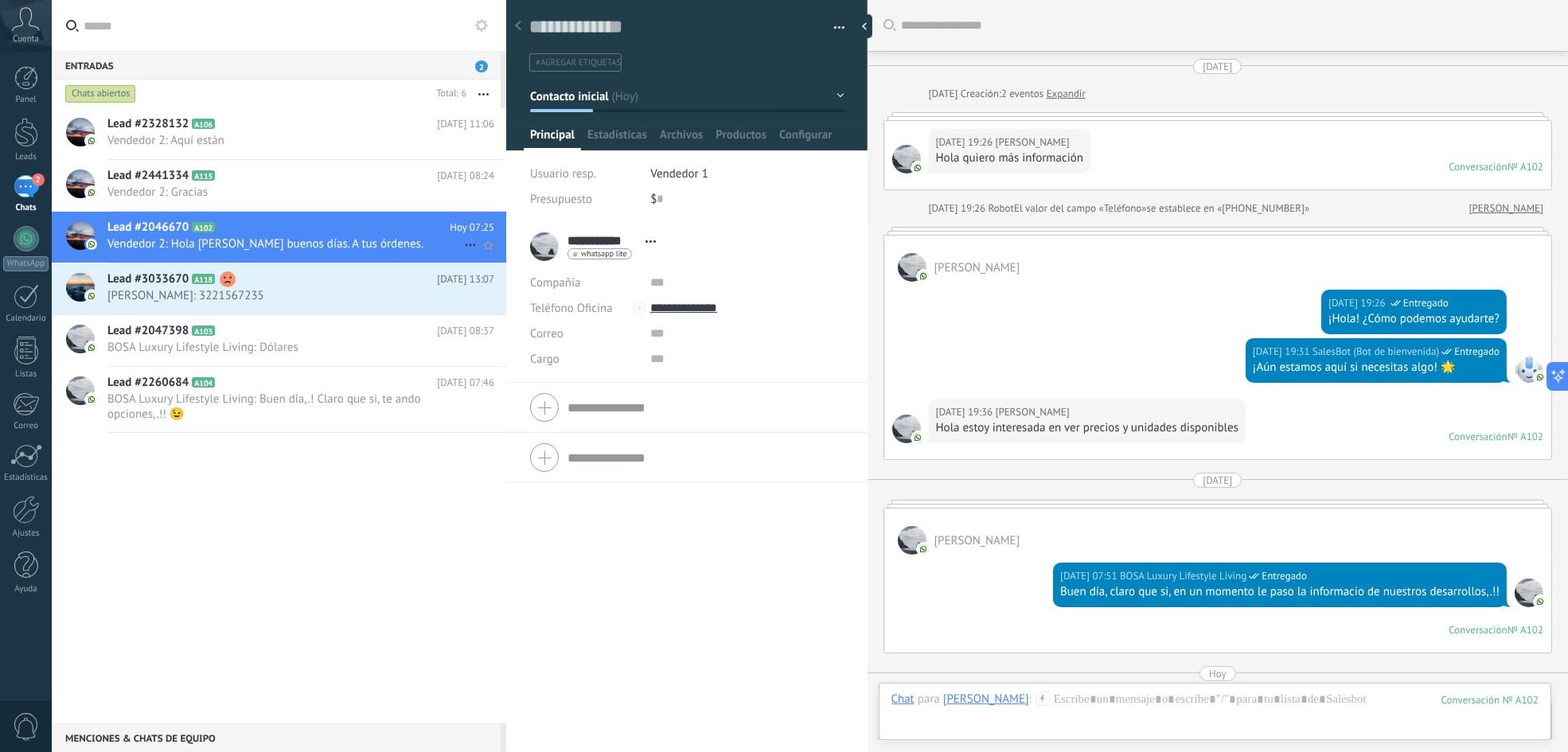
scroll to position [455, 0]
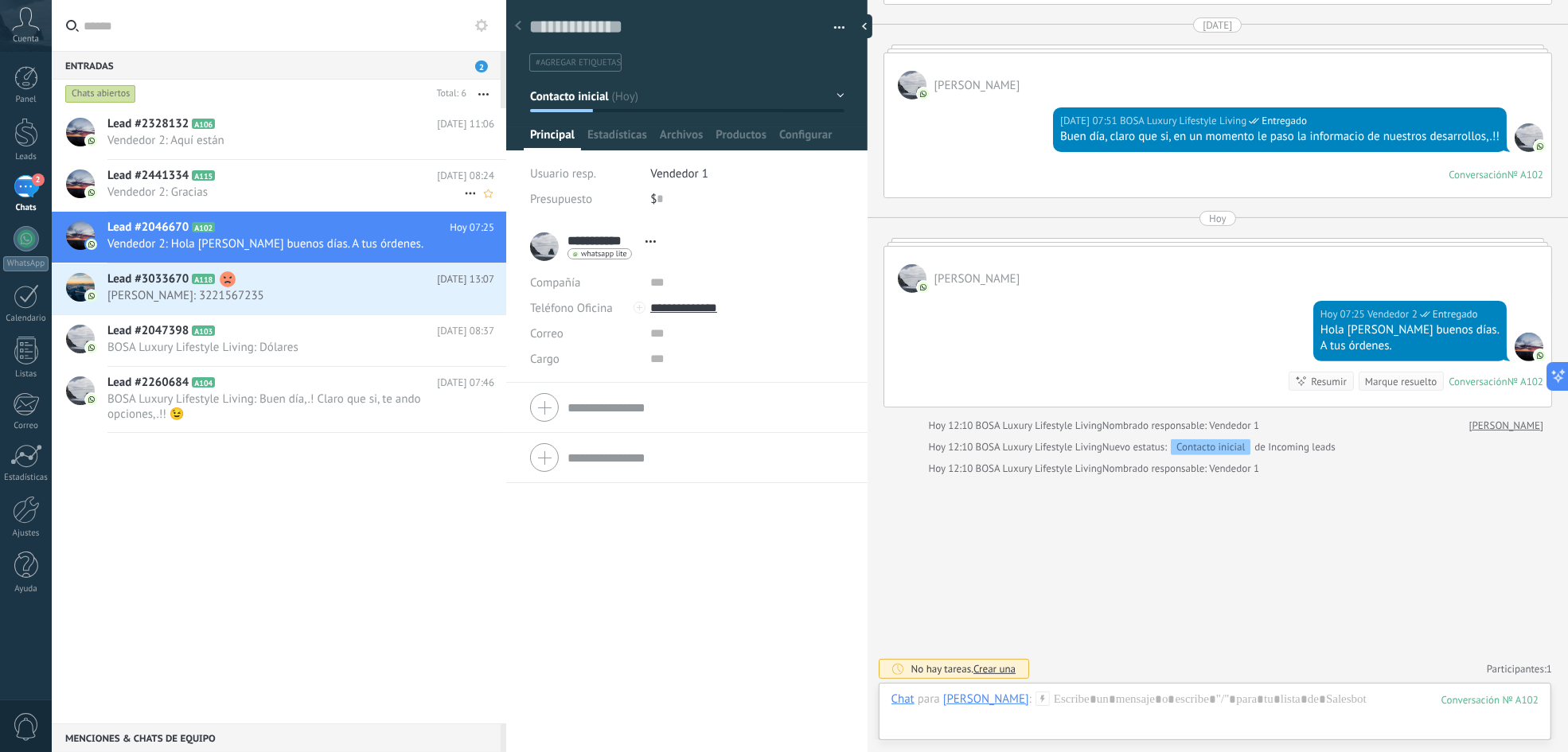
click at [353, 197] on span "Vendedor 2: Gracias" at bounding box center [286, 192] width 357 height 15
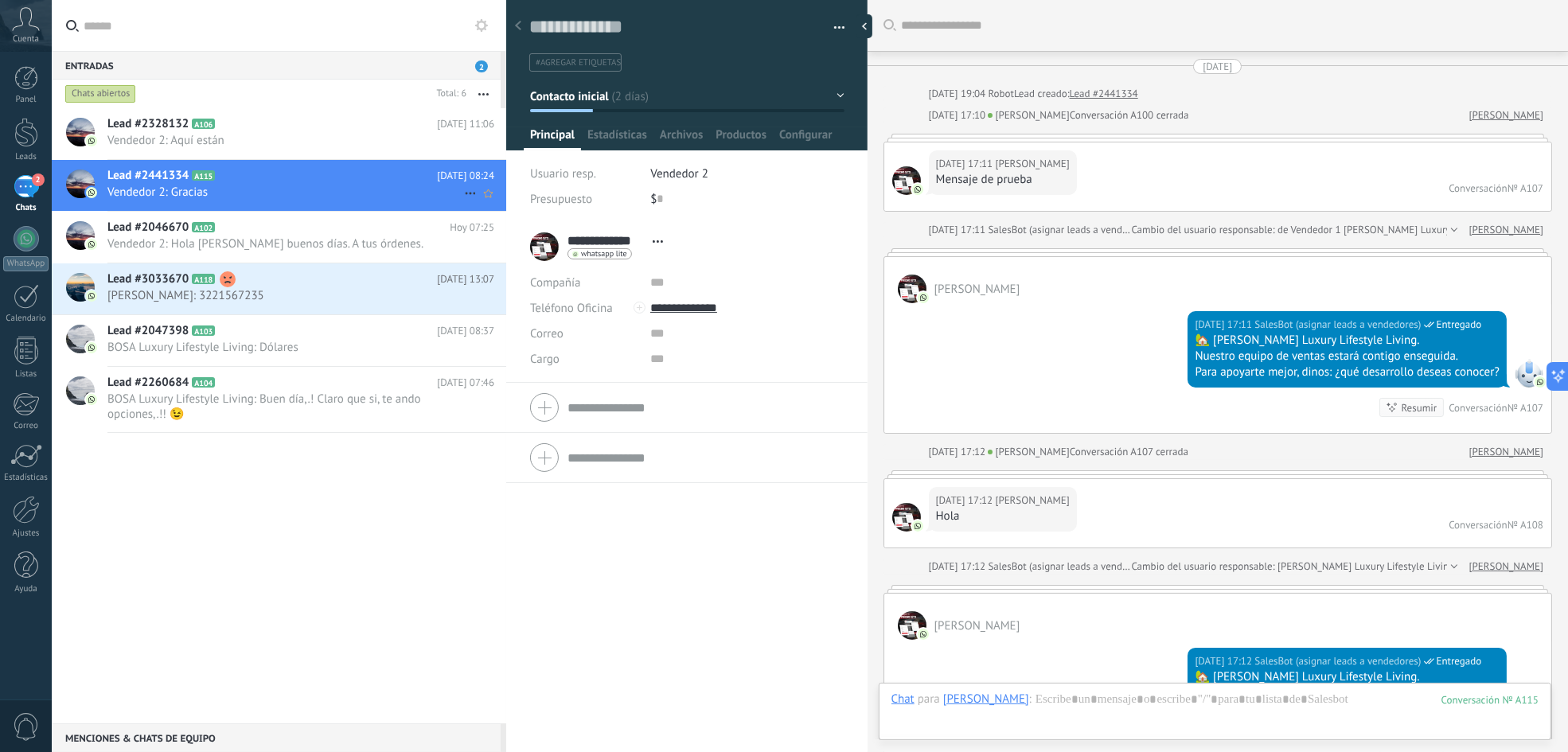
scroll to position [2850, 0]
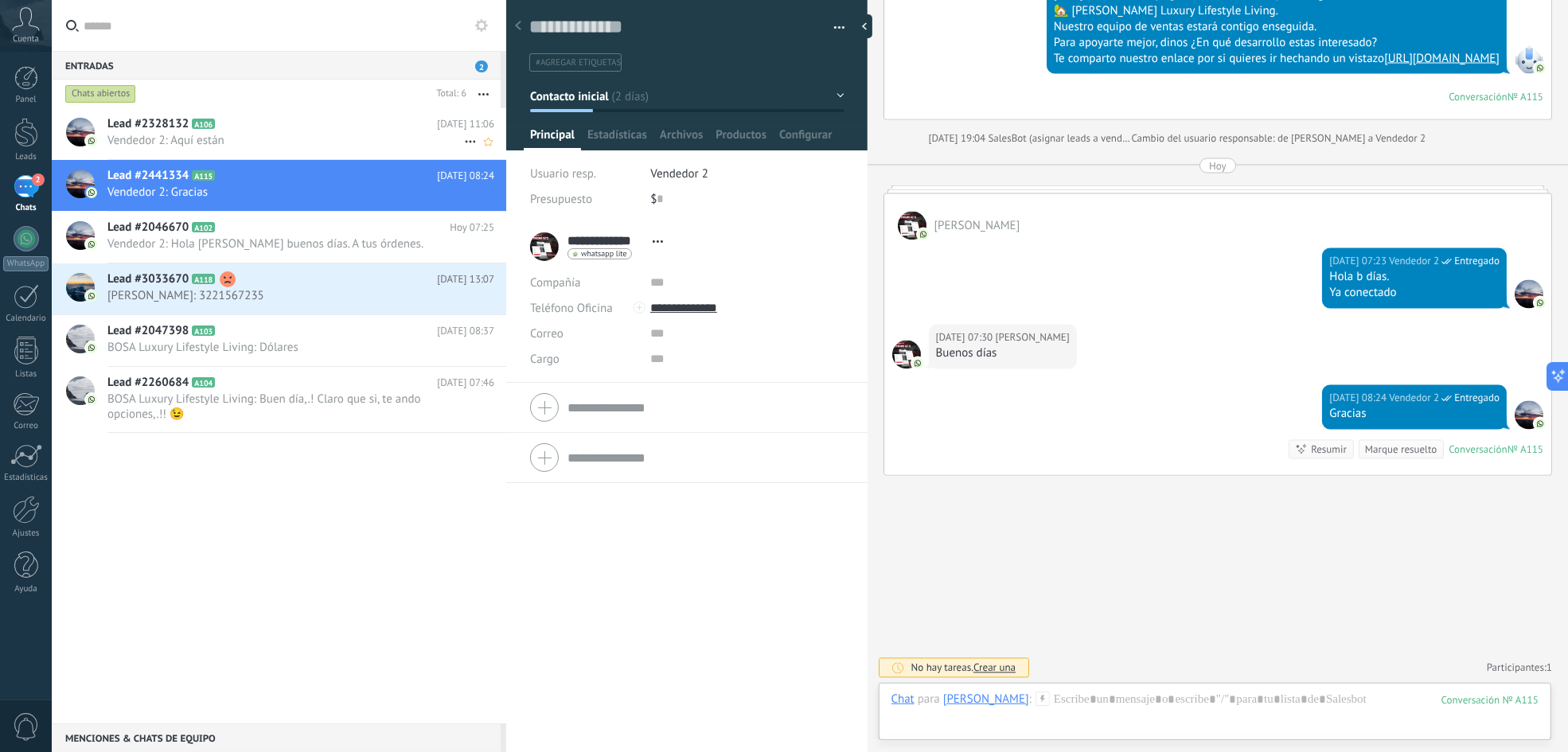
click at [353, 157] on div "Lead #2328132 A106 [DATE] 11:06 Vendedor 2: Aquí están" at bounding box center [307, 133] width 399 height 50
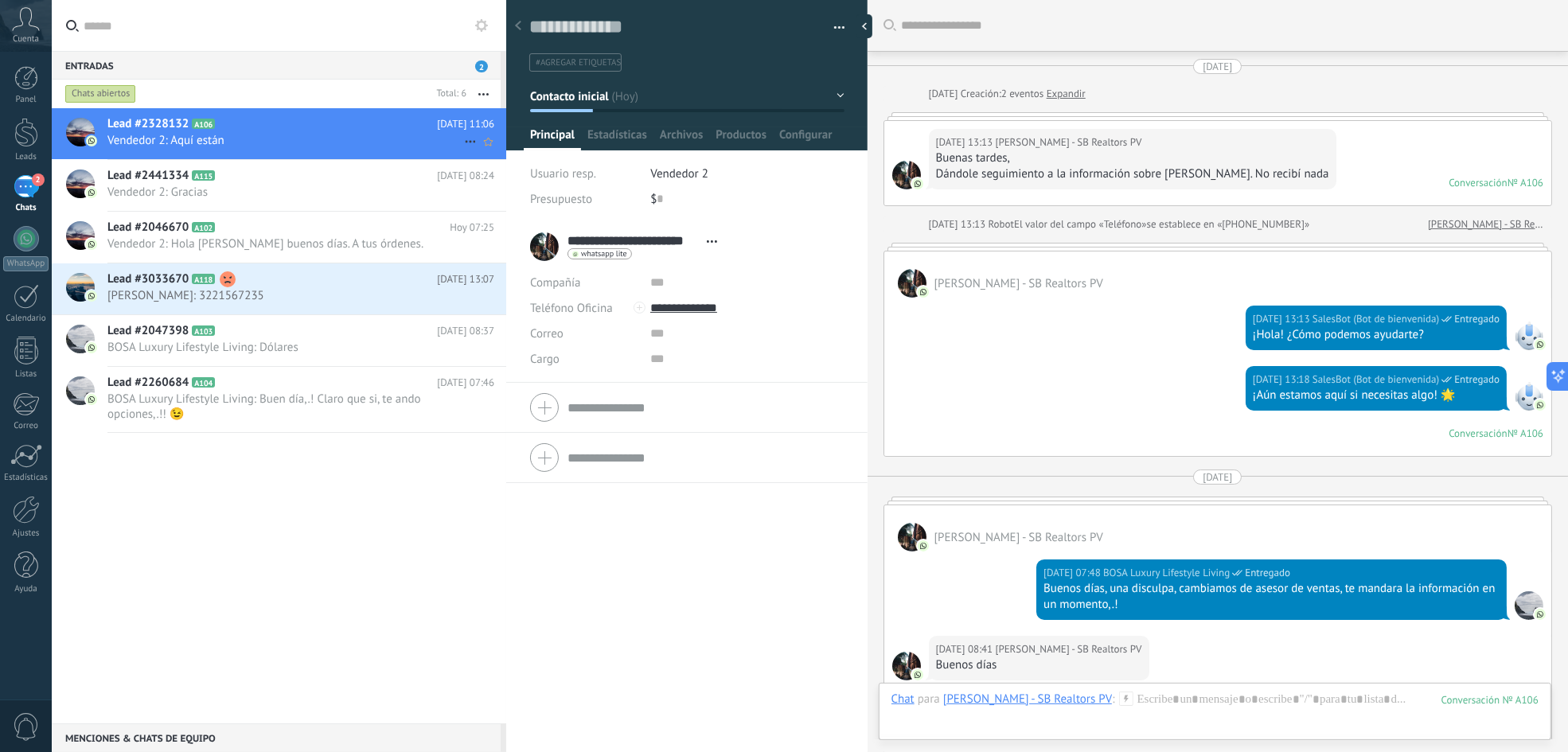
scroll to position [1602, 0]
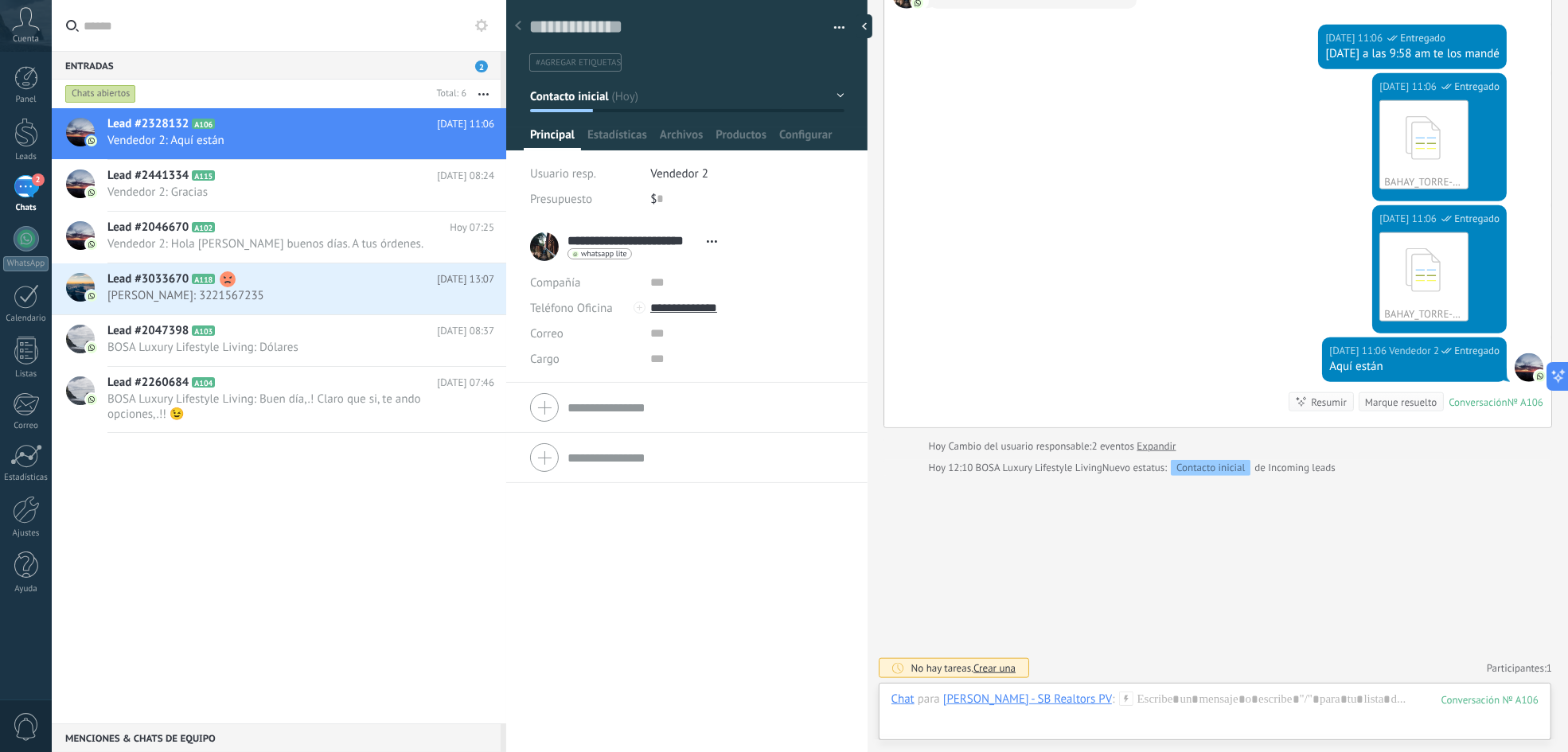
click at [479, 62] on span "2" at bounding box center [482, 66] width 13 height 12
click at [436, 63] on div "Entradas 2" at bounding box center [276, 65] width 449 height 29
click at [391, 69] on div "Entradas 2" at bounding box center [276, 65] width 449 height 29
click at [487, 93] on icon "button" at bounding box center [483, 94] width 10 height 2
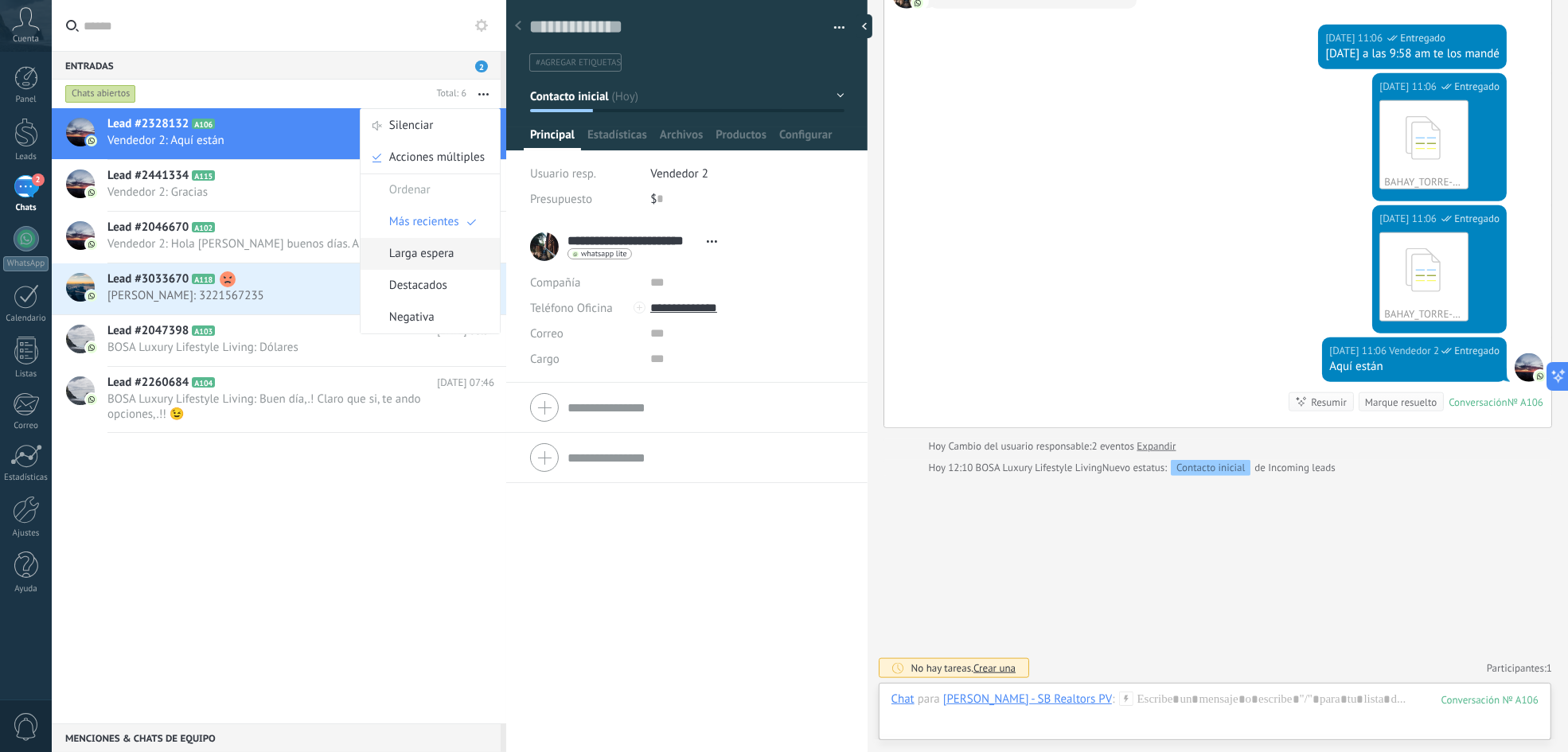
click at [437, 259] on span "Larga espera" at bounding box center [421, 253] width 65 height 31
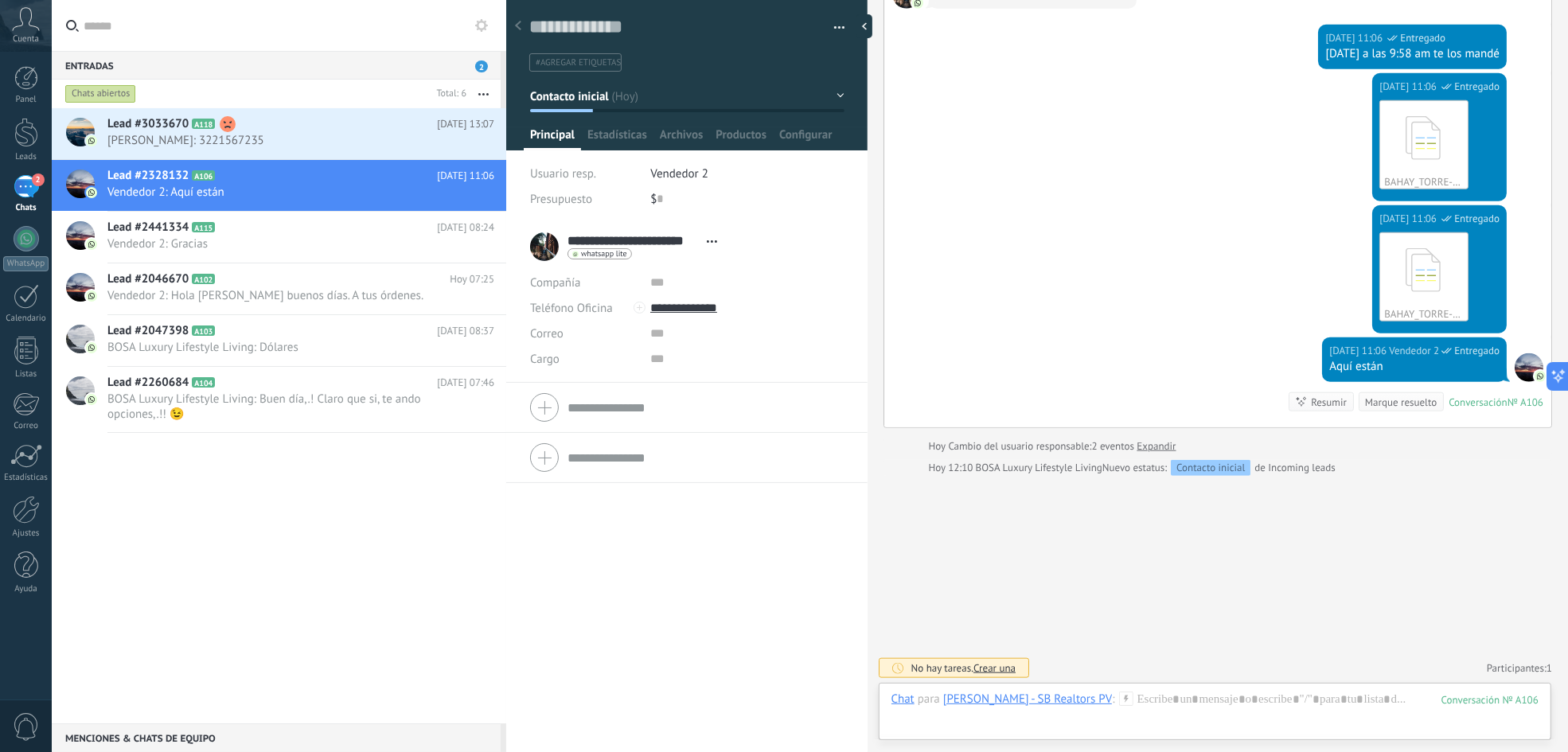
click at [481, 87] on button "button" at bounding box center [483, 94] width 34 height 29
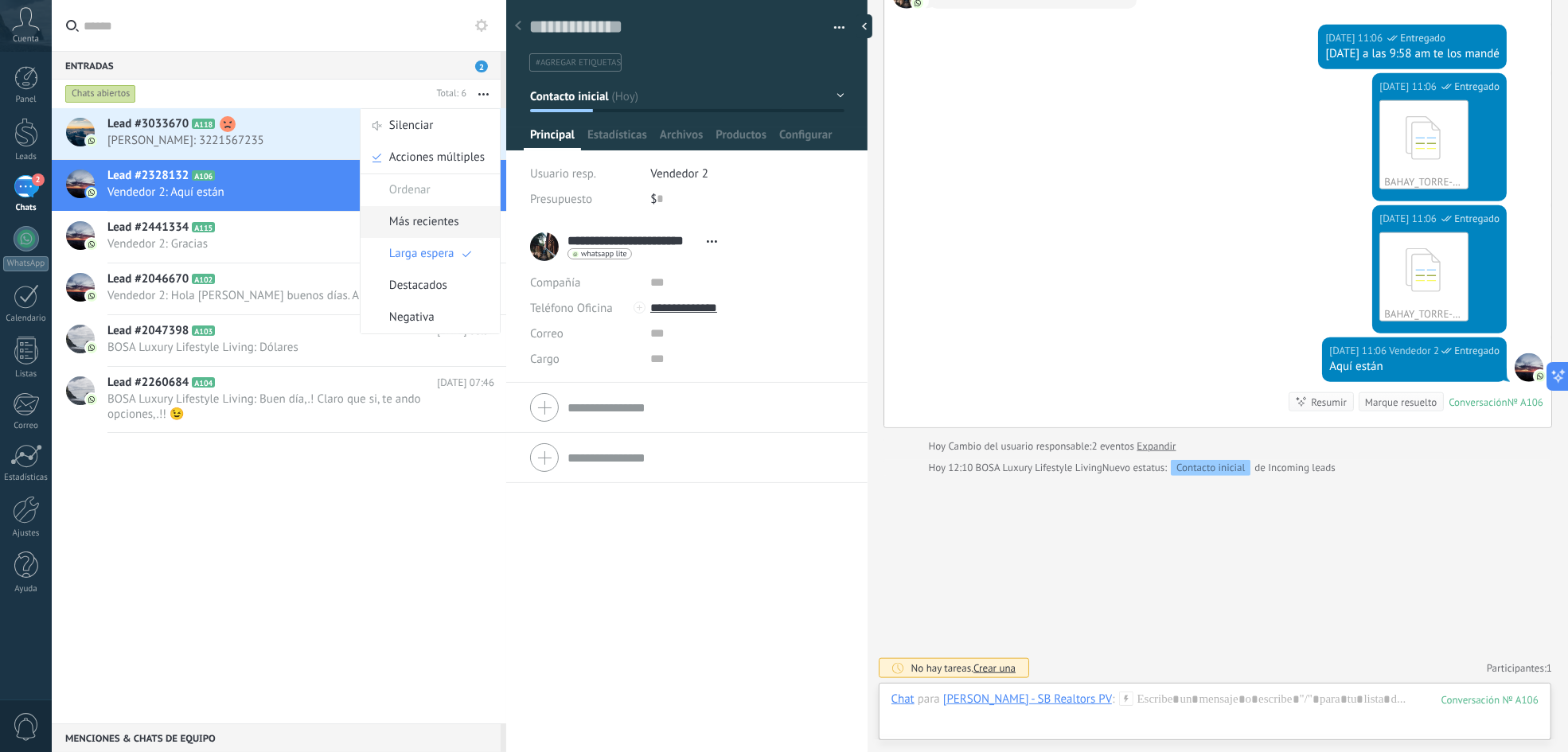
click at [419, 221] on span "Más recientes" at bounding box center [424, 221] width 70 height 31
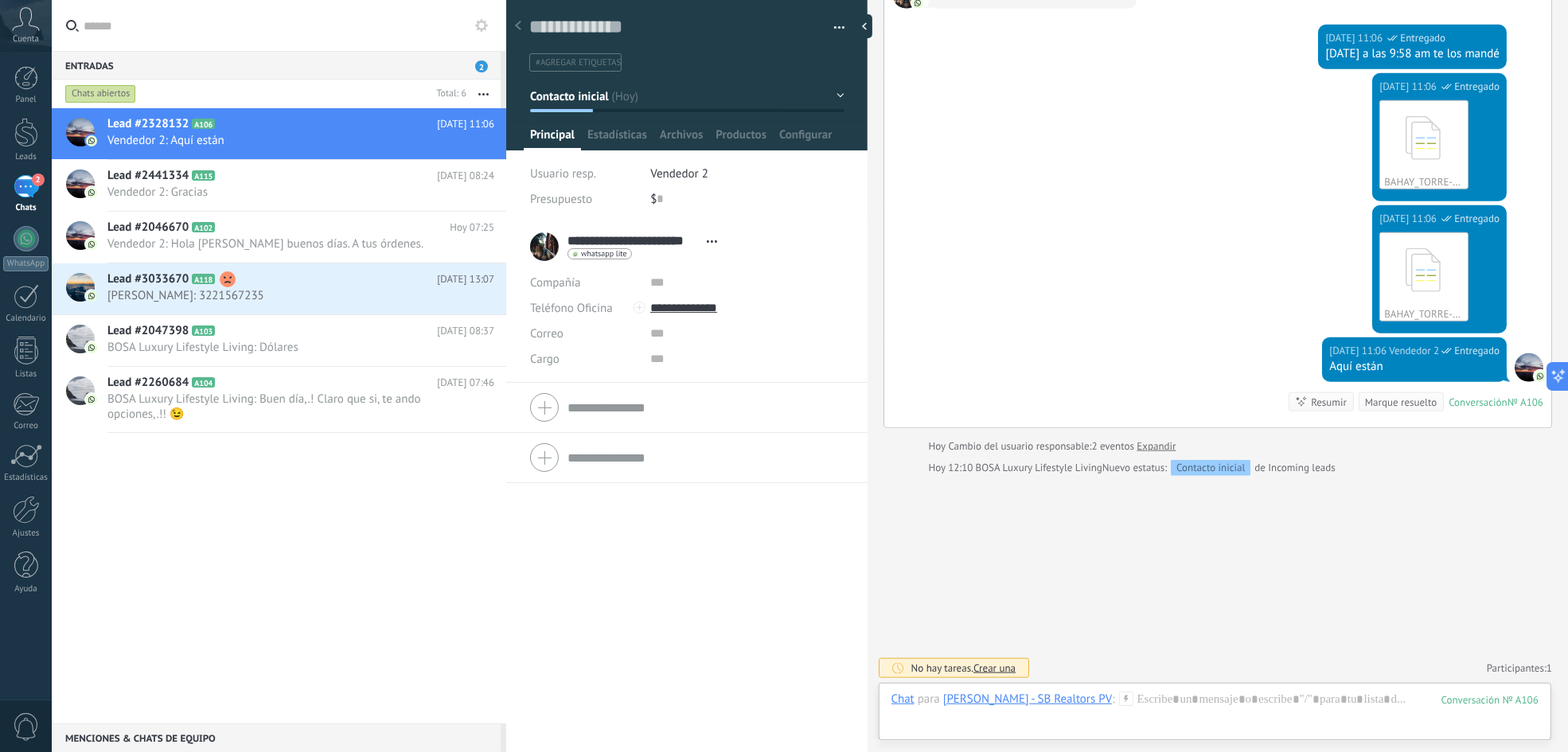
click at [408, 499] on div "Lead #2328132 A106 [DATE] 11:06 Vendedor 2: Aquí están Lead #2441334 A115 A102" at bounding box center [278, 416] width 454 height 615
click at [28, 130] on div at bounding box center [27, 132] width 24 height 29
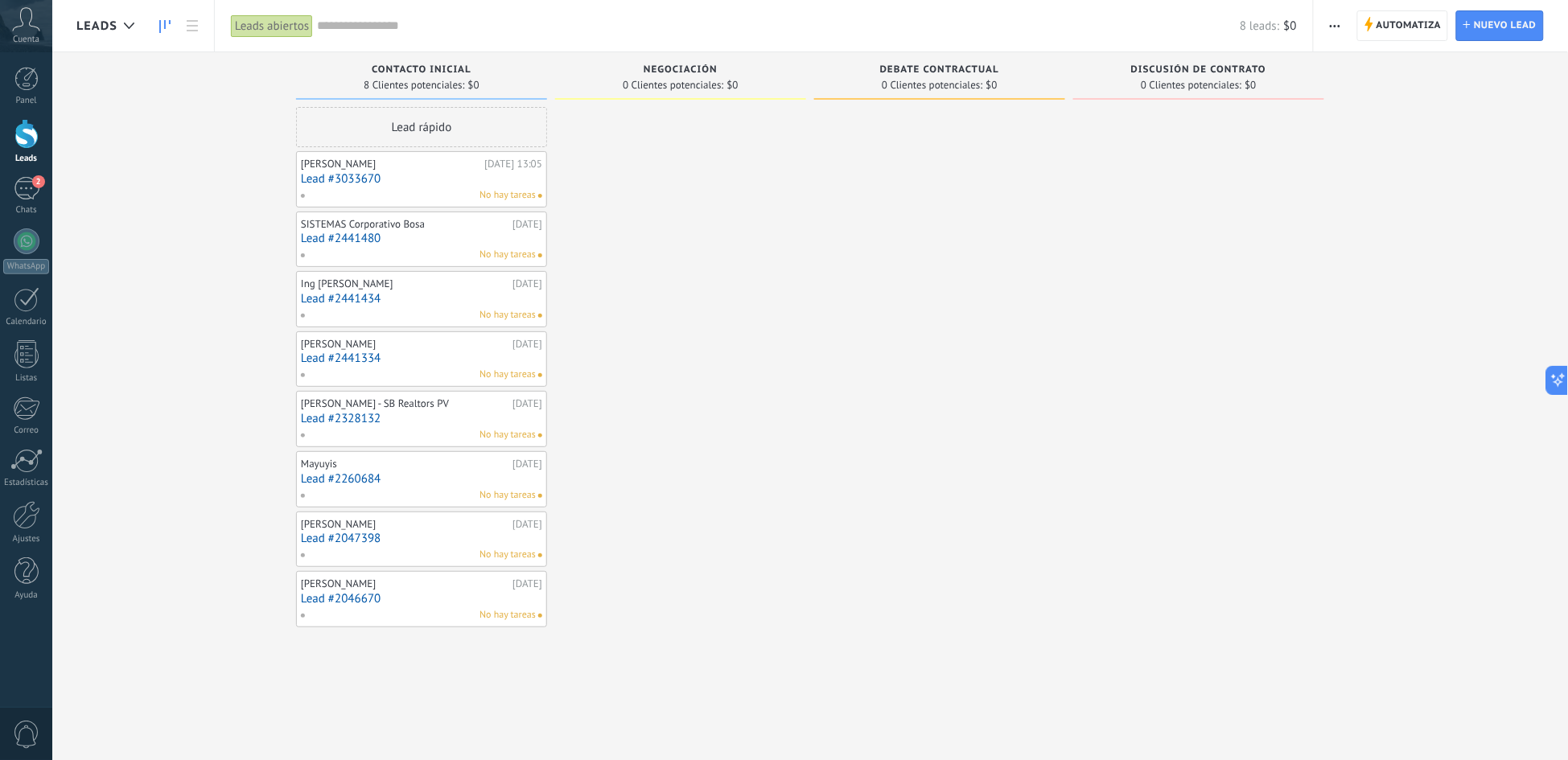
click at [456, 175] on link "Lead #3033670" at bounding box center [422, 179] width 241 height 14
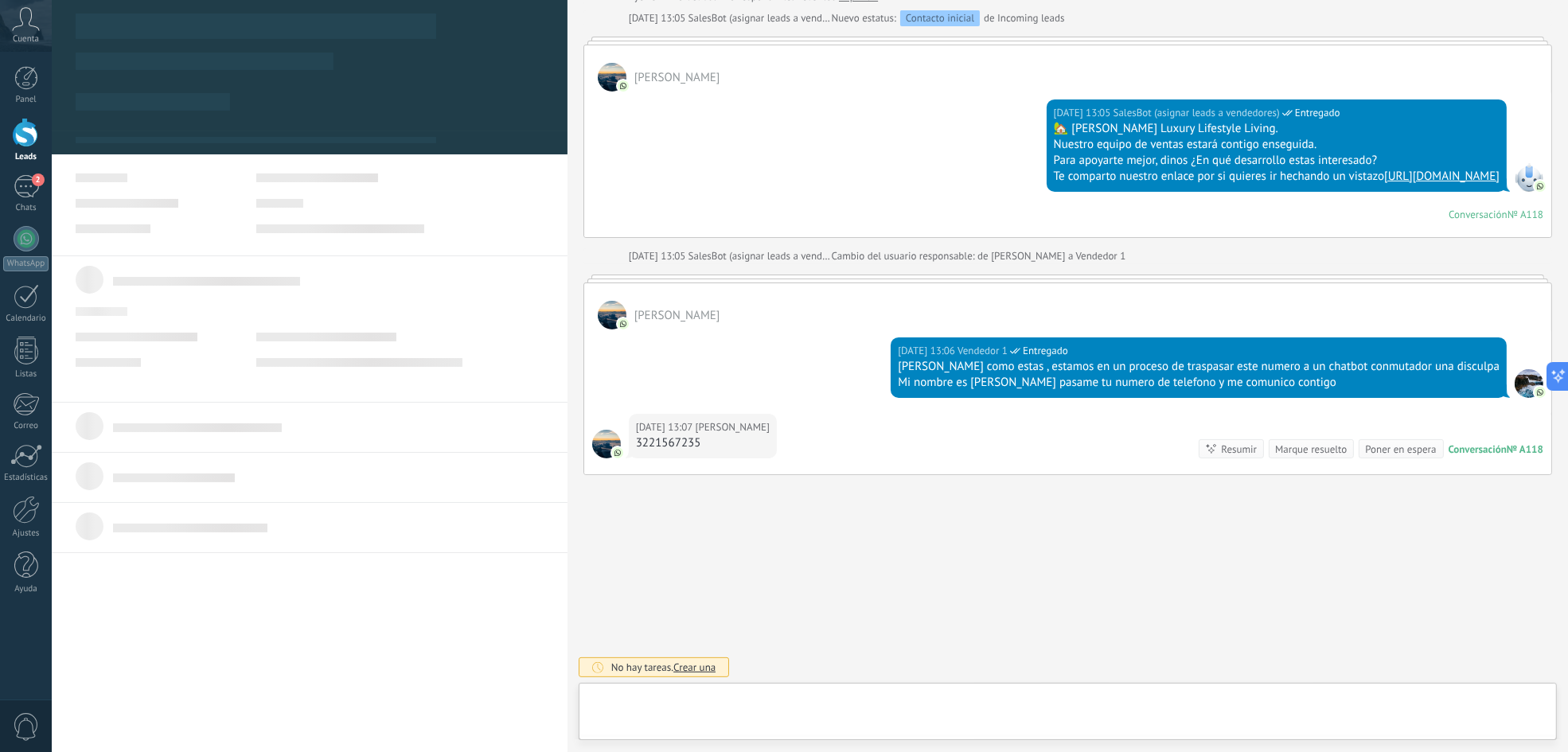
scroll to position [24, 0]
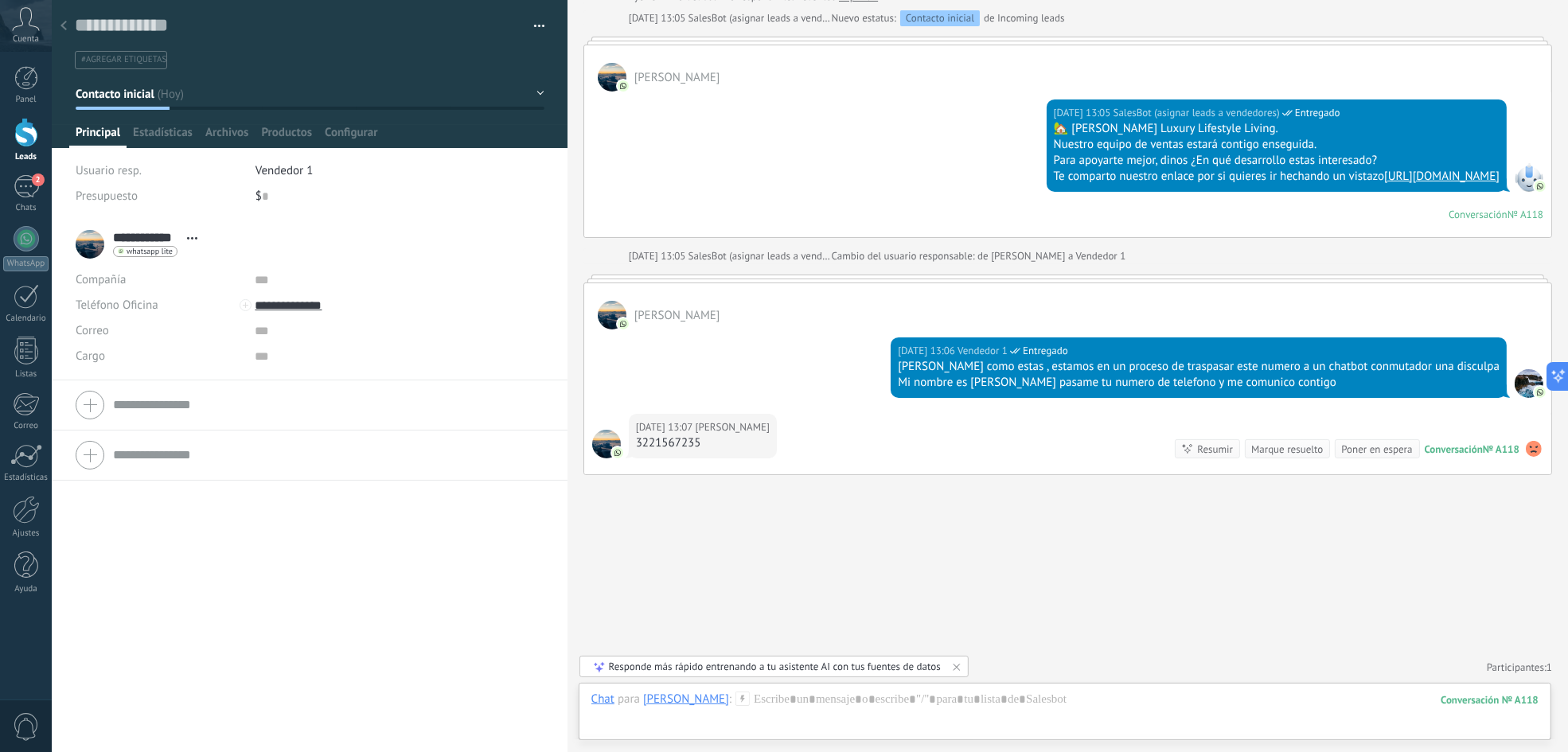
click at [27, 132] on div at bounding box center [27, 132] width 24 height 29
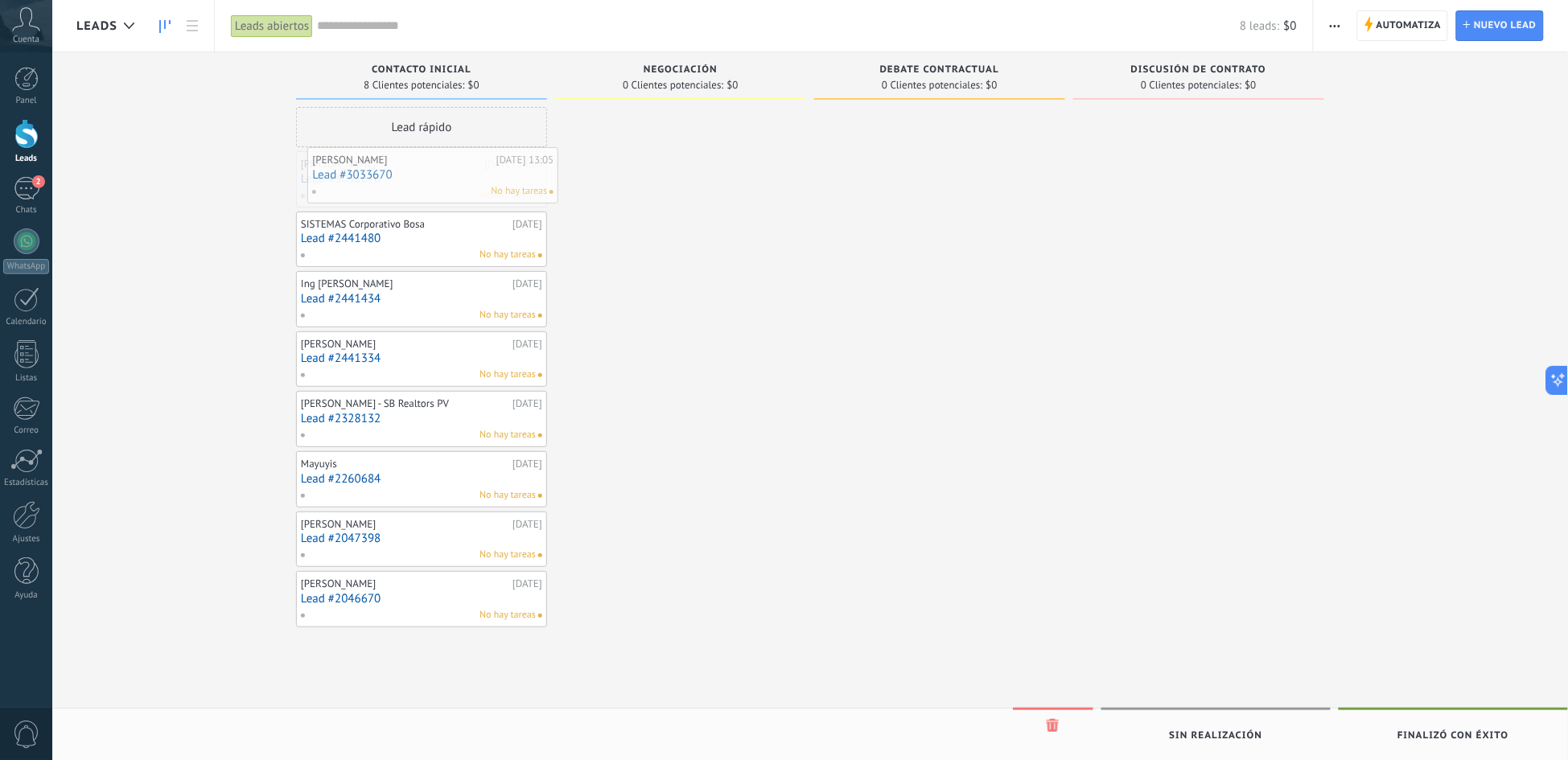
drag, startPoint x: 419, startPoint y: 183, endPoint x: 431, endPoint y: 179, distance: 12.6
click at [29, 259] on div "WhatsApp" at bounding box center [26, 267] width 46 height 15
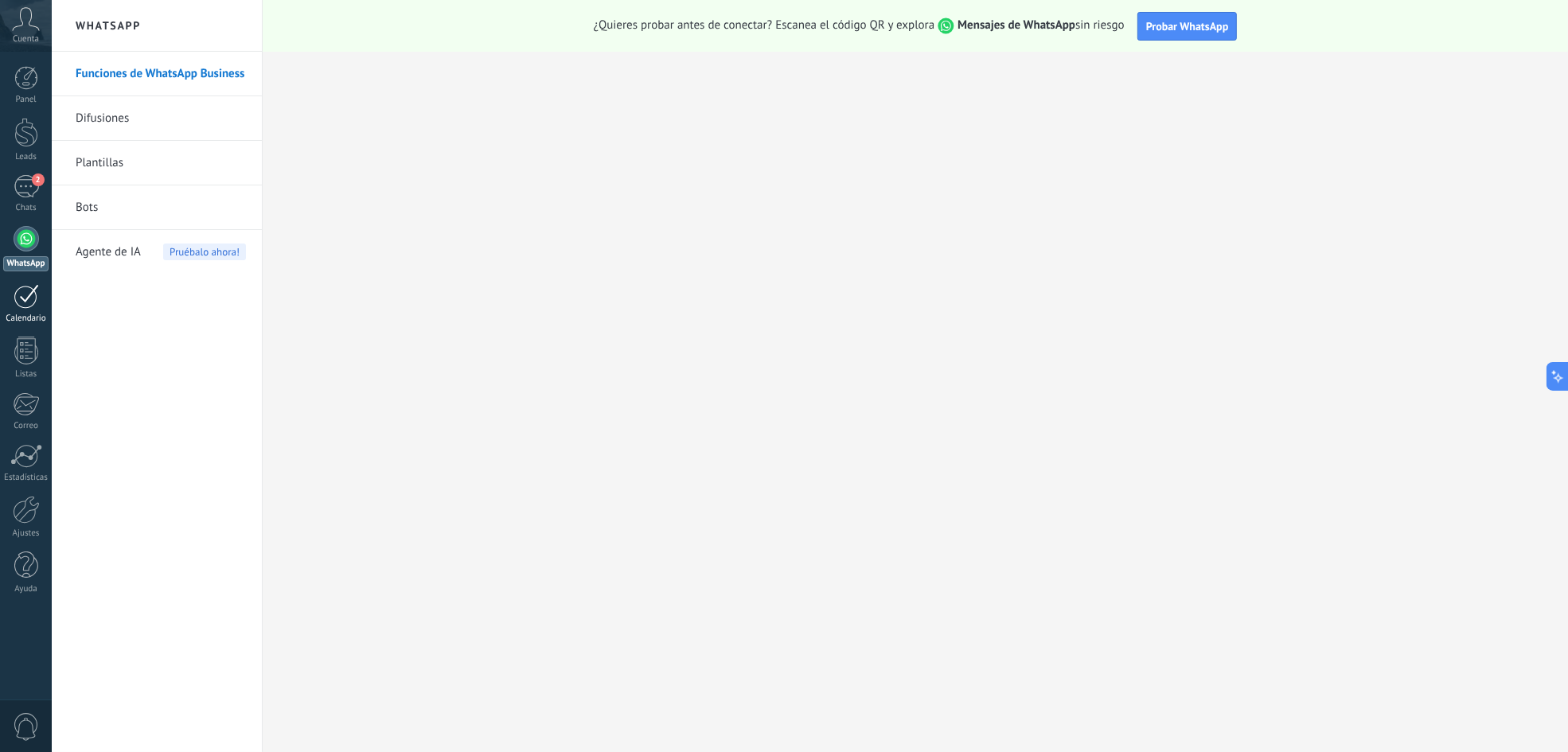
click at [27, 302] on div at bounding box center [27, 296] width 26 height 25
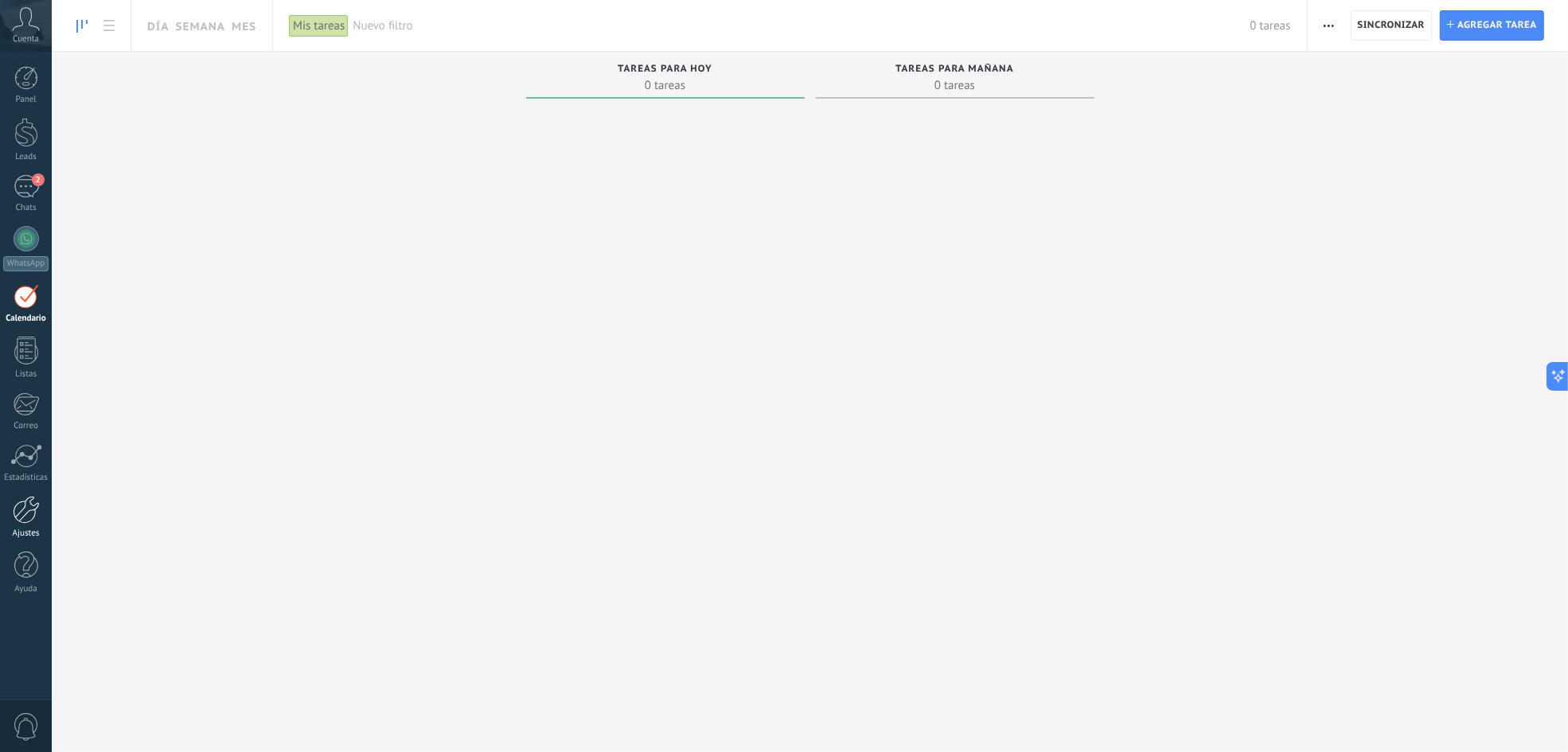
click at [27, 508] on div at bounding box center [27, 509] width 27 height 28
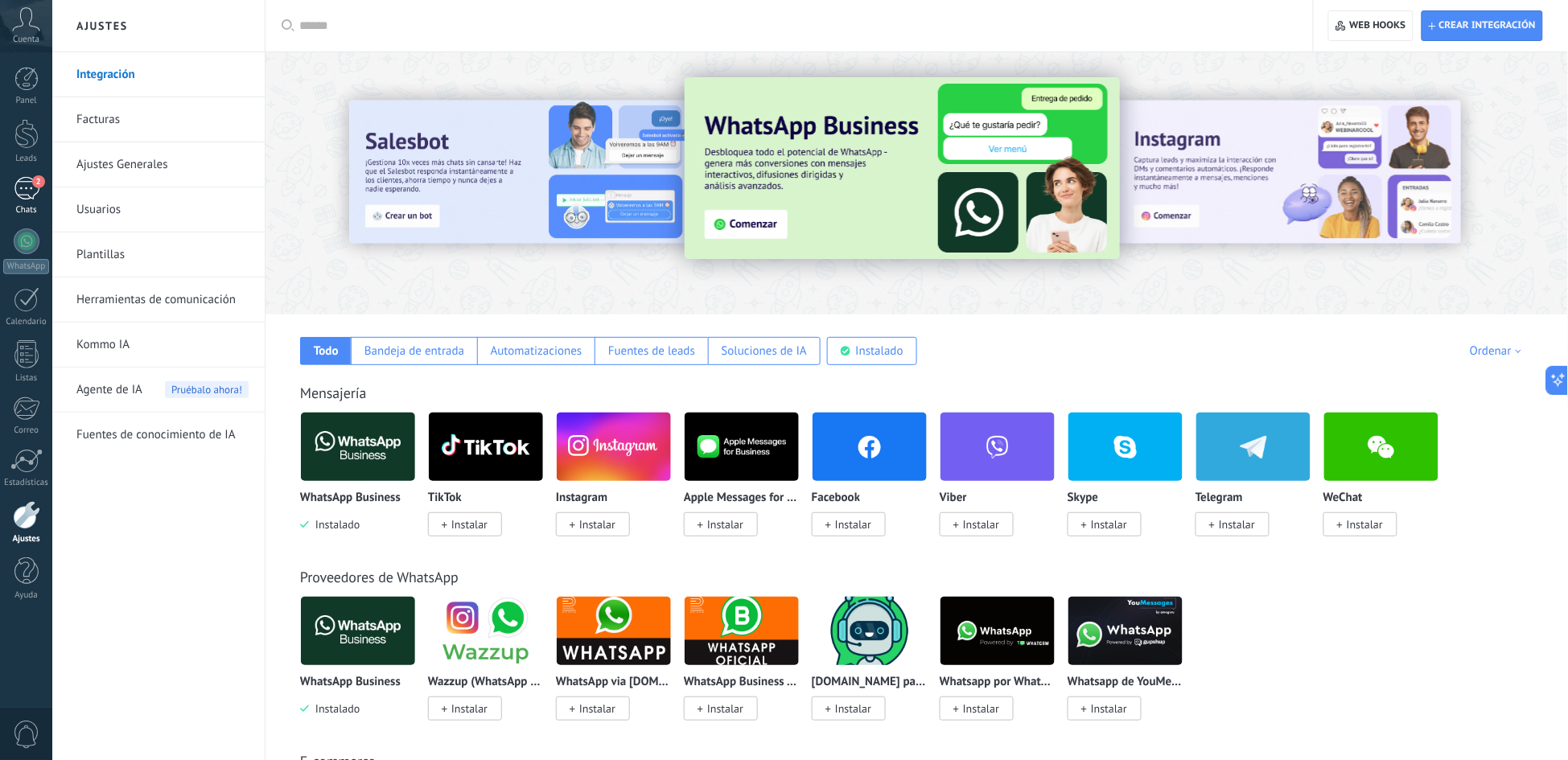
drag, startPoint x: 26, startPoint y: 2, endPoint x: 30, endPoint y: 192, distance: 190.0
click at [30, 192] on div "2" at bounding box center [27, 188] width 26 height 24
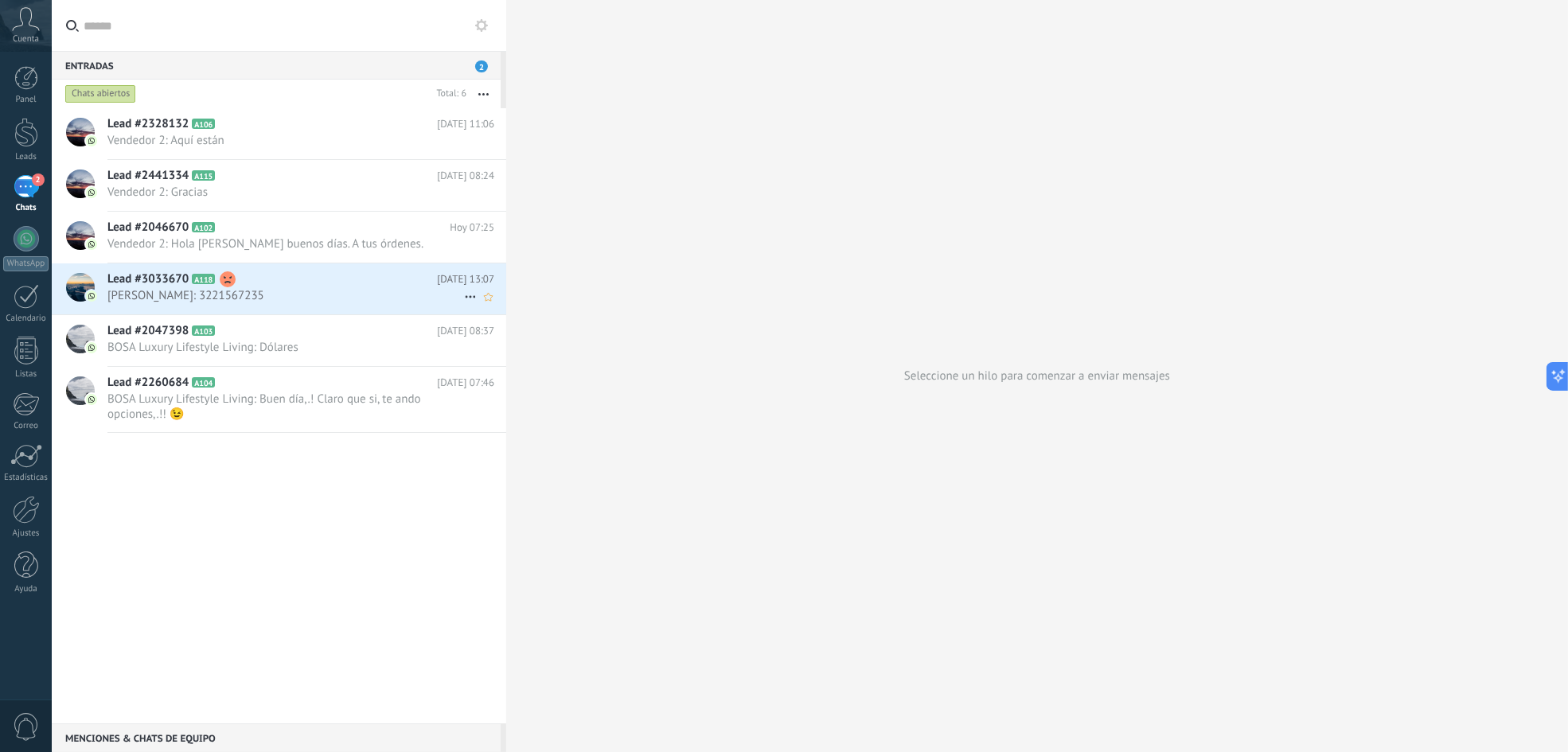
click at [343, 299] on span "[PERSON_NAME]: 3221567235" at bounding box center [286, 295] width 357 height 15
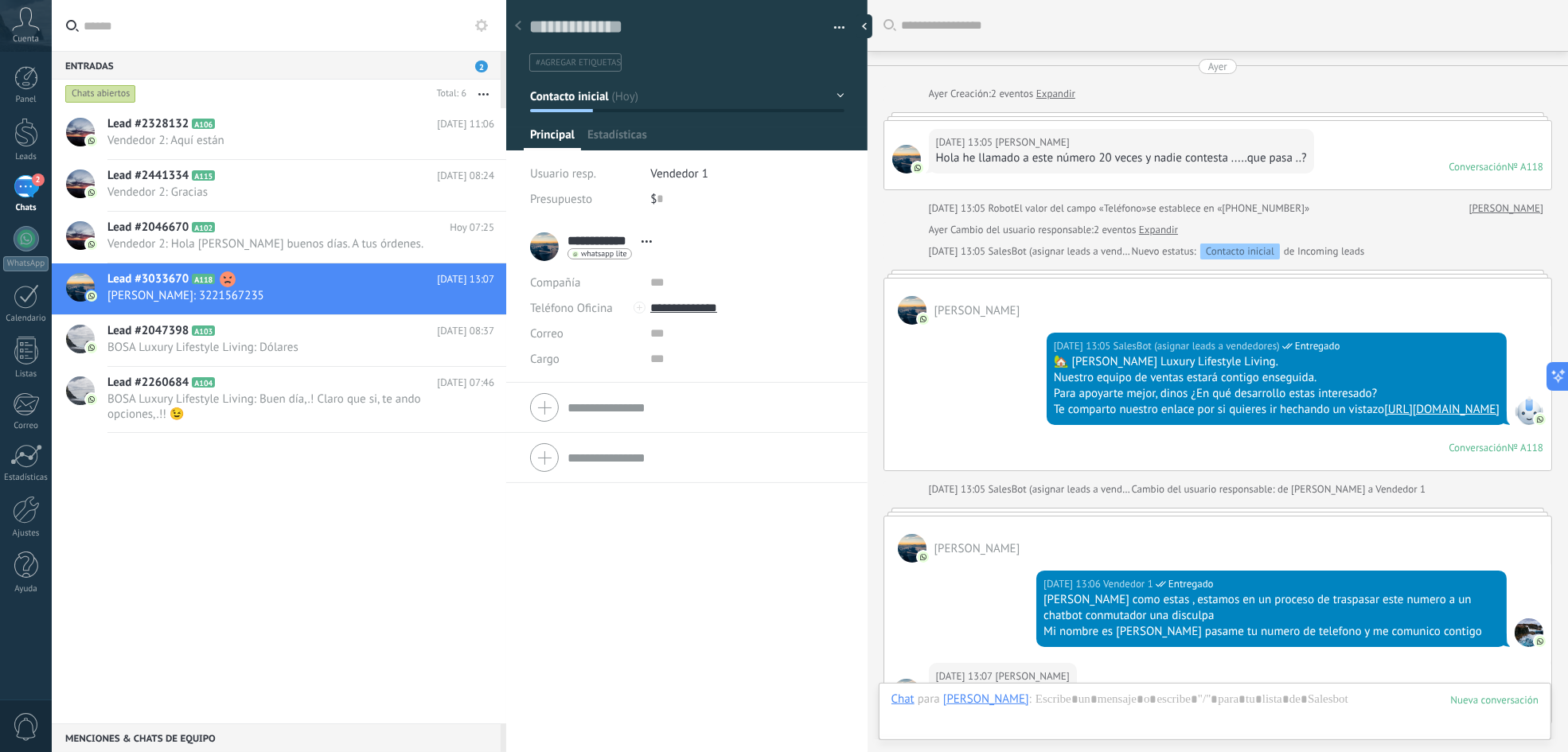
scroll to position [248, 0]
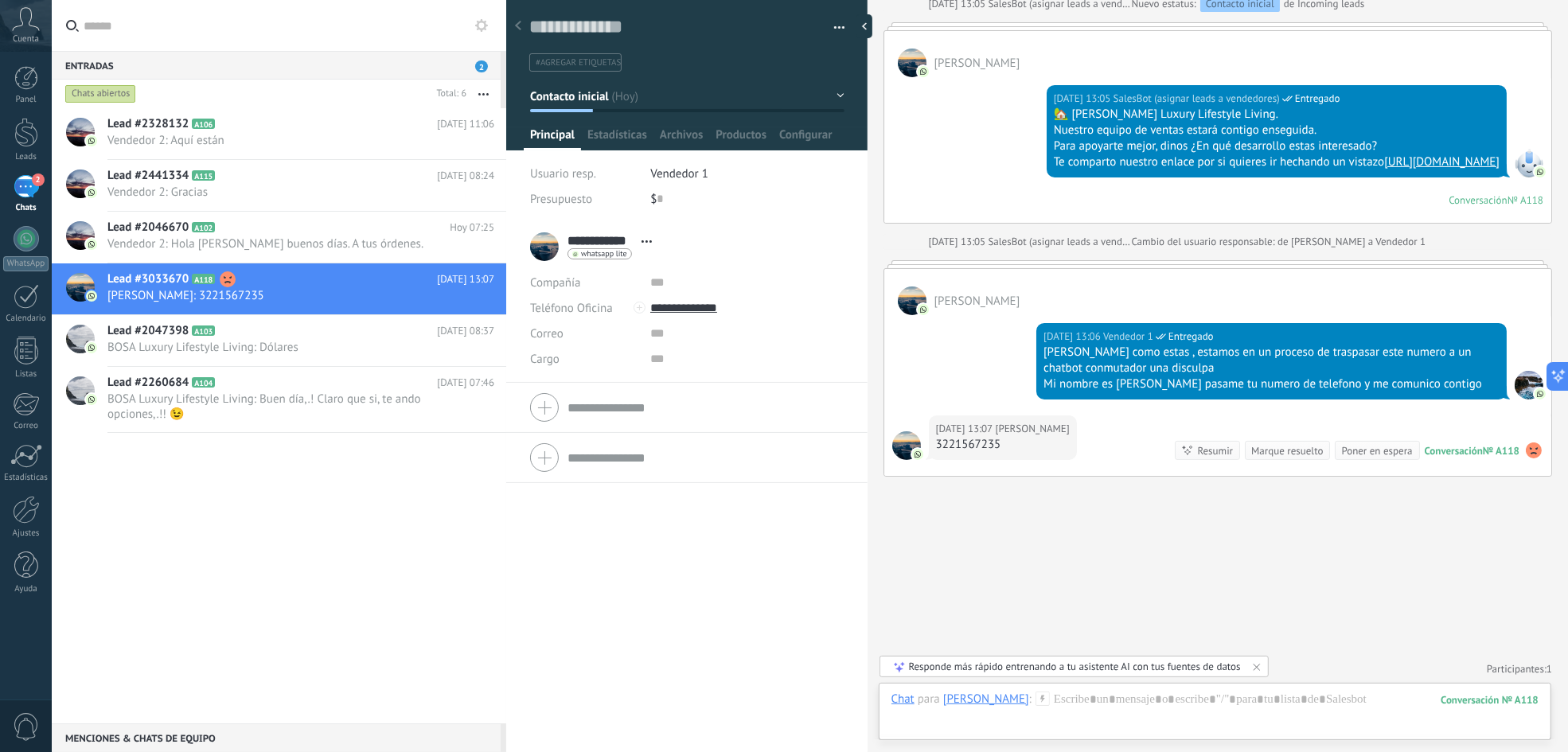
click at [1136, 556] on div "Buscar Carga más [DATE] [DATE] Creación: 2 eventos Expandir [DATE] 13:05 [PERSO…" at bounding box center [1218, 253] width 700 height 1002
click at [290, 140] on span "Vendedor 2: Aquí están" at bounding box center [286, 140] width 357 height 15
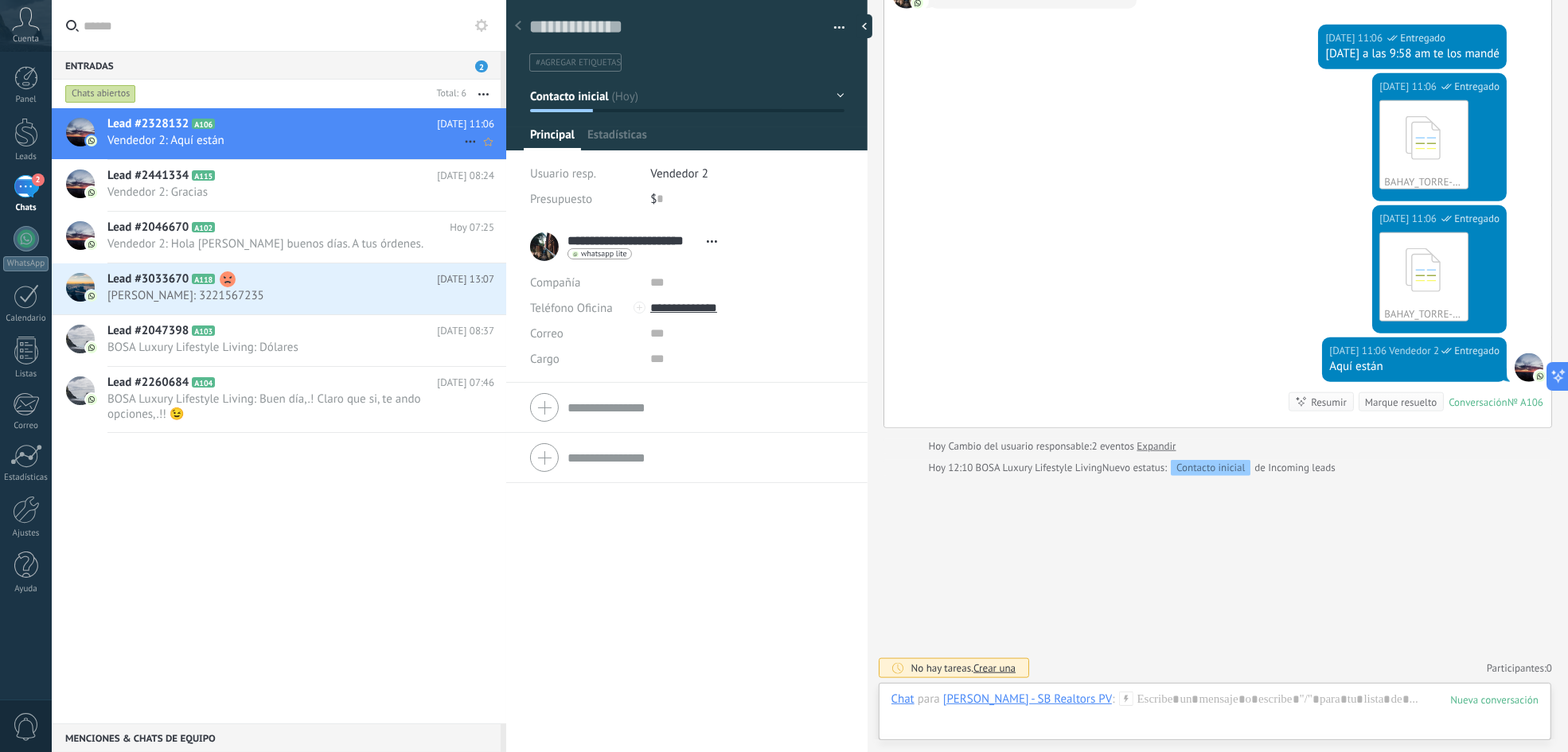
scroll to position [24, 0]
click at [297, 235] on h2 "Lead #2046670 A102" at bounding box center [278, 228] width 342 height 16
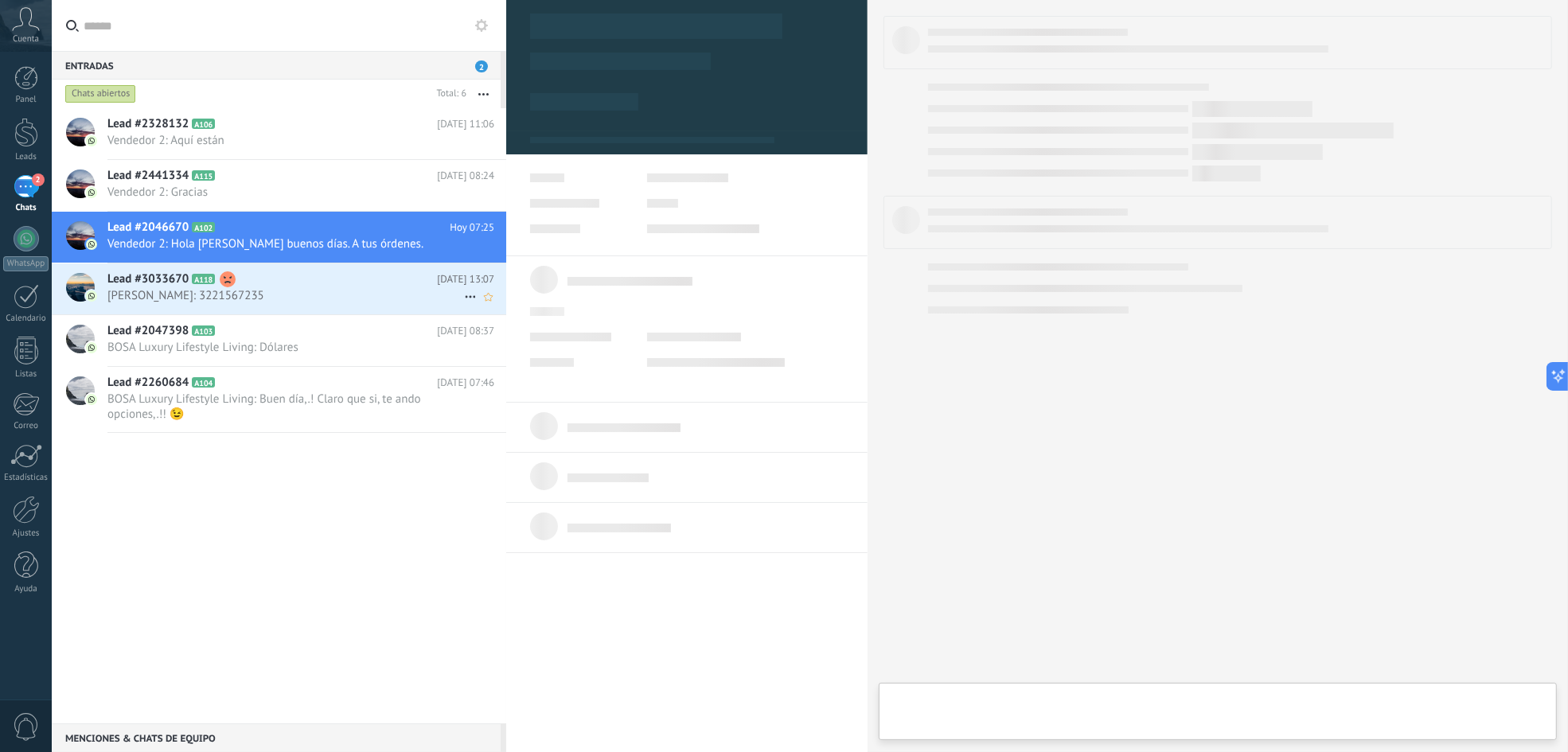
type textarea "**********"
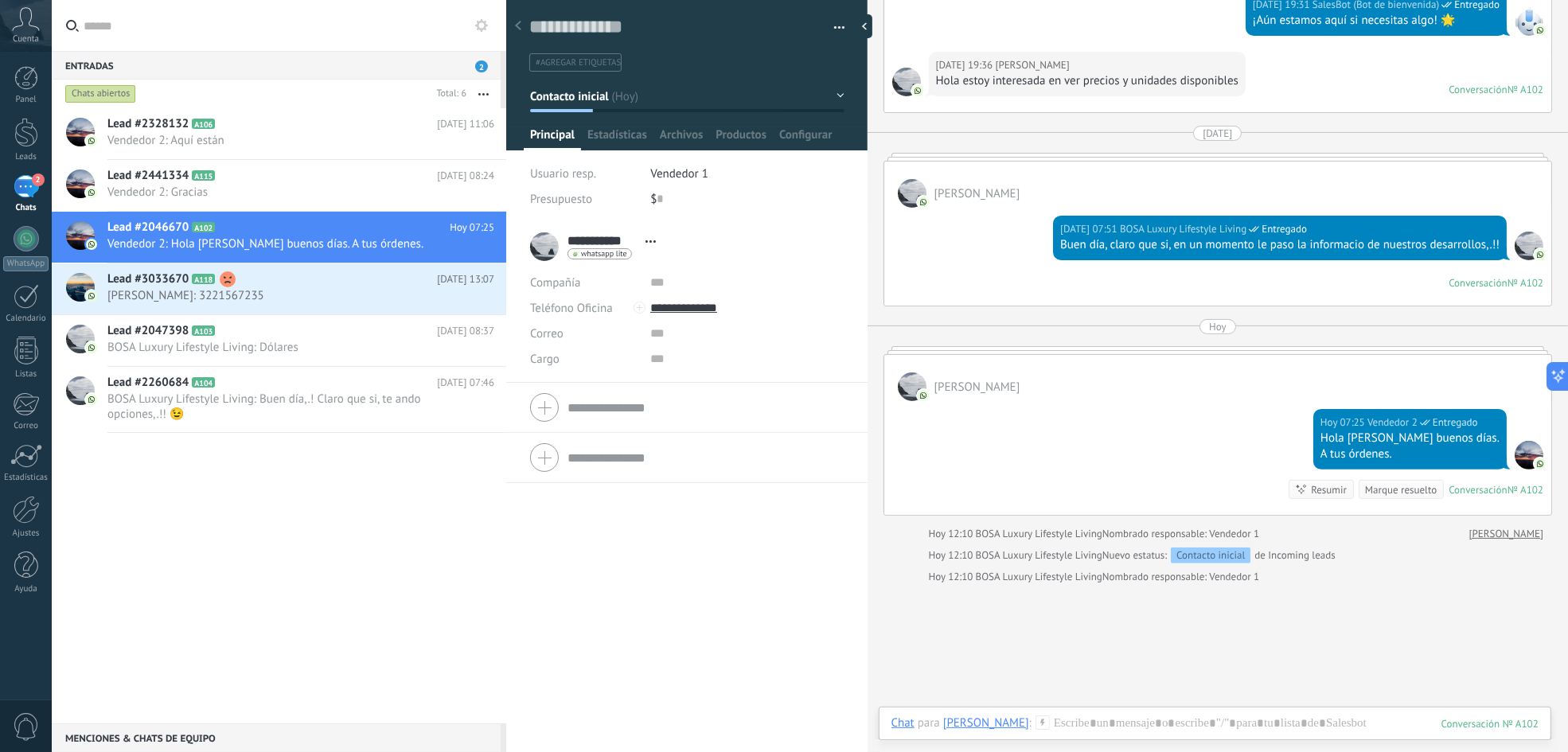
scroll to position [349, 0]
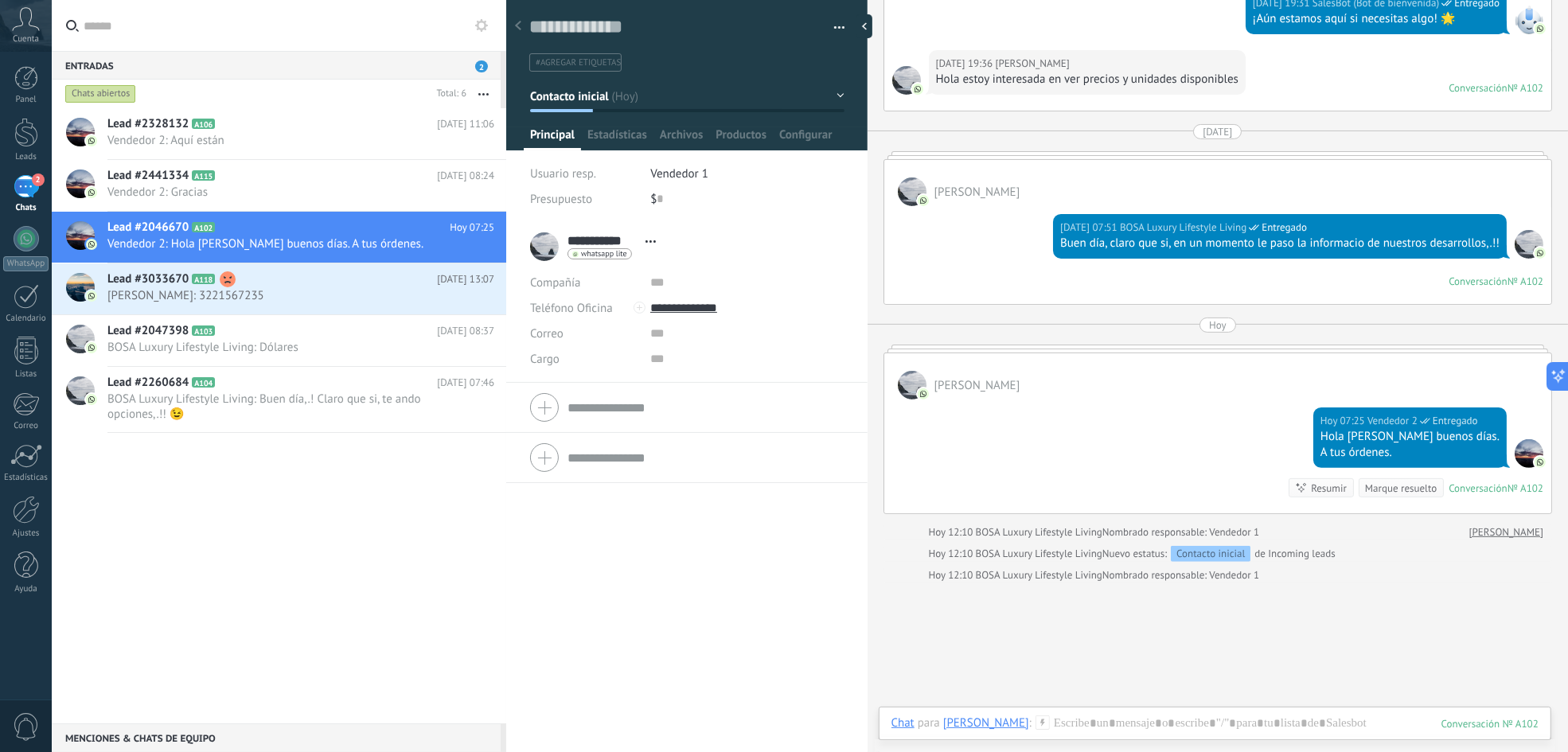
click at [1176, 370] on div "[PERSON_NAME]" at bounding box center [1218, 376] width 667 height 46
click at [1176, 318] on div "Hoy" at bounding box center [1218, 325] width 18 height 15
click at [1176, 328] on div "Hoy" at bounding box center [1218, 325] width 18 height 15
click at [1176, 376] on div "[PERSON_NAME]" at bounding box center [1218, 376] width 667 height 46
drag, startPoint x: 1064, startPoint y: 401, endPoint x: 1062, endPoint y: 432, distance: 31.1
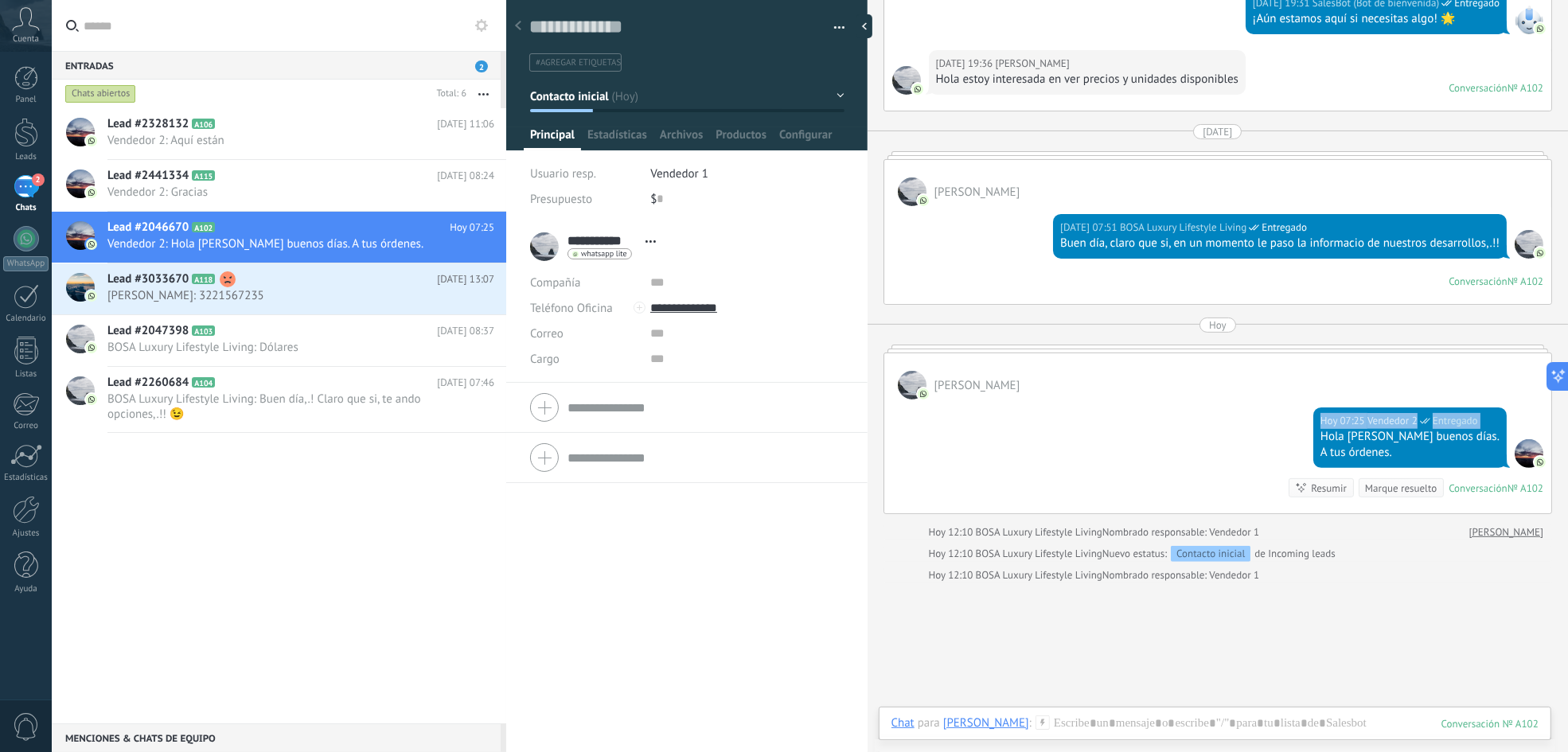
click at [1062, 432] on div "[DATE] 07:25 Vendedor 2 Entregado Hola [PERSON_NAME] buenos días. A tus órdenes…" at bounding box center [1218, 456] width 667 height 114
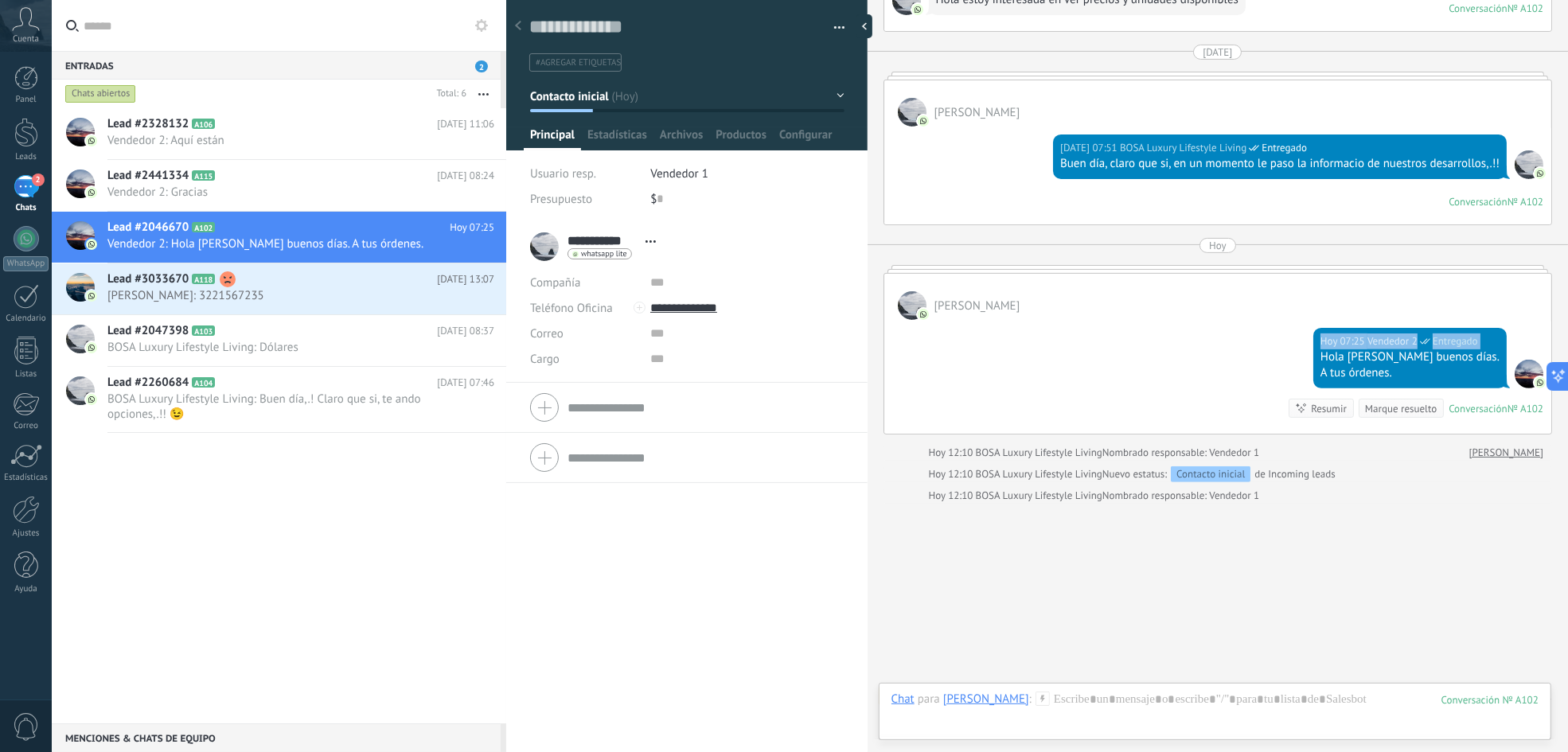
scroll to position [455, 0]
